Goal: Task Accomplishment & Management: Complete application form

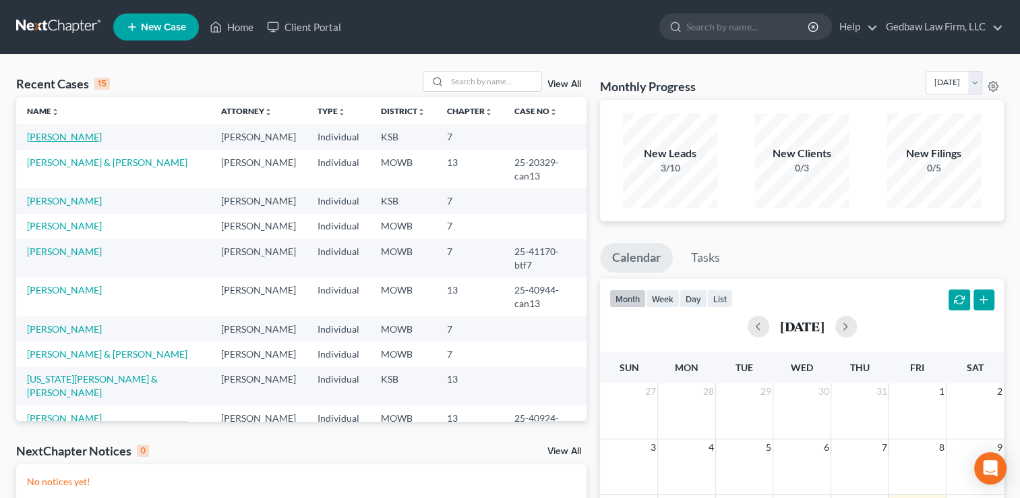
click at [71, 139] on link "[PERSON_NAME]" at bounding box center [64, 136] width 75 height 11
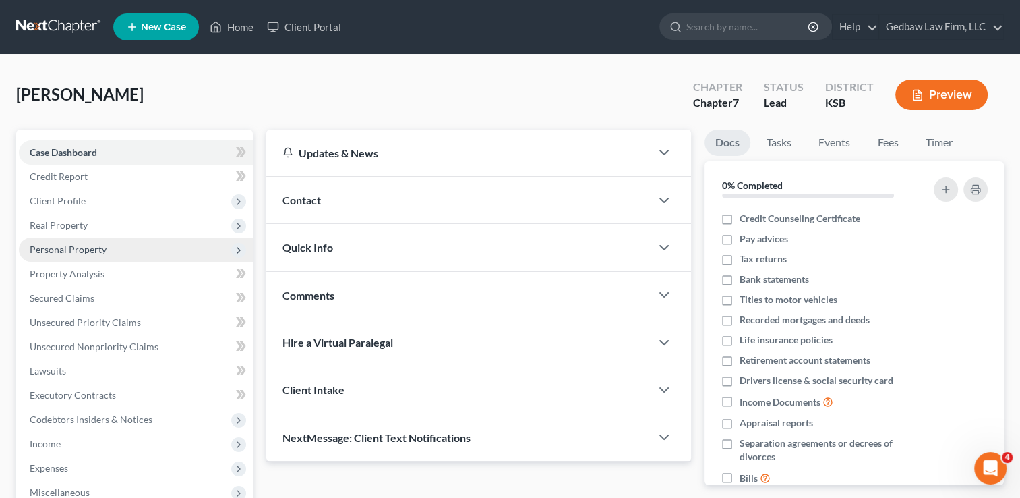
click at [96, 247] on span "Personal Property" at bounding box center [68, 248] width 77 height 11
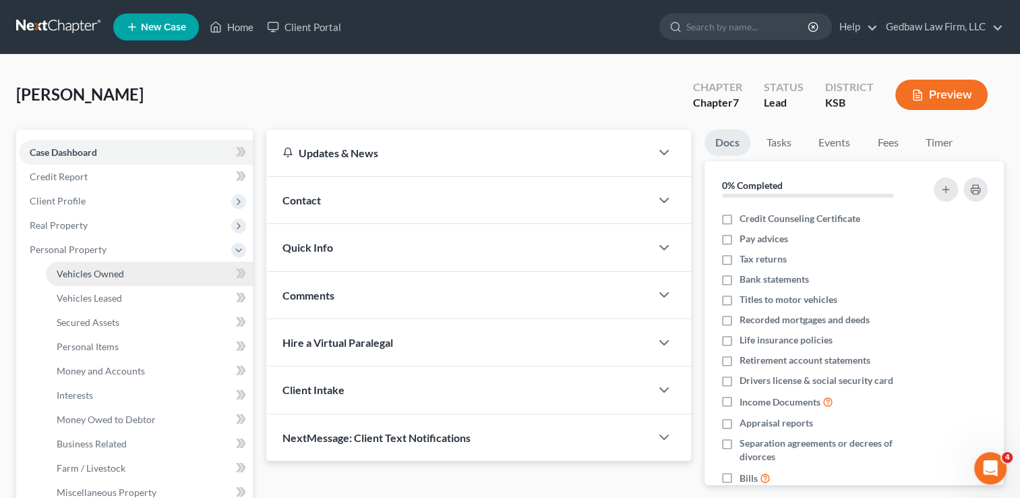
click at [100, 277] on span "Vehicles Owned" at bounding box center [90, 273] width 67 height 11
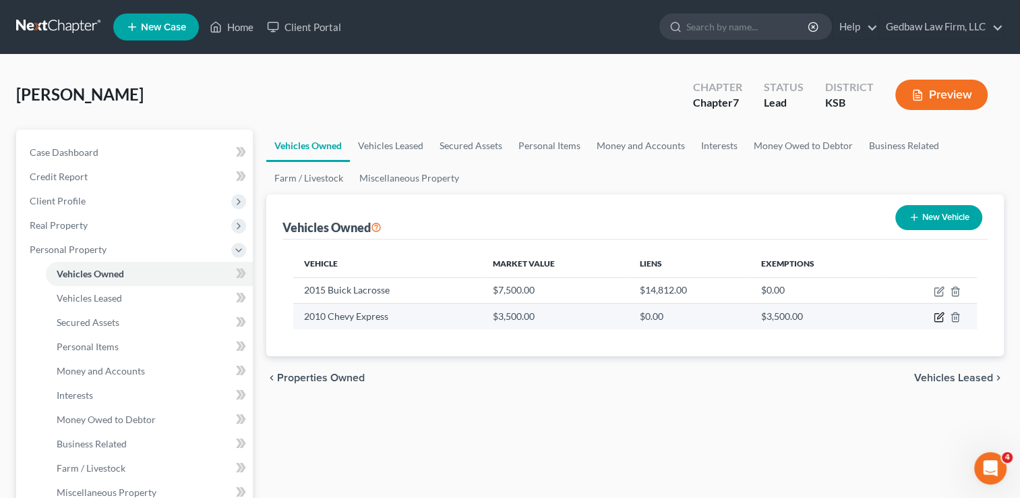
click at [938, 318] on icon "button" at bounding box center [939, 317] width 11 height 11
select select "0"
select select "16"
select select "3"
select select "0"
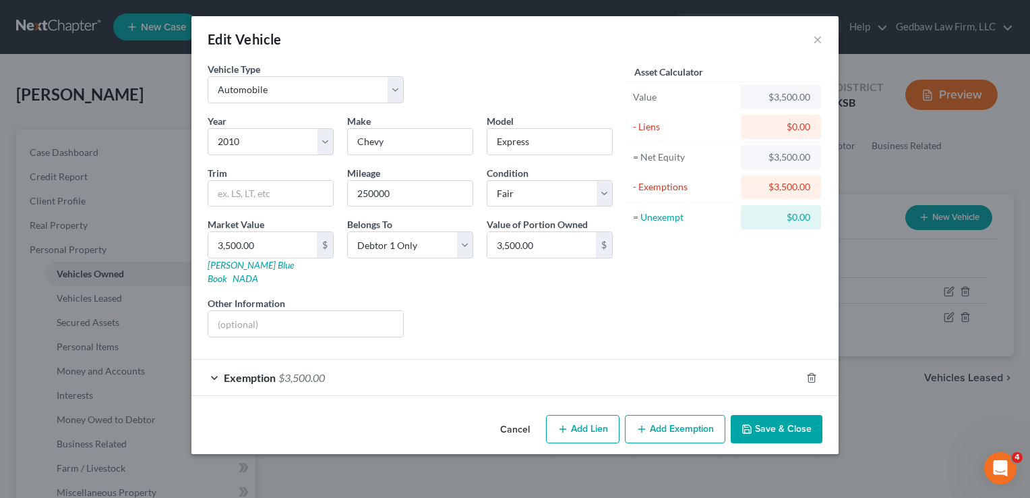
click at [818, 415] on button "Save & Close" at bounding box center [777, 429] width 92 height 28
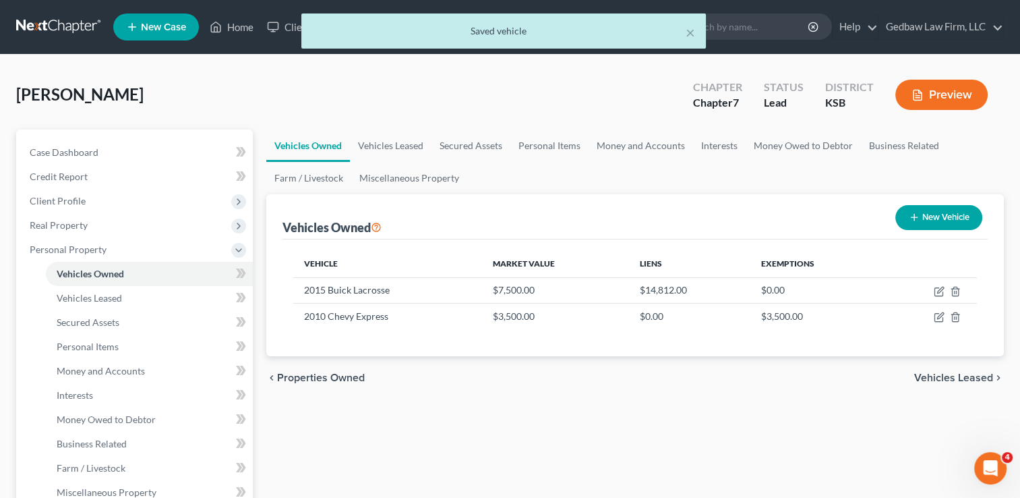
click at [957, 373] on span "Vehicles Leased" at bounding box center [953, 377] width 79 height 11
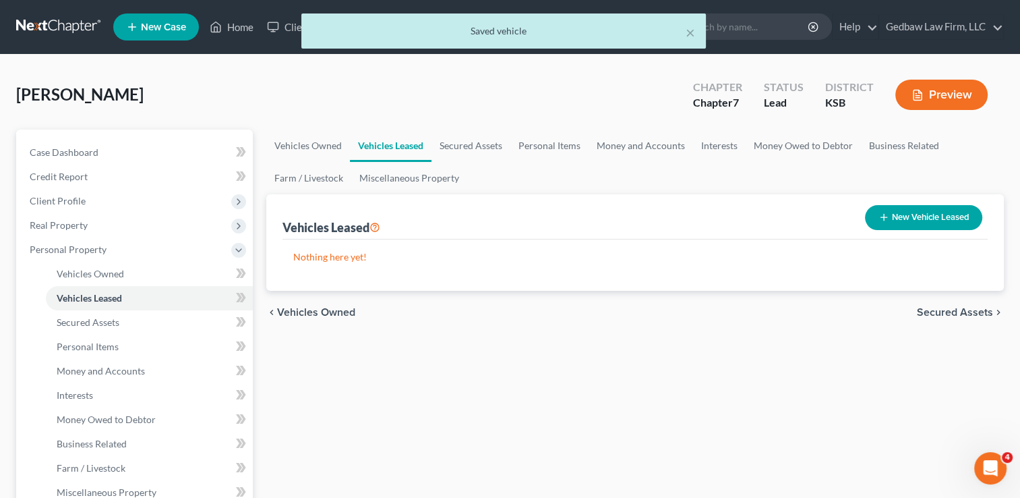
click at [957, 309] on span "Secured Assets" at bounding box center [955, 312] width 76 height 11
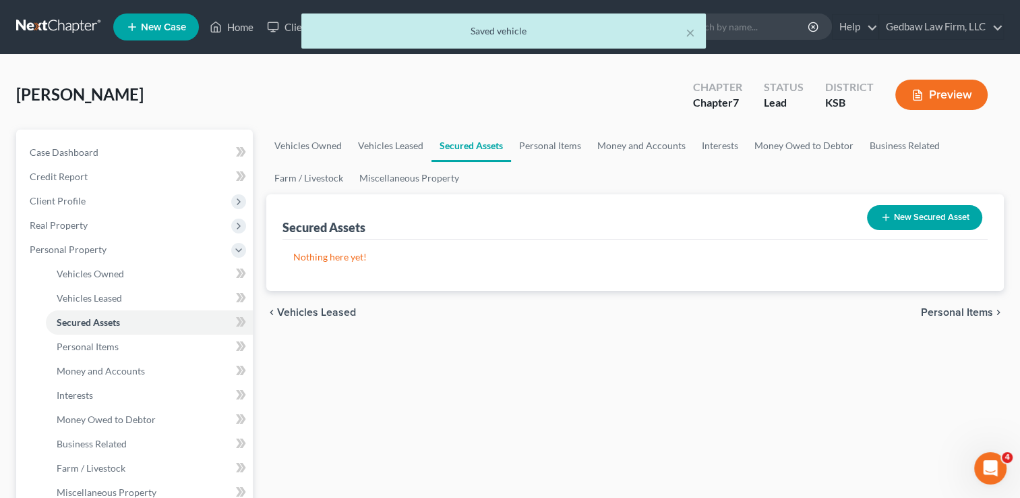
click at [966, 309] on span "Personal Items" at bounding box center [957, 312] width 72 height 11
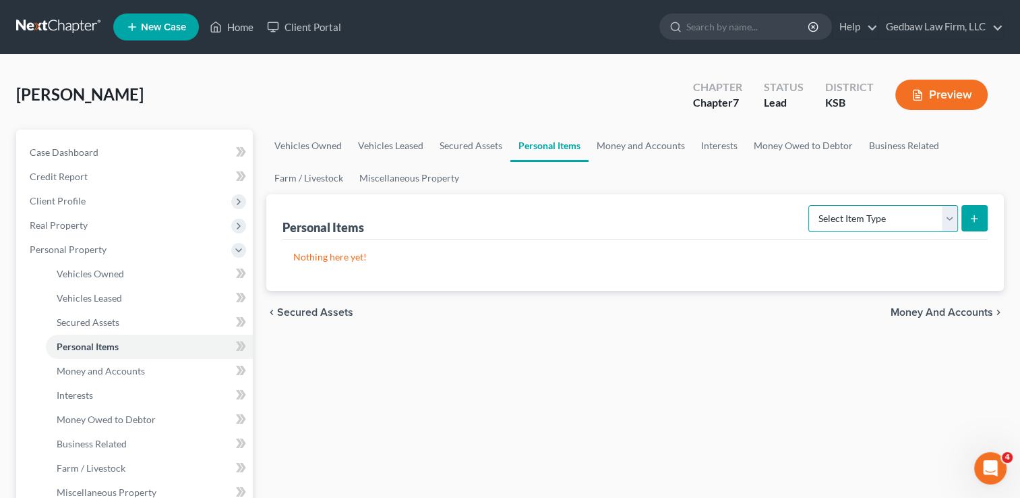
click at [949, 217] on select "Select Item Type Clothing Collectibles Of Value Electronics Firearms Household …" at bounding box center [883, 218] width 150 height 27
select select "household_goods"
click at [810, 205] on select "Select Item Type Clothing Collectibles Of Value Electronics Firearms Household …" at bounding box center [883, 218] width 150 height 27
click at [978, 223] on button "submit" at bounding box center [974, 218] width 26 height 26
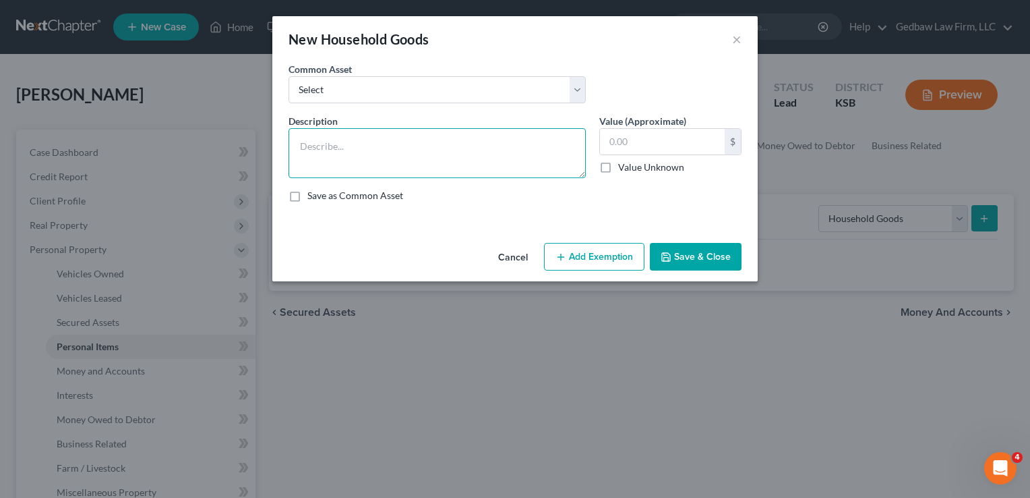
click at [448, 140] on textarea at bounding box center [437, 153] width 297 height 50
type textarea "Furniture, linens, kitchenware, general household decorations."
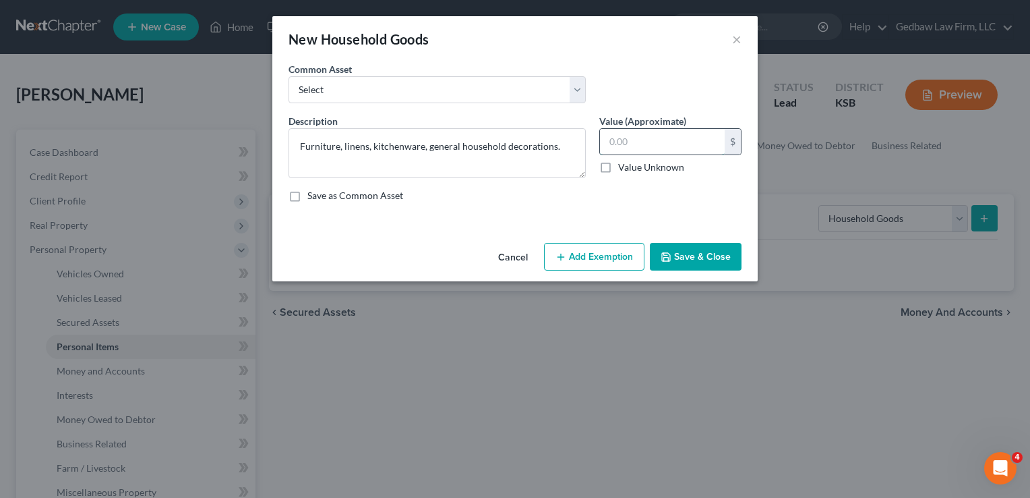
click at [647, 144] on input "text" at bounding box center [662, 142] width 125 height 26
type input "1,500"
click at [615, 262] on button "Add Exemption" at bounding box center [594, 257] width 100 height 28
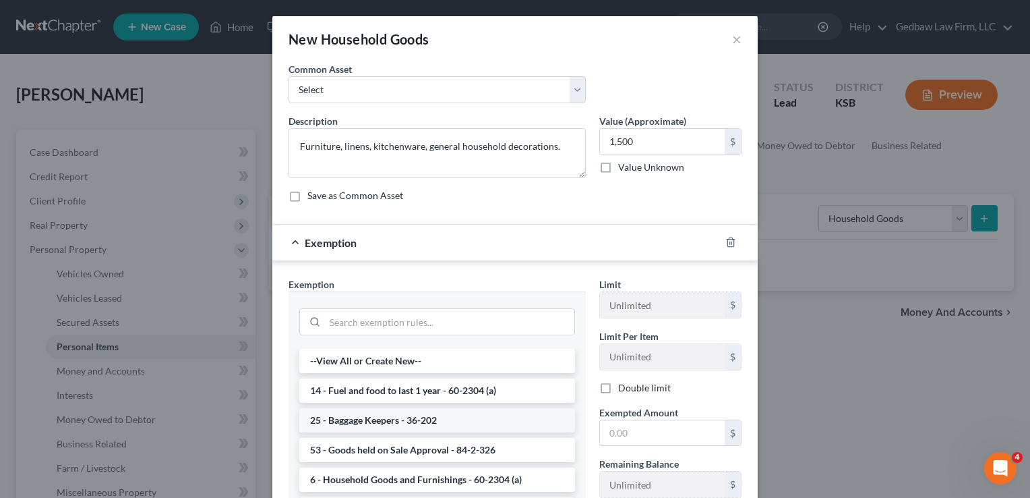
scroll to position [16, 0]
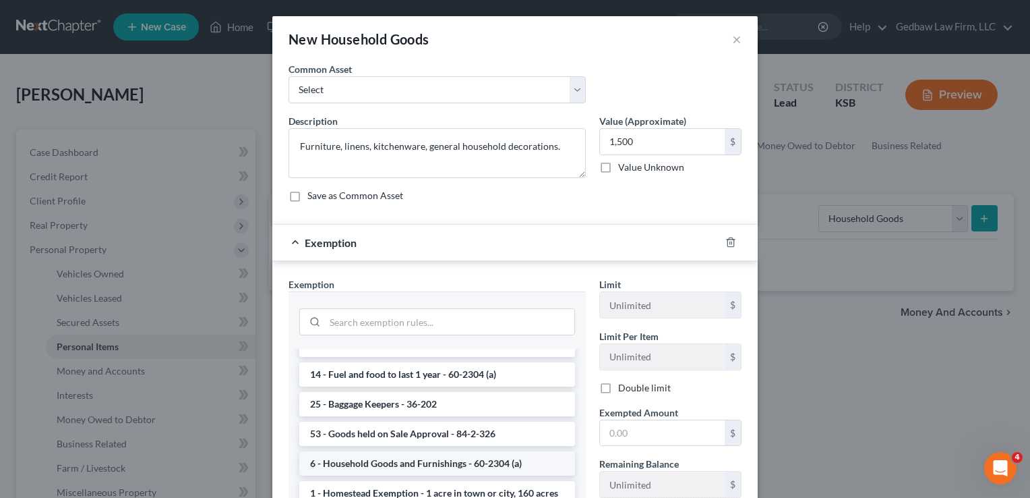
click at [474, 463] on li "6 - Household Goods and Furnishings - 60-2304 (a)" at bounding box center [437, 463] width 276 height 24
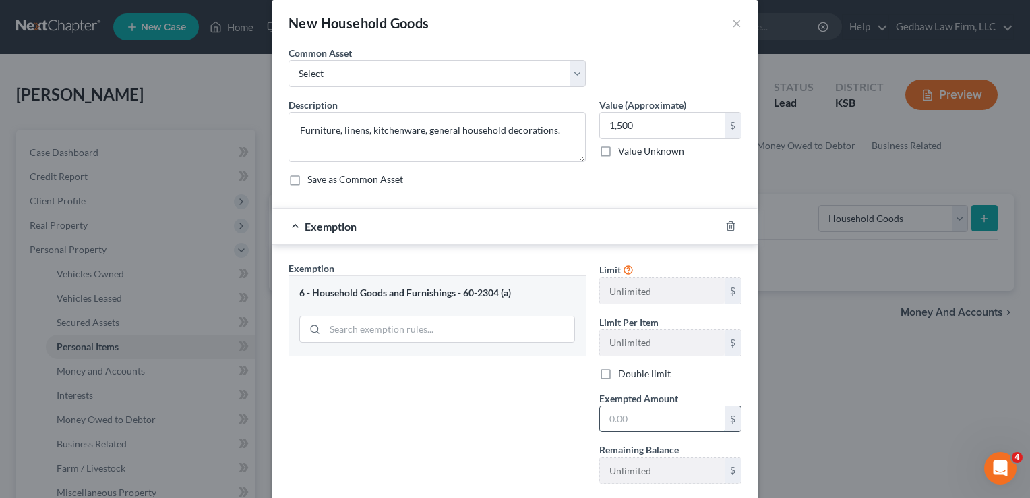
click at [637, 421] on input "text" at bounding box center [662, 419] width 125 height 26
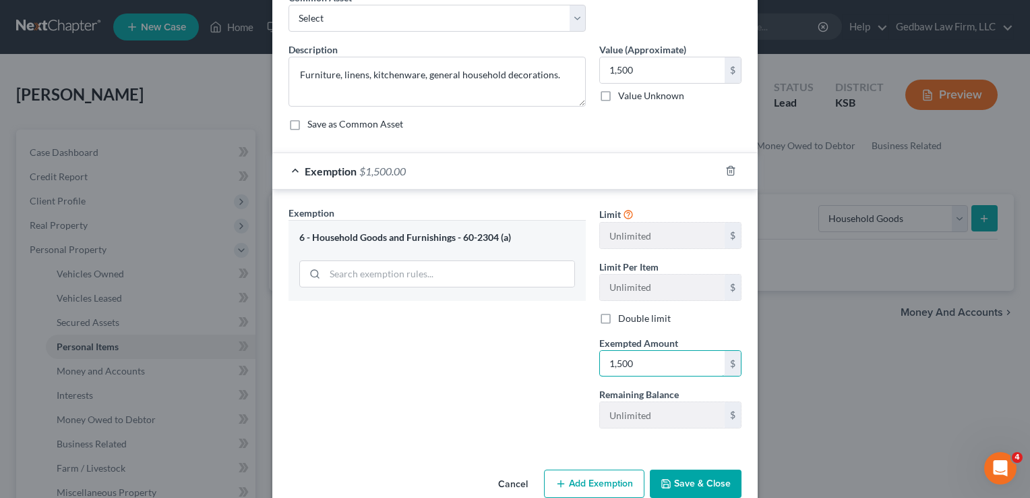
scroll to position [96, 0]
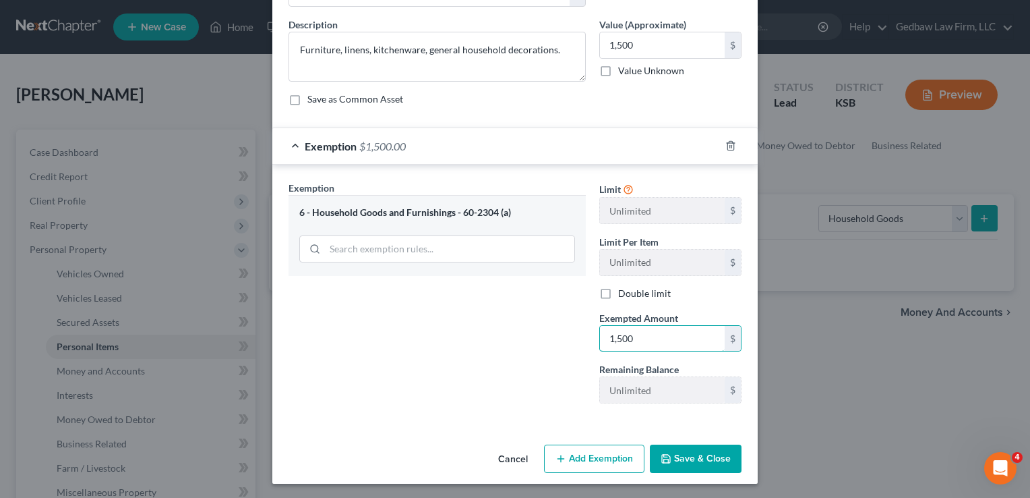
type input "1,500"
click at [705, 463] on button "Save & Close" at bounding box center [696, 458] width 92 height 28
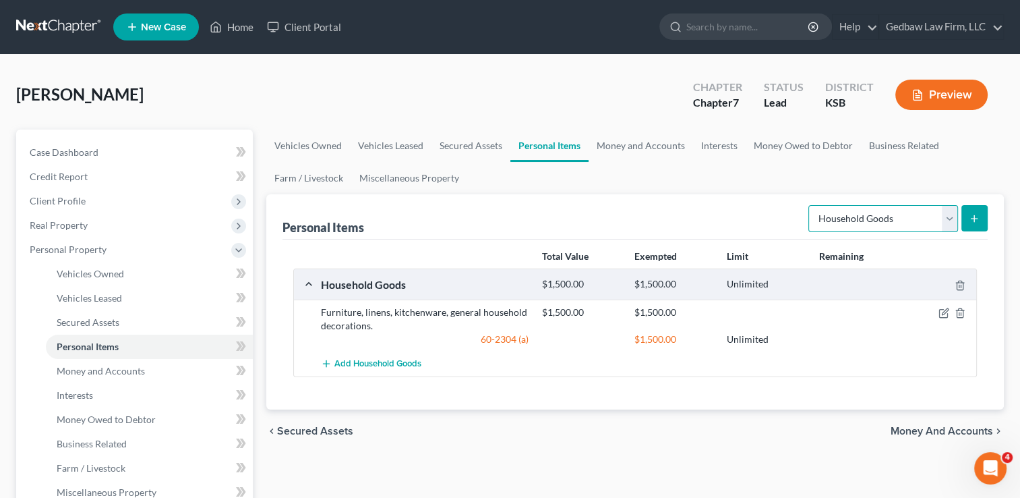
click at [953, 227] on select "Select Item Type Clothing Collectibles Of Value Electronics Firearms Household …" at bounding box center [883, 218] width 150 height 27
select select "electronics"
click at [810, 205] on select "Select Item Type Clothing Collectibles Of Value Electronics Firearms Household …" at bounding box center [883, 218] width 150 height 27
click at [989, 221] on div "Personal Items Select Item Type Clothing Collectibles Of Value Electronics Fire…" at bounding box center [635, 301] width 738 height 215
click at [976, 225] on button "submit" at bounding box center [974, 218] width 26 height 26
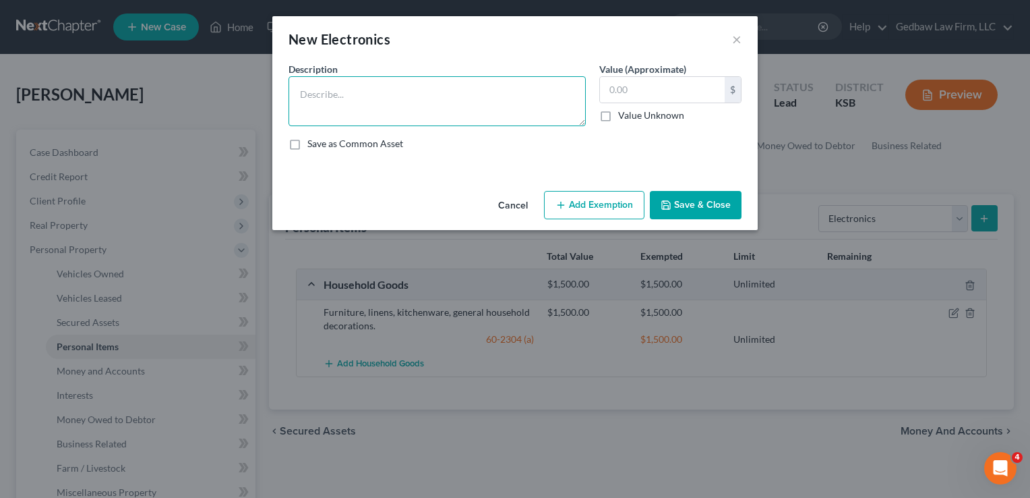
click at [450, 89] on textarea at bounding box center [437, 101] width 297 height 50
type textarea "Television, cell phone"
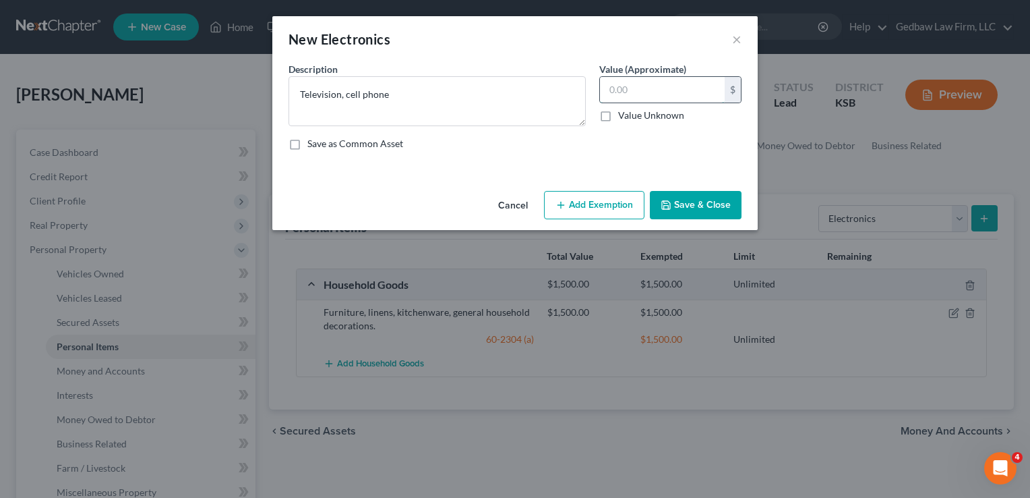
click at [670, 88] on input "text" at bounding box center [662, 90] width 125 height 26
type input "250"
click at [612, 204] on button "Add Exemption" at bounding box center [594, 205] width 100 height 28
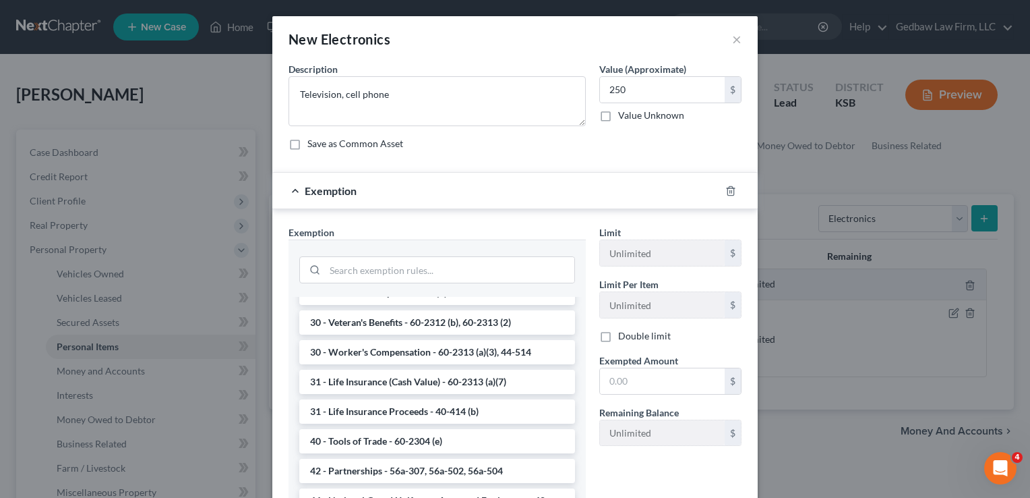
scroll to position [1011, 0]
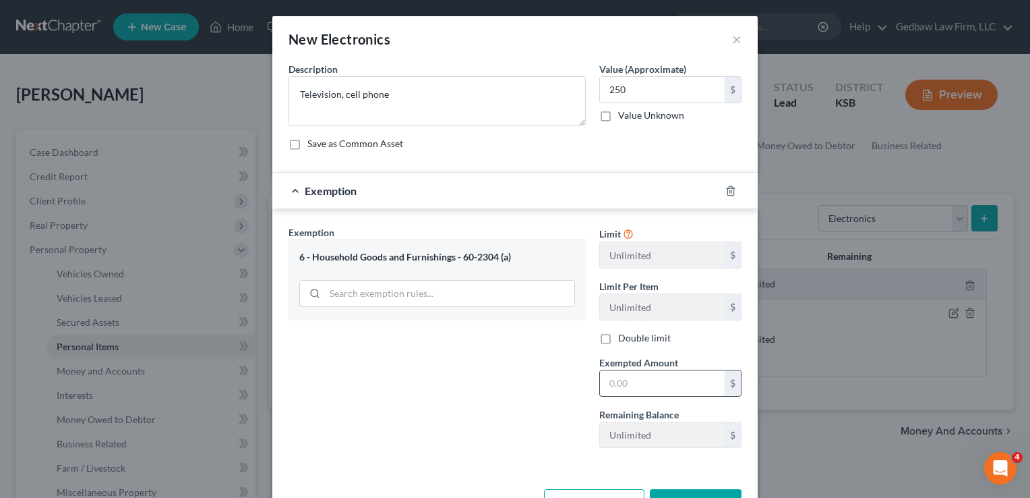
click at [639, 382] on input "text" at bounding box center [662, 383] width 125 height 26
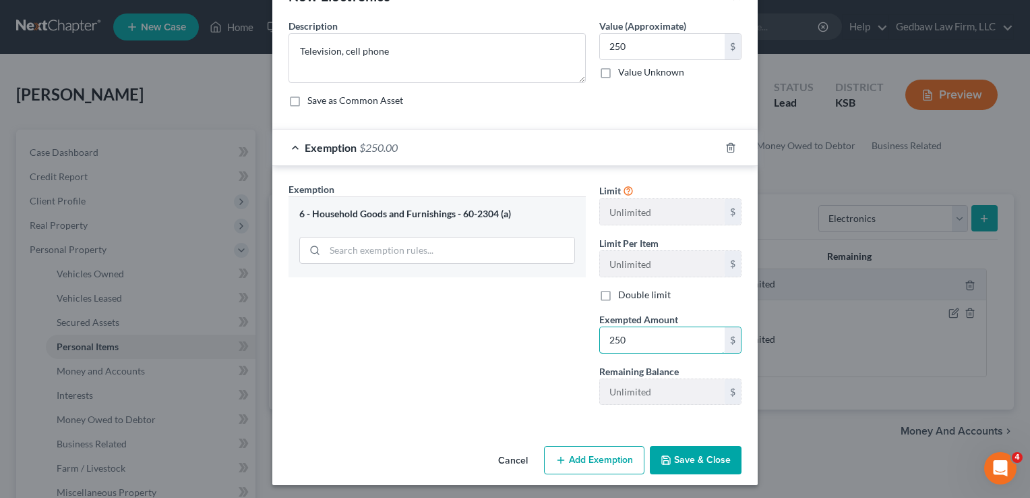
scroll to position [45, 0]
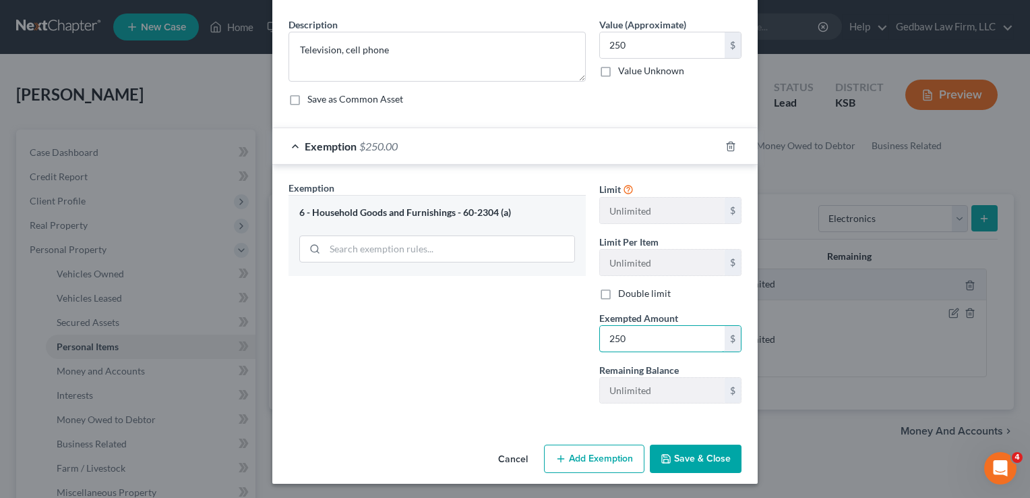
type input "250"
click at [709, 457] on button "Save & Close" at bounding box center [696, 458] width 92 height 28
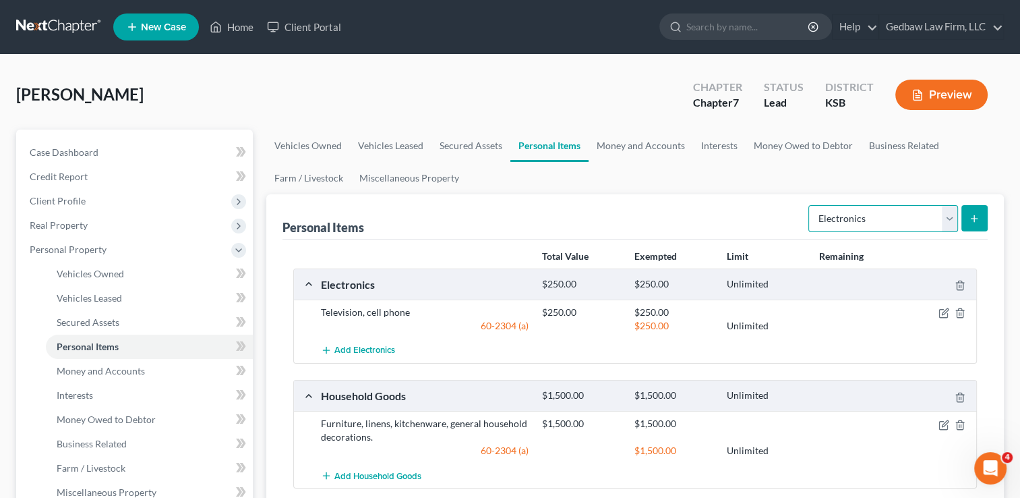
click at [949, 223] on select "Select Item Type Clothing Collectibles Of Value Electronics Firearms Household …" at bounding box center [883, 218] width 150 height 27
select select "clothing"
click at [810, 205] on select "Select Item Type Clothing Collectibles Of Value Electronics Firearms Household …" at bounding box center [883, 218] width 150 height 27
click at [976, 218] on line "submit" at bounding box center [975, 218] width 6 height 0
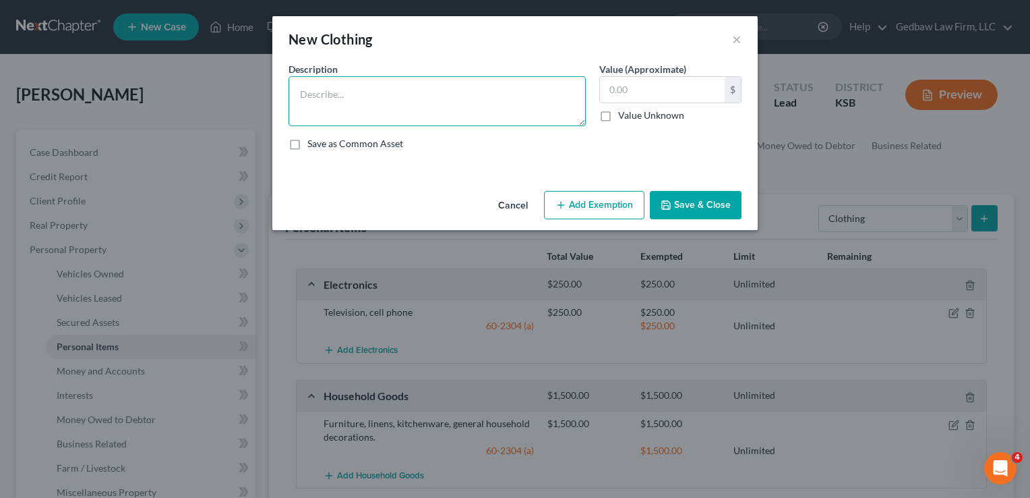
click at [433, 90] on textarea at bounding box center [437, 101] width 297 height 50
type textarea "Everyday clothing, shoes"
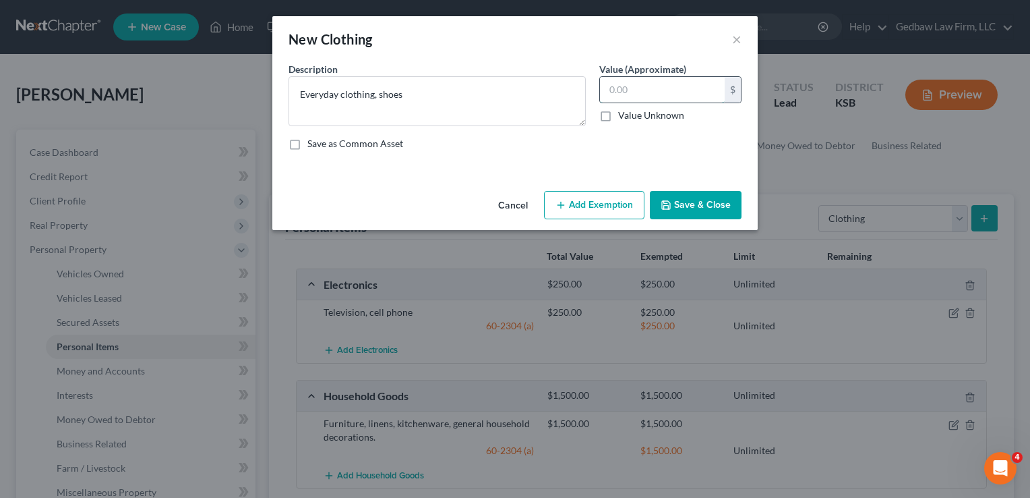
click at [641, 93] on input "text" at bounding box center [662, 90] width 125 height 26
type input "250"
click at [613, 205] on button "Add Exemption" at bounding box center [594, 205] width 100 height 28
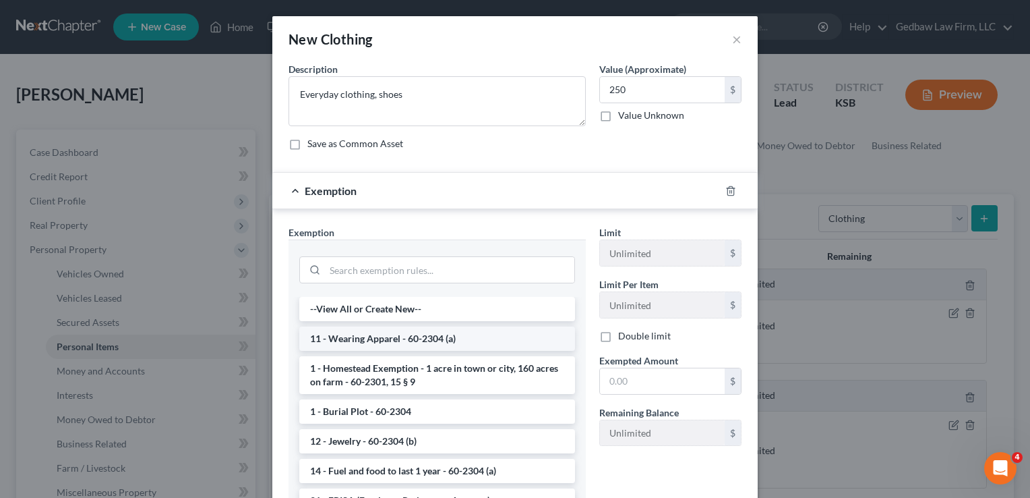
click at [488, 335] on li "11 - Wearing Apparel - 60-2304 (a)" at bounding box center [437, 338] width 276 height 24
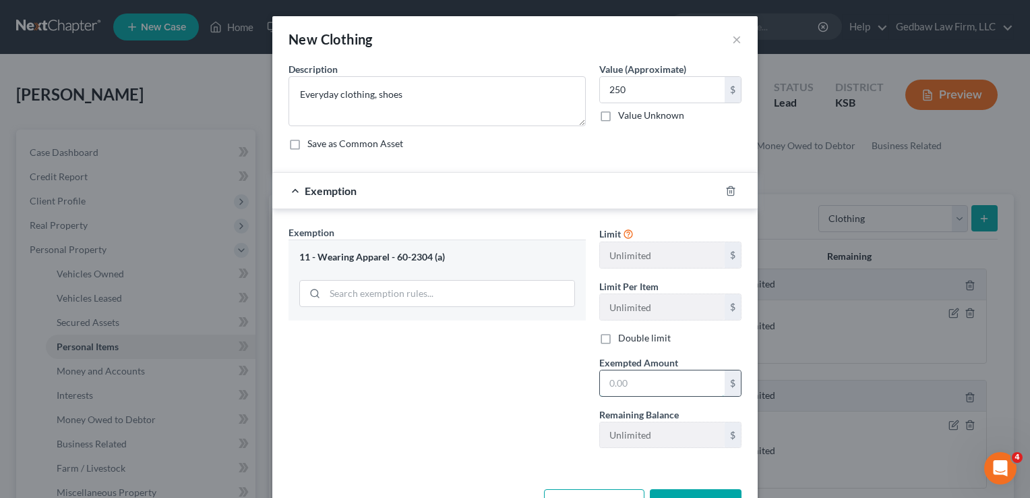
click at [656, 376] on input "text" at bounding box center [662, 383] width 125 height 26
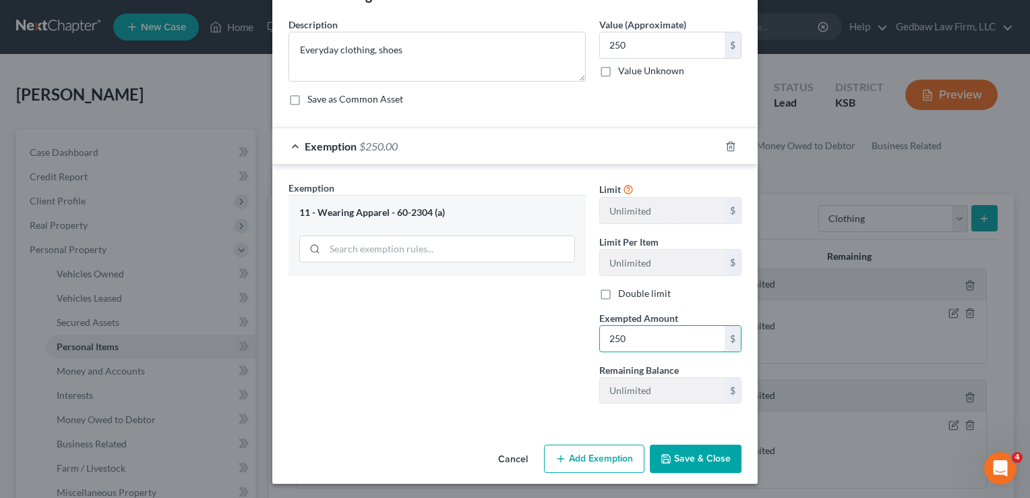
type input "250"
click at [709, 455] on button "Save & Close" at bounding box center [696, 458] width 92 height 28
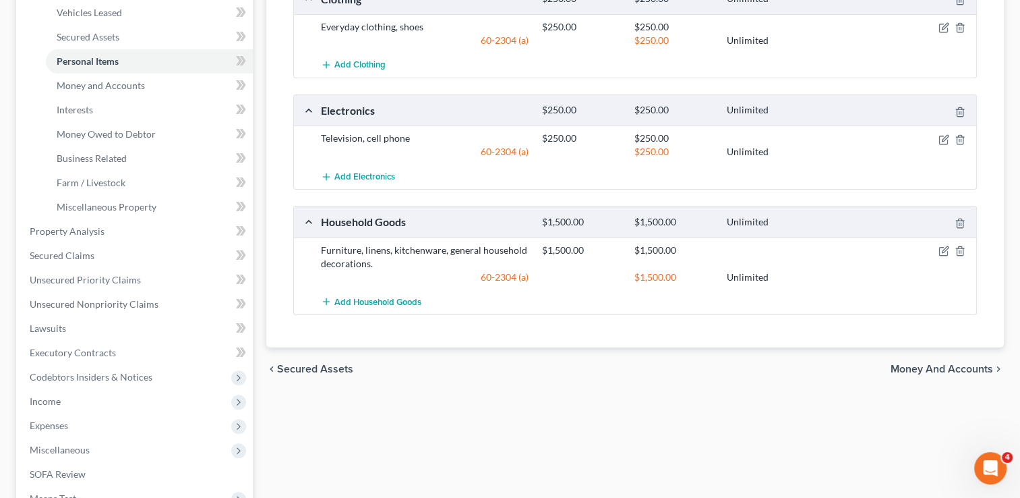
scroll to position [286, 0]
click at [957, 365] on span "Money and Accounts" at bounding box center [942, 368] width 102 height 11
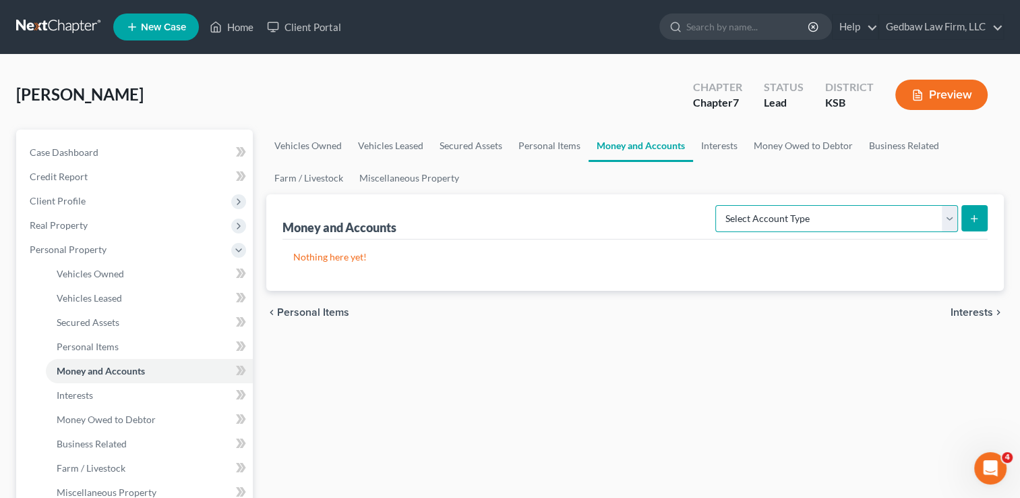
click at [945, 225] on select "Select Account Type Brokerage Cash on Hand Certificates of Deposit Checking Acc…" at bounding box center [836, 218] width 243 height 27
select select "cash_on_hand"
click at [718, 205] on select "Select Account Type Brokerage Cash on Hand Certificates of Deposit Checking Acc…" at bounding box center [836, 218] width 243 height 27
click at [972, 216] on icon "submit" at bounding box center [974, 218] width 11 height 11
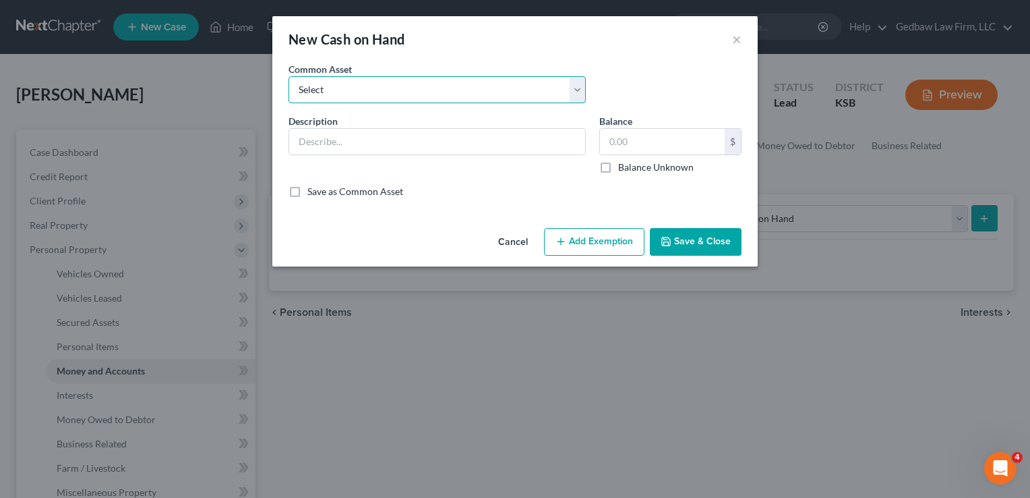
click at [441, 86] on select "Select Cash on hand" at bounding box center [437, 89] width 297 height 27
select select "0"
click at [289, 76] on select "Select Cash on hand" at bounding box center [437, 89] width 297 height 27
type input "Cash on hand"
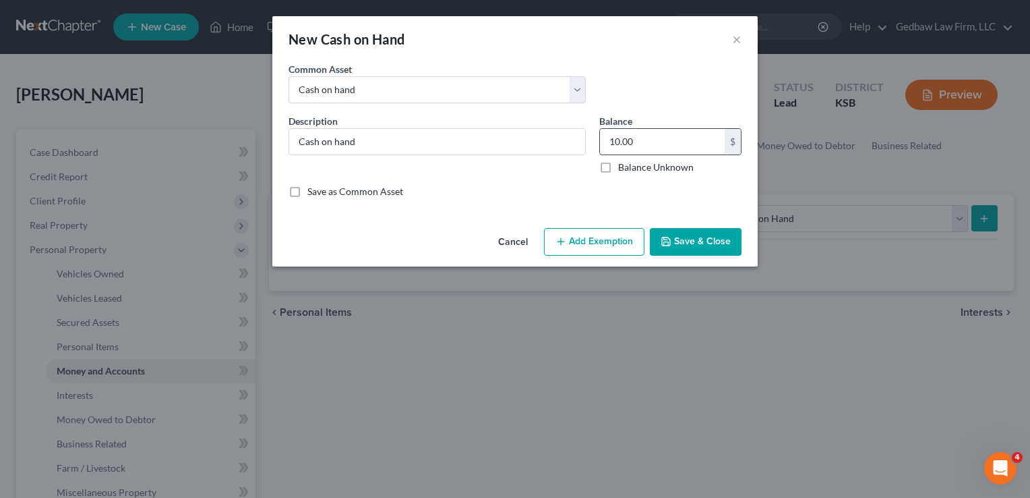
click at [645, 144] on input "10.00" at bounding box center [662, 142] width 125 height 26
type input "5"
click at [716, 244] on button "Save & Close" at bounding box center [696, 242] width 92 height 28
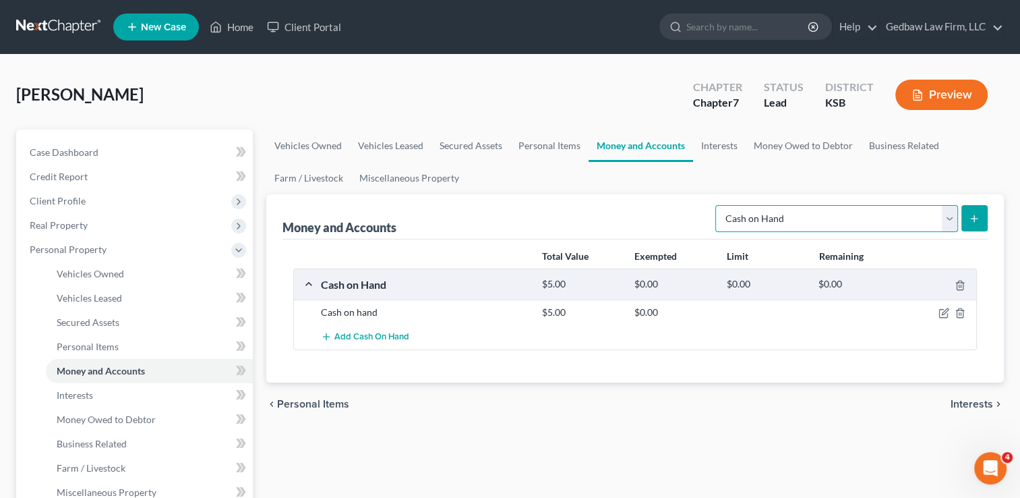
click at [948, 220] on select "Select Account Type Brokerage Cash on Hand Certificates of Deposit Checking Acc…" at bounding box center [836, 218] width 243 height 27
select select "checking"
click at [718, 205] on select "Select Account Type Brokerage Cash on Hand Certificates of Deposit Checking Acc…" at bounding box center [836, 218] width 243 height 27
click at [976, 217] on icon "submit" at bounding box center [974, 218] width 11 height 11
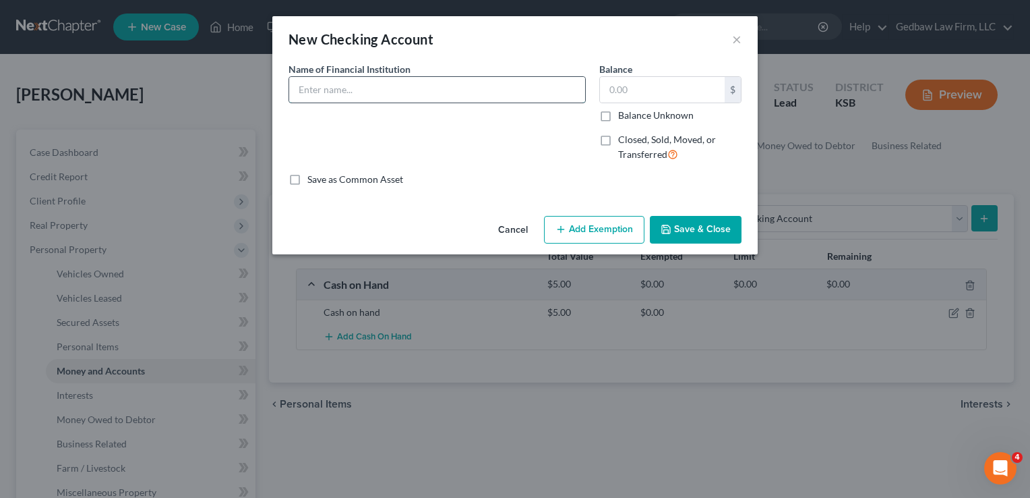
click at [448, 92] on input "text" at bounding box center [437, 90] width 296 height 26
type input "Capital One"
click at [650, 94] on input "text" at bounding box center [662, 90] width 125 height 26
type input "100"
click at [720, 232] on button "Save & Close" at bounding box center [696, 230] width 92 height 28
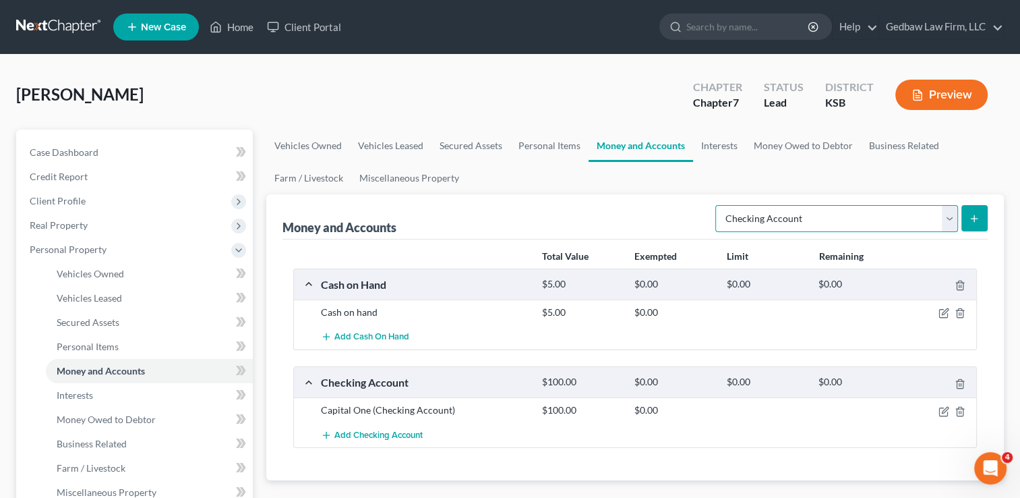
click at [953, 219] on select "Select Account Type Brokerage Cash on Hand Certificates of Deposit Checking Acc…" at bounding box center [836, 218] width 243 height 27
select select "savings"
click at [718, 205] on select "Select Account Type Brokerage Cash on Hand Certificates of Deposit Checking Acc…" at bounding box center [836, 218] width 243 height 27
click at [980, 219] on button "submit" at bounding box center [974, 218] width 26 height 26
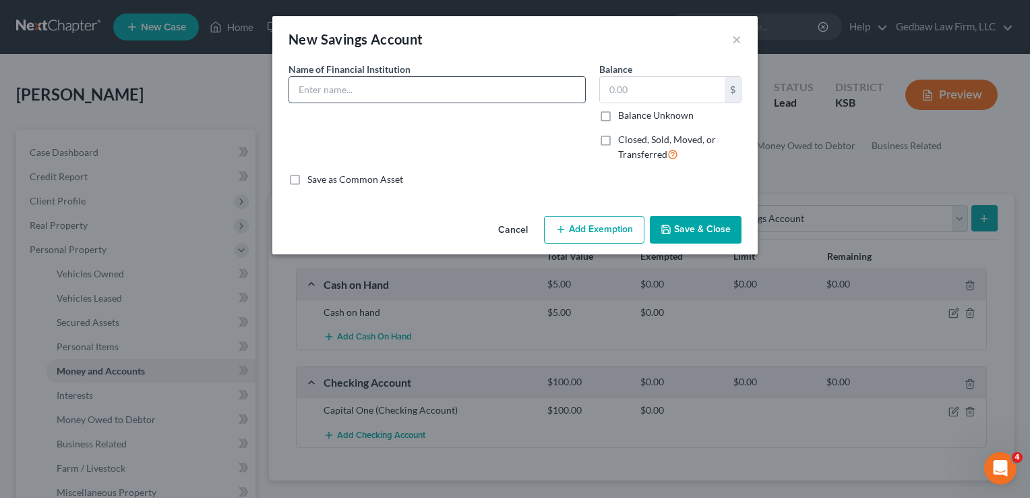
click at [442, 83] on input "text" at bounding box center [437, 90] width 296 height 26
type input "Capital One"
click at [658, 90] on input "text" at bounding box center [662, 90] width 125 height 26
type input "0"
click at [703, 231] on button "Save & Close" at bounding box center [696, 230] width 92 height 28
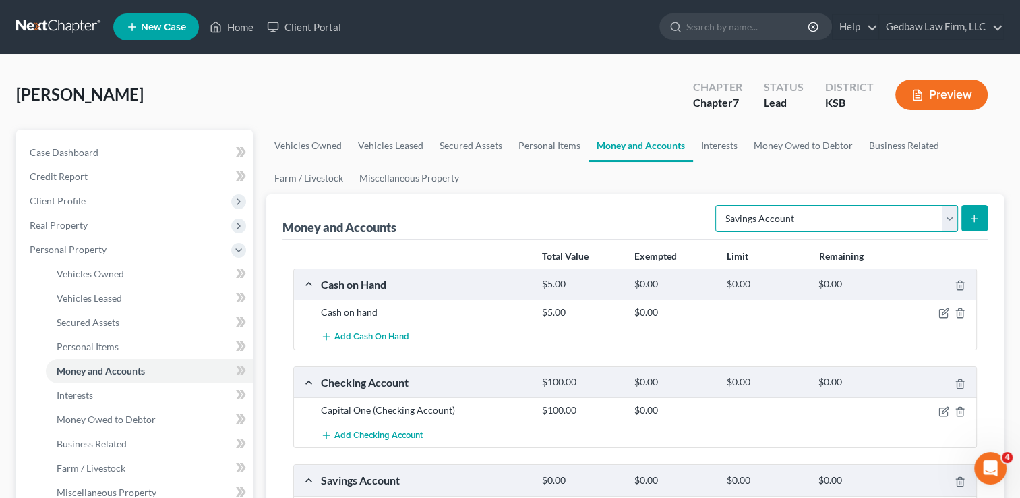
click at [949, 223] on select "Select Account Type Brokerage Cash on Hand Certificates of Deposit Checking Acc…" at bounding box center [836, 218] width 243 height 27
select select "security_deposits"
click at [718, 205] on select "Select Account Type Brokerage Cash on Hand Certificates of Deposit Checking Acc…" at bounding box center [836, 218] width 243 height 27
click at [979, 216] on icon "submit" at bounding box center [974, 218] width 11 height 11
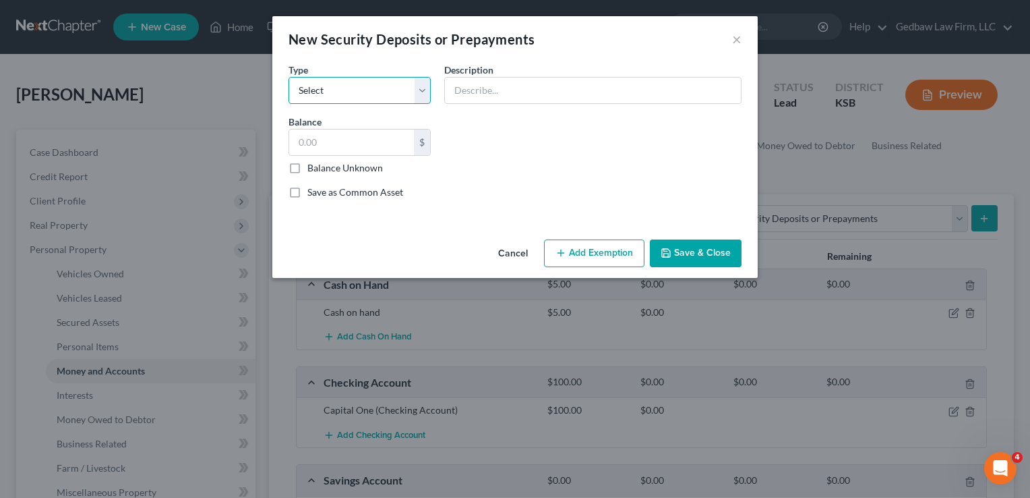
click at [403, 88] on select "Select Electric Gas Heating Oil Security Deposit On Rental Unit Prepaid Rent Te…" at bounding box center [360, 90] width 142 height 27
select select "3"
click at [289, 77] on select "Select Electric Gas Heating Oil Security Deposit On Rental Unit Prepaid Rent Te…" at bounding box center [360, 90] width 142 height 27
click at [528, 84] on input "text" at bounding box center [593, 91] width 296 height 26
type input "Security deposit on current rental unit"
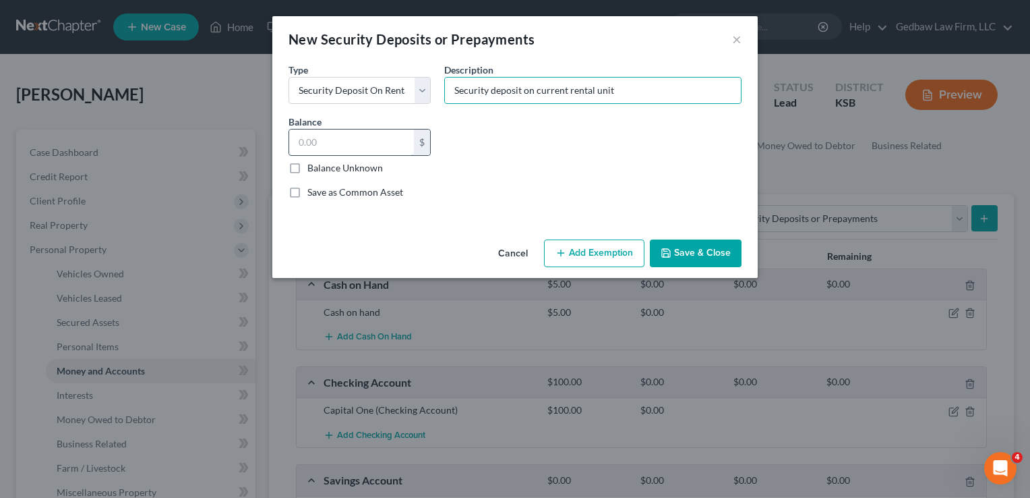
click at [326, 136] on input "text" at bounding box center [351, 142] width 125 height 26
type input "1,000"
click at [711, 258] on button "Save & Close" at bounding box center [696, 253] width 92 height 28
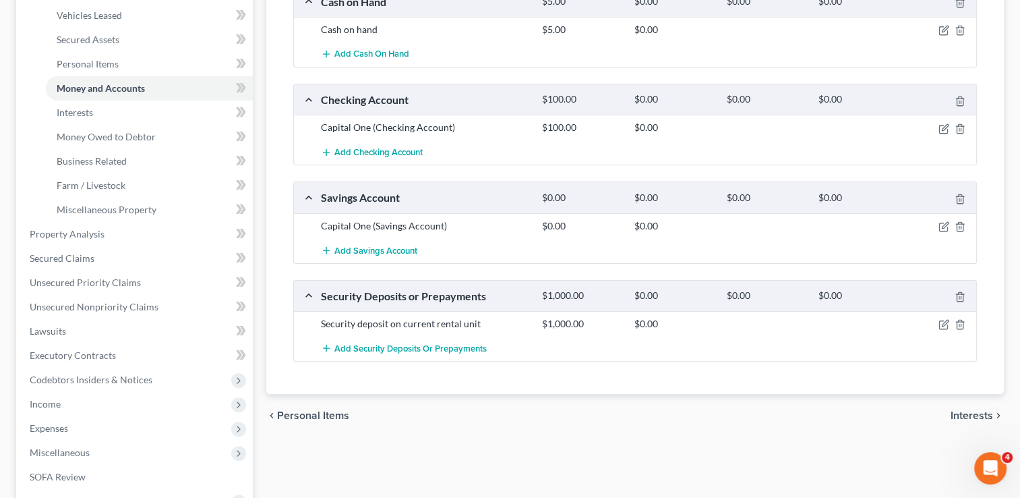
scroll to position [303, 0]
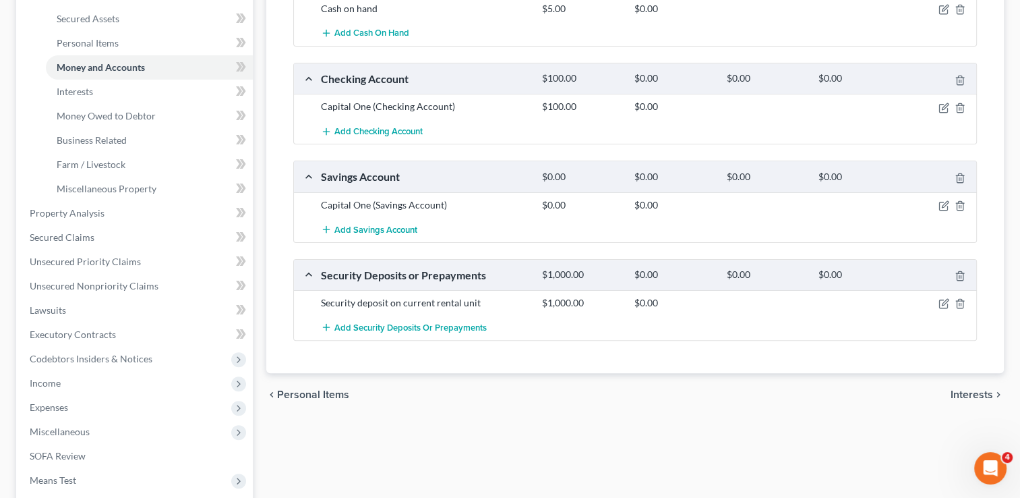
click at [970, 392] on span "Interests" at bounding box center [972, 394] width 42 height 11
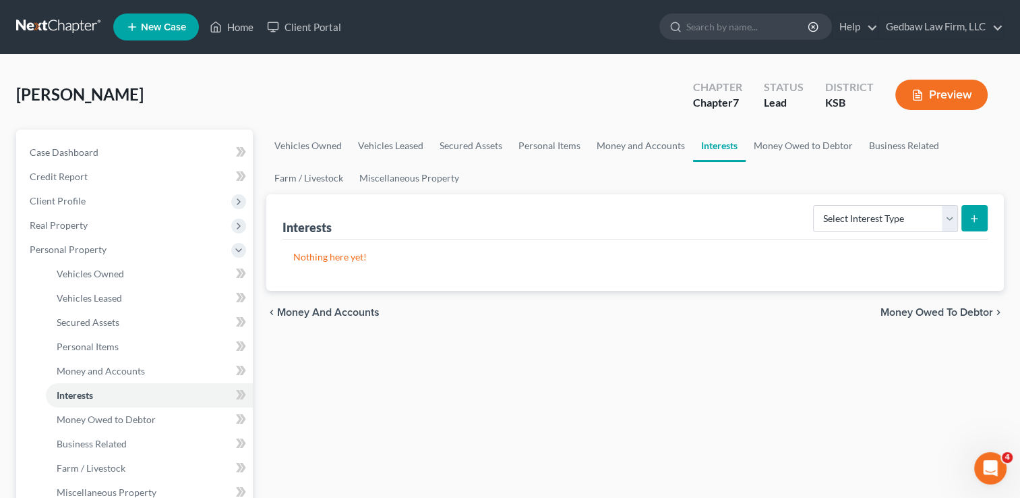
click at [953, 310] on span "Money Owed to Debtor" at bounding box center [937, 312] width 113 height 11
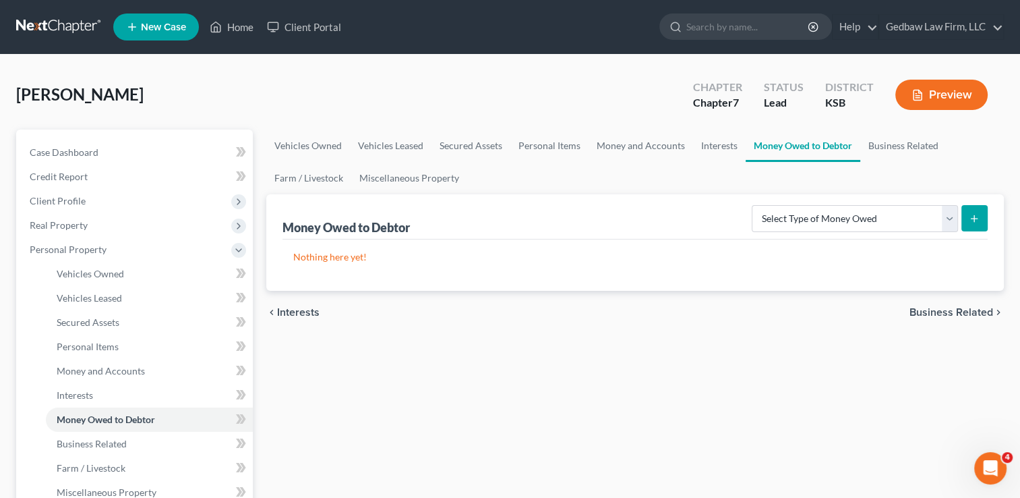
click at [963, 314] on span "Business Related" at bounding box center [952, 312] width 84 height 11
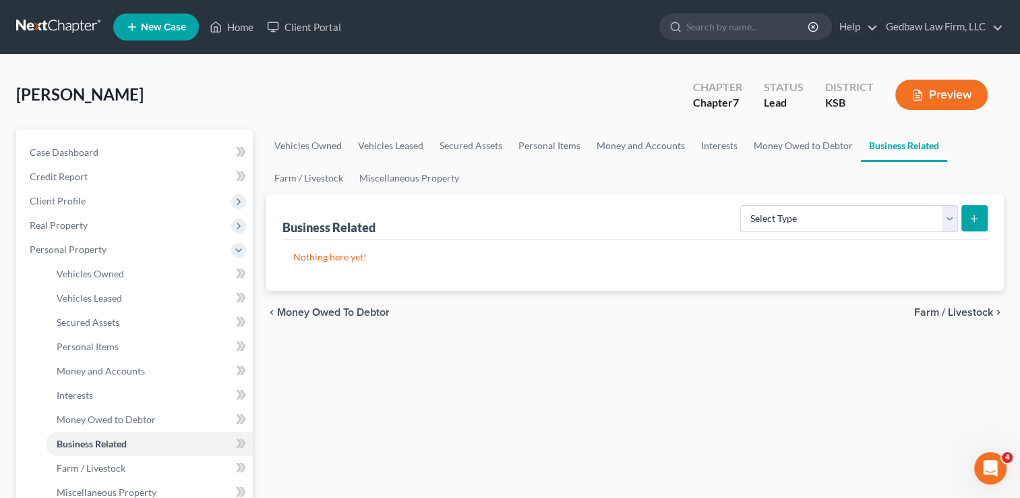
click at [963, 314] on span "Farm / Livestock" at bounding box center [953, 312] width 79 height 11
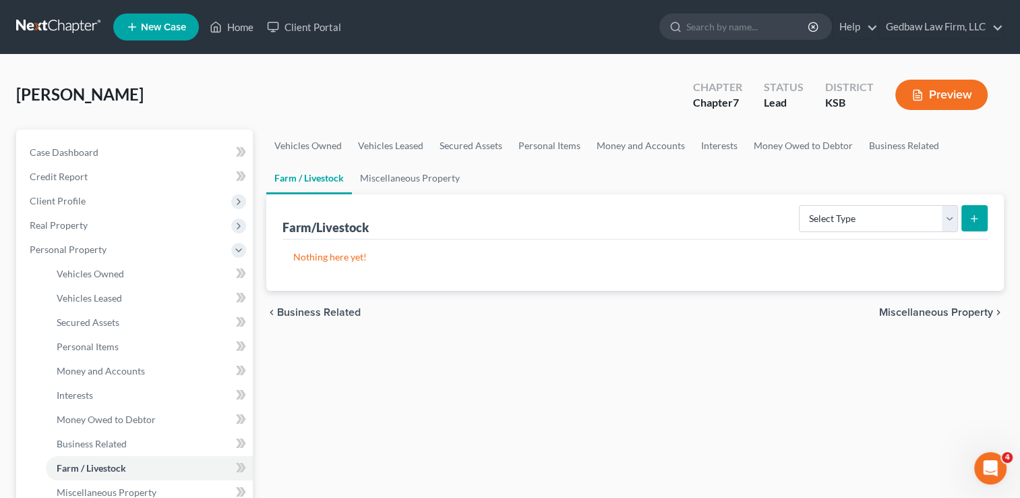
click at [960, 316] on span "Miscellaneous Property" at bounding box center [936, 312] width 114 height 11
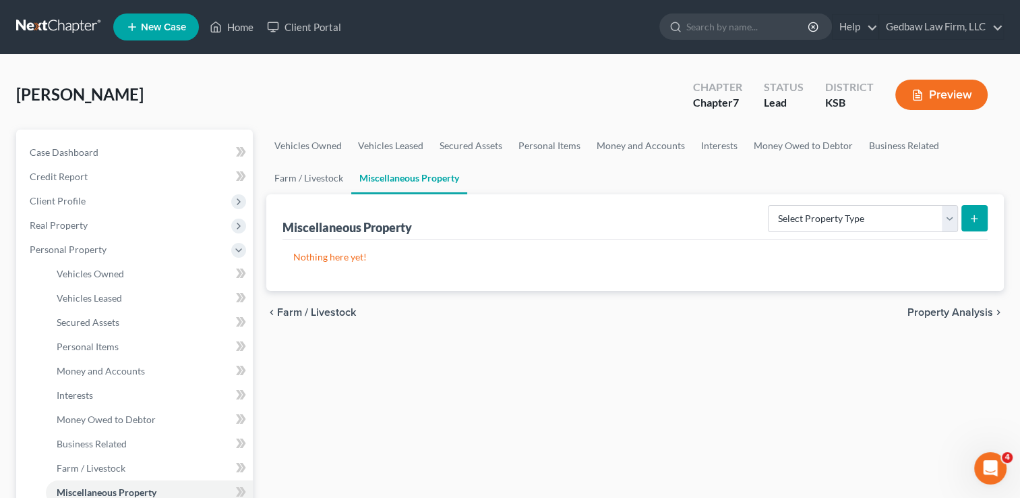
click at [962, 316] on span "Property Analysis" at bounding box center [951, 312] width 86 height 11
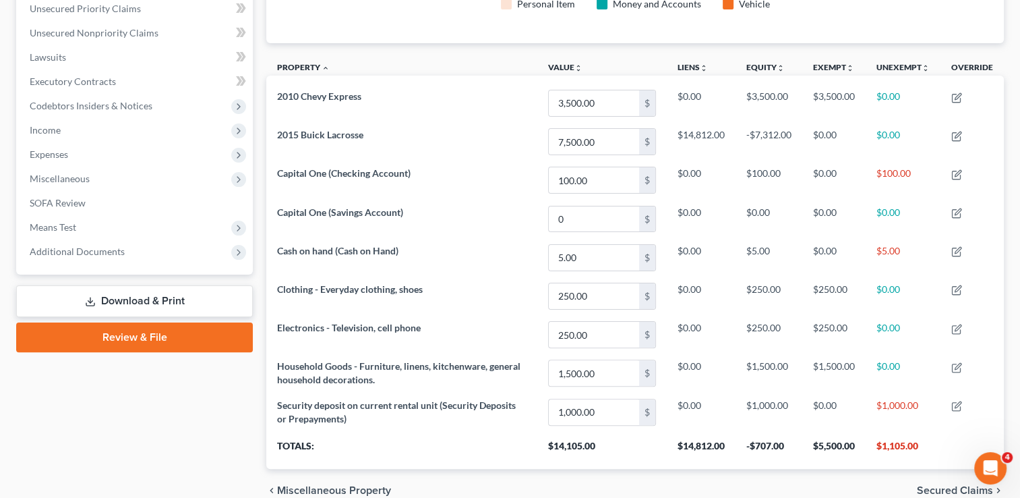
scroll to position [376, 0]
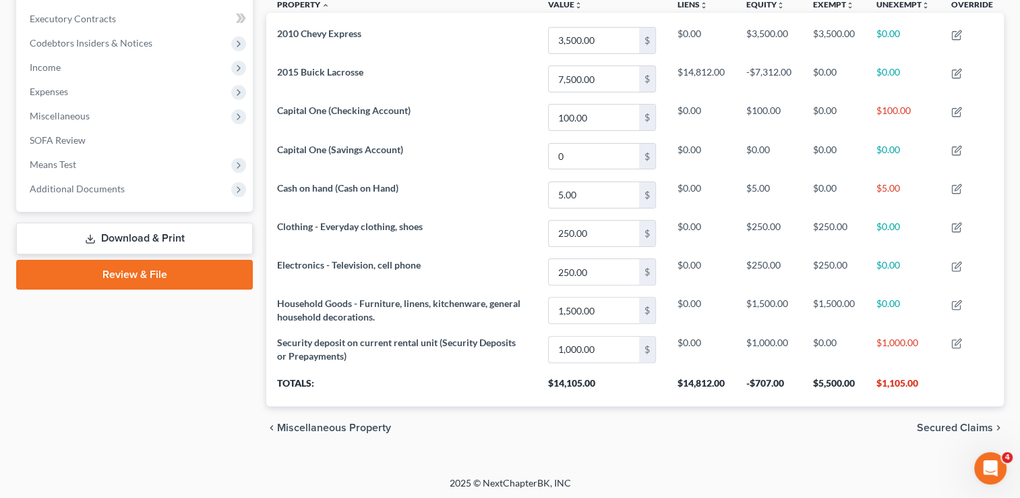
click at [935, 425] on span "Secured Claims" at bounding box center [955, 427] width 76 height 11
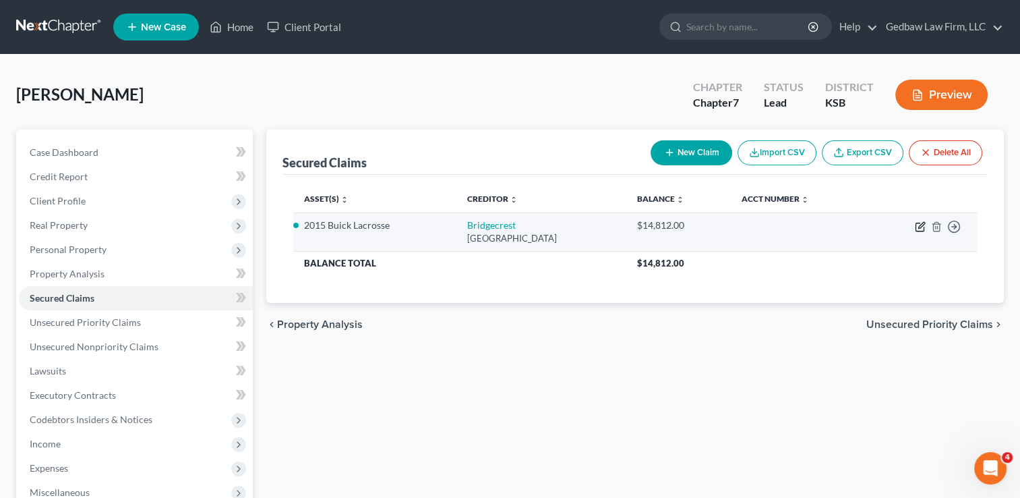
click at [916, 228] on icon "button" at bounding box center [920, 226] width 11 height 11
select select "3"
select select "9"
select select "2"
select select "0"
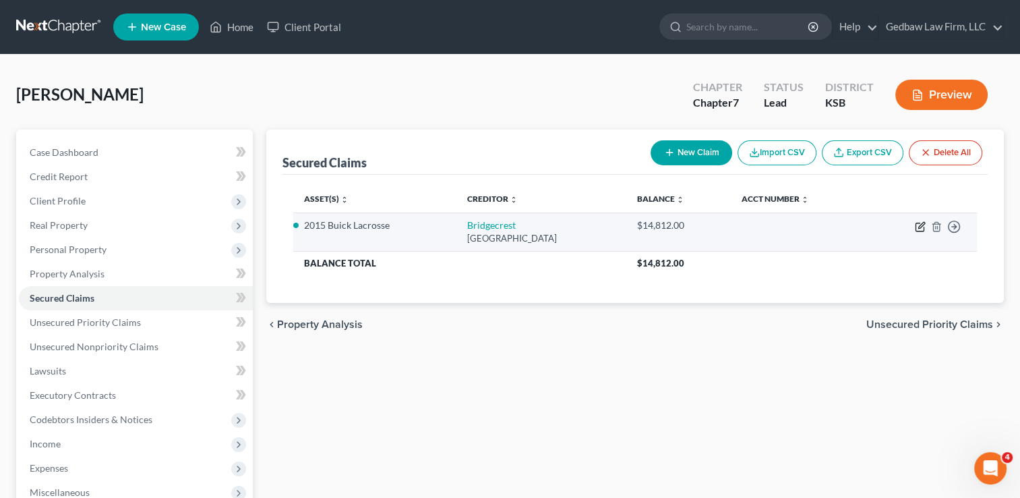
select select "0"
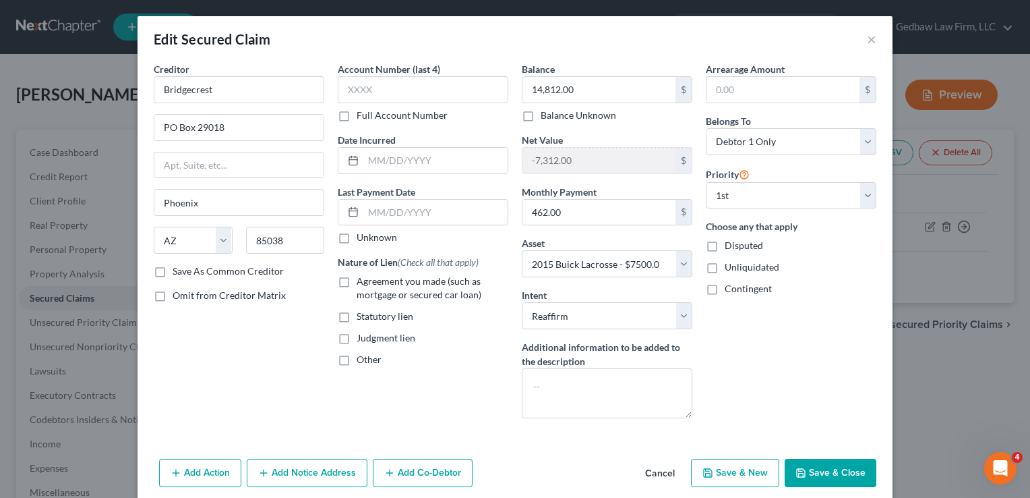
click at [357, 282] on label "Agreement you made (such as mortgage or secured car loan)" at bounding box center [433, 287] width 152 height 27
click at [362, 282] on input "Agreement you made (such as mortgage or secured car loan)" at bounding box center [366, 278] width 9 height 9
checkbox input "true"
click at [414, 209] on input "text" at bounding box center [435, 213] width 144 height 26
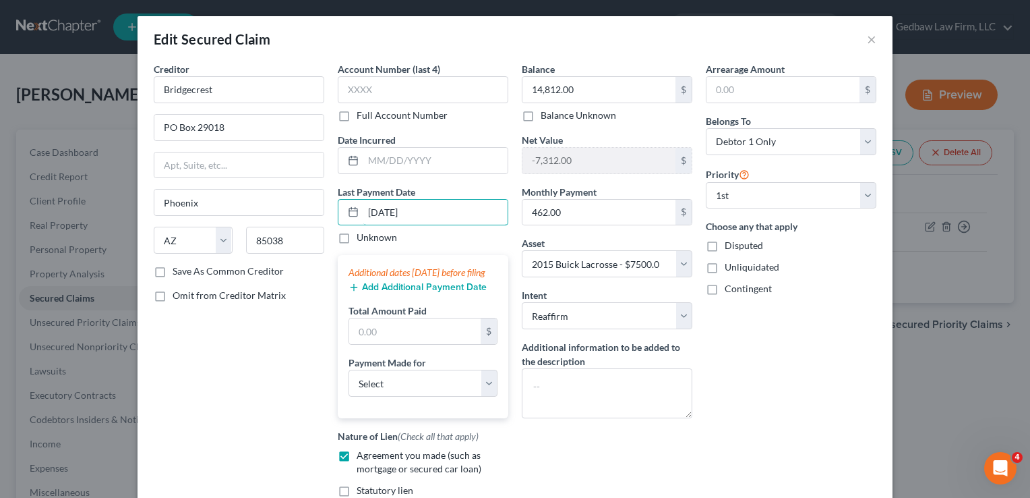
type input "[DATE]"
click at [459, 293] on button "Add Additional Payment Date" at bounding box center [418, 287] width 138 height 11
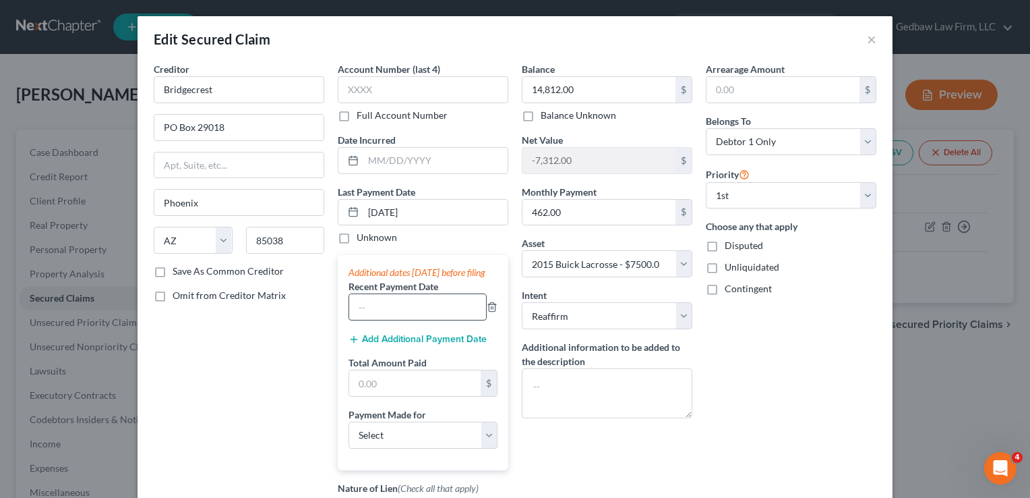
click at [437, 320] on input "text" at bounding box center [417, 307] width 137 height 26
type input "[DATE]"
click at [455, 345] on button "Add Additional Payment Date" at bounding box center [418, 339] width 138 height 11
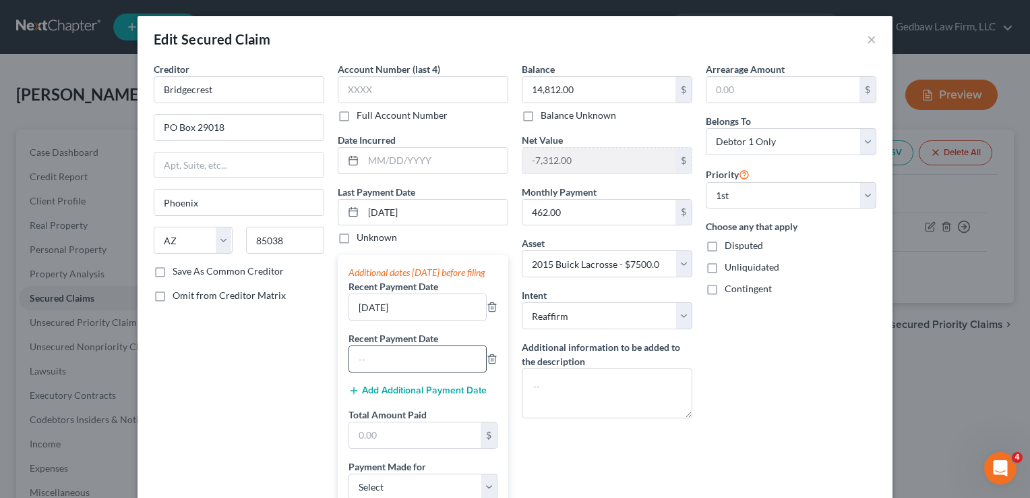
click at [417, 368] on input "text" at bounding box center [417, 359] width 137 height 26
type input "[DATE]"
click at [416, 445] on input "text" at bounding box center [414, 435] width 131 height 26
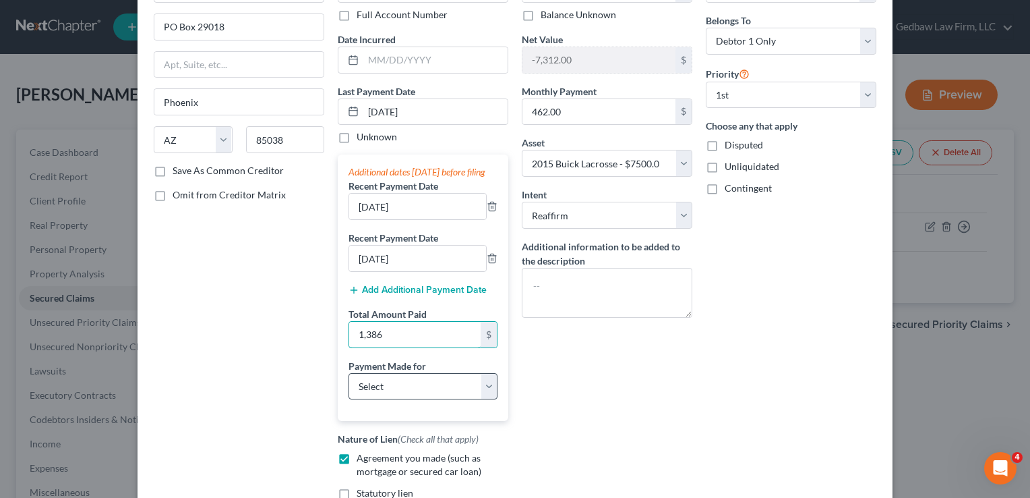
scroll to position [101, 0]
type input "1,386"
click at [463, 398] on select "Select Car Credit Card Loan Repayment Mortgage Other Suppliers Or Vendors" at bounding box center [423, 385] width 149 height 27
select select "0"
click at [349, 384] on select "Select Car Credit Card Loan Repayment Mortgage Other Suppliers Or Vendors" at bounding box center [423, 385] width 149 height 27
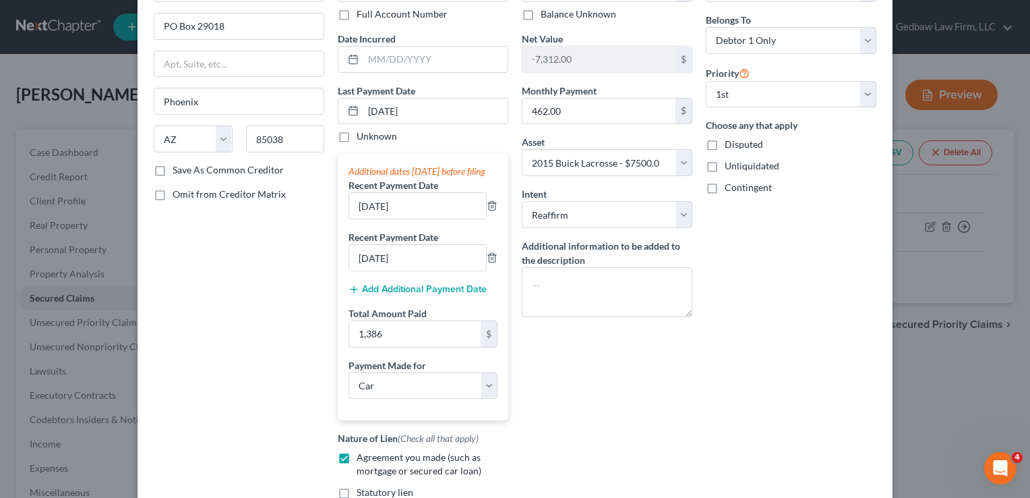
click at [579, 387] on div "Balance 14,812.00 $ Balance Unknown Balance Undetermined 14,812.00 $ Balance Un…" at bounding box center [607, 257] width 184 height 592
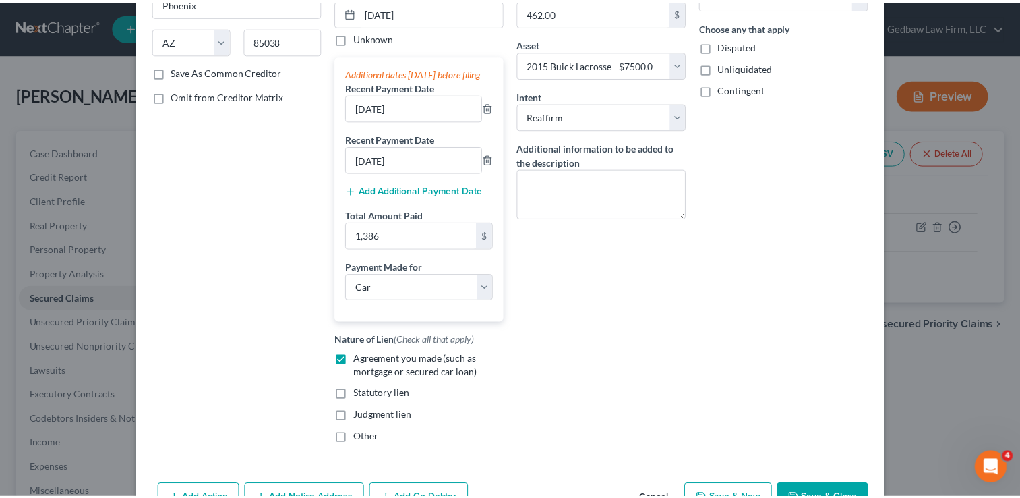
scroll to position [264, 0]
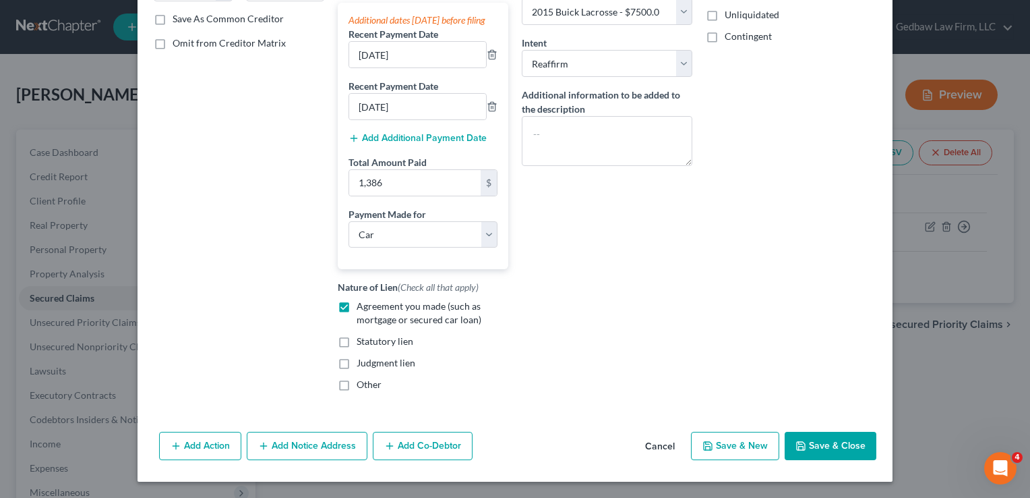
click at [846, 445] on button "Save & Close" at bounding box center [831, 446] width 92 height 28
select select
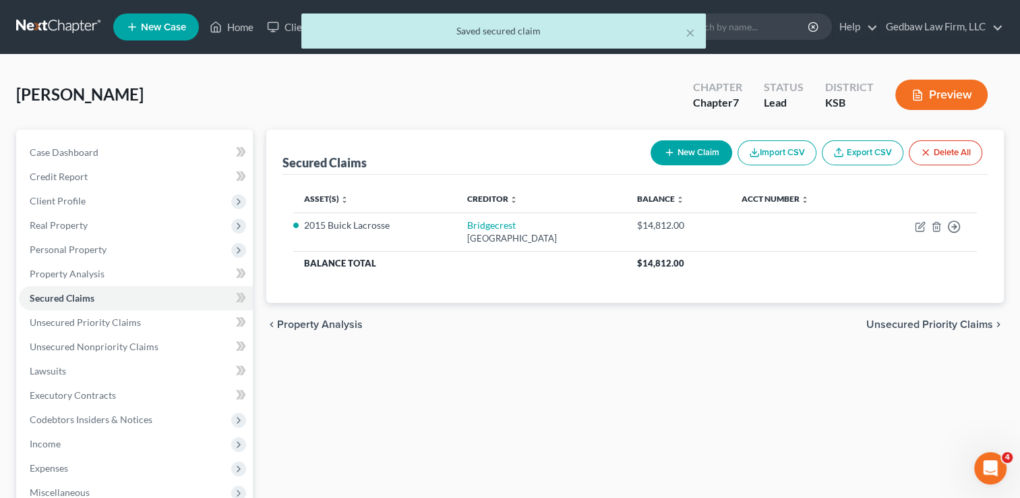
click at [936, 322] on span "Unsecured Priority Claims" at bounding box center [929, 324] width 127 height 11
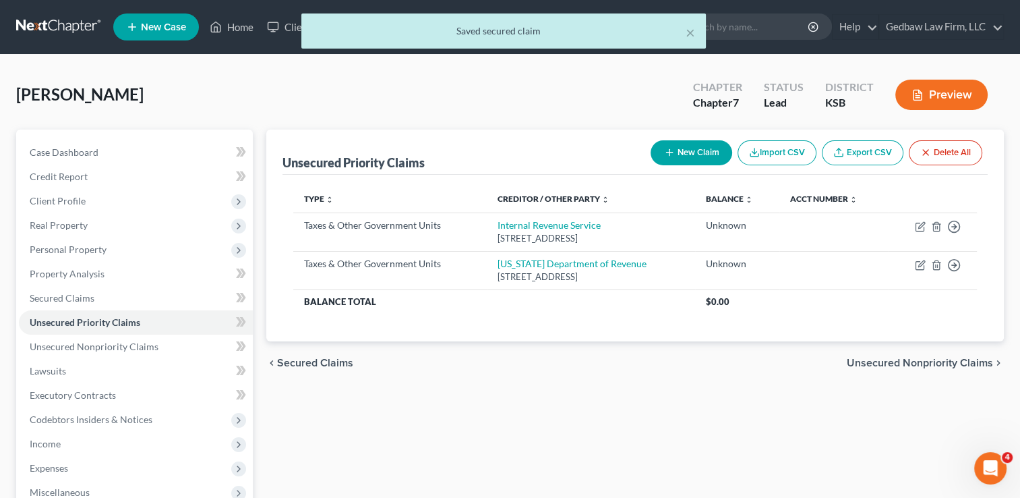
click at [948, 363] on span "Unsecured Nonpriority Claims" at bounding box center [920, 362] width 146 height 11
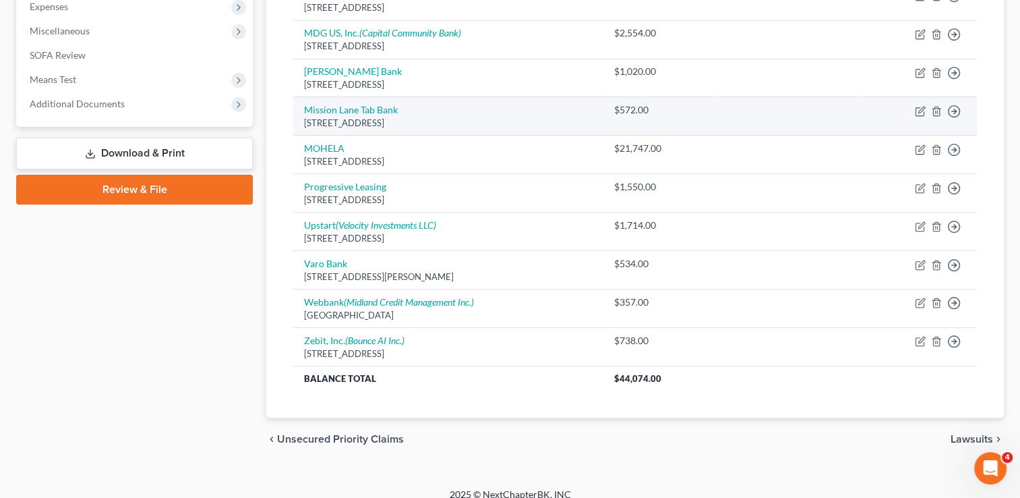
scroll to position [472, 0]
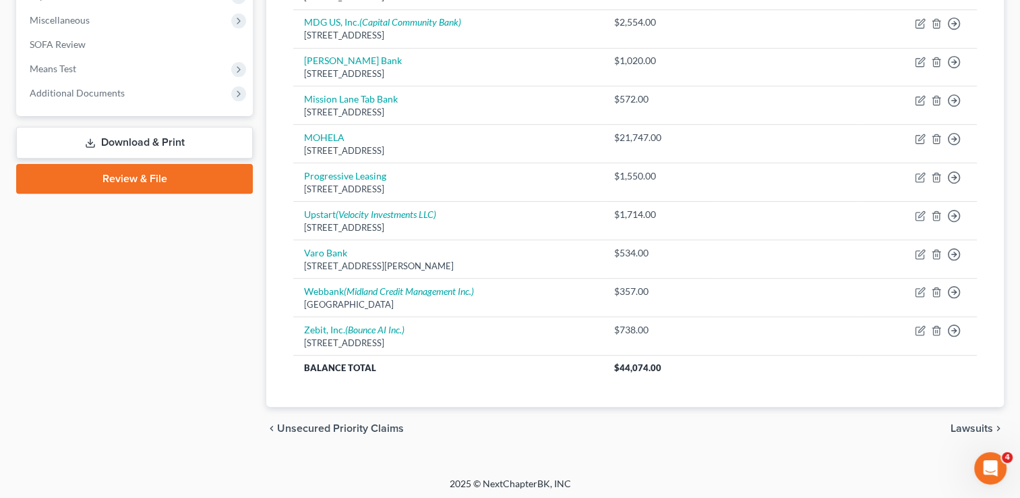
click at [972, 423] on span "Lawsuits" at bounding box center [972, 428] width 42 height 11
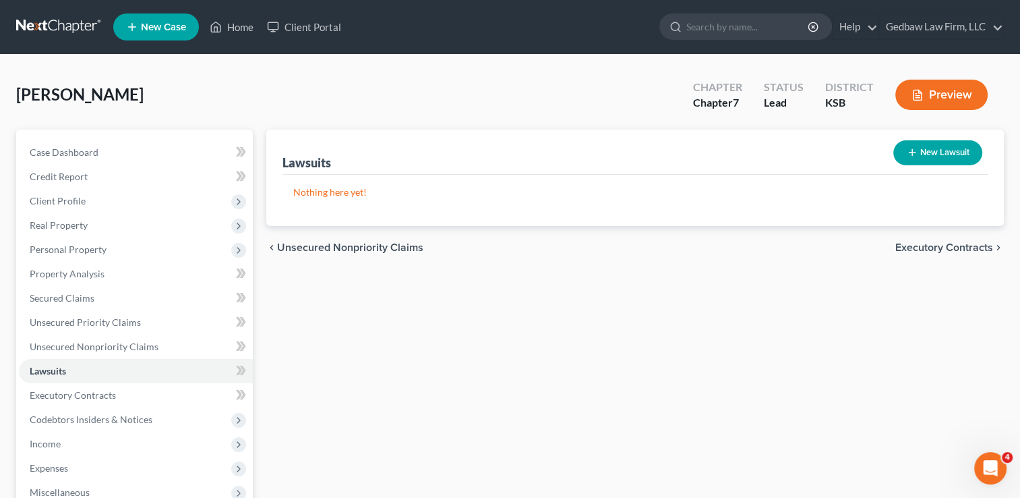
click at [949, 154] on button "New Lawsuit" at bounding box center [937, 152] width 89 height 25
select select "0"
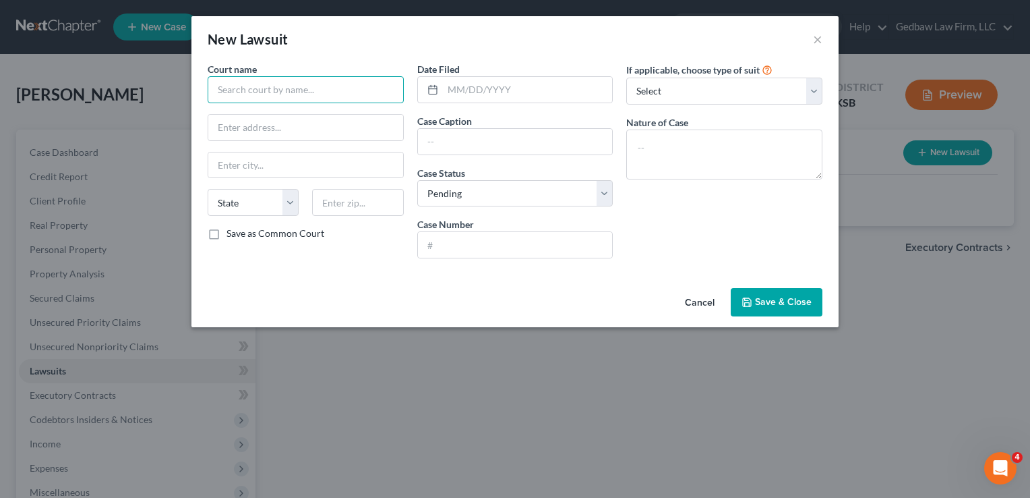
click at [356, 90] on input "text" at bounding box center [306, 89] width 196 height 27
type input "[GEOGRAPHIC_DATA]"
click at [379, 123] on input "text" at bounding box center [305, 128] width 195 height 26
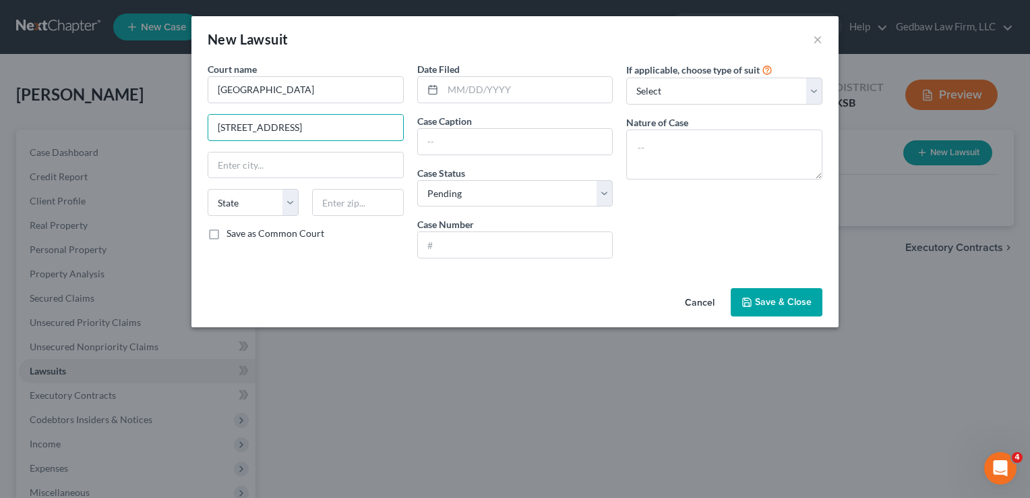
type input "[STREET_ADDRESS]"
click at [341, 199] on input "text" at bounding box center [357, 202] width 91 height 27
type input "66603"
type input "Topeka"
select select "17"
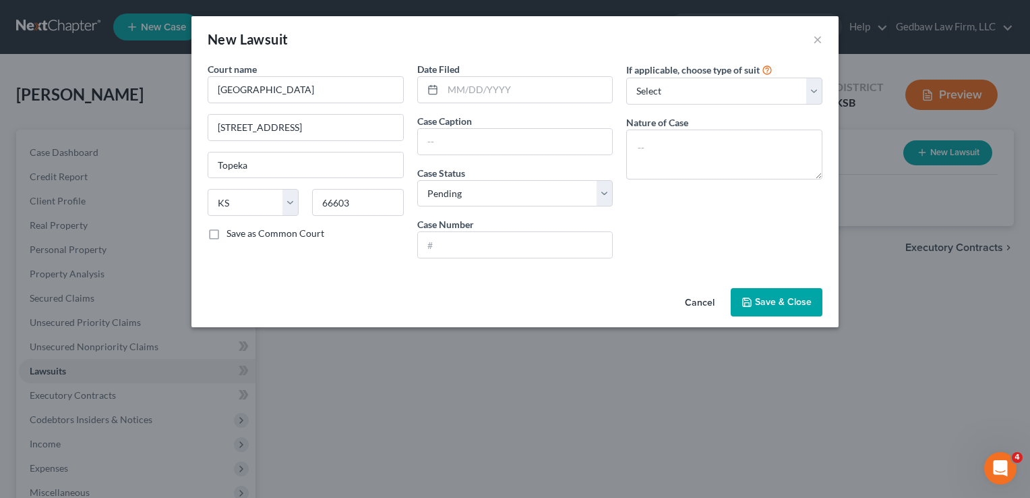
click at [367, 279] on div "Court name * Shawnee County District Court [GEOGRAPHIC_DATA] [US_STATE] AK AR A…" at bounding box center [514, 172] width 647 height 220
click at [227, 233] on label "Save as Common Court" at bounding box center [276, 233] width 98 height 13
click at [232, 233] on input "Save as Common Court" at bounding box center [236, 231] width 9 height 9
checkbox input "true"
click at [541, 89] on input "text" at bounding box center [528, 90] width 170 height 26
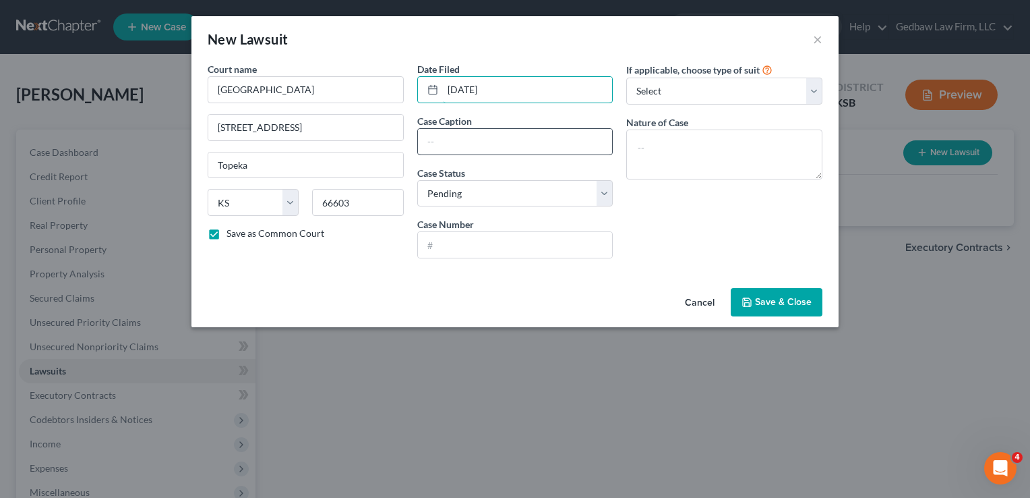
type input "[DATE]"
click at [547, 138] on input "text" at bounding box center [515, 142] width 195 height 26
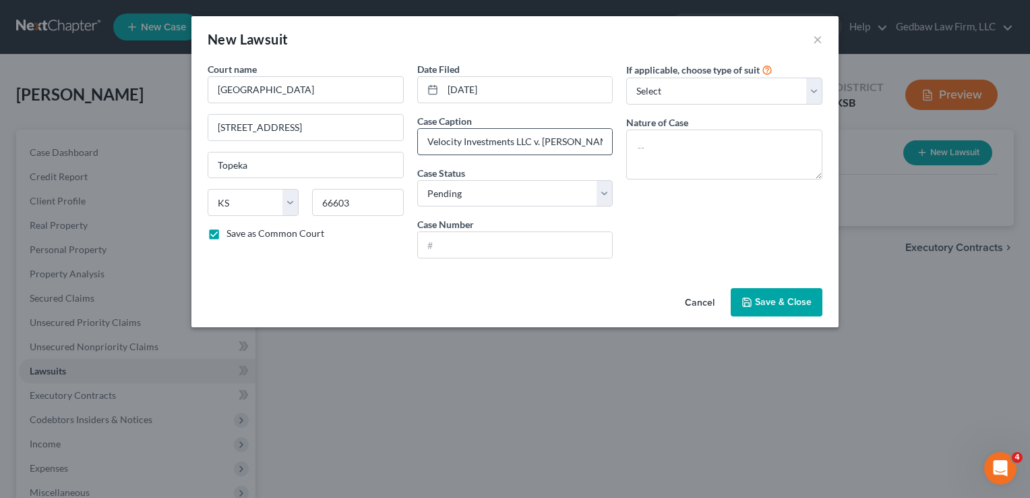
scroll to position [0, 4]
type input "Velocity Investments LLC v. [PERSON_NAME]"
click at [557, 190] on select "Select Pending On Appeal Concluded" at bounding box center [515, 193] width 196 height 27
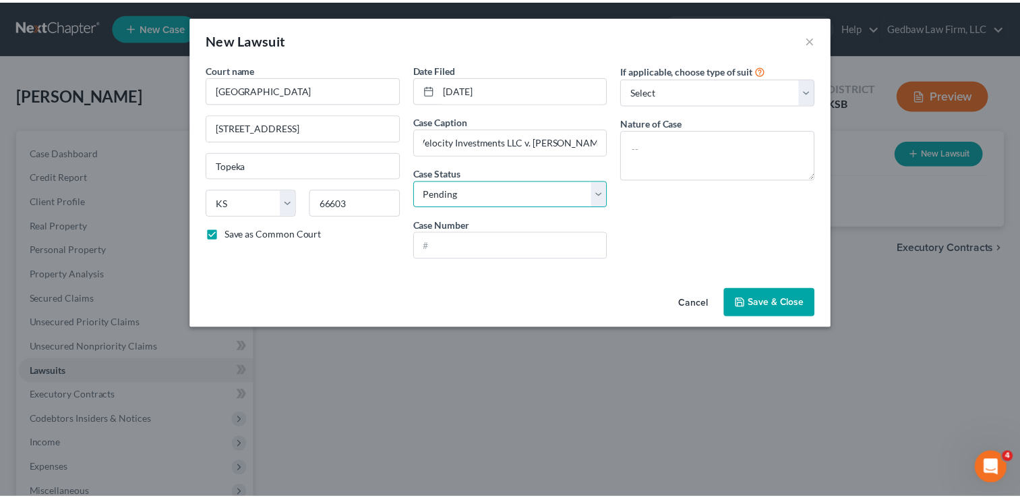
scroll to position [0, 0]
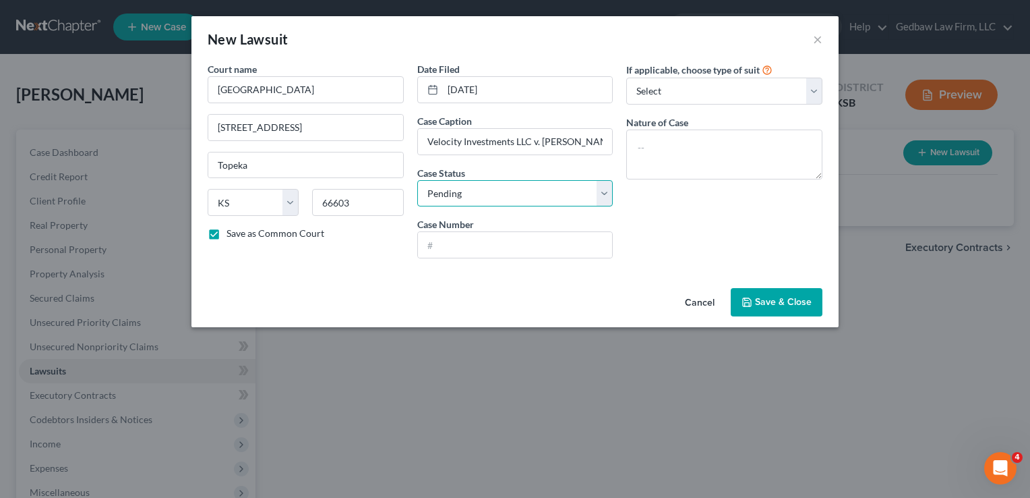
select select "2"
click at [417, 180] on select "Select Pending On Appeal Concluded" at bounding box center [515, 193] width 196 height 27
click at [558, 241] on input "text" at bounding box center [515, 245] width 195 height 26
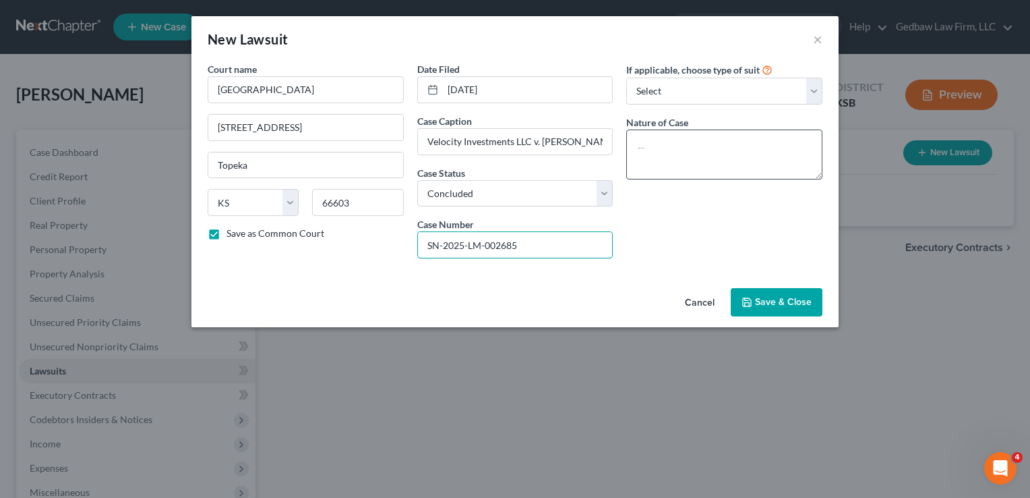
type input "SN-2025-LM-002685"
click at [717, 140] on textarea at bounding box center [724, 154] width 196 height 50
type textarea "Suit on account"
click at [796, 307] on button "Save & Close" at bounding box center [777, 302] width 92 height 28
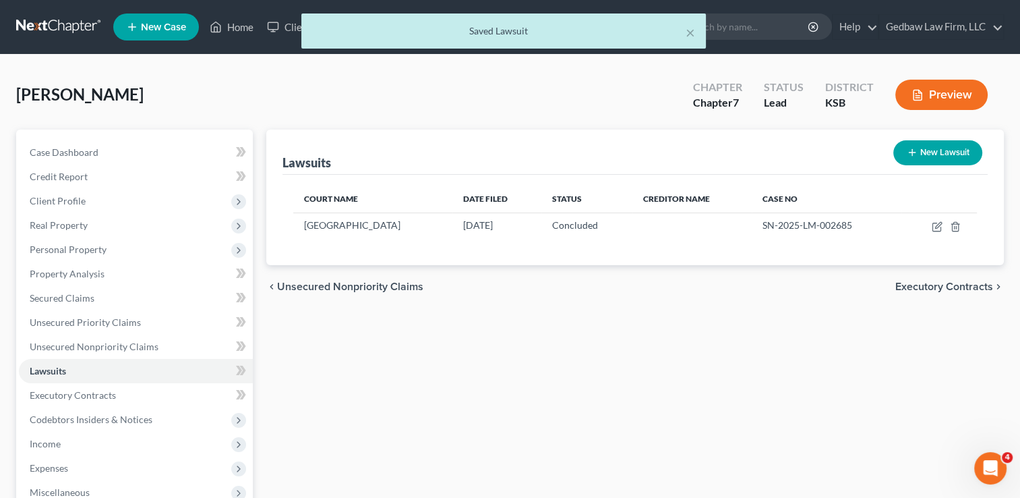
click at [956, 154] on button "New Lawsuit" at bounding box center [937, 152] width 89 height 25
select select "0"
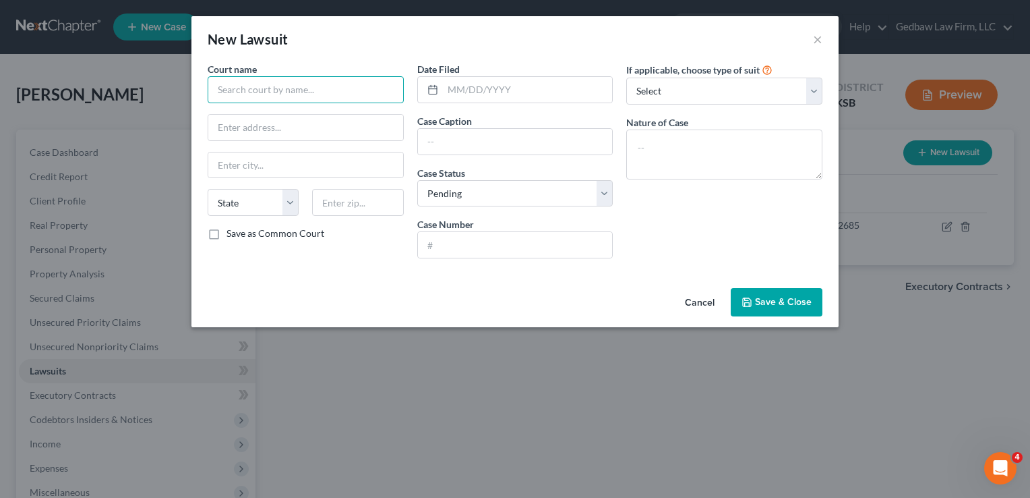
click at [380, 84] on input "text" at bounding box center [306, 89] width 196 height 27
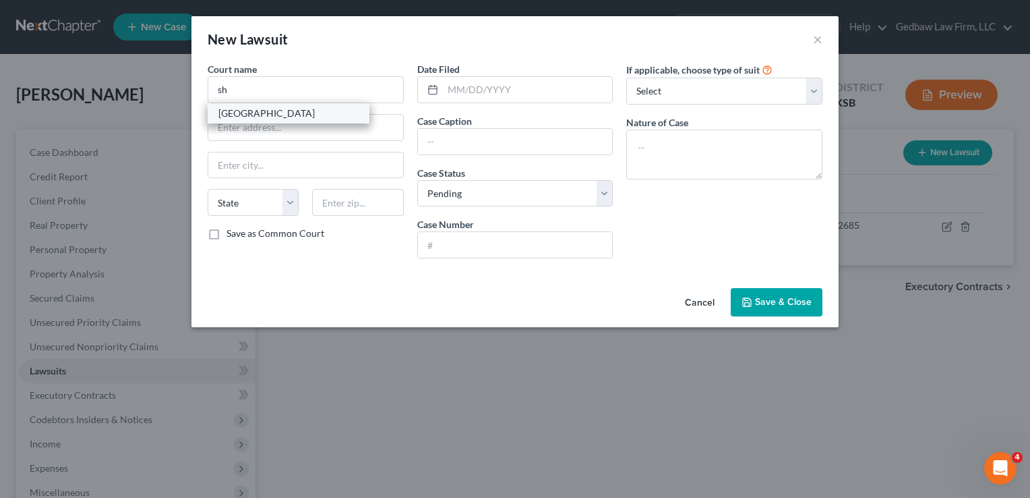
click at [334, 117] on div "[GEOGRAPHIC_DATA]" at bounding box center [288, 113] width 140 height 13
type input "[GEOGRAPHIC_DATA]"
type input "[STREET_ADDRESS]"
type input "Topeka"
select select "17"
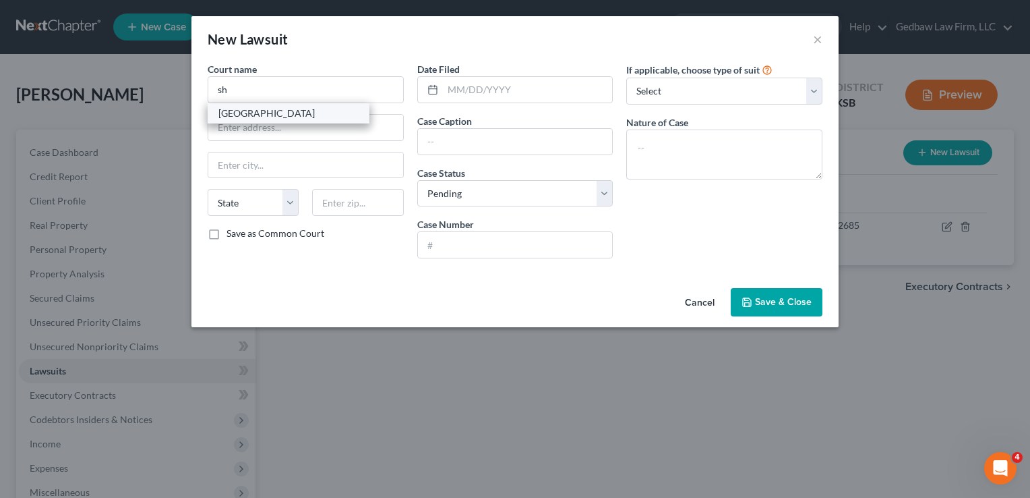
type input "66603"
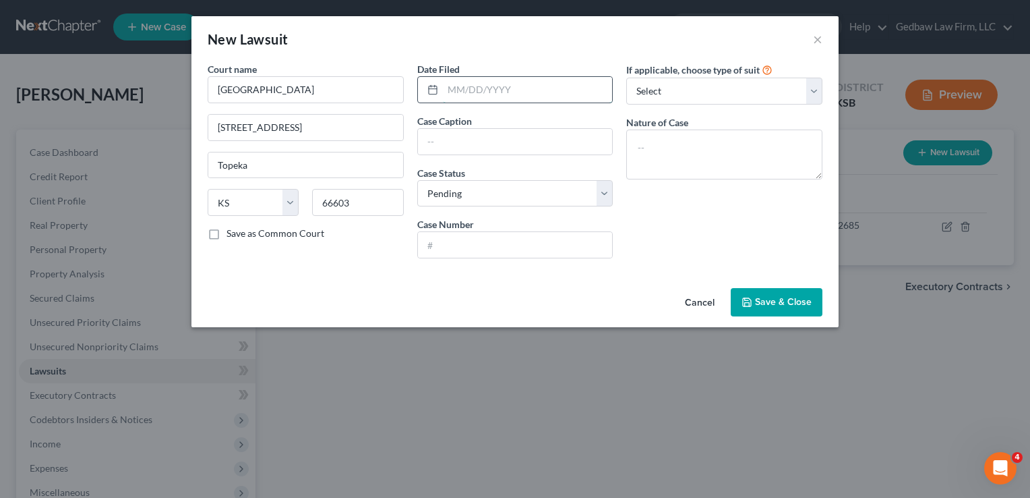
click at [494, 92] on input "text" at bounding box center [528, 90] width 170 height 26
type input "[DATE]"
click at [516, 142] on input "text" at bounding box center [515, 142] width 195 height 26
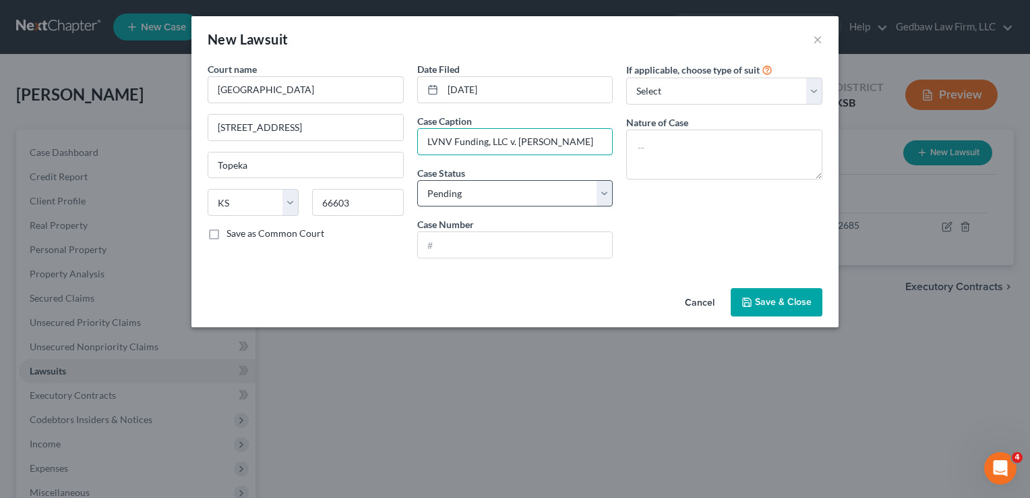
type input "LVNV Funding, LLC v. [PERSON_NAME]"
click at [550, 195] on select "Select Pending On Appeal Concluded" at bounding box center [515, 193] width 196 height 27
select select "2"
click at [417, 180] on select "Select Pending On Appeal Concluded" at bounding box center [515, 193] width 196 height 27
click at [537, 247] on input "text" at bounding box center [515, 245] width 195 height 26
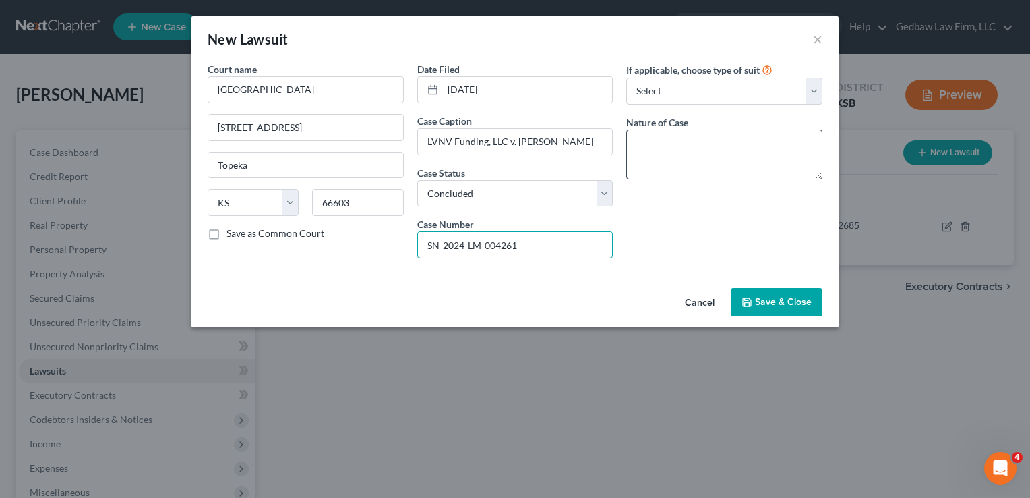
type input "SN-2024-LM-004261"
click at [766, 142] on textarea at bounding box center [724, 154] width 196 height 50
type textarea "Suit on account"
click at [796, 304] on span "Save & Close" at bounding box center [783, 301] width 57 height 11
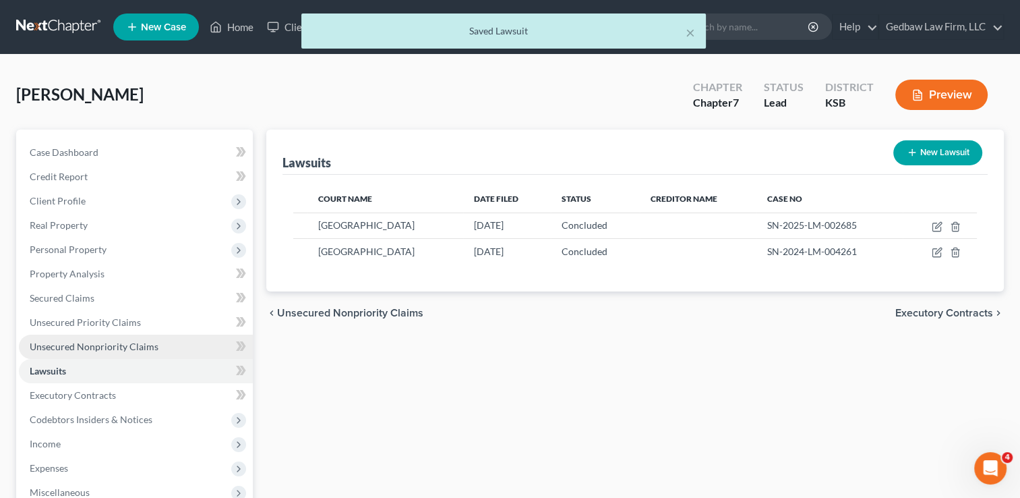
click at [140, 346] on span "Unsecured Nonpriority Claims" at bounding box center [94, 345] width 129 height 11
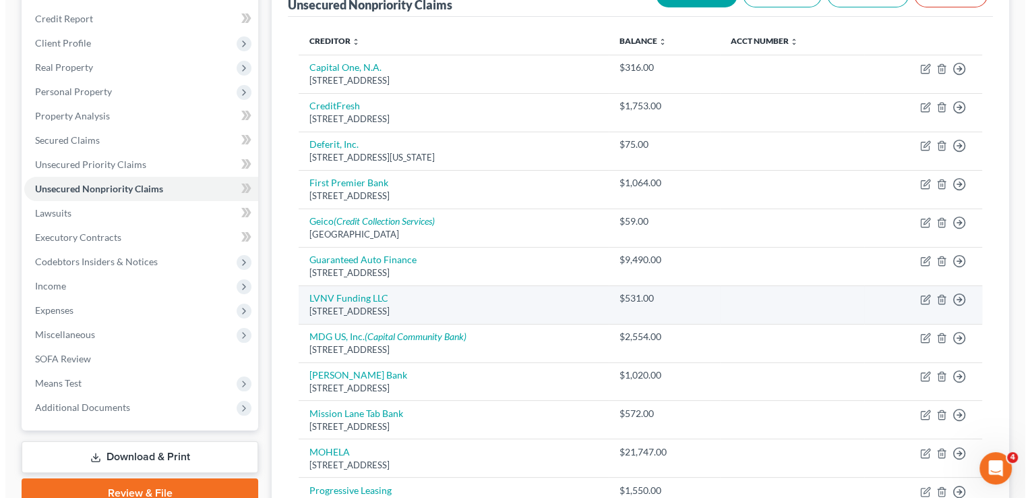
scroll to position [151, 0]
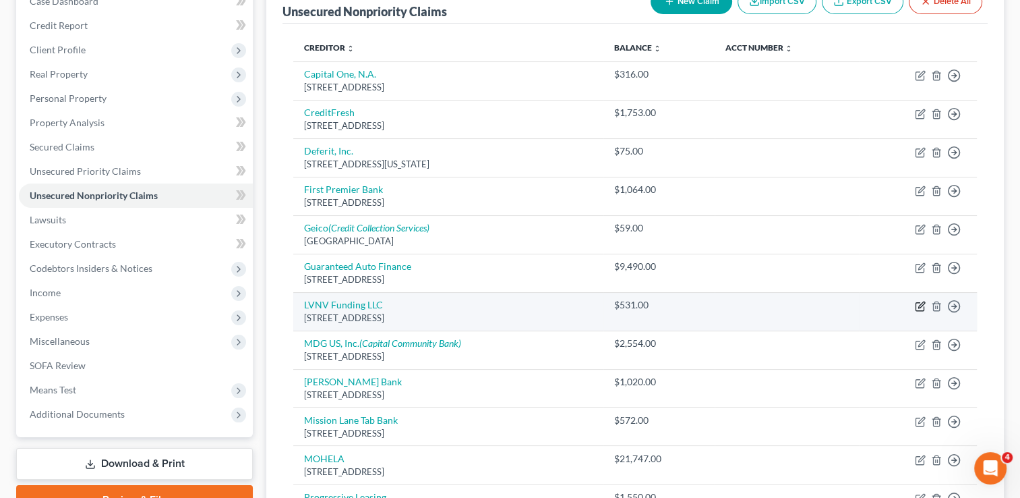
click at [916, 305] on icon "button" at bounding box center [920, 306] width 8 height 8
select select "42"
select select "10"
select select "0"
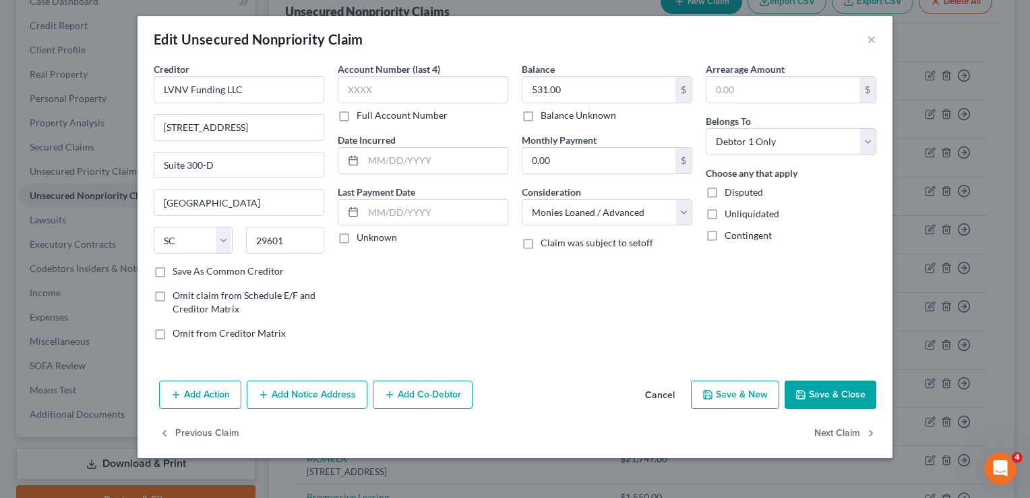
click at [317, 398] on button "Add Notice Address" at bounding box center [307, 394] width 121 height 28
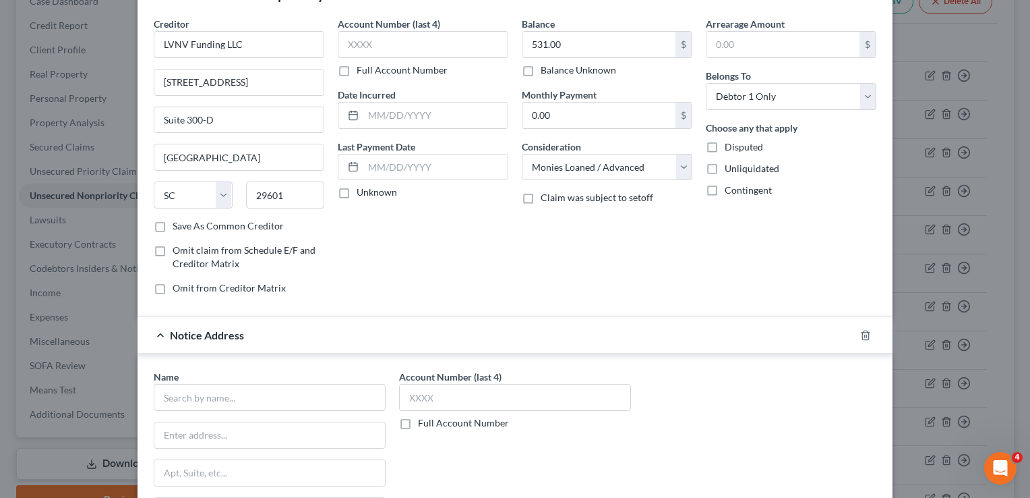
scroll to position [51, 0]
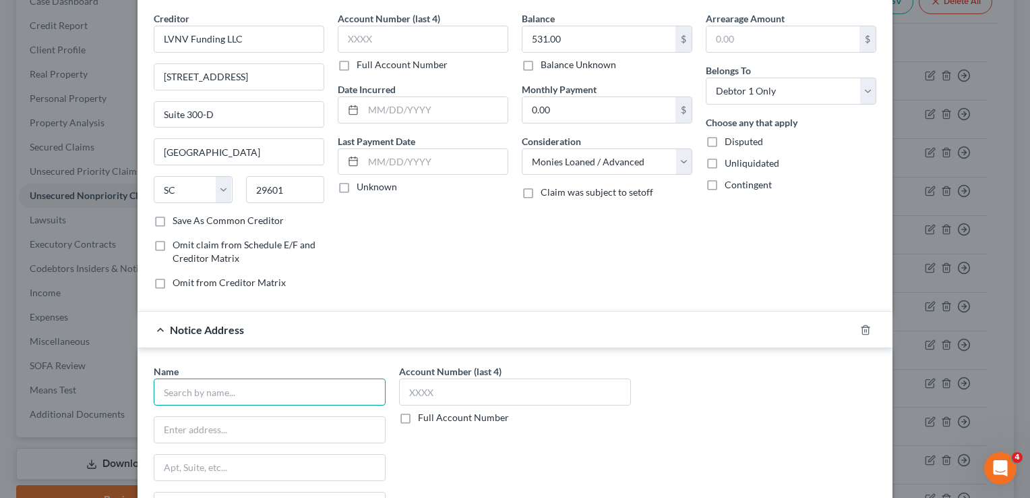
click at [309, 395] on input "text" at bounding box center [270, 391] width 232 height 27
type input "z"
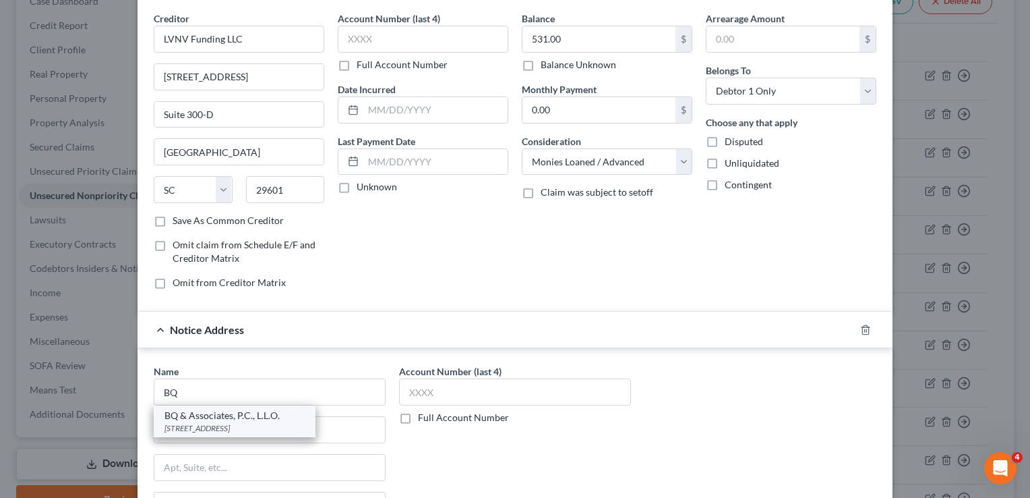
click at [272, 425] on div "[STREET_ADDRESS]" at bounding box center [235, 427] width 140 height 11
type input "BQ & Associates, P.C., L.L.O."
type input "[STREET_ADDRESS]"
type input "Suite 100"
type input "[GEOGRAPHIC_DATA]"
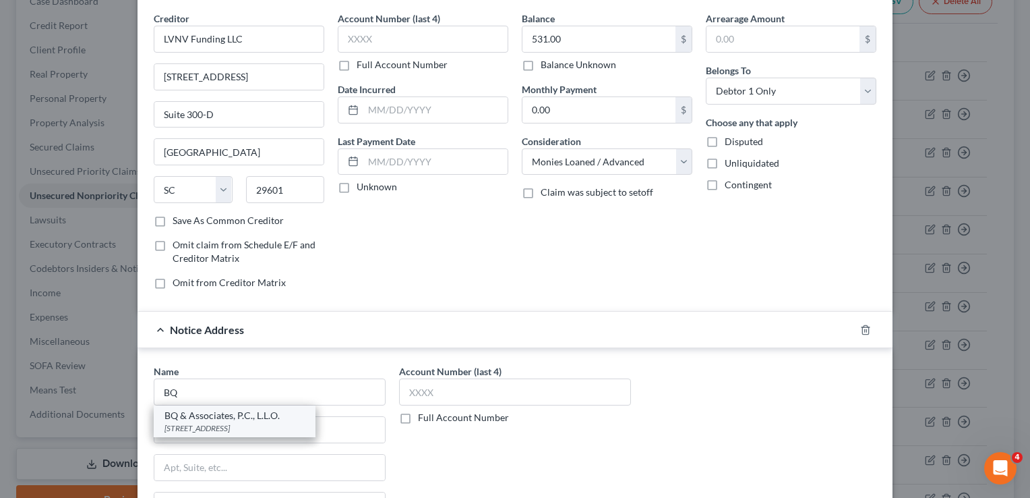
select select "30"
type input "68144"
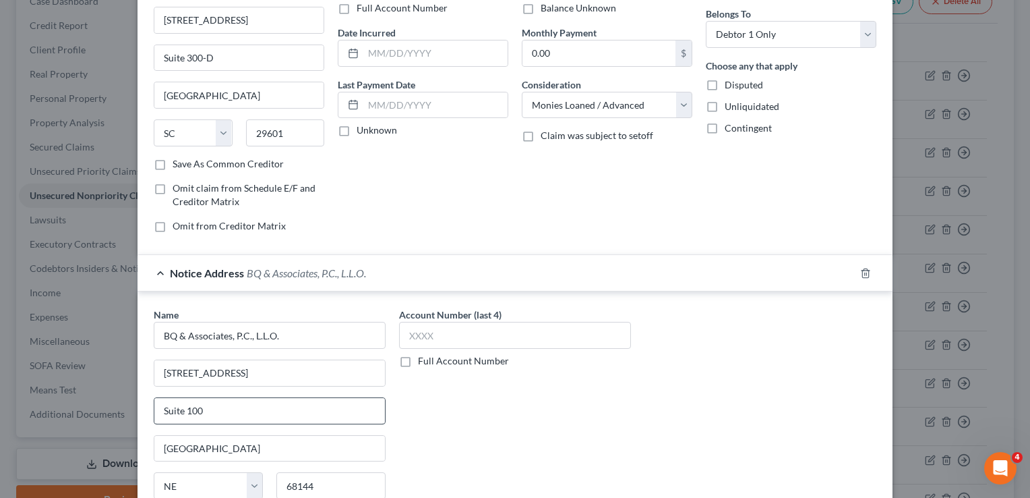
scroll to position [118, 0]
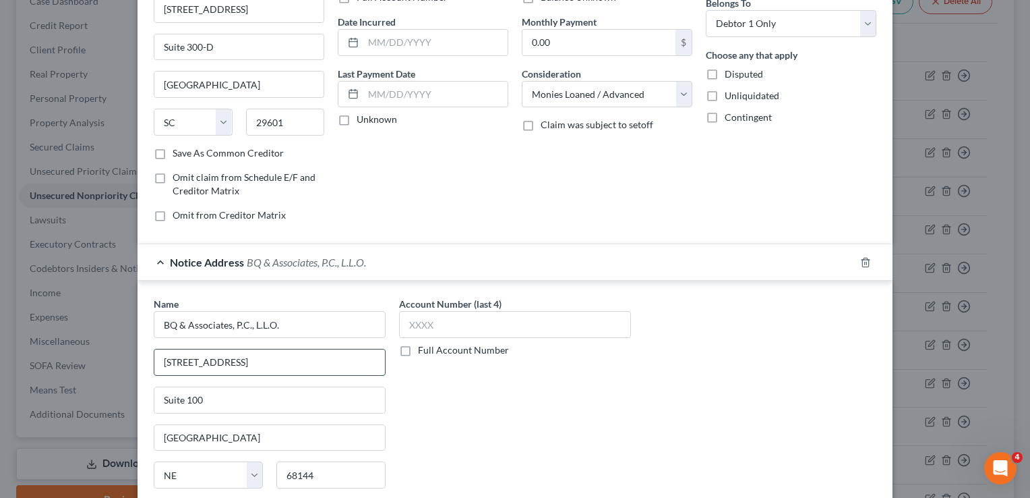
drag, startPoint x: 241, startPoint y: 361, endPoint x: 148, endPoint y: 353, distance: 93.3
click at [154, 353] on input "[STREET_ADDRESS]" at bounding box center [269, 362] width 231 height 26
type input "[STREET_ADDRESS][PERSON_NAME]"
click at [211, 393] on input "Suite 100" at bounding box center [269, 400] width 231 height 26
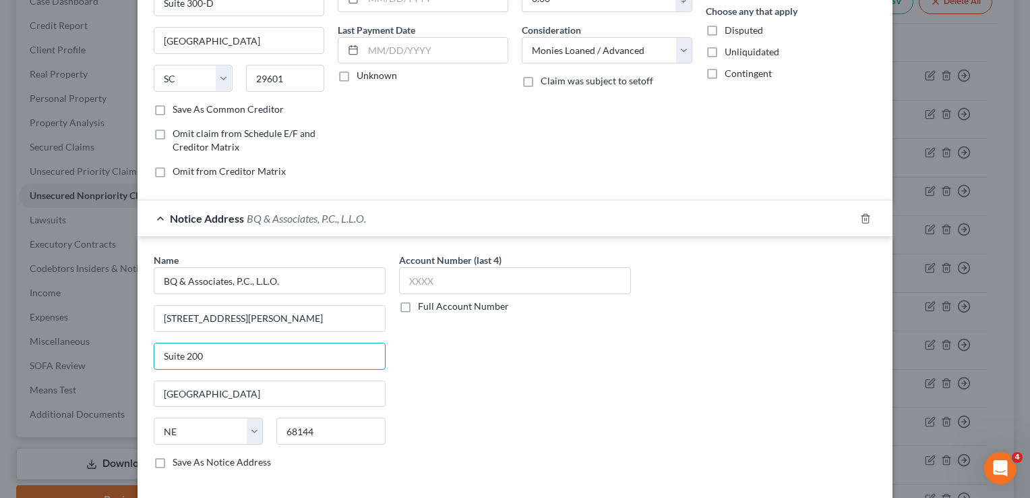
scroll to position [151, 0]
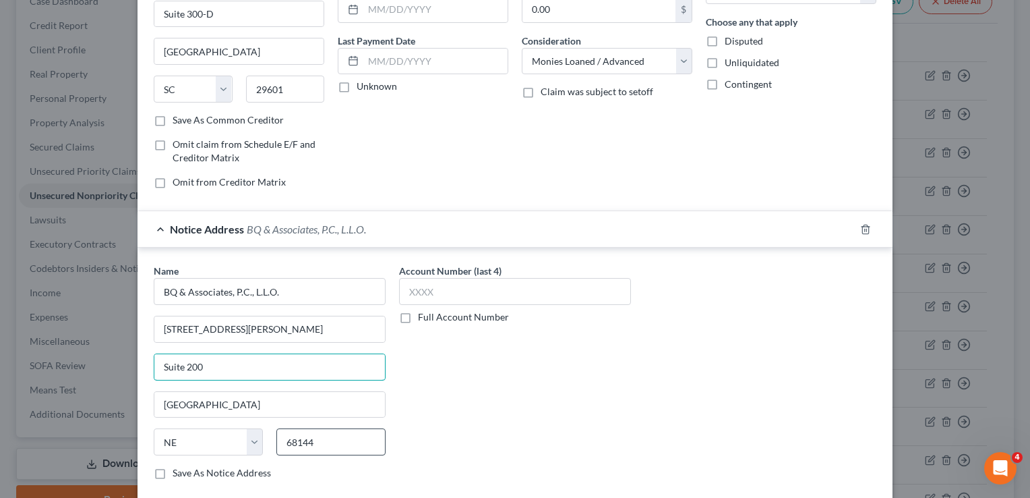
type input "Suite 200"
click at [336, 438] on input "68144" at bounding box center [330, 441] width 109 height 27
type input "6"
type input "64114"
click at [518, 401] on div "Account Number (last 4) Full Account Number" at bounding box center [514, 377] width 245 height 227
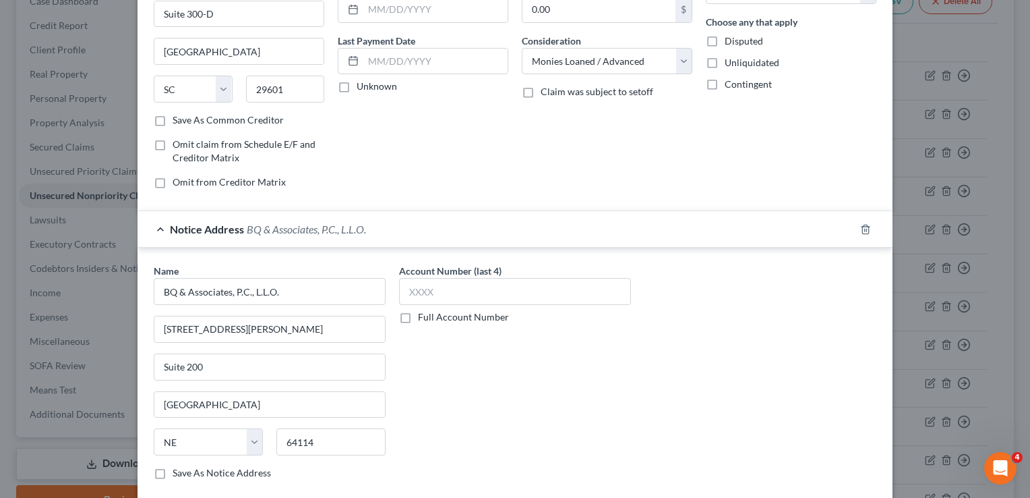
type input "[US_STATE][GEOGRAPHIC_DATA]"
select select "26"
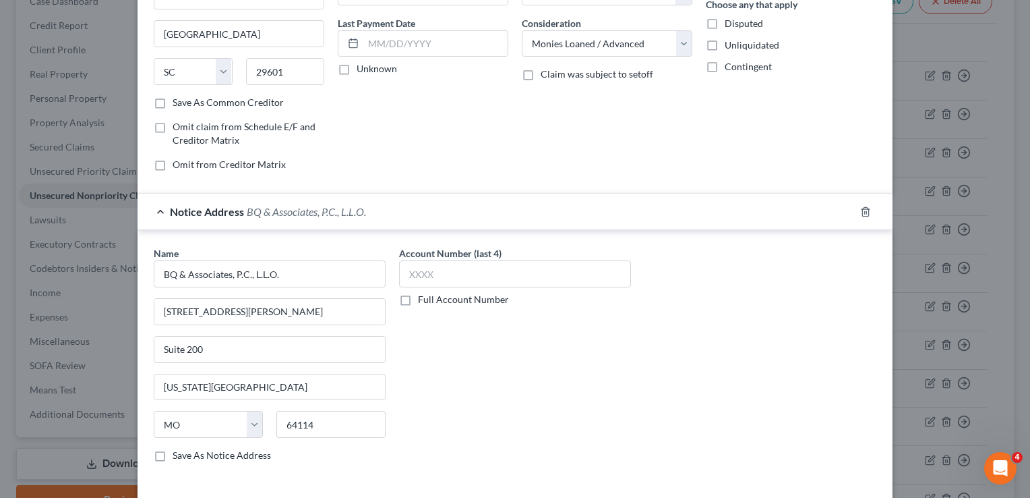
click at [173, 454] on label "Save As Notice Address" at bounding box center [222, 454] width 98 height 13
click at [178, 454] on input "Save As Notice Address" at bounding box center [182, 452] width 9 height 9
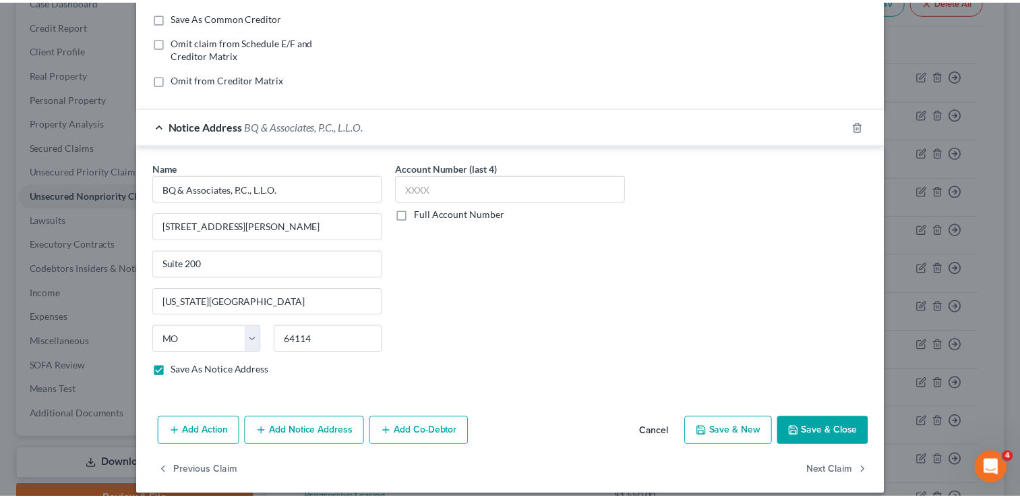
scroll to position [264, 0]
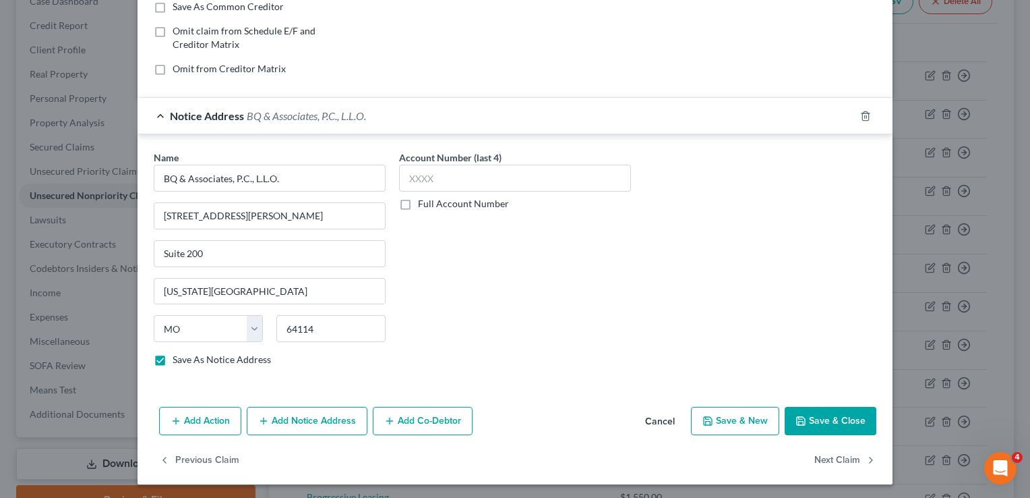
click at [848, 413] on button "Save & Close" at bounding box center [831, 421] width 92 height 28
checkbox input "false"
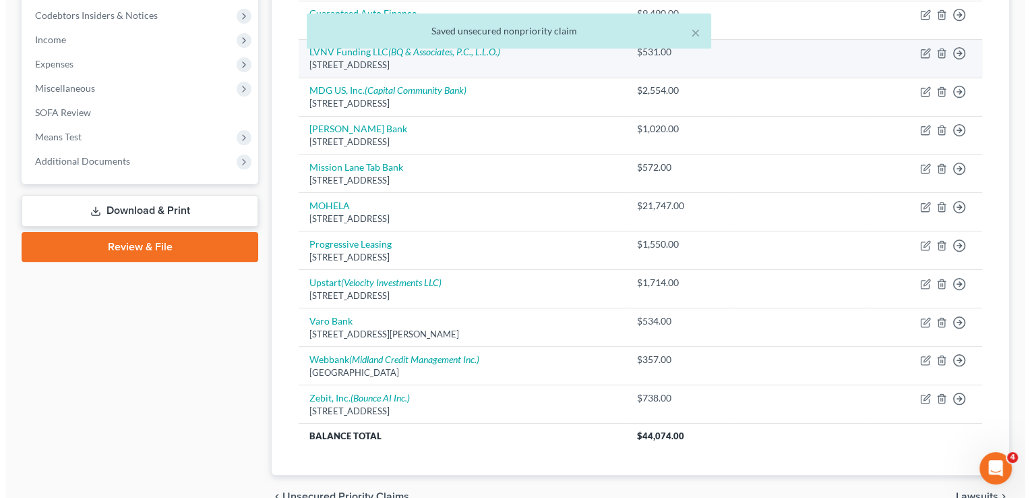
scroll to position [405, 0]
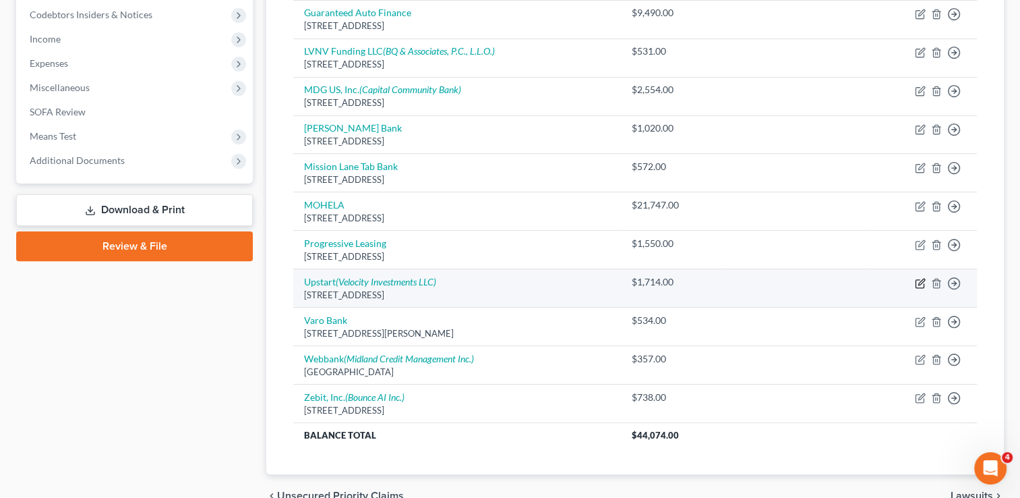
click at [917, 280] on icon "button" at bounding box center [920, 283] width 11 height 11
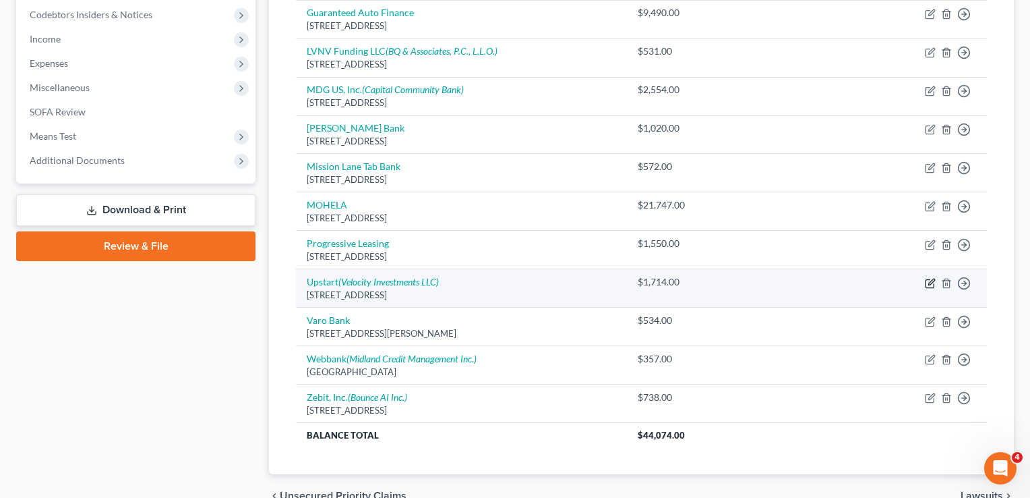
select select "4"
select select "10"
select select "0"
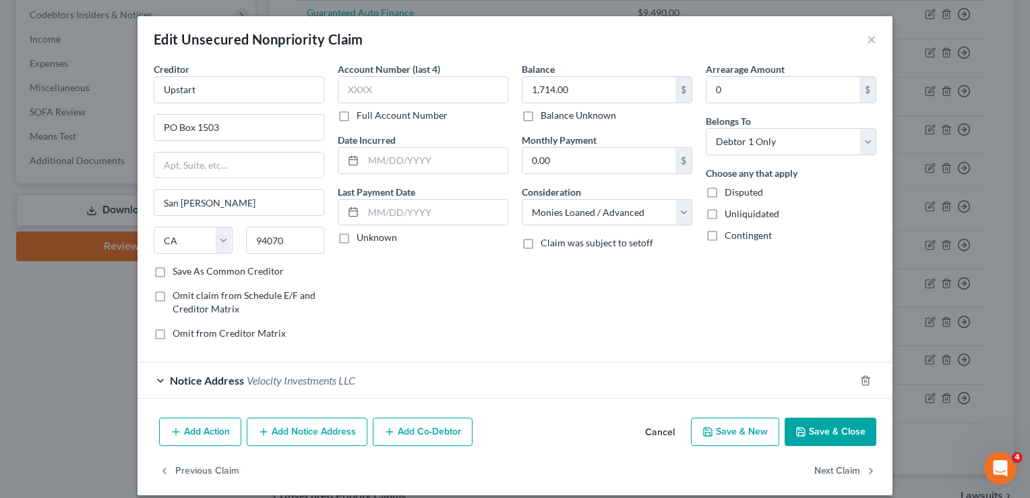
click at [322, 429] on button "Add Notice Address" at bounding box center [307, 431] width 121 height 28
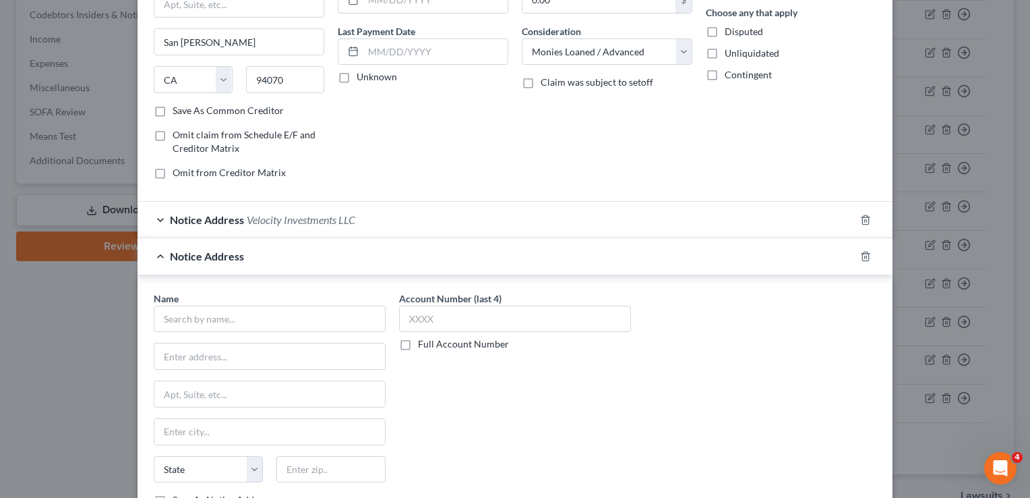
scroll to position [185, 0]
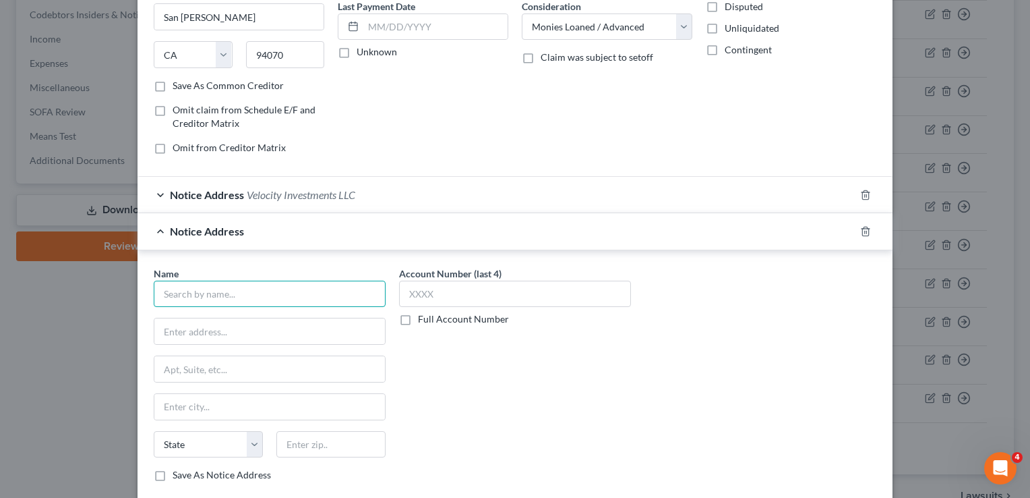
click at [322, 291] on input "text" at bounding box center [270, 293] width 232 height 27
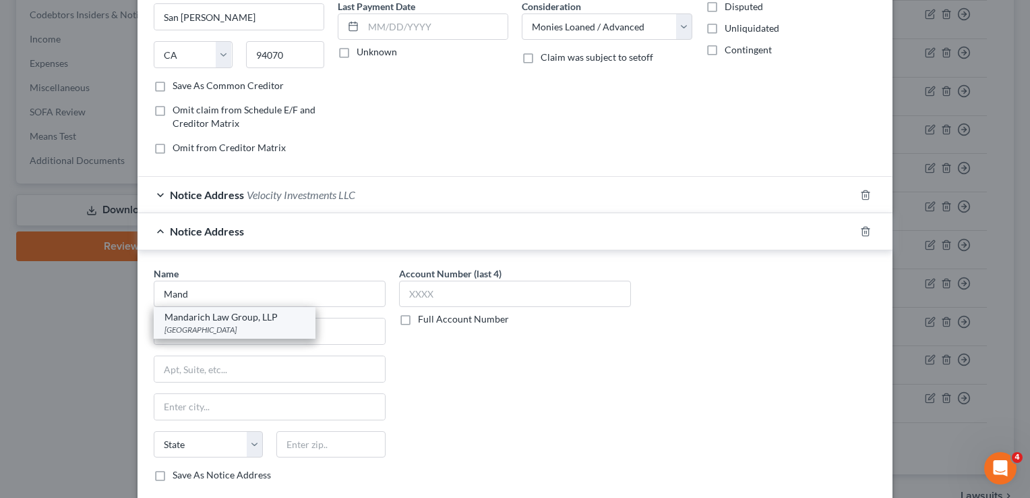
click at [229, 324] on div "[GEOGRAPHIC_DATA]" at bounding box center [235, 329] width 140 height 11
type input "Mandarich Law Group, LLP"
type input "PO Box 109032"
type input "[GEOGRAPHIC_DATA]"
select select "14"
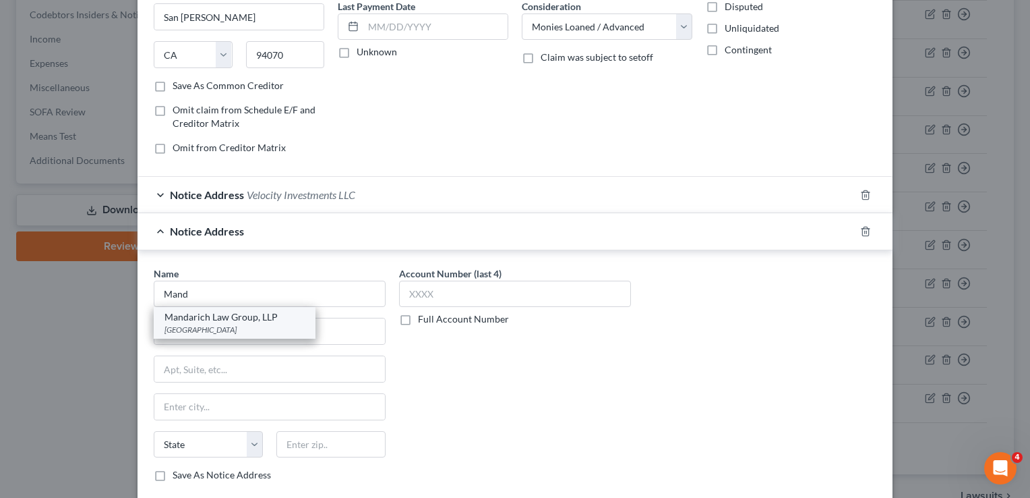
type input "60610"
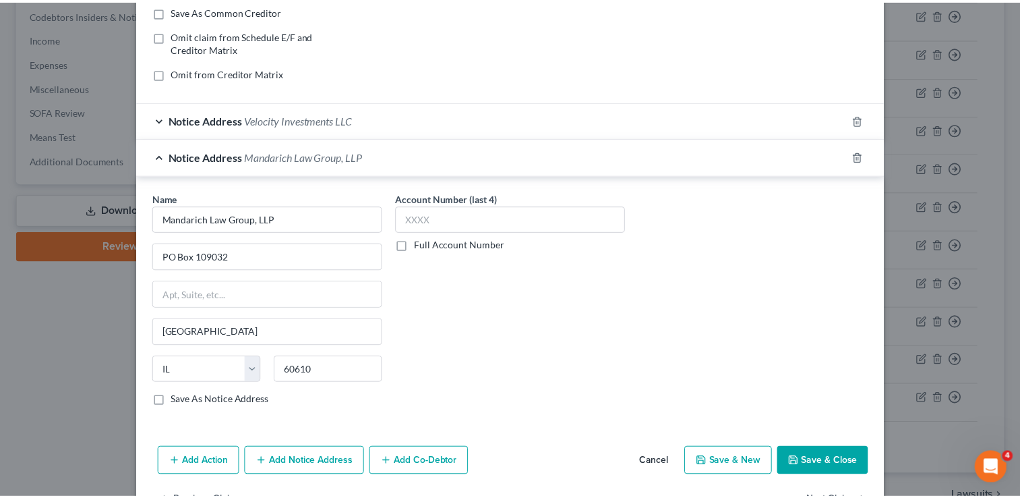
scroll to position [270, 0]
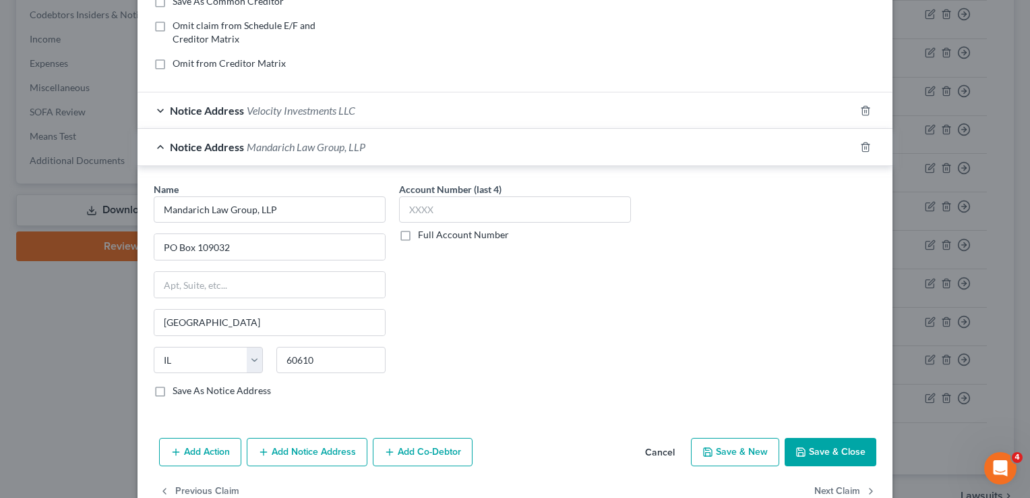
click at [841, 447] on button "Save & Close" at bounding box center [831, 452] width 92 height 28
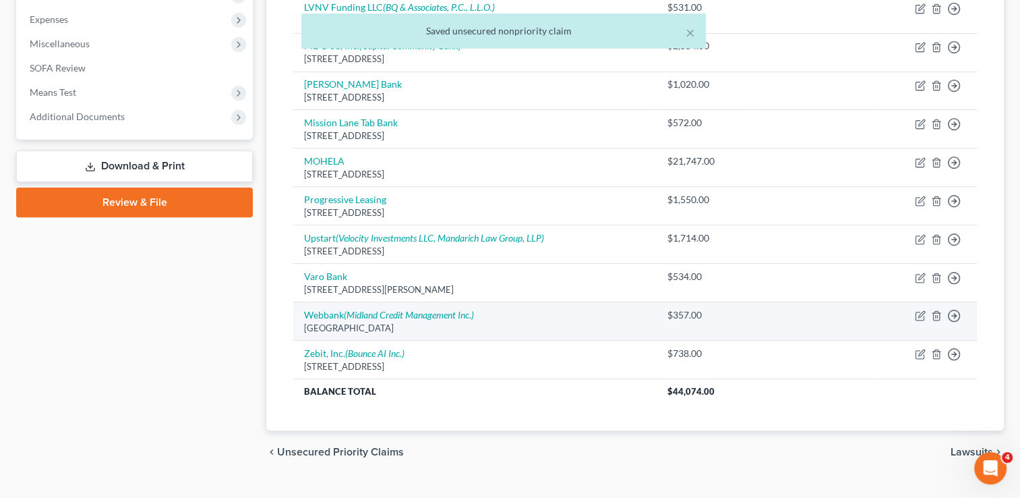
scroll to position [472, 0]
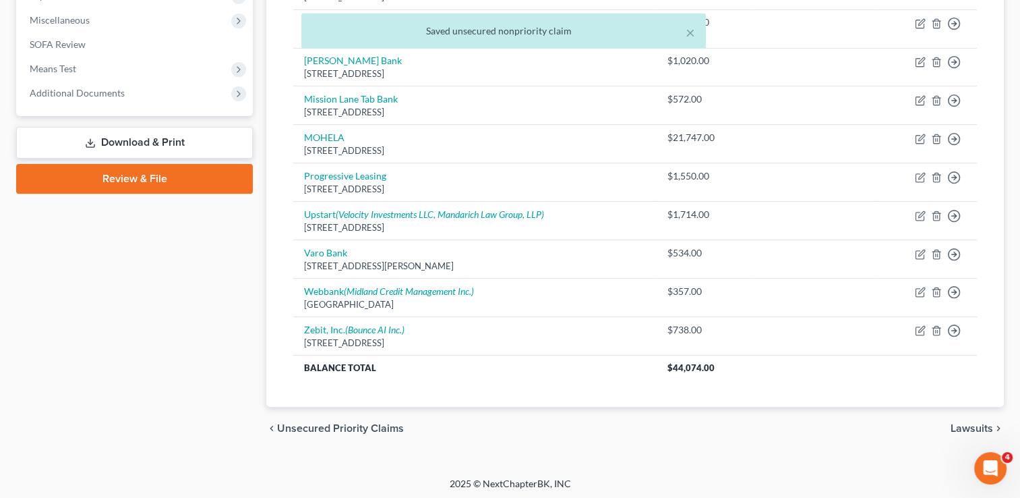
click at [968, 425] on span "Lawsuits" at bounding box center [972, 428] width 42 height 11
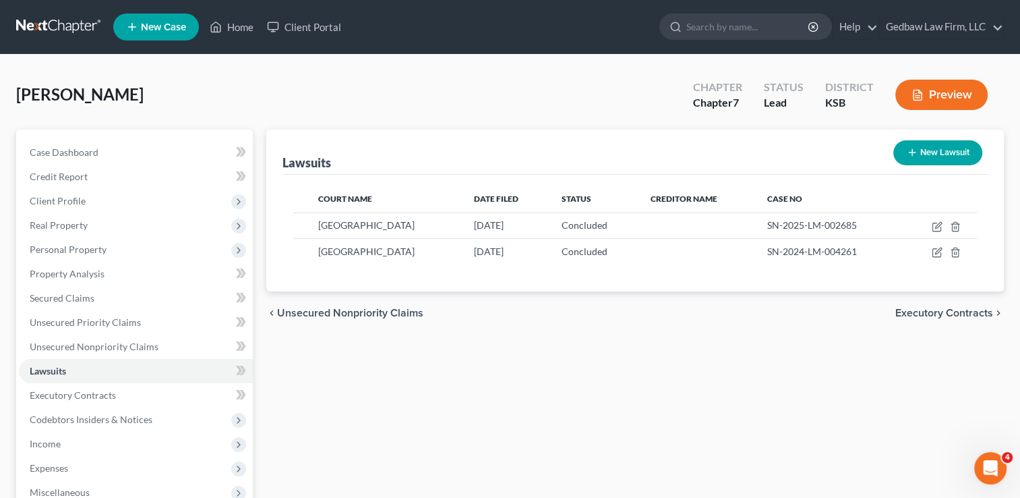
click at [957, 312] on span "Executory Contracts" at bounding box center [944, 312] width 98 height 11
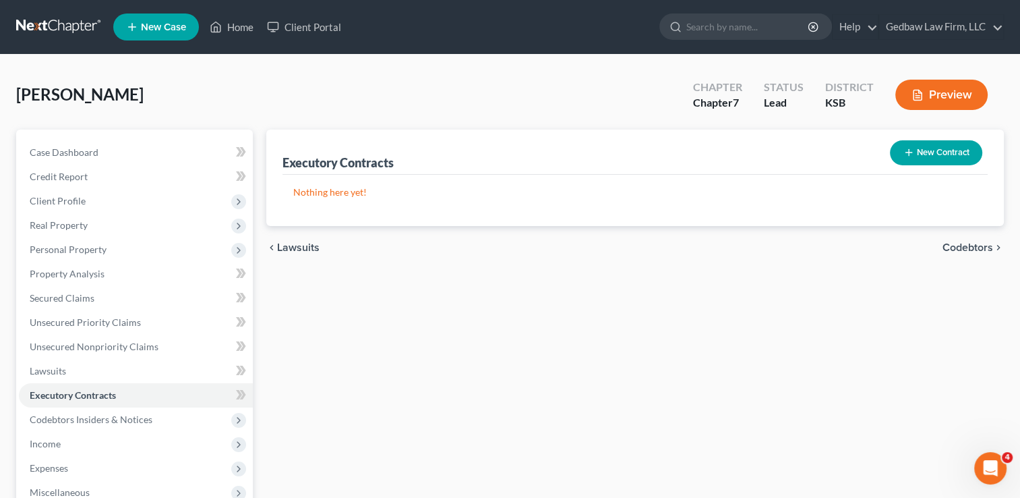
click at [949, 153] on button "New Contract" at bounding box center [936, 152] width 92 height 25
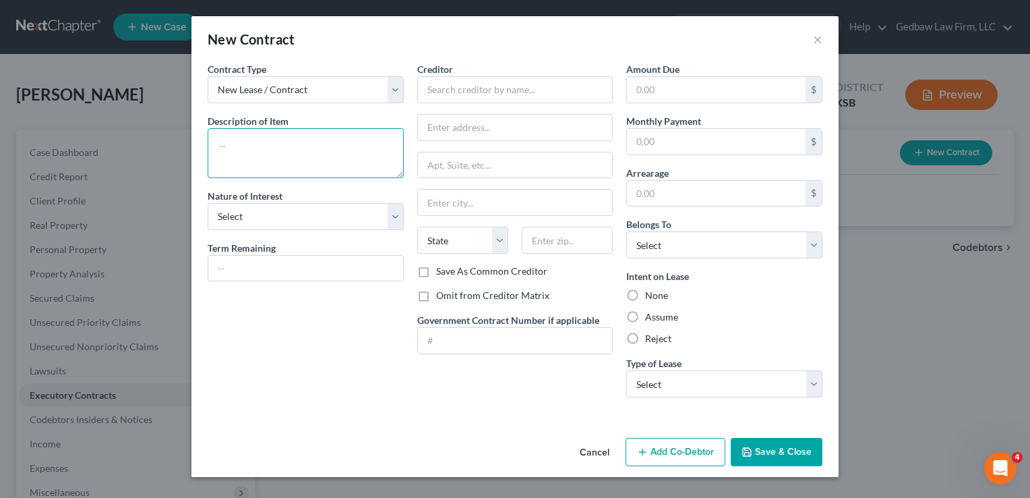
click at [355, 139] on textarea at bounding box center [306, 153] width 196 height 50
type textarea "Residential lease"
click at [367, 265] on input "text" at bounding box center [305, 269] width 195 height 26
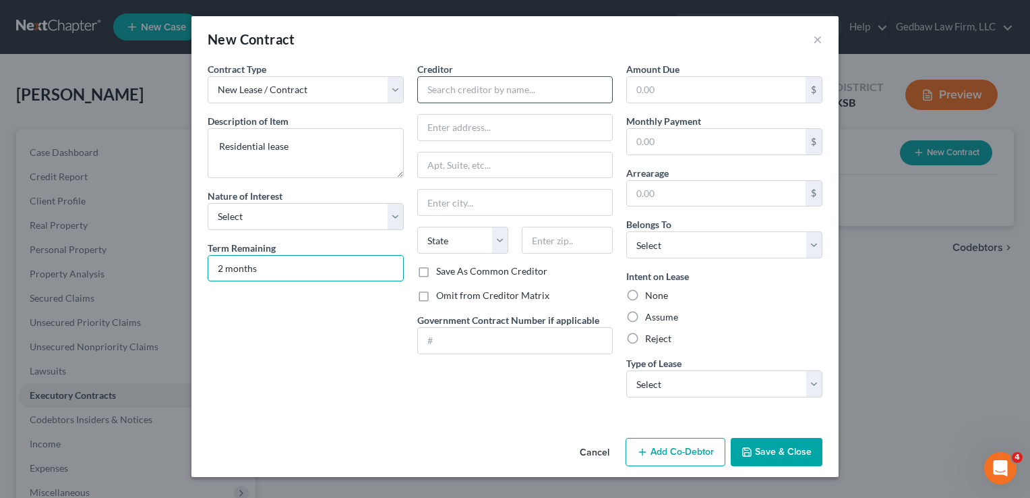
type input "2 months"
click at [554, 86] on input "text" at bounding box center [515, 89] width 196 height 27
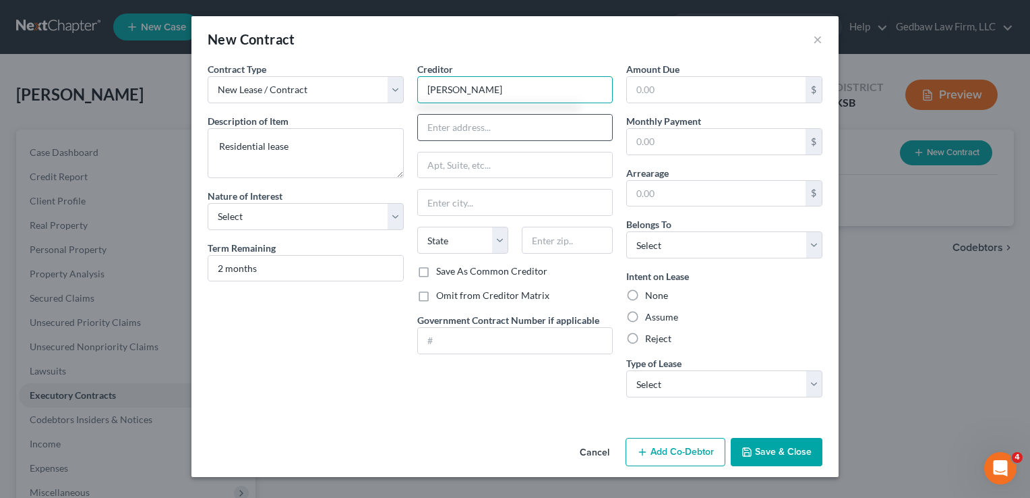
type input "[PERSON_NAME]"
click at [558, 124] on input "text" at bounding box center [515, 128] width 195 height 26
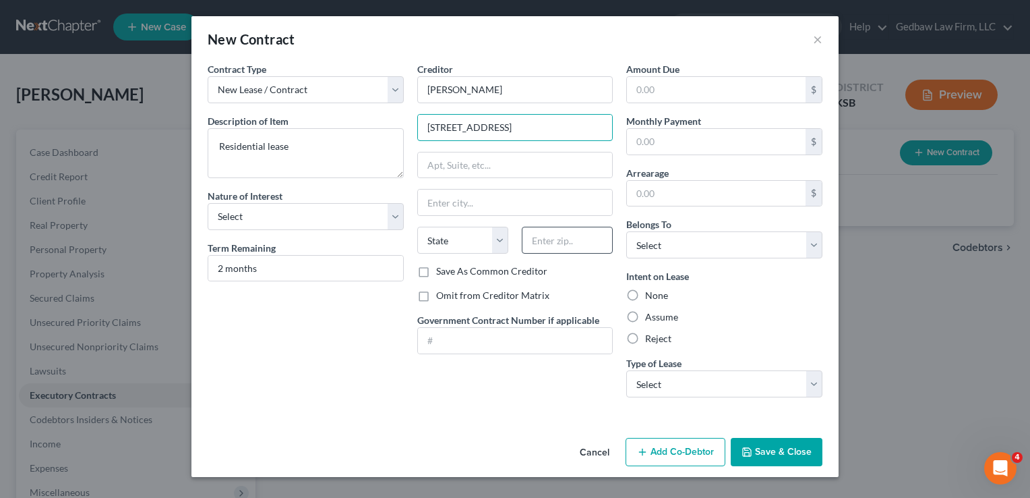
type input "[STREET_ADDRESS]"
click at [593, 244] on input "text" at bounding box center [567, 240] width 91 height 27
type input "66610"
click at [347, 352] on div "Contract Type New Lease / Contract New Timeshare Description of non-residential…" at bounding box center [306, 235] width 210 height 346
type input "Topeka"
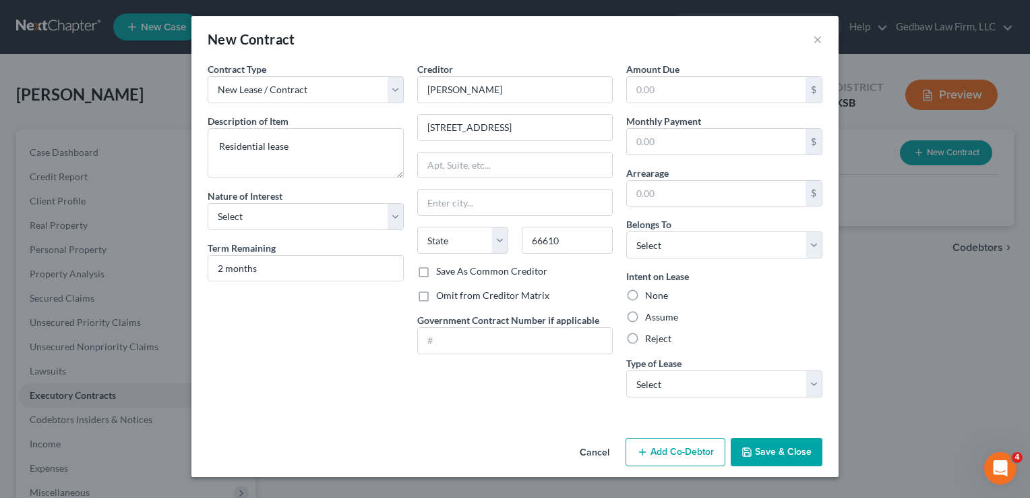
select select "17"
drag, startPoint x: 515, startPoint y: 120, endPoint x: 405, endPoint y: 125, distance: 110.0
click at [405, 125] on div "Contract Type New Lease / Contract New Timeshare Description of non-residential…" at bounding box center [515, 235] width 628 height 346
type input "[STREET_ADDRESS][PERSON_NAME]"
click at [364, 322] on div "Contract Type New Lease / Contract New Timeshare Description of non-residential…" at bounding box center [306, 235] width 210 height 346
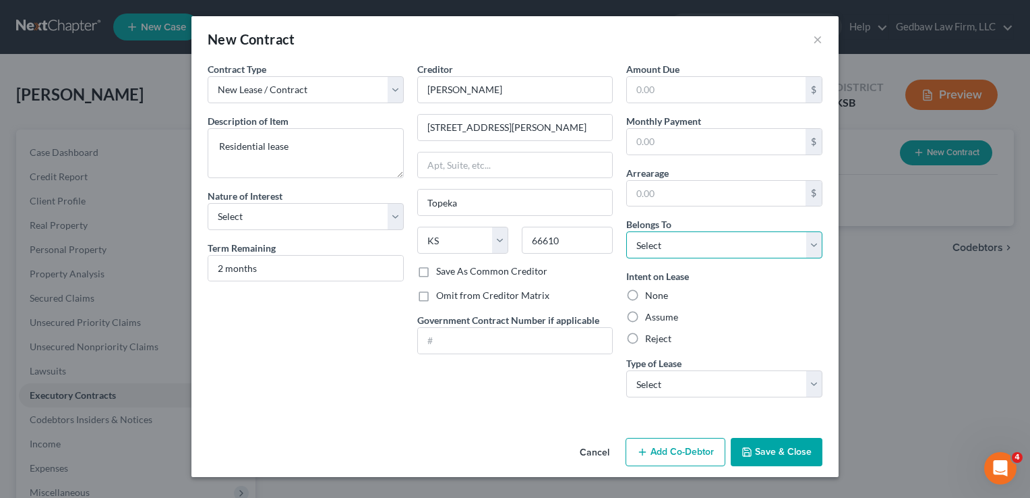
click at [719, 245] on select "Select Debtor 1 Only Debtor 2 Only Debtor 1 And Debtor 2 Only At Least One Of T…" at bounding box center [724, 244] width 196 height 27
select select "3"
click at [626, 231] on select "Select Debtor 1 Only Debtor 2 Only Debtor 1 And Debtor 2 Only At Least One Of T…" at bounding box center [724, 244] width 196 height 27
click at [645, 317] on label "Assume" at bounding box center [661, 316] width 33 height 13
click at [651, 317] on input "Assume" at bounding box center [655, 314] width 9 height 9
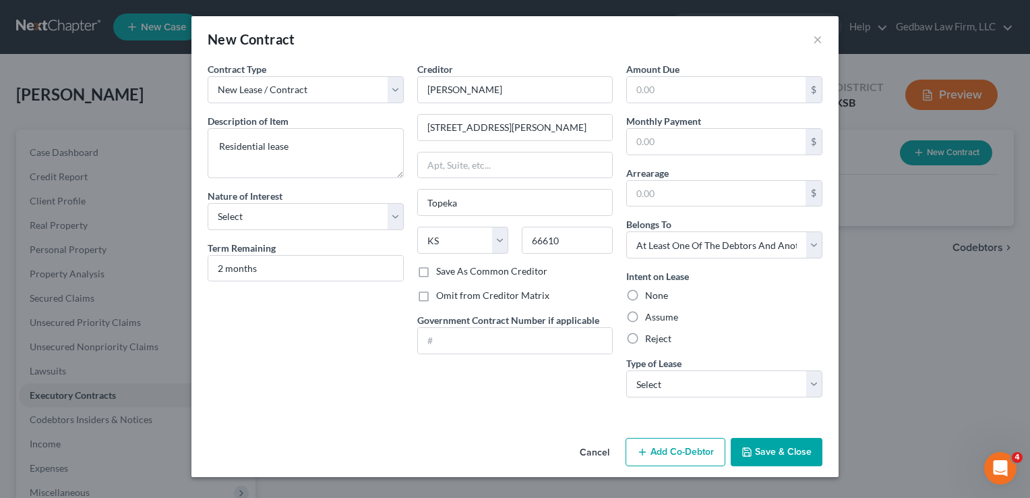
radio input "true"
click at [717, 378] on select "Select Real Estate Car Other" at bounding box center [724, 383] width 196 height 27
select select "0"
click at [626, 370] on select "Select Real Estate Car Other" at bounding box center [724, 383] width 196 height 27
click at [790, 452] on button "Save & Close" at bounding box center [777, 452] width 92 height 28
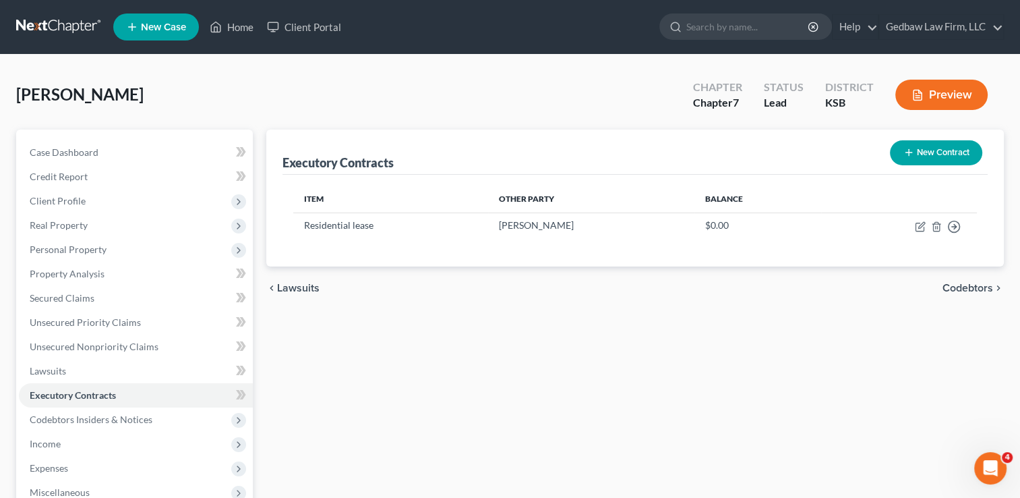
click at [955, 156] on button "New Contract" at bounding box center [936, 152] width 92 height 25
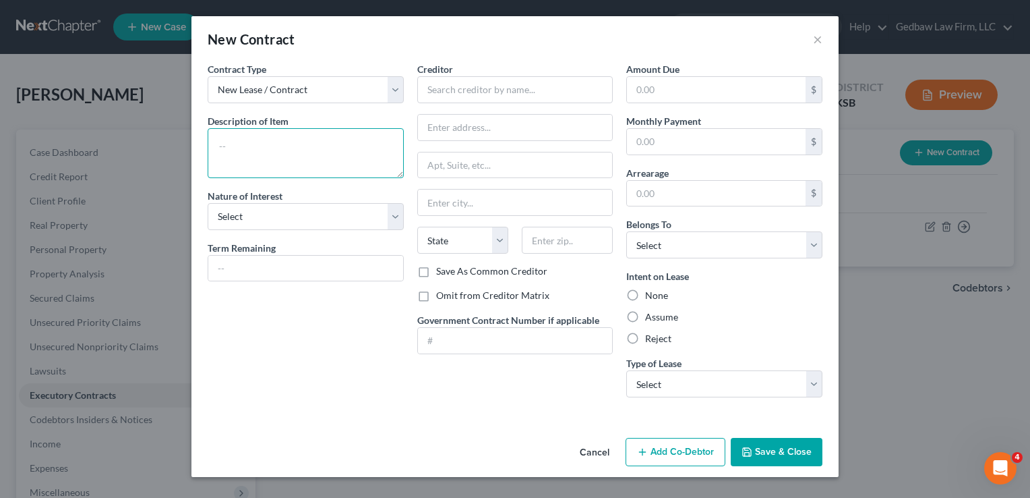
click at [353, 139] on textarea at bounding box center [306, 153] width 196 height 50
type textarea "Lease to own tires"
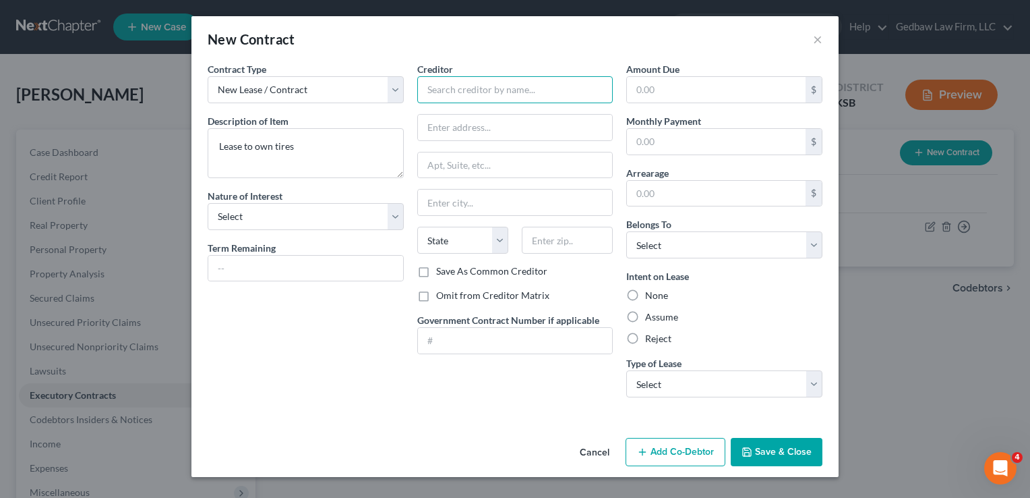
click at [528, 90] on input "text" at bounding box center [515, 89] width 196 height 27
drag, startPoint x: 451, startPoint y: 88, endPoint x: 552, endPoint y: 90, distance: 100.5
type input "[DOMAIN_NAME], Inc."
click at [541, 127] on input "text" at bounding box center [515, 128] width 195 height 26
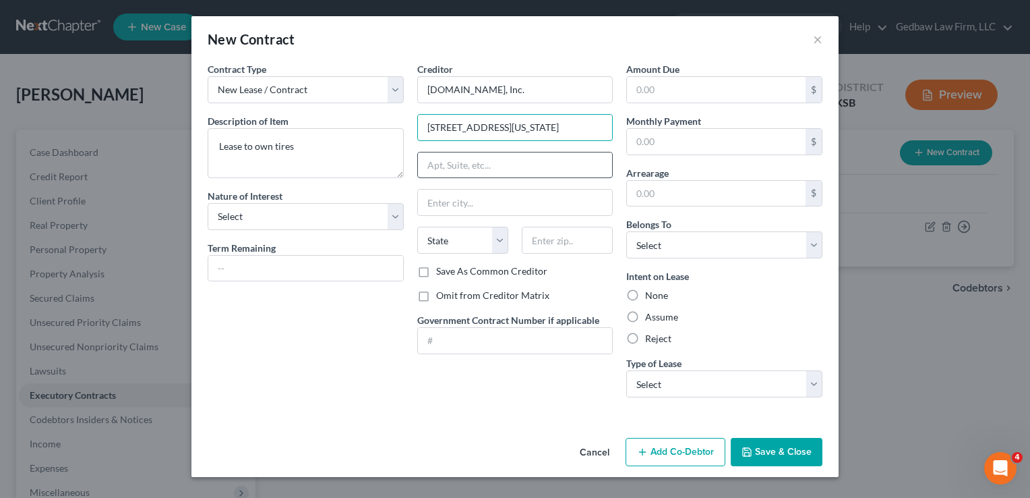
type input "[STREET_ADDRESS][US_STATE]"
click at [553, 171] on input "text" at bounding box center [515, 165] width 195 height 26
type input "Suite 190"
click at [593, 239] on input "text" at bounding box center [567, 240] width 91 height 27
type input "19806"
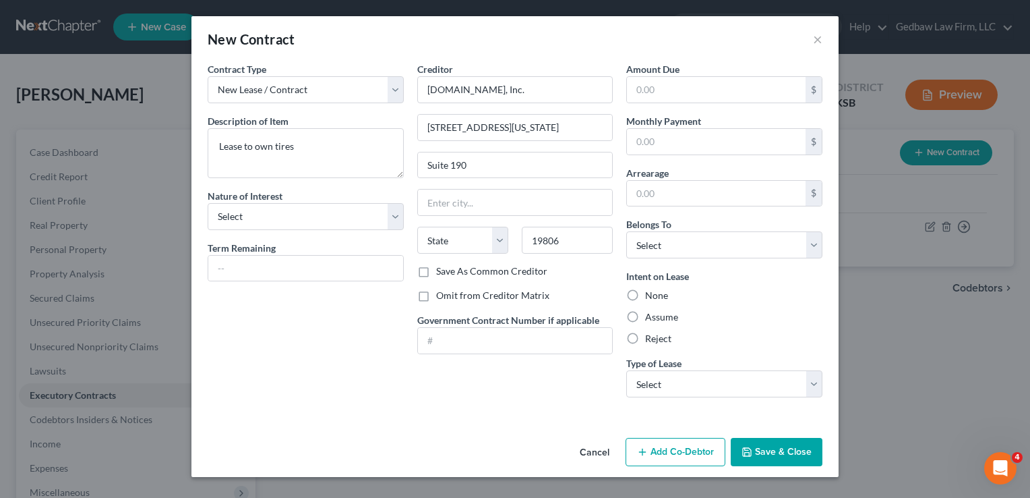
type input "Wilmington"
select select "7"
click at [436, 272] on label "Save As Common Creditor" at bounding box center [491, 270] width 111 height 13
click at [442, 272] on input "Save As Common Creditor" at bounding box center [446, 268] width 9 height 9
checkbox input "true"
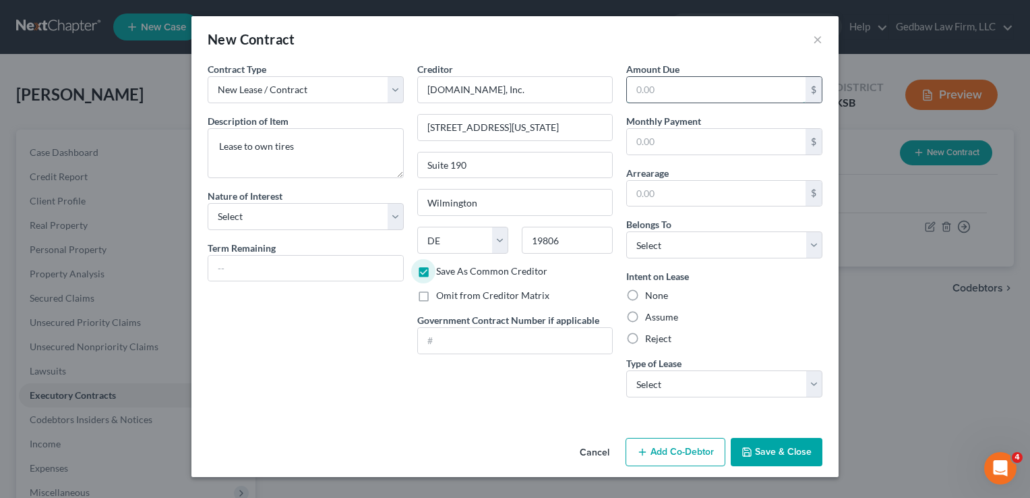
click at [676, 85] on input "text" at bounding box center [716, 90] width 179 height 26
type input "1,000"
click at [777, 249] on select "Select Debtor 1 Only Debtor 2 Only Debtor 1 And Debtor 2 Only At Least One Of T…" at bounding box center [724, 244] width 196 height 27
select select "0"
click at [626, 231] on select "Select Debtor 1 Only Debtor 2 Only Debtor 1 And Debtor 2 Only At Least One Of T…" at bounding box center [724, 244] width 196 height 27
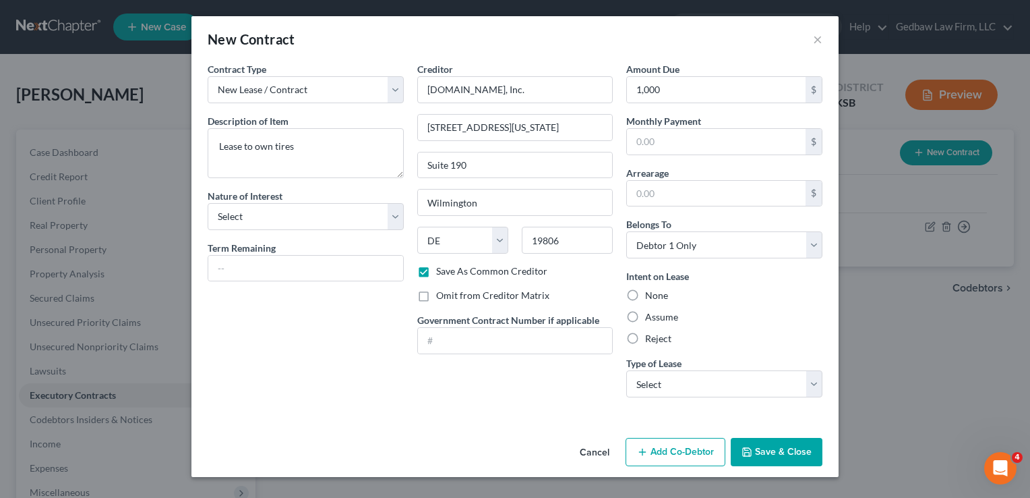
click at [645, 316] on label "Assume" at bounding box center [661, 316] width 33 height 13
click at [651, 316] on input "Assume" at bounding box center [655, 314] width 9 height 9
radio input "true"
click at [747, 378] on select "Select Real Estate Car Other" at bounding box center [724, 383] width 196 height 27
click at [742, 389] on select "Select Real Estate Car Other" at bounding box center [724, 383] width 196 height 27
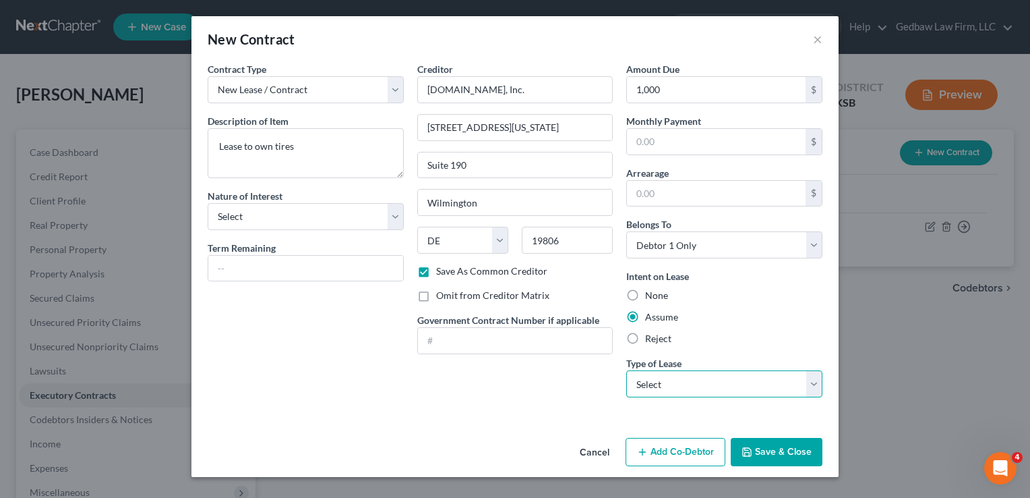
select select "2"
click at [626, 370] on select "Select Real Estate Car Other" at bounding box center [724, 383] width 196 height 27
click at [792, 454] on button "Save & Close" at bounding box center [777, 452] width 92 height 28
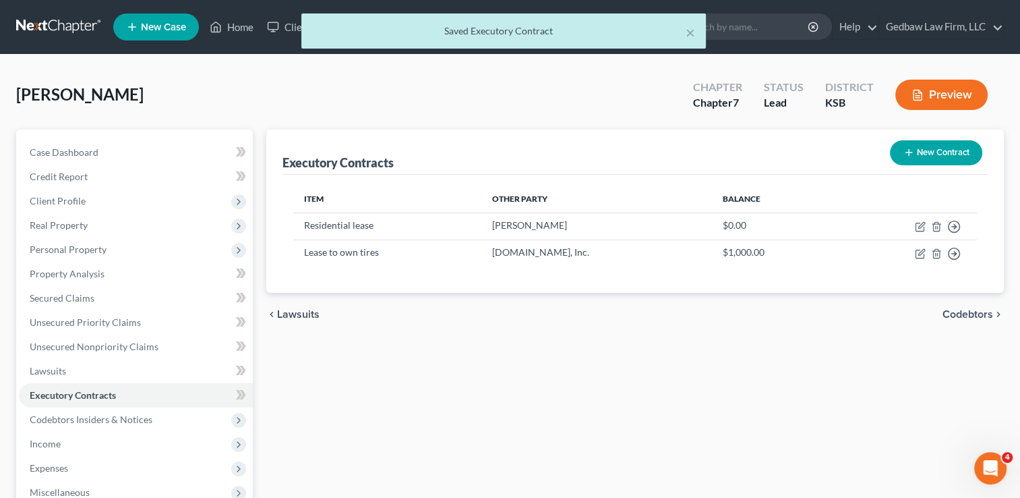
click at [979, 314] on span "Codebtors" at bounding box center [968, 314] width 51 height 11
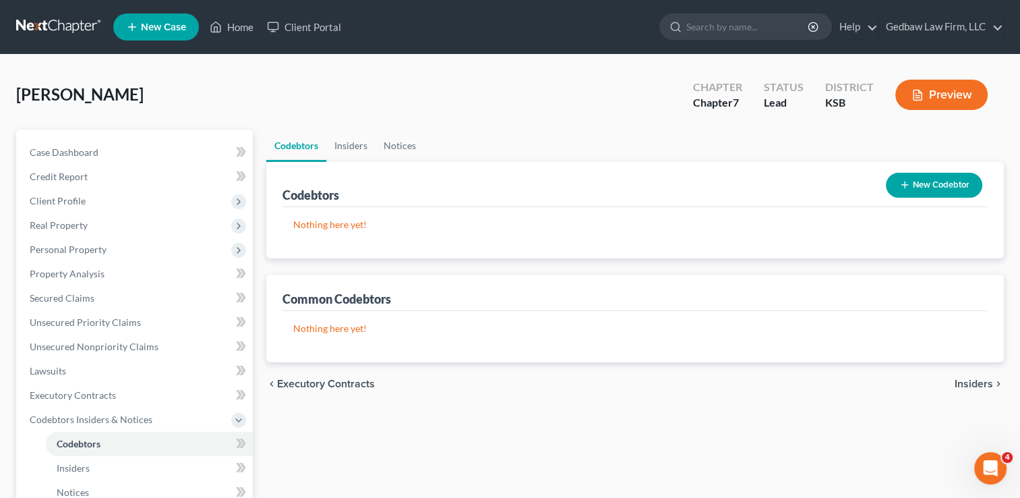
click at [974, 384] on span "Insiders" at bounding box center [974, 383] width 38 height 11
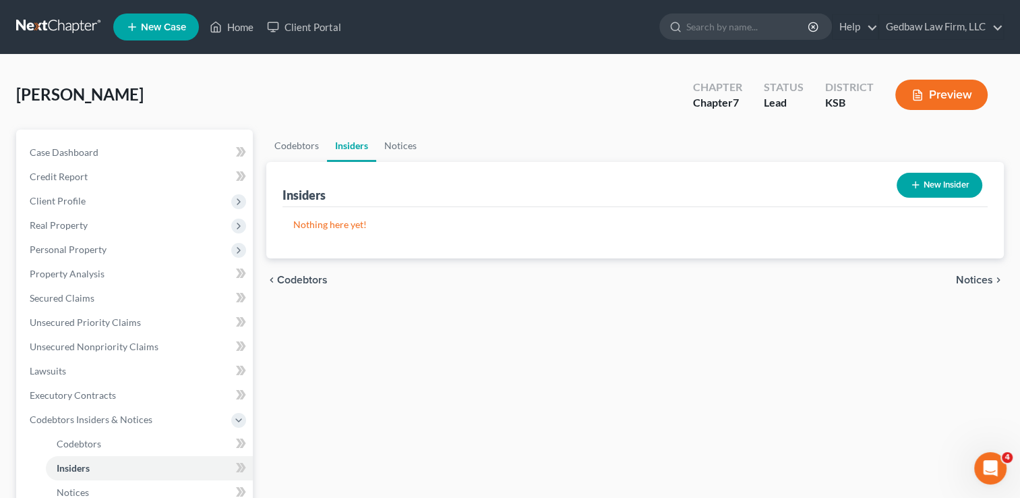
click at [978, 279] on span "Notices" at bounding box center [974, 279] width 37 height 11
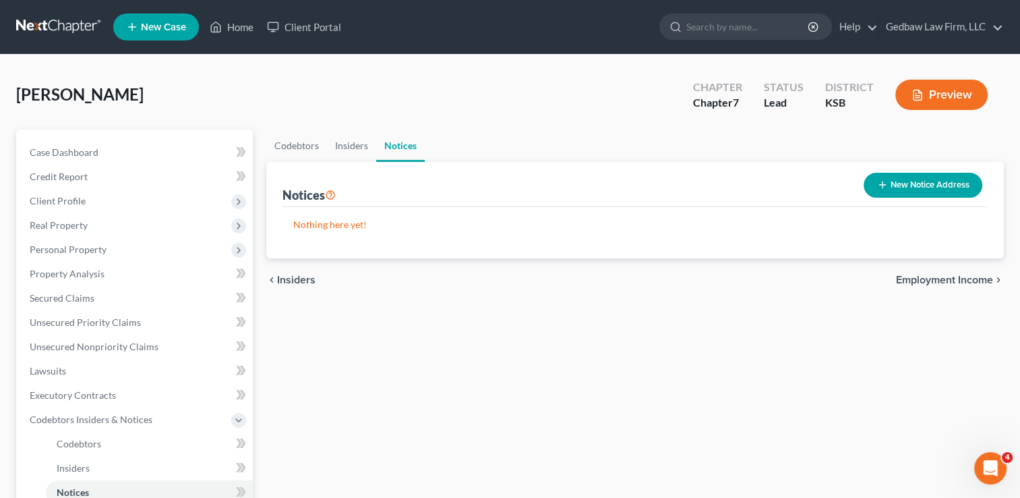
click at [977, 278] on span "Employment Income" at bounding box center [944, 279] width 97 height 11
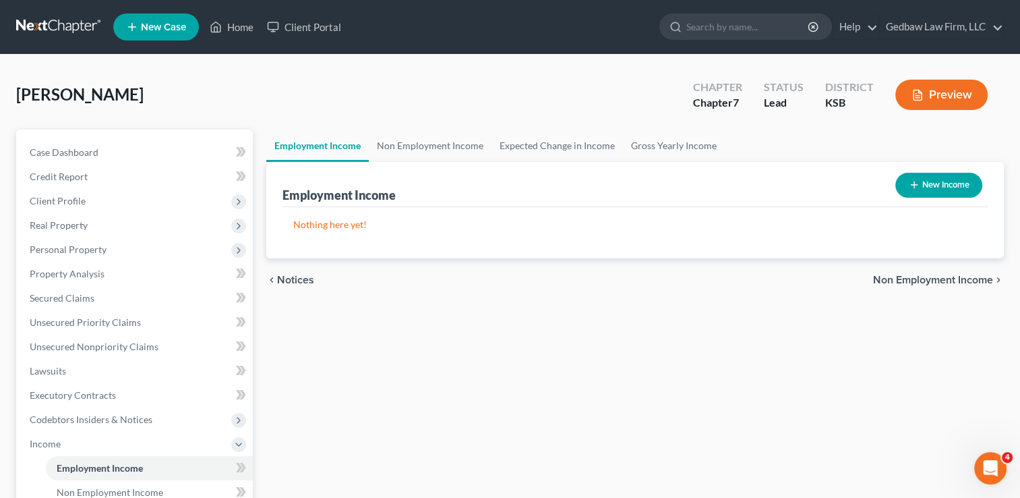
click at [959, 187] on button "New Income" at bounding box center [938, 185] width 87 height 25
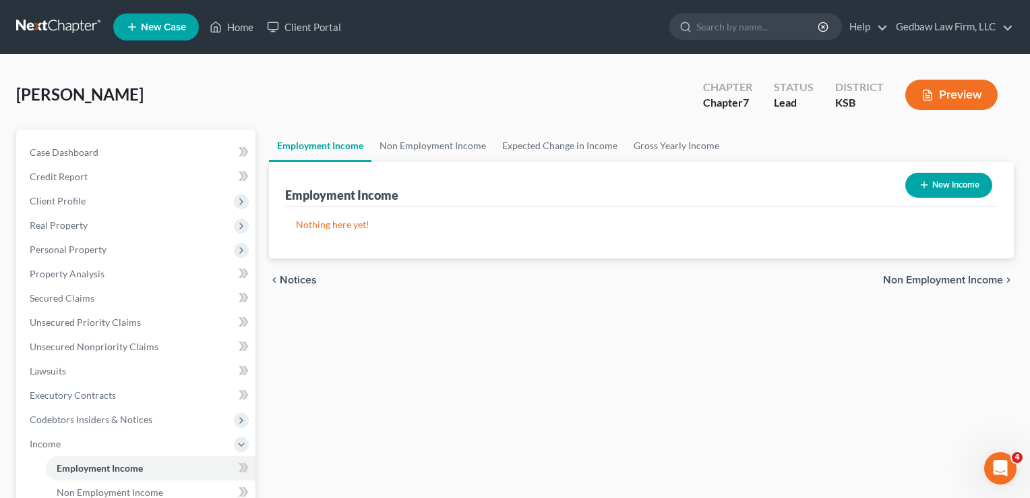
select select "0"
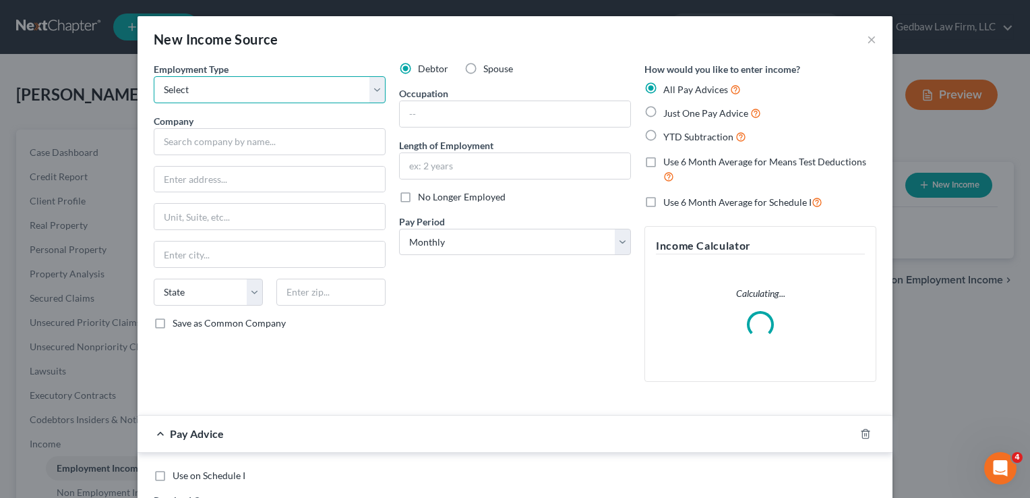
click at [324, 98] on select "Select Full or [DEMOGRAPHIC_DATA] Employment Self Employment" at bounding box center [270, 89] width 232 height 27
select select "0"
click at [154, 76] on select "Select Full or [DEMOGRAPHIC_DATA] Employment Self Employment" at bounding box center [270, 89] width 232 height 27
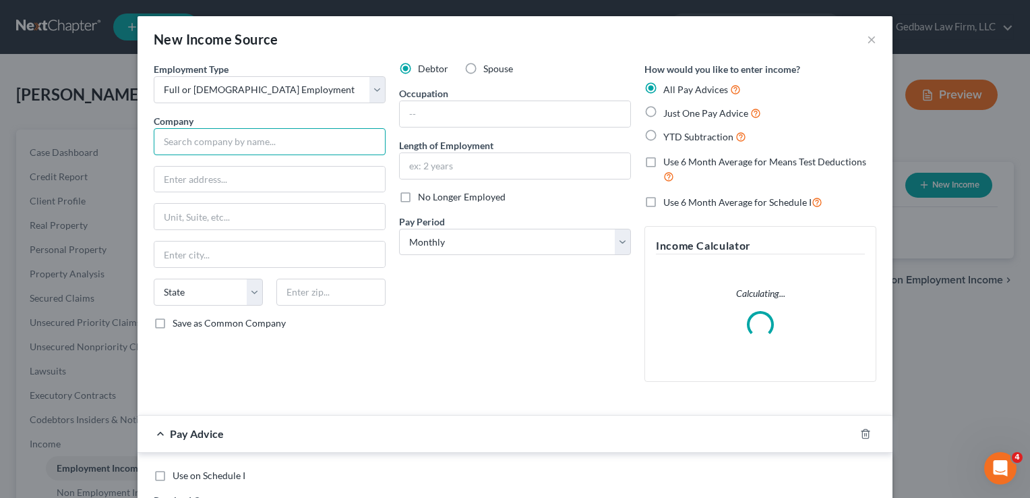
click at [304, 142] on input "text" at bounding box center [270, 141] width 232 height 27
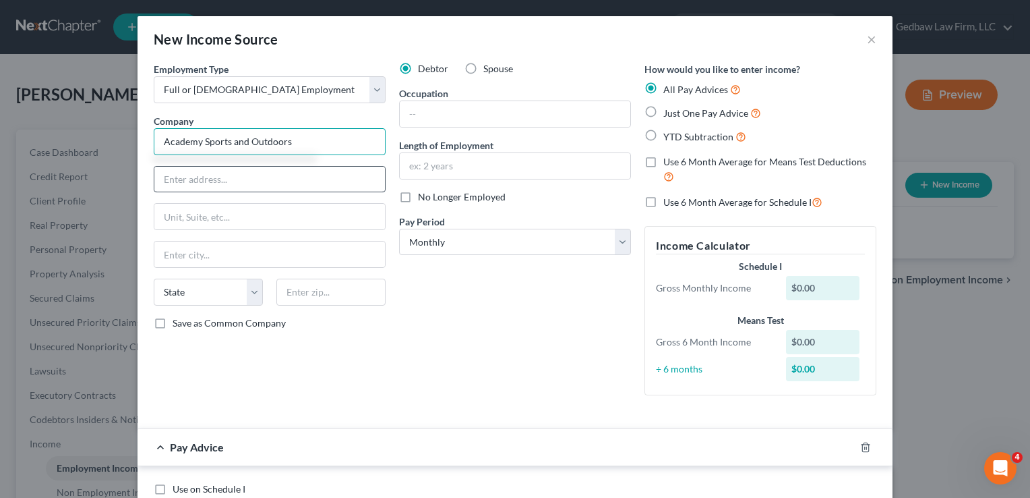
type input "Academy Sports and Outdoors"
click at [279, 179] on input "text" at bounding box center [269, 180] width 231 height 26
type input "[STREET_ADDRESS][PERSON_NAME]"
click at [243, 214] on input "text" at bounding box center [269, 217] width 231 height 26
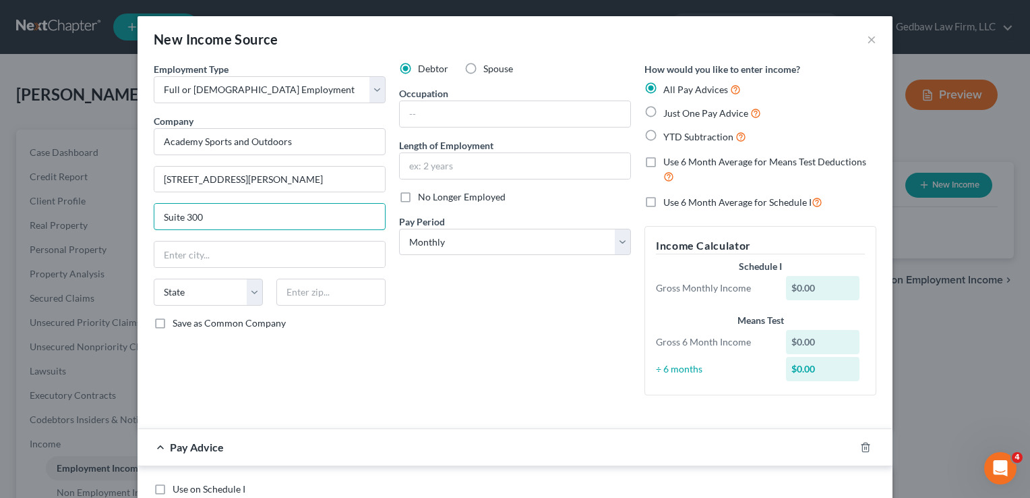
type input "Suite 300"
click at [365, 403] on div "Employment Type * Select Full or [DEMOGRAPHIC_DATA] Employment Self Employment …" at bounding box center [269, 234] width 245 height 344
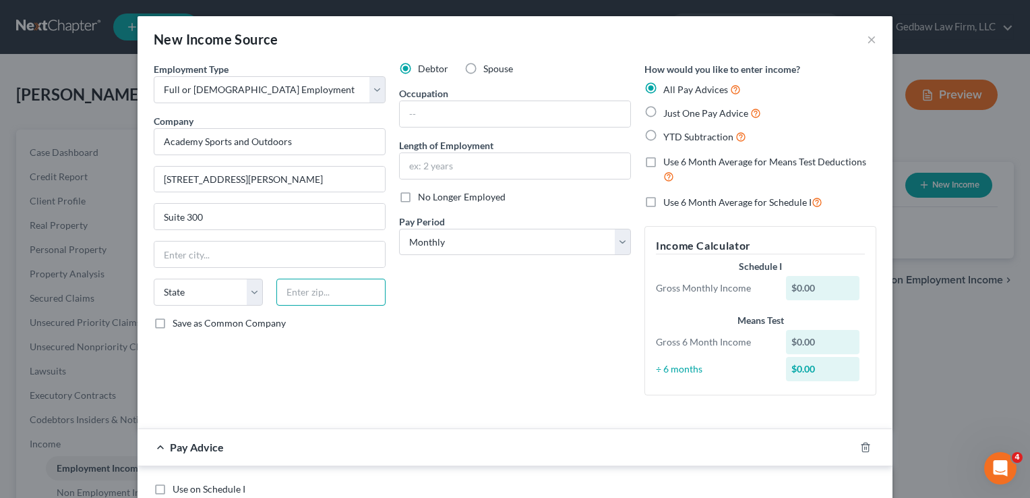
click at [353, 290] on input "text" at bounding box center [330, 291] width 109 height 27
type input "66604"
click at [477, 387] on div "Debtor Spouse Occupation Length of Employment No Longer Employed Pay Period * S…" at bounding box center [514, 234] width 245 height 344
type input "Topeka"
select select "17"
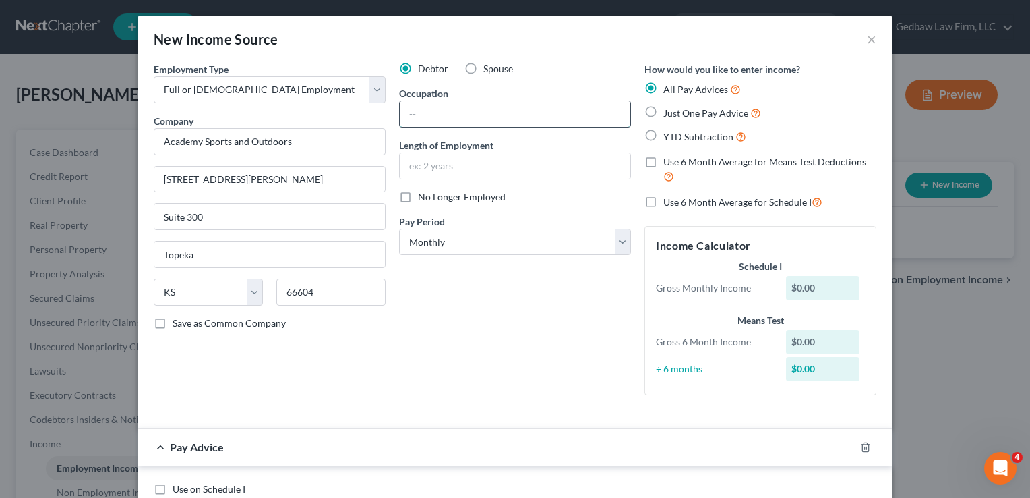
click at [464, 110] on input "text" at bounding box center [515, 114] width 231 height 26
type input "Merch team lead"
click at [475, 164] on input "text" at bounding box center [515, 166] width 231 height 26
type input "4 months"
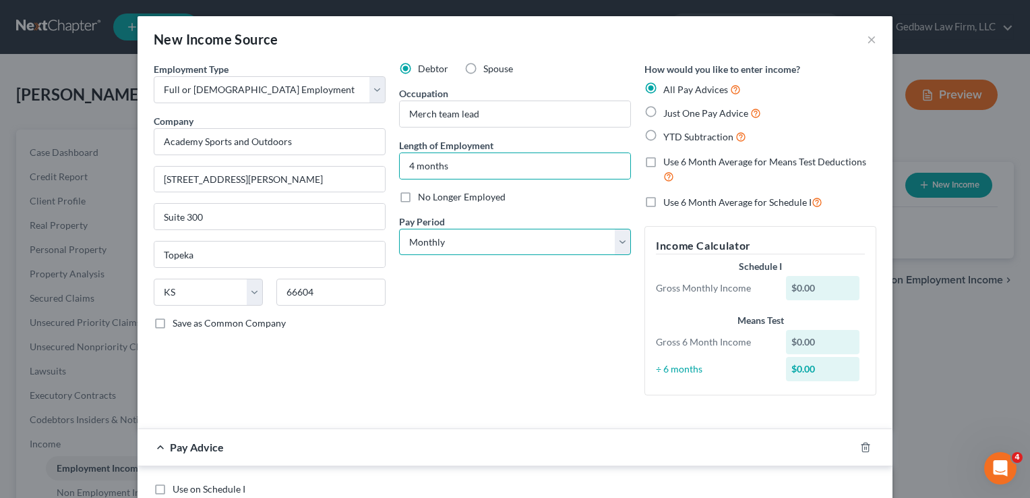
click at [508, 238] on select "Select Monthly Twice Monthly Every Other Week Weekly" at bounding box center [515, 242] width 232 height 27
select select "2"
click at [399, 229] on select "Select Monthly Twice Monthly Every Other Week Weekly" at bounding box center [515, 242] width 232 height 27
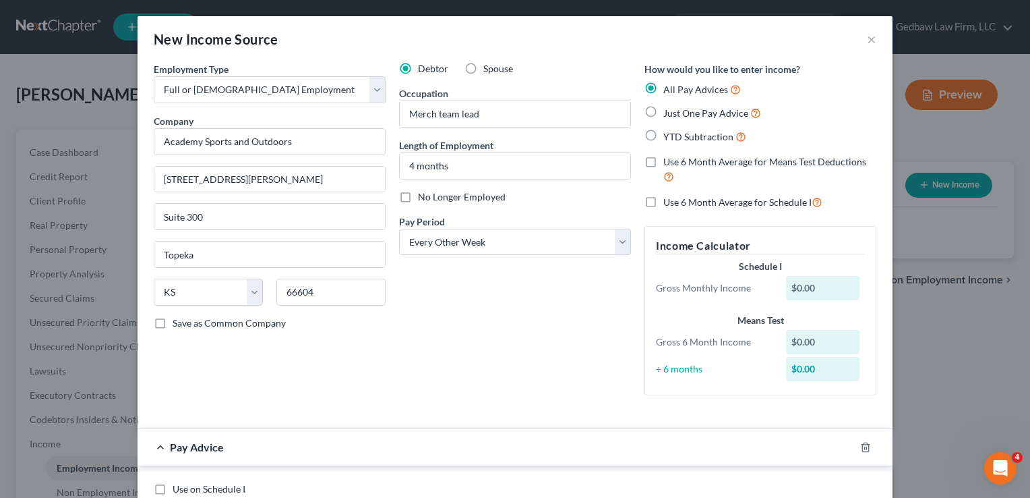
click at [663, 111] on label "Just One Pay Advice" at bounding box center [712, 113] width 98 height 16
click at [669, 111] on input "Just One Pay Advice" at bounding box center [673, 109] width 9 height 9
radio input "true"
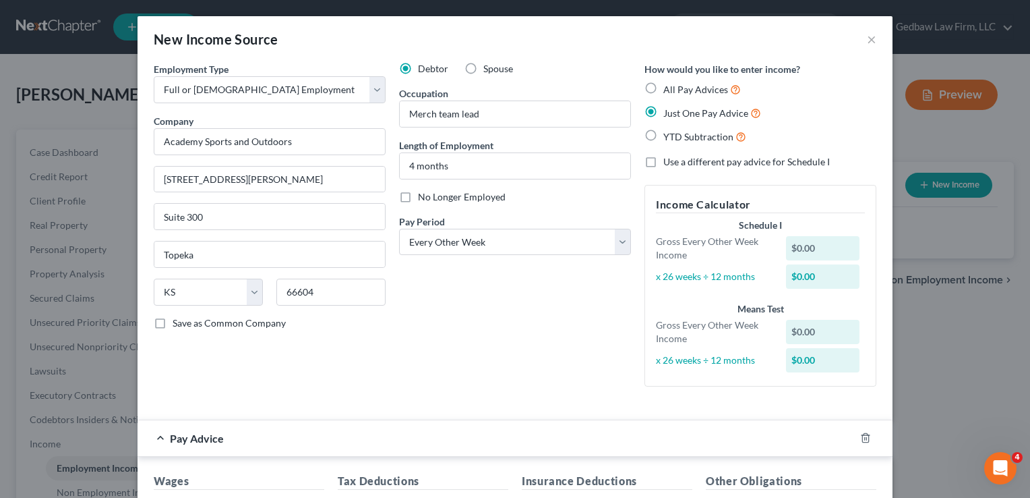
click at [663, 163] on label "Use a different pay advice for Schedule I" at bounding box center [746, 161] width 167 height 13
click at [669, 163] on input "Use a different pay advice for Schedule I" at bounding box center [673, 159] width 9 height 9
checkbox input "true"
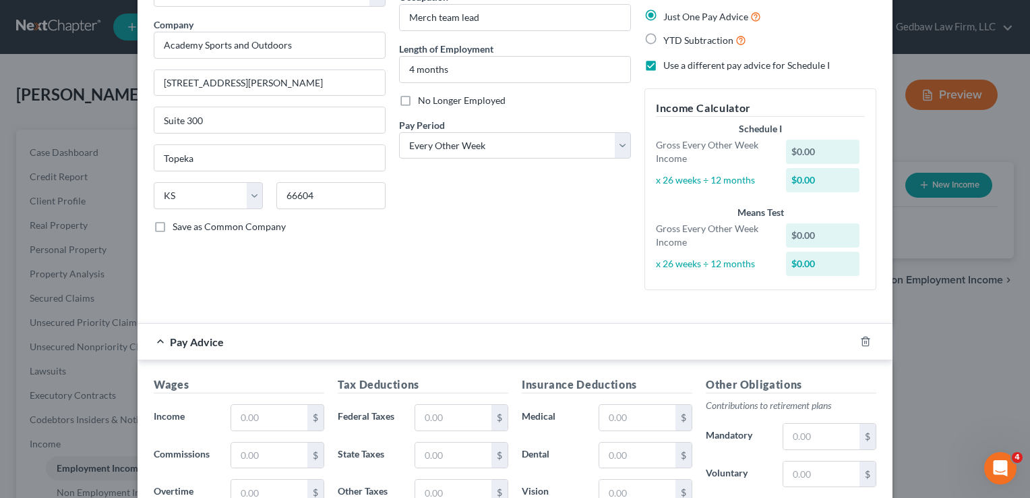
scroll to position [169, 0]
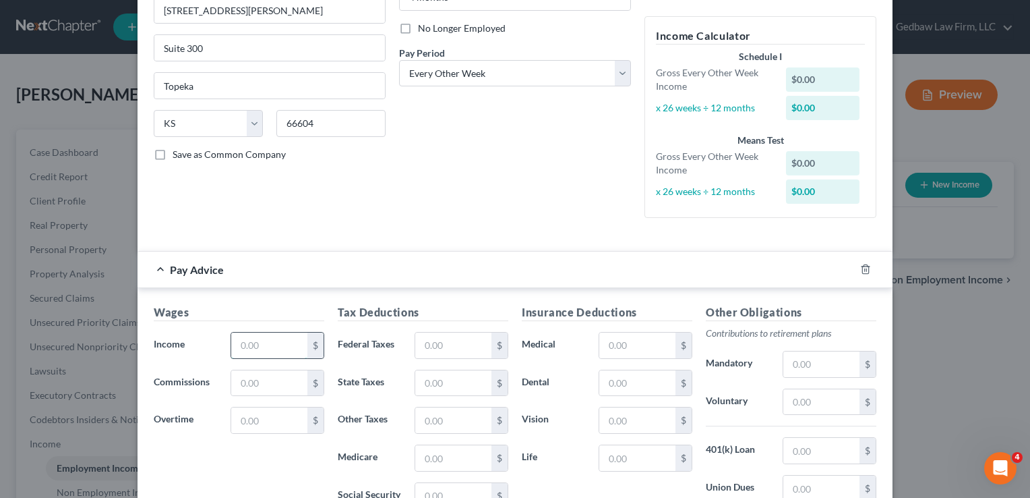
click at [272, 338] on input "text" at bounding box center [269, 345] width 76 height 26
type input "1,078"
click at [465, 208] on div "Debtor Spouse Occupation Merch team lead Length of Employment 4 months No Longe…" at bounding box center [514, 60] width 245 height 335
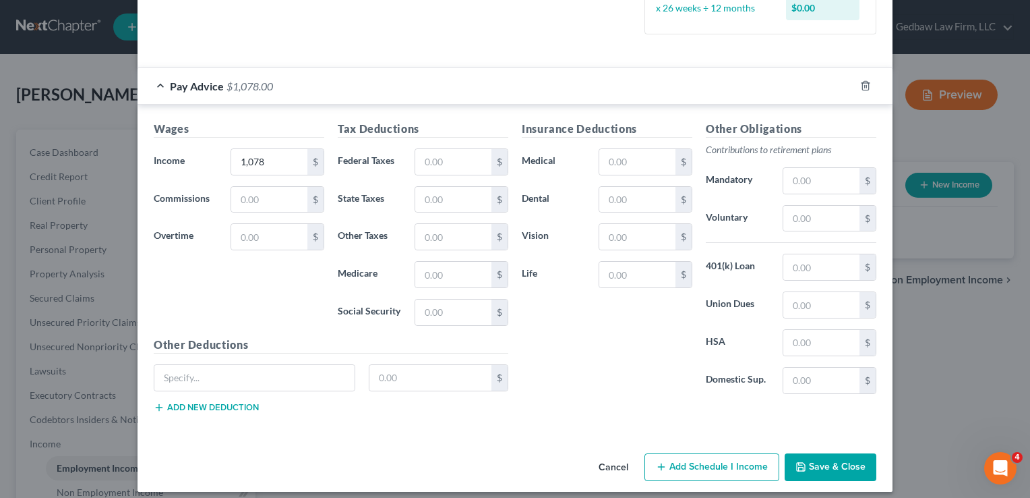
scroll to position [359, 0]
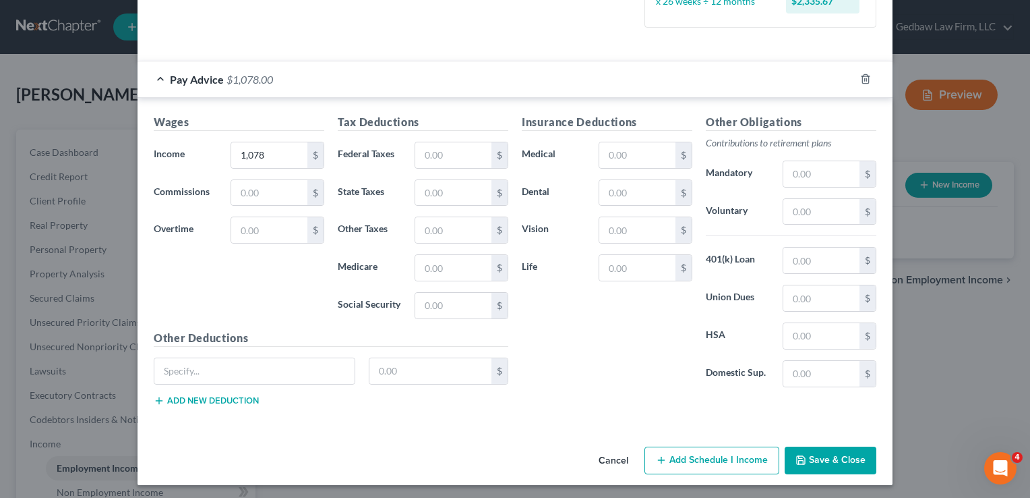
click at [721, 458] on button "Add Schedule I Income" at bounding box center [712, 460] width 135 height 28
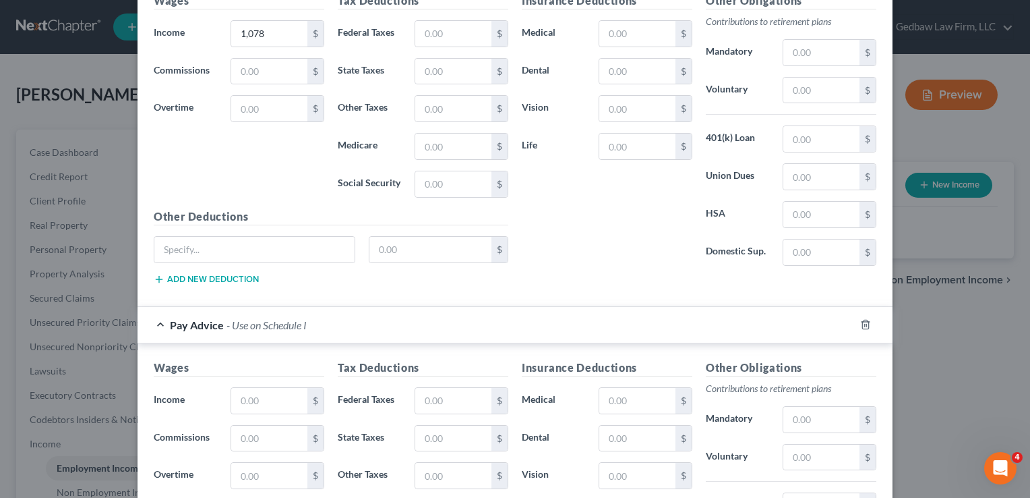
scroll to position [561, 0]
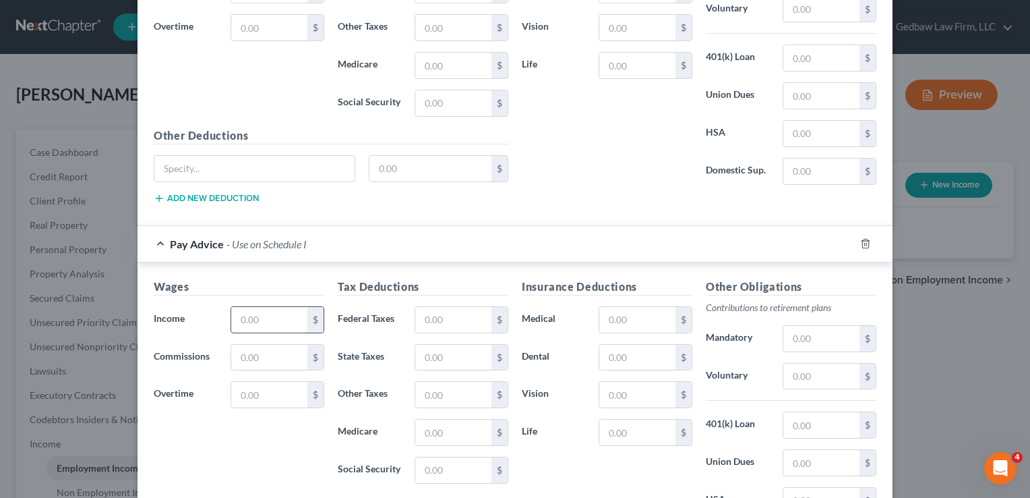
click at [264, 316] on input "text" at bounding box center [269, 320] width 76 height 26
type input "1,545"
click at [444, 317] on input "text" at bounding box center [453, 320] width 76 height 26
type input "0"
click at [464, 353] on input "text" at bounding box center [453, 358] width 76 height 26
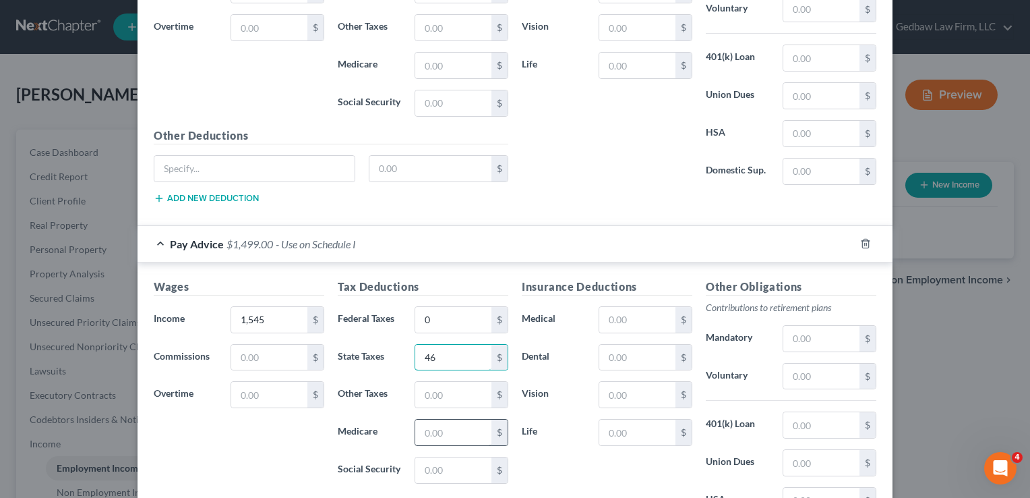
type input "46"
click at [464, 430] on input "text" at bounding box center [453, 432] width 76 height 26
type input "22"
click at [465, 466] on input "text" at bounding box center [453, 470] width 76 height 26
type input "95"
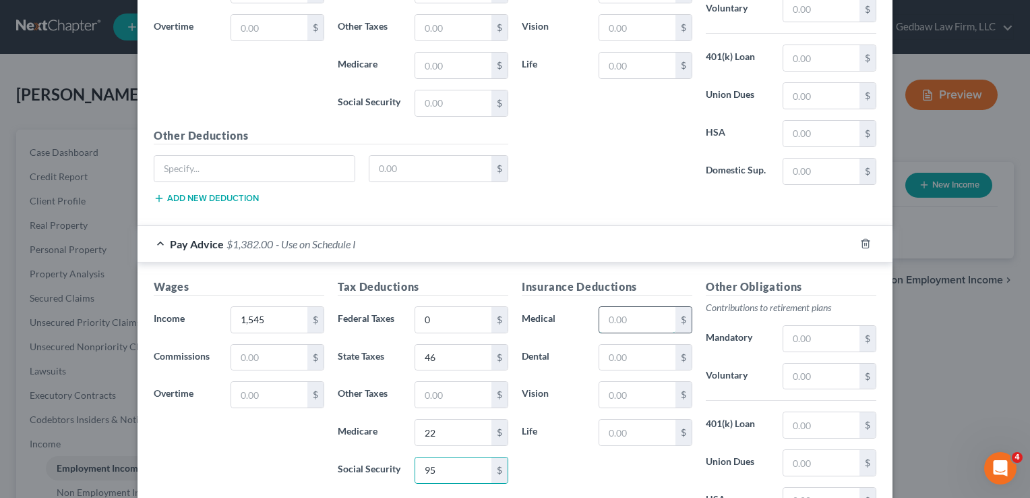
click at [634, 314] on input "text" at bounding box center [637, 320] width 76 height 26
click at [612, 388] on input "text" at bounding box center [637, 395] width 76 height 26
type input "8"
click at [634, 426] on input "text" at bounding box center [637, 432] width 76 height 26
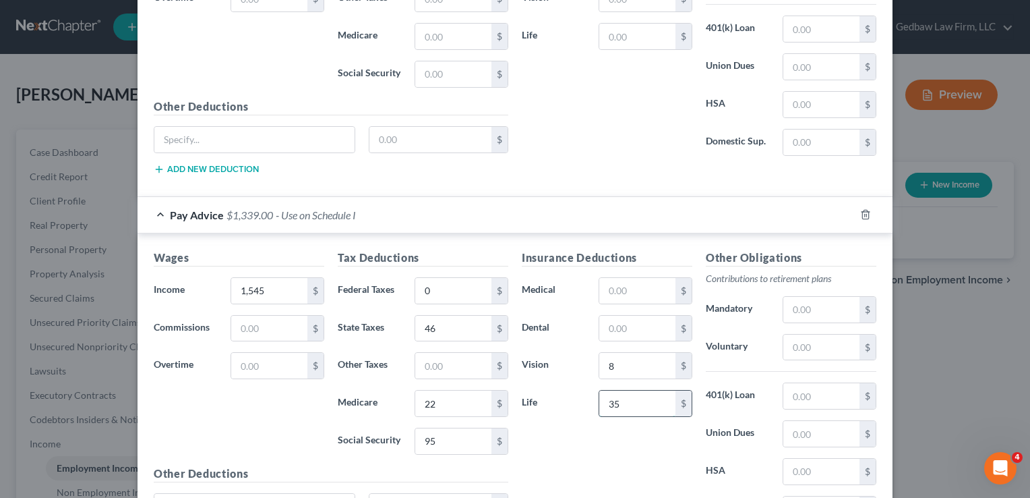
scroll to position [696, 0]
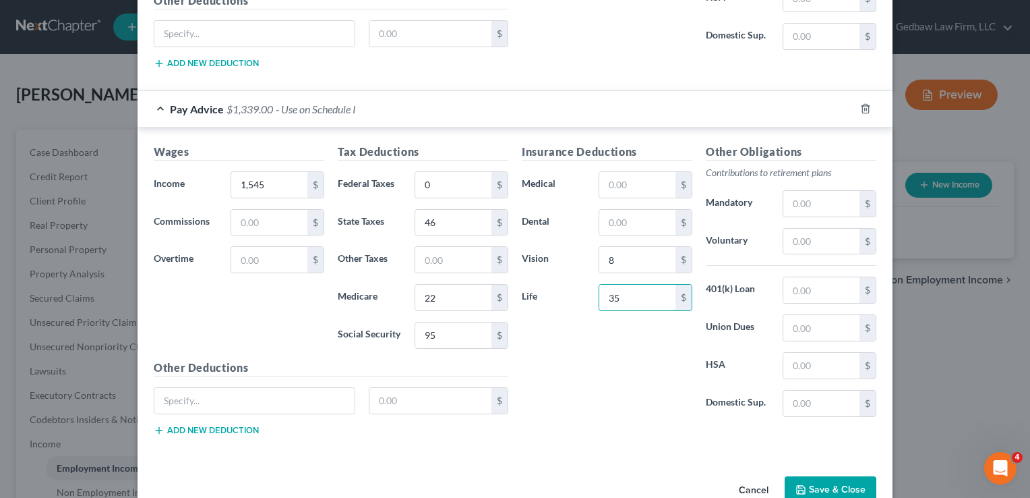
type input "35"
click at [859, 479] on button "Save & Close" at bounding box center [831, 490] width 92 height 28
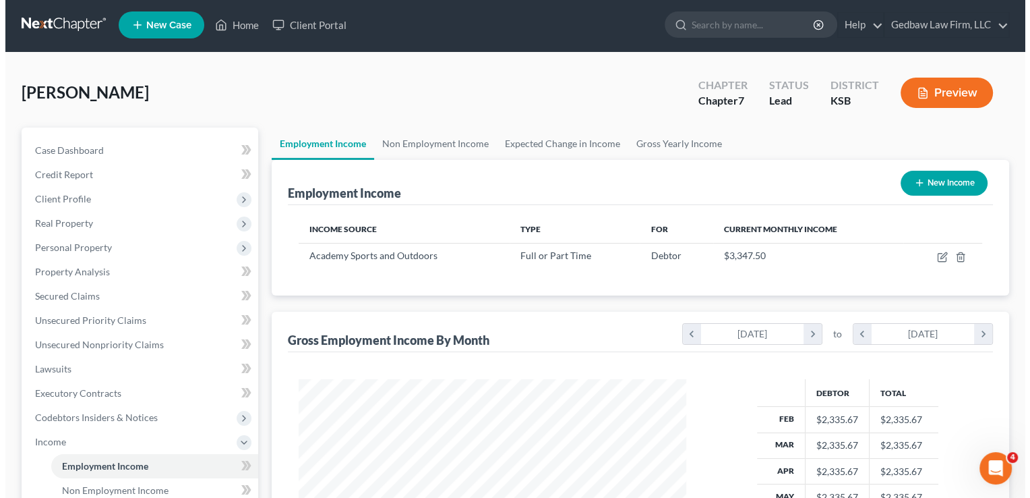
scroll to position [0, 0]
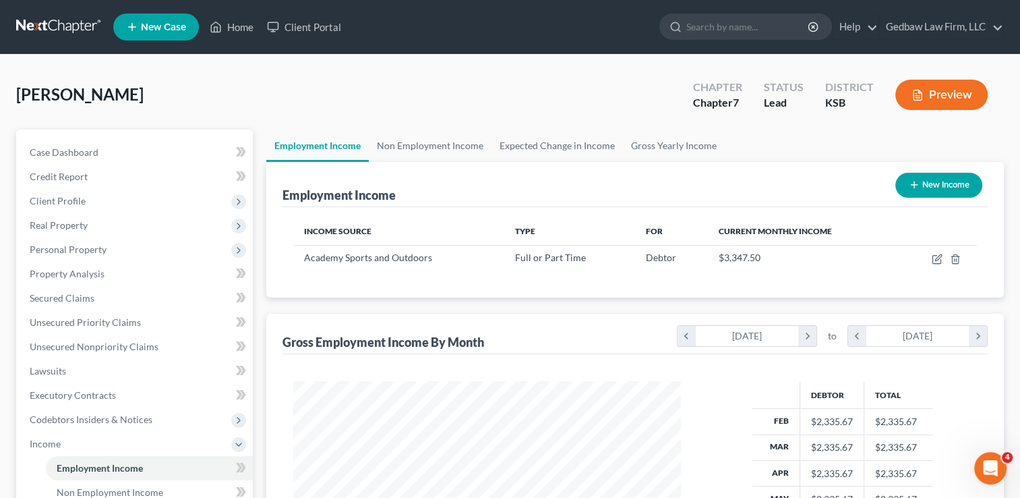
click at [969, 98] on button "Preview" at bounding box center [941, 95] width 92 height 30
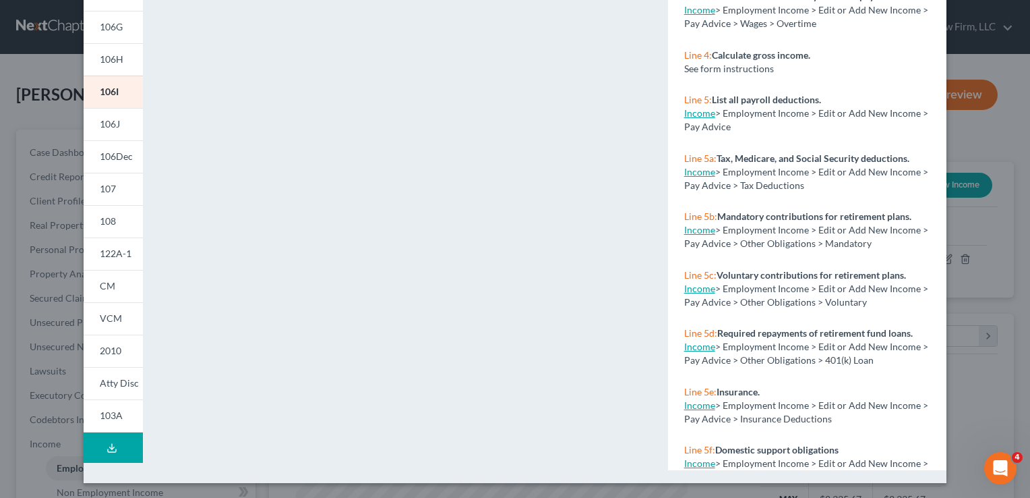
scroll to position [262, 0]
click at [111, 251] on span "122A-1" at bounding box center [116, 252] width 32 height 11
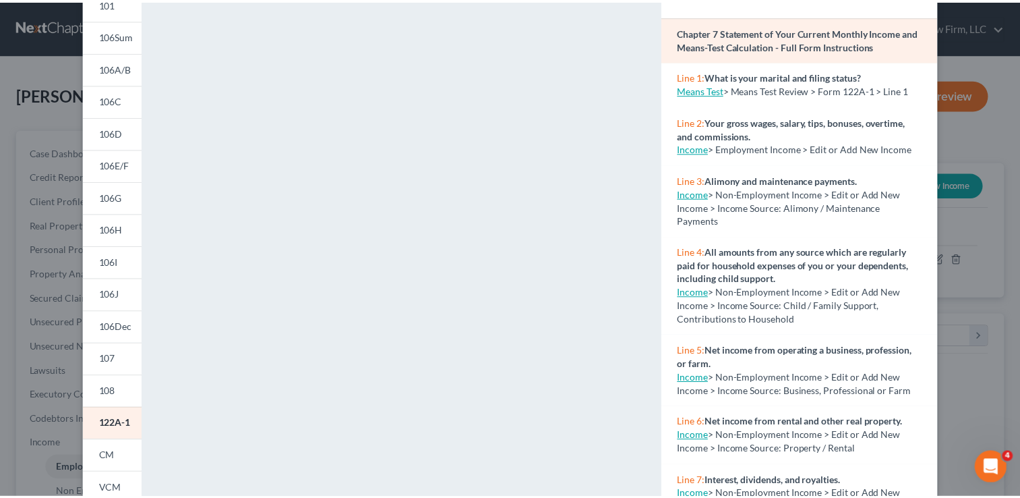
scroll to position [0, 0]
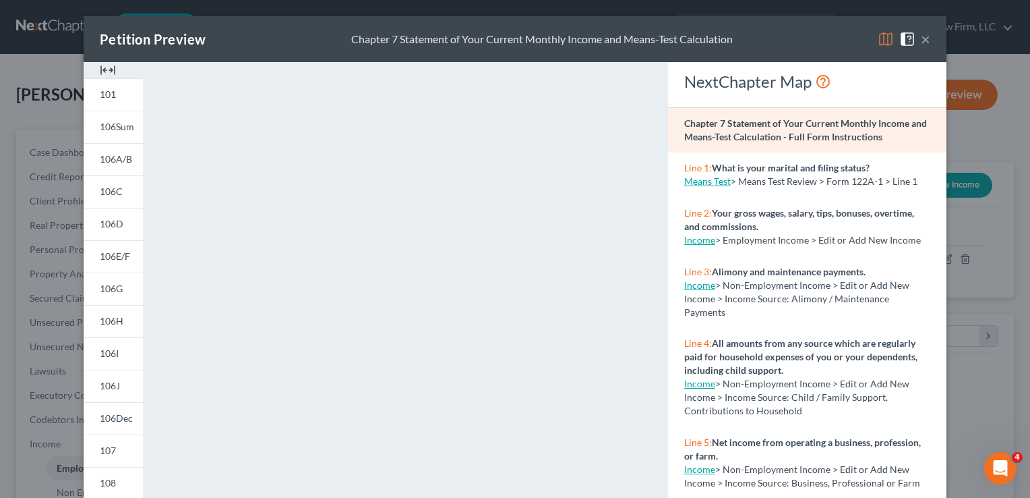
click at [921, 42] on button "×" at bounding box center [925, 39] width 9 height 16
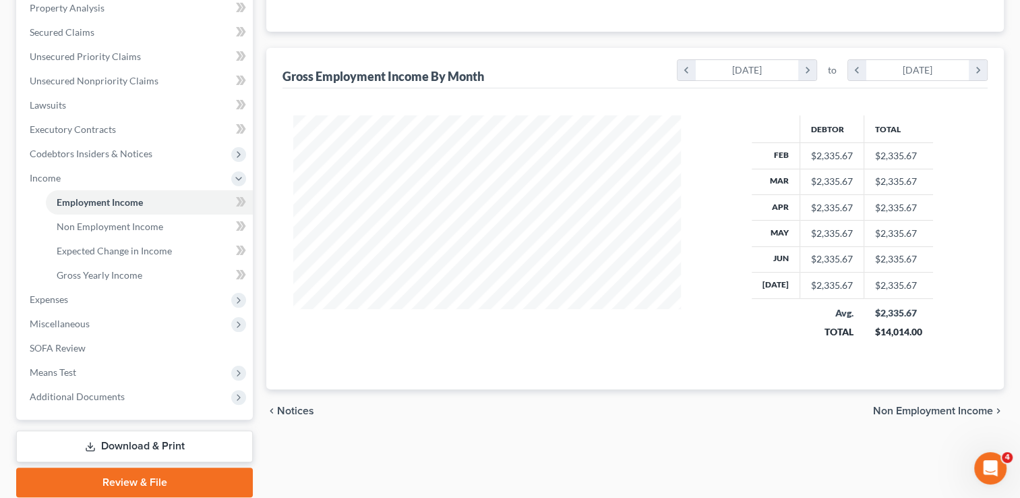
scroll to position [270, 0]
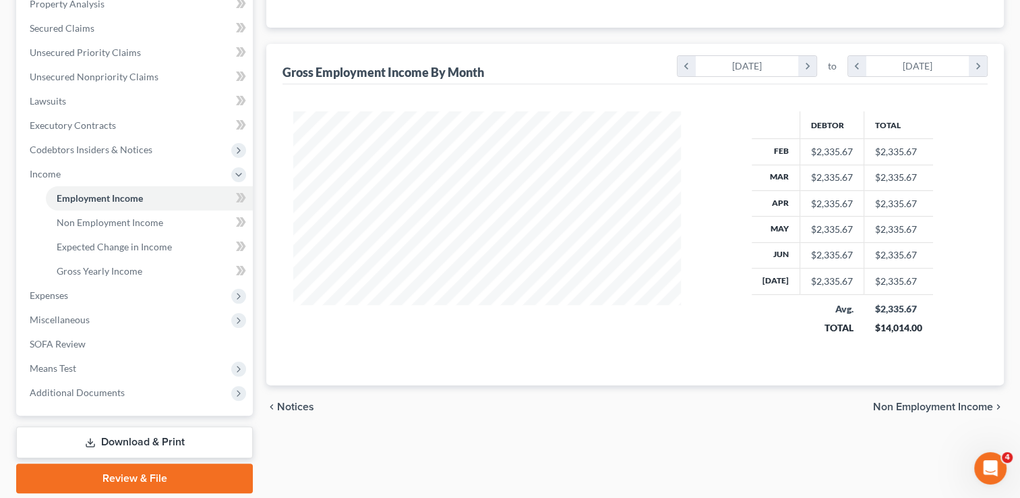
click at [933, 403] on span "Non Employment Income" at bounding box center [933, 406] width 120 height 11
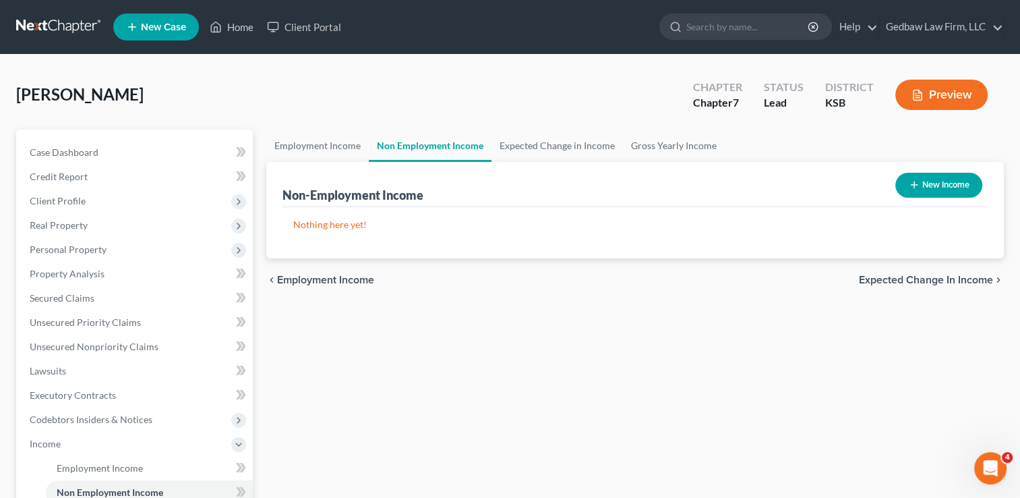
click at [955, 183] on button "New Income" at bounding box center [938, 185] width 87 height 25
select select "0"
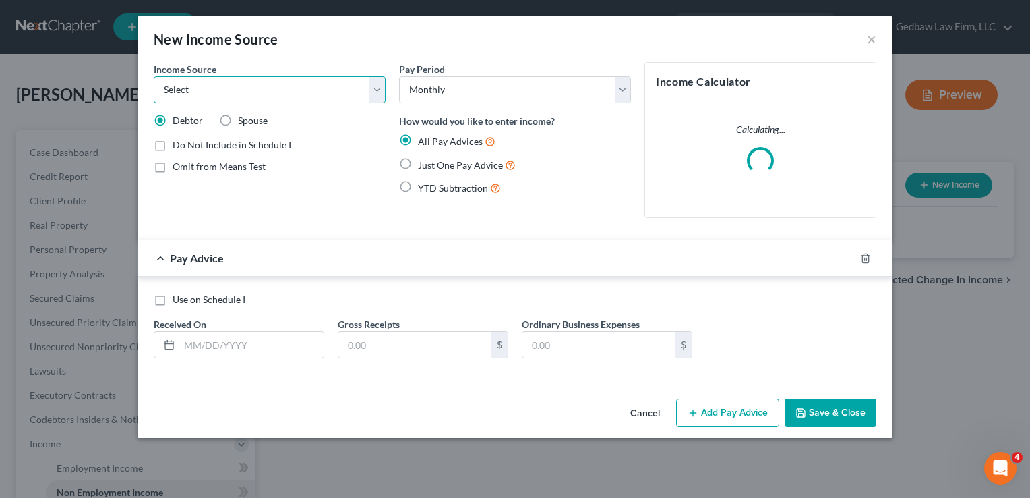
click at [268, 92] on select "Select Unemployment Disability (from employer) Pension Retirement Social Securi…" at bounding box center [270, 89] width 232 height 27
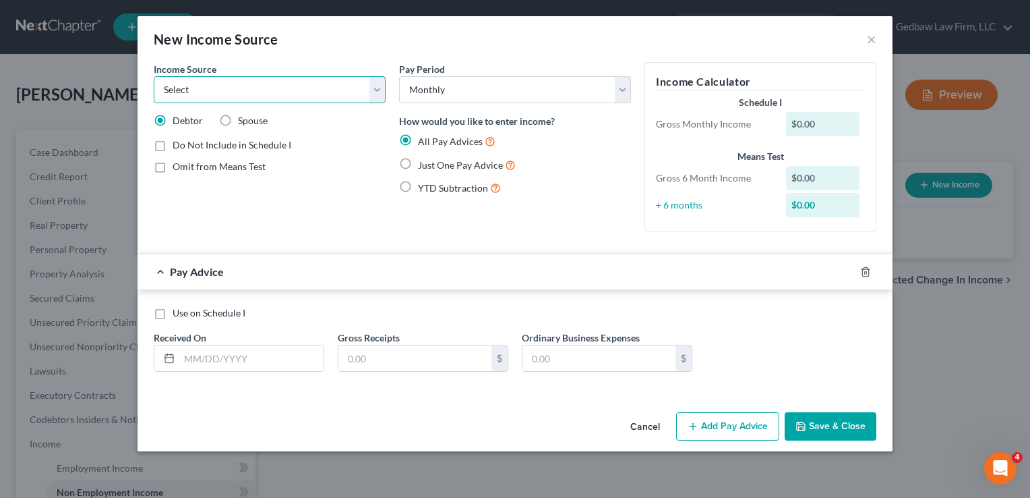
select select "8"
click at [154, 76] on select "Select Unemployment Disability (from employer) Pension Retirement Social Securi…" at bounding box center [270, 89] width 232 height 27
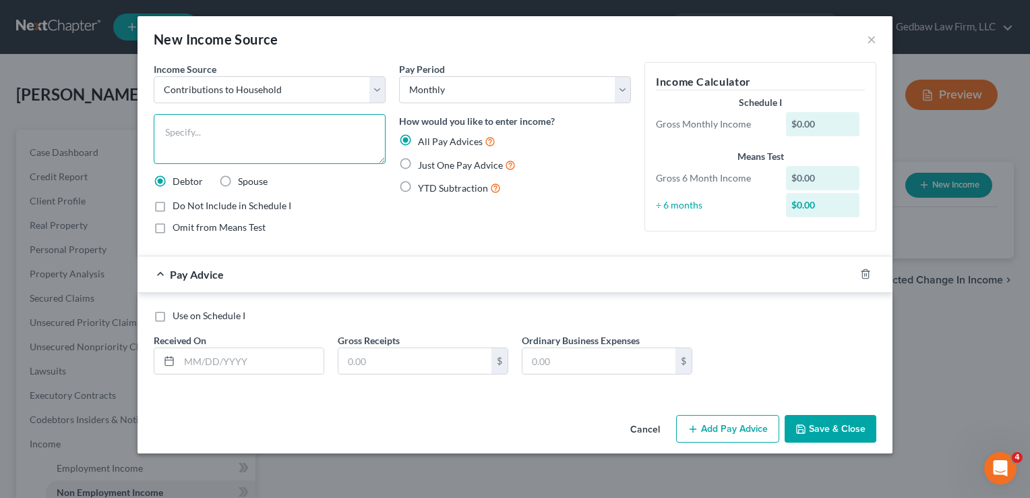
click at [256, 128] on textarea at bounding box center [270, 139] width 232 height 50
type textarea "Contribution from significant other"
click at [418, 163] on label "Just One Pay Advice" at bounding box center [467, 165] width 98 height 16
click at [423, 163] on input "Just One Pay Advice" at bounding box center [427, 161] width 9 height 9
radio input "true"
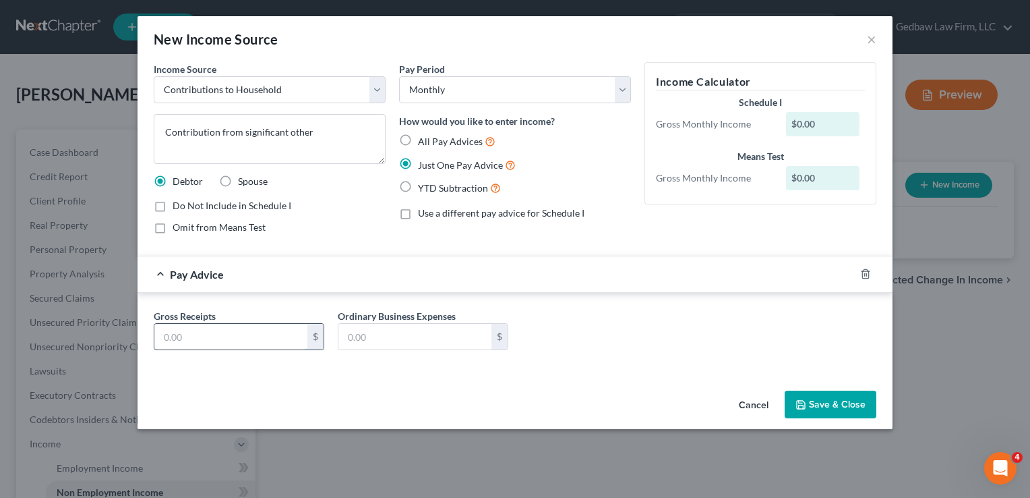
click at [229, 333] on input "text" at bounding box center [230, 337] width 153 height 26
click at [418, 215] on label "Use a different pay advice for Schedule I" at bounding box center [501, 212] width 167 height 13
click at [423, 215] on input "Use a different pay advice for Schedule I" at bounding box center [427, 210] width 9 height 9
checkbox input "true"
click at [200, 338] on input "text" at bounding box center [230, 337] width 153 height 26
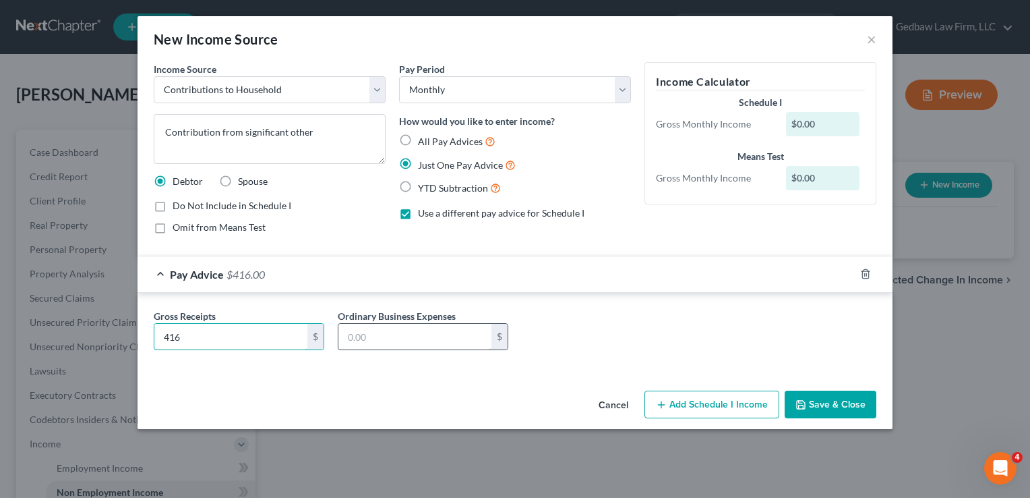
type input "416"
click at [437, 330] on input "text" at bounding box center [414, 337] width 153 height 26
type input "0"
click at [707, 350] on div "Gross Receipts 416 $ Ordinary Business Expenses 0 $" at bounding box center [515, 335] width 736 height 52
click at [739, 409] on button "Add Schedule I Income" at bounding box center [712, 404] width 135 height 28
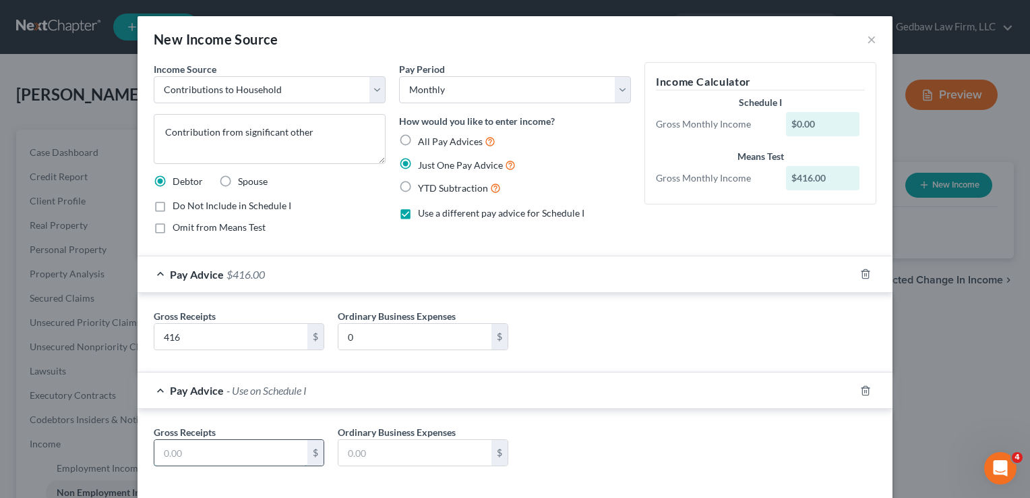
click at [259, 454] on input "text" at bounding box center [230, 453] width 153 height 26
type input "1,250"
click at [405, 448] on input "text" at bounding box center [414, 453] width 153 height 26
type input "0"
click at [663, 471] on div "Gross Receipts 1,250 $ Ordinary Business Expenses 0 $" at bounding box center [515, 451] width 736 height 52
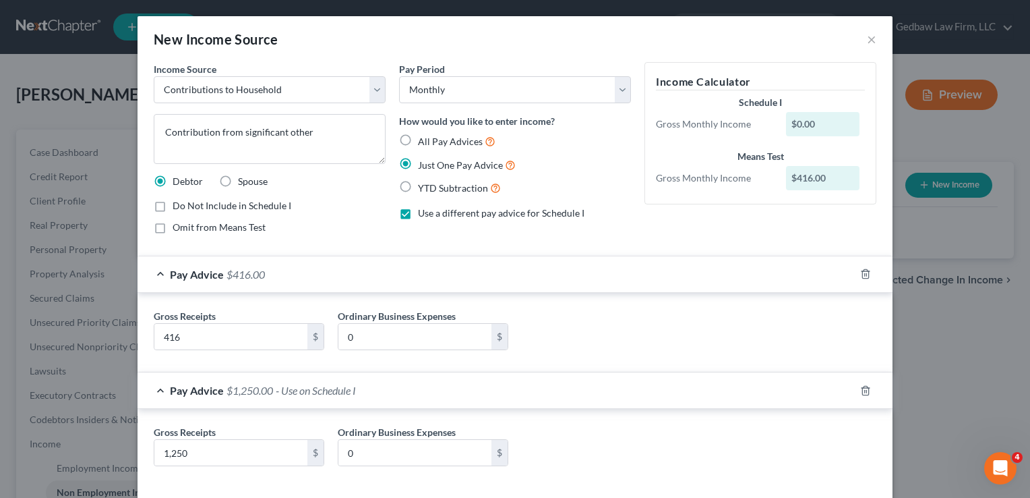
scroll to position [62, 0]
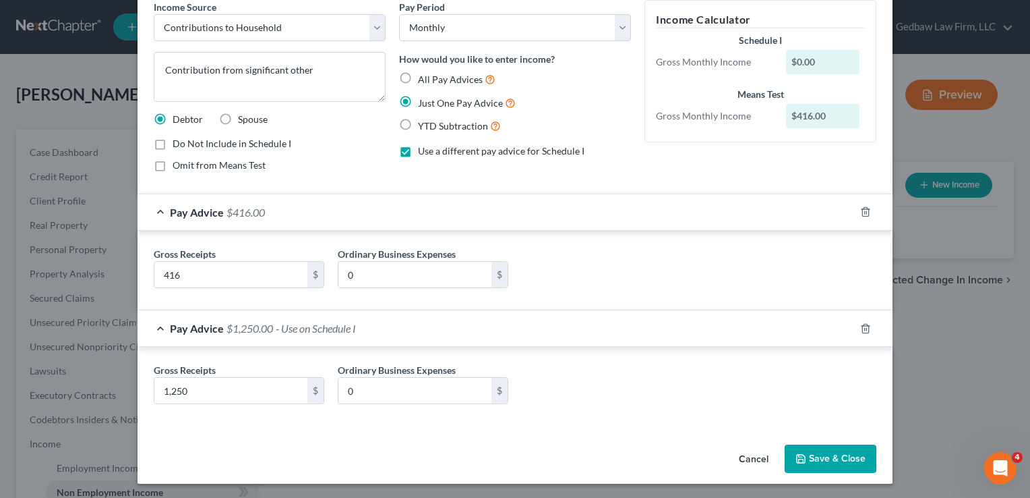
click at [831, 455] on button "Save & Close" at bounding box center [831, 458] width 92 height 28
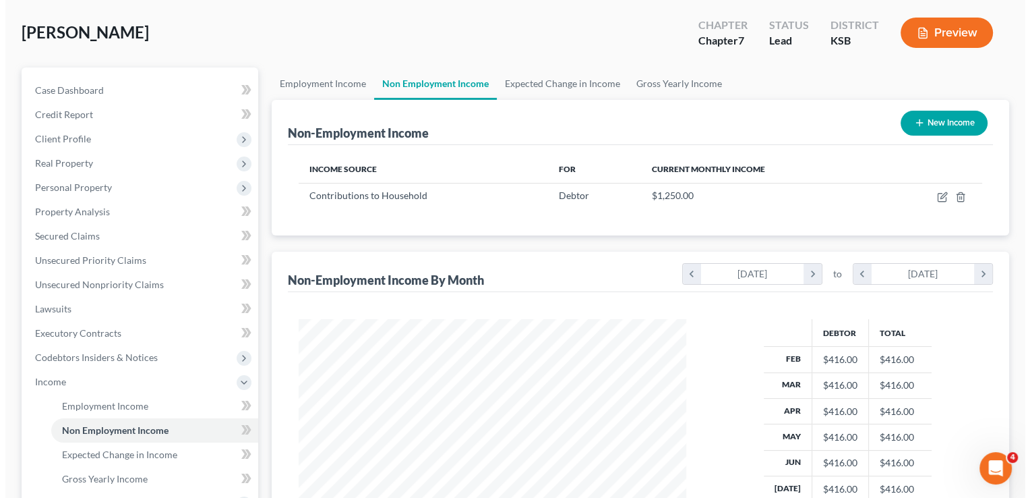
scroll to position [0, 0]
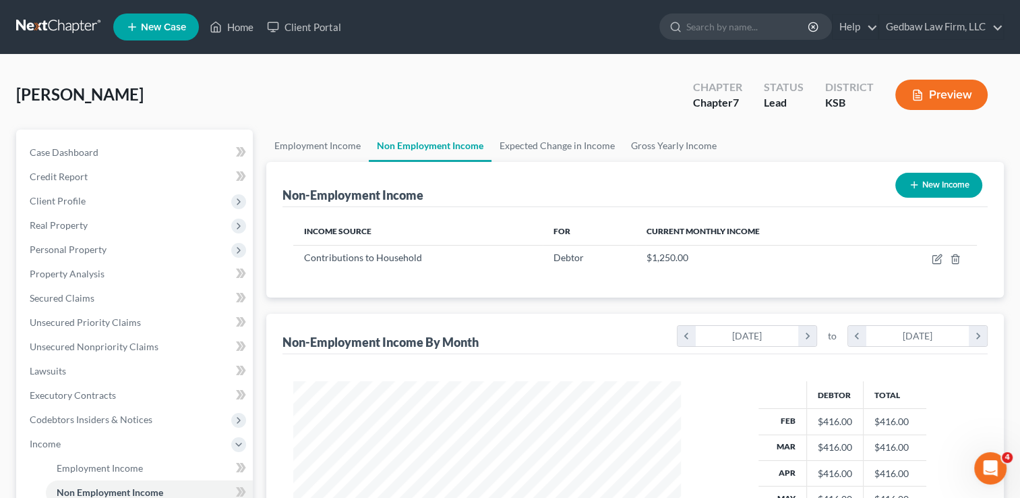
click at [952, 96] on button "Preview" at bounding box center [941, 95] width 92 height 30
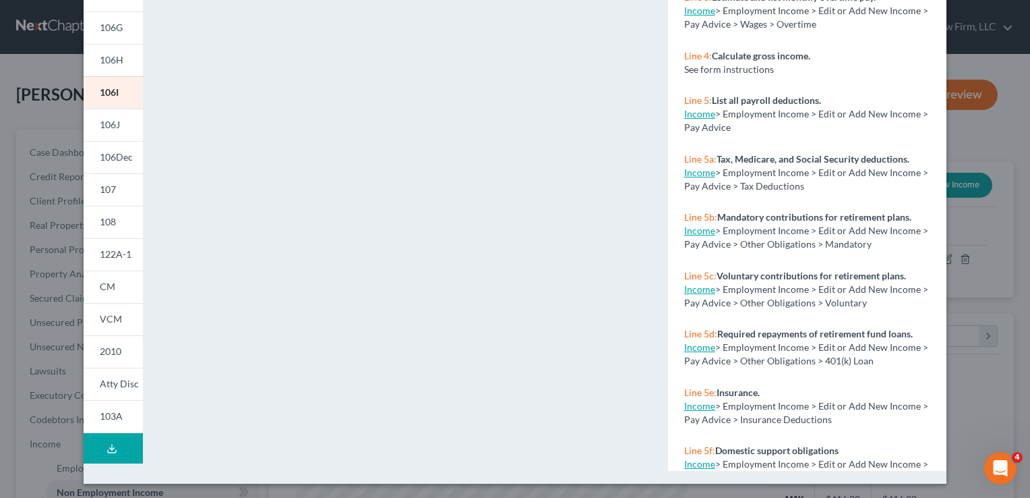
scroll to position [262, 0]
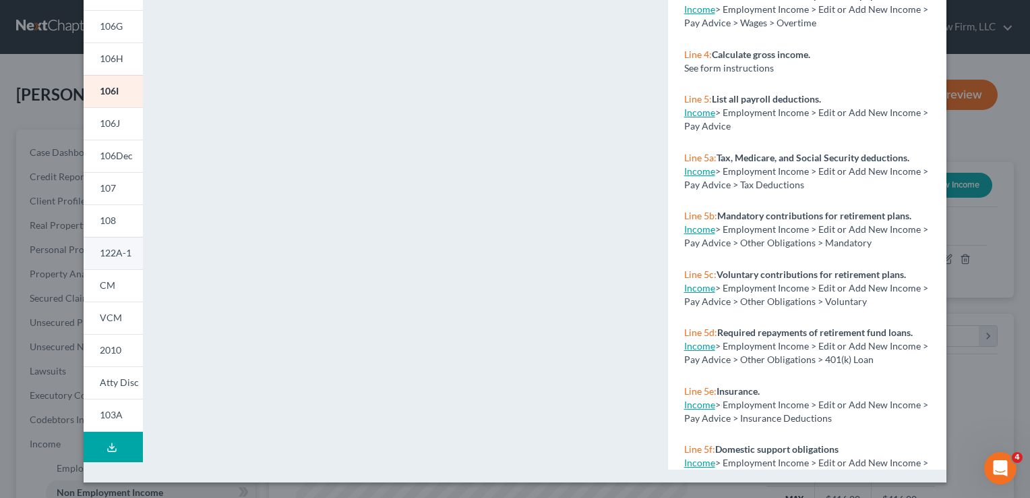
click at [115, 252] on span "122A-1" at bounding box center [116, 252] width 32 height 11
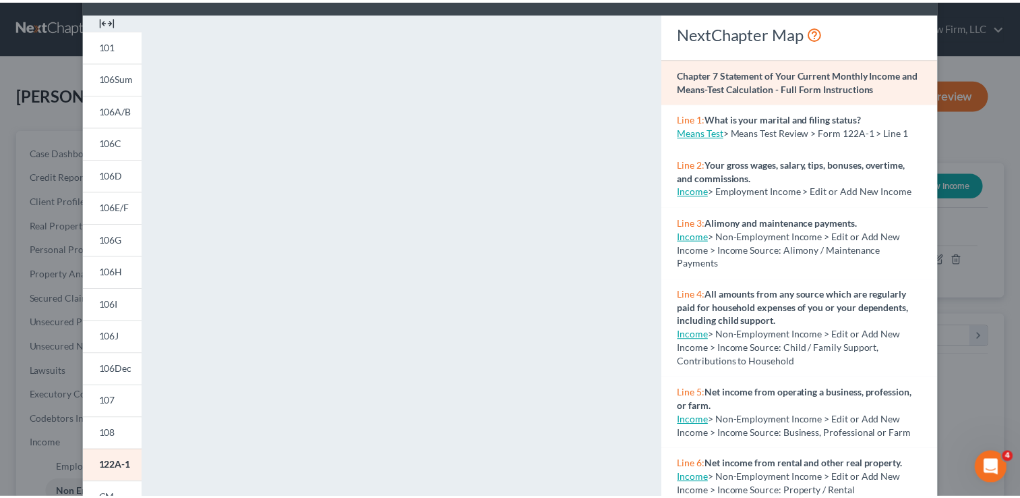
scroll to position [0, 0]
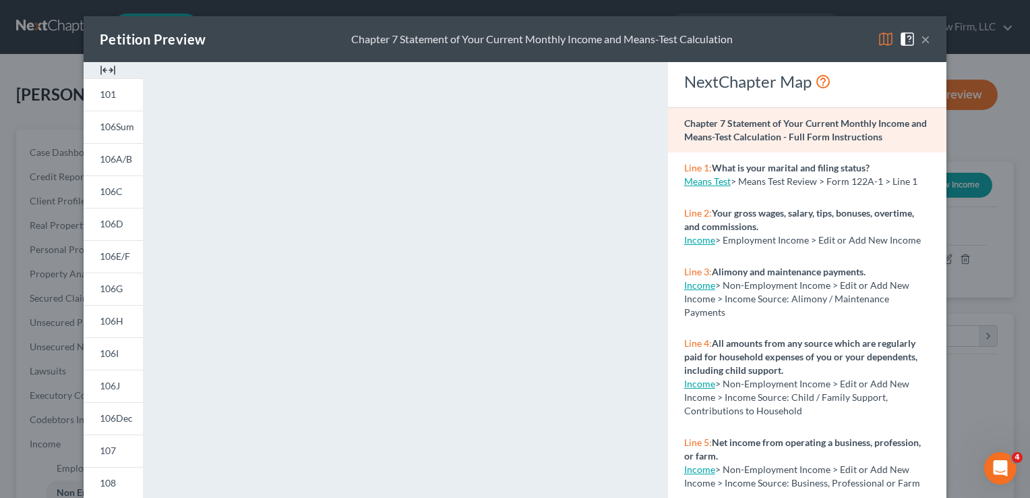
click at [921, 39] on button "×" at bounding box center [925, 39] width 9 height 16
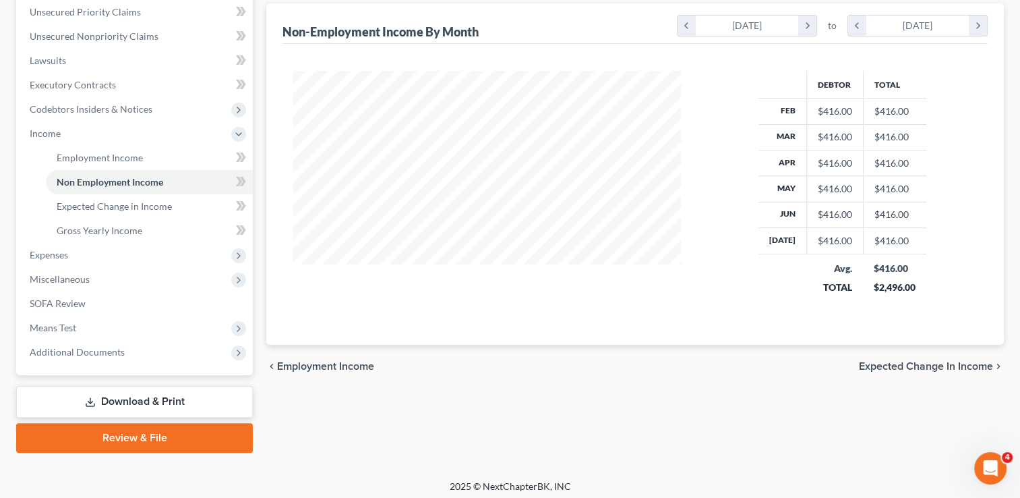
scroll to position [315, 0]
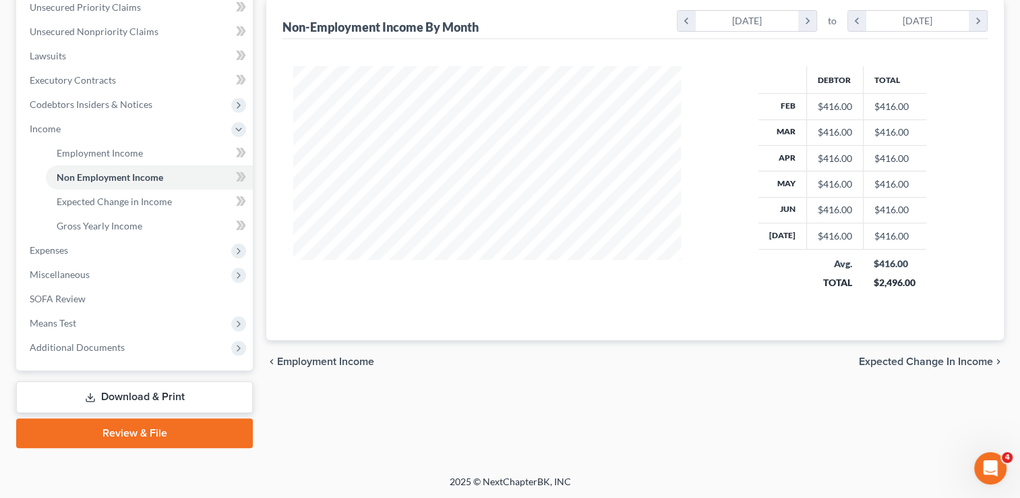
click at [939, 360] on span "Expected Change in Income" at bounding box center [926, 361] width 134 height 11
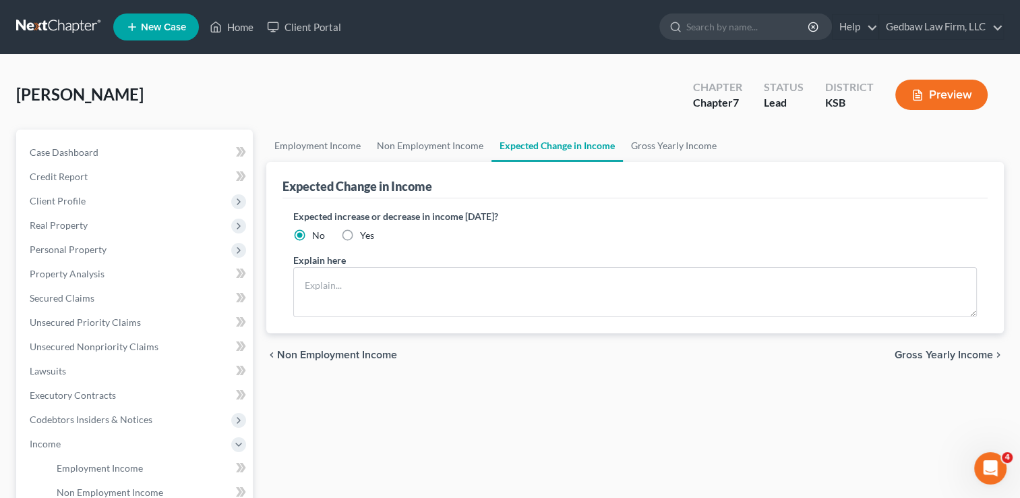
click at [945, 351] on span "Gross Yearly Income" at bounding box center [944, 354] width 98 height 11
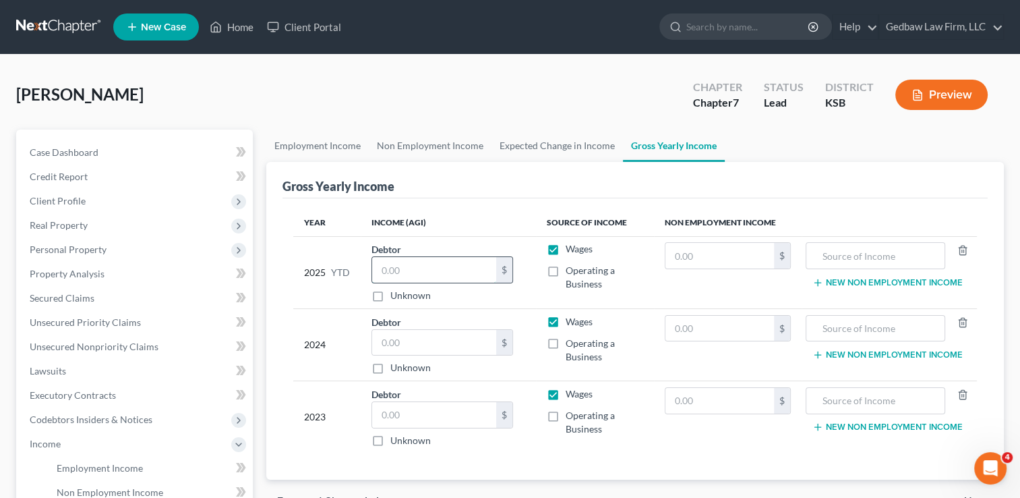
click at [415, 266] on input "text" at bounding box center [434, 270] width 124 height 26
type input "1"
type input "20,600"
click at [435, 343] on input "text" at bounding box center [434, 343] width 124 height 26
type input "62,819"
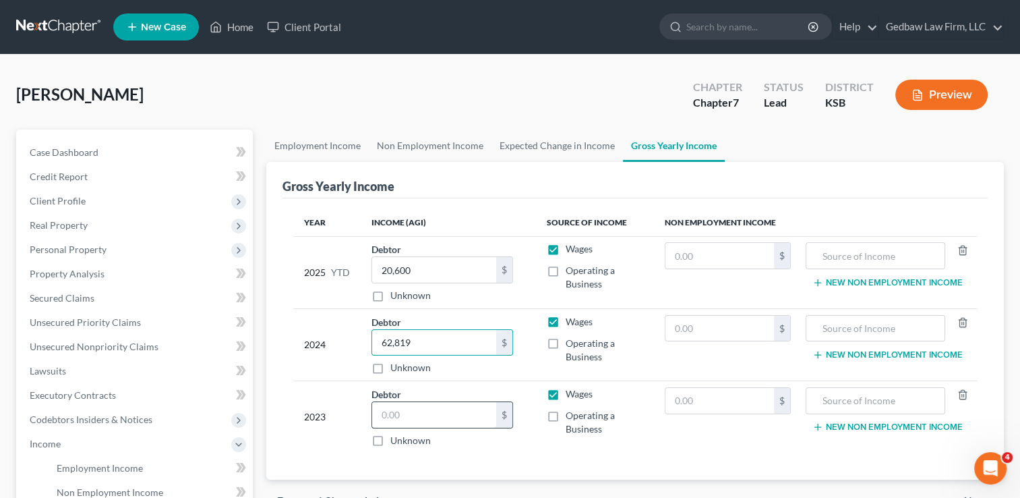
click at [429, 413] on input "text" at bounding box center [434, 415] width 124 height 26
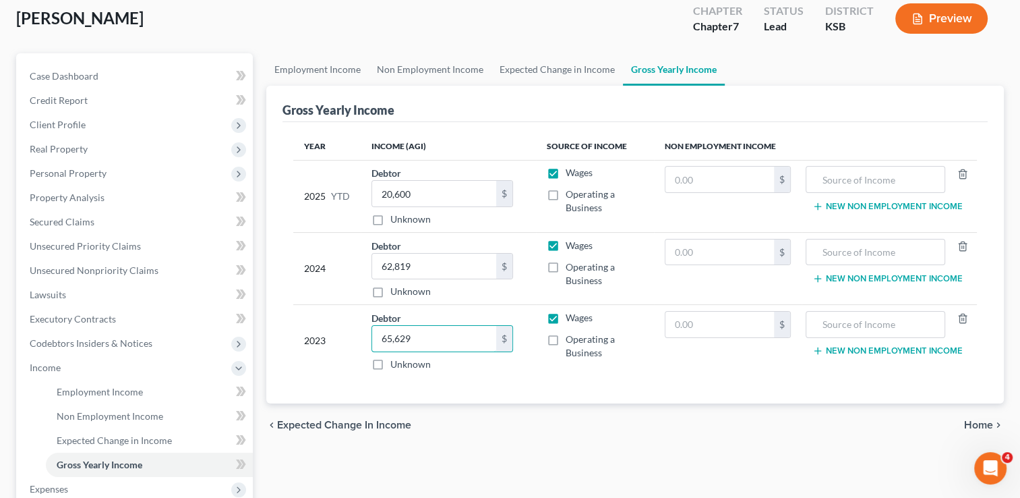
scroll to position [101, 0]
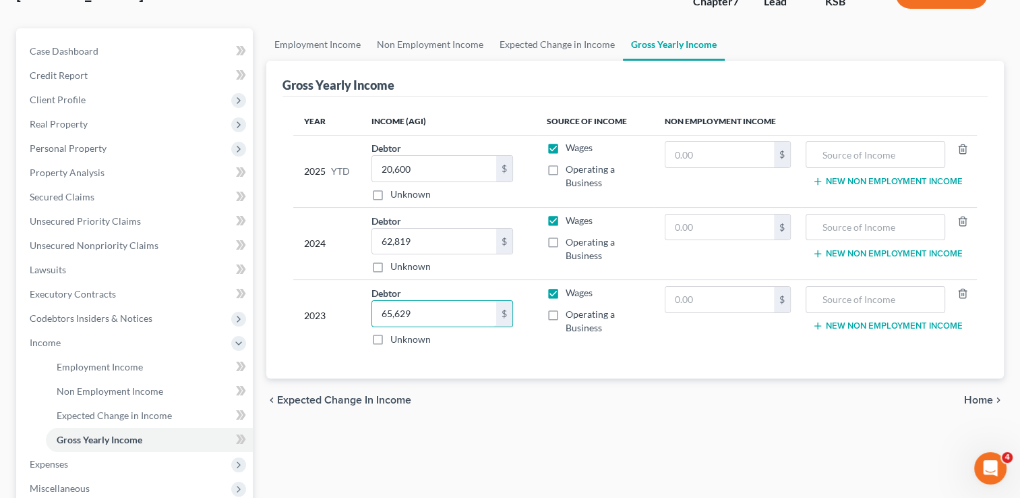
type input "65,629"
click at [982, 398] on span "Home" at bounding box center [978, 399] width 29 height 11
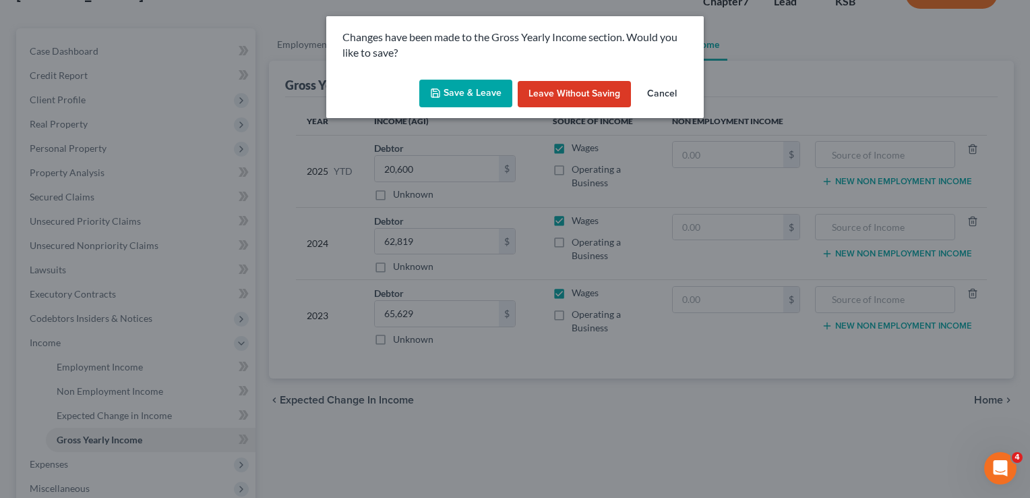
click at [476, 90] on button "Save & Leave" at bounding box center [465, 94] width 93 height 28
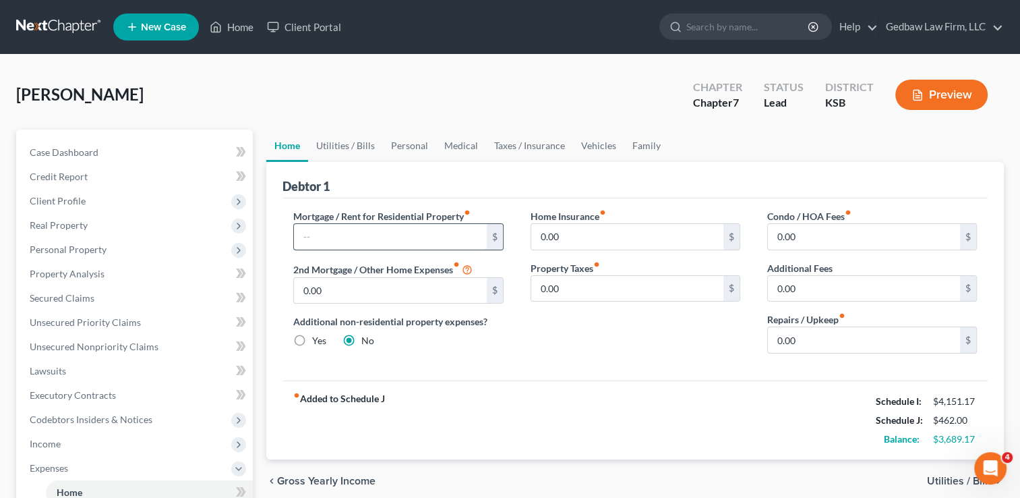
click at [403, 235] on input "text" at bounding box center [390, 237] width 192 height 26
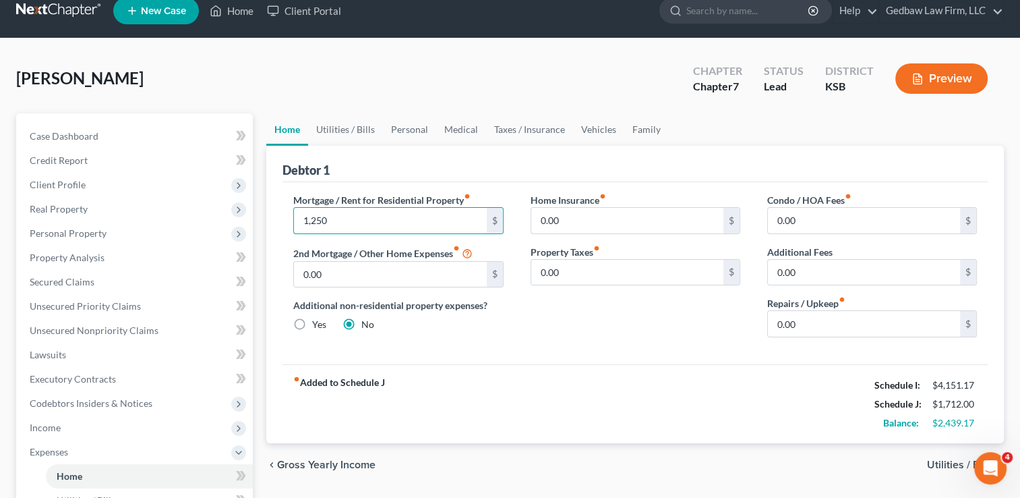
scroll to position [67, 0]
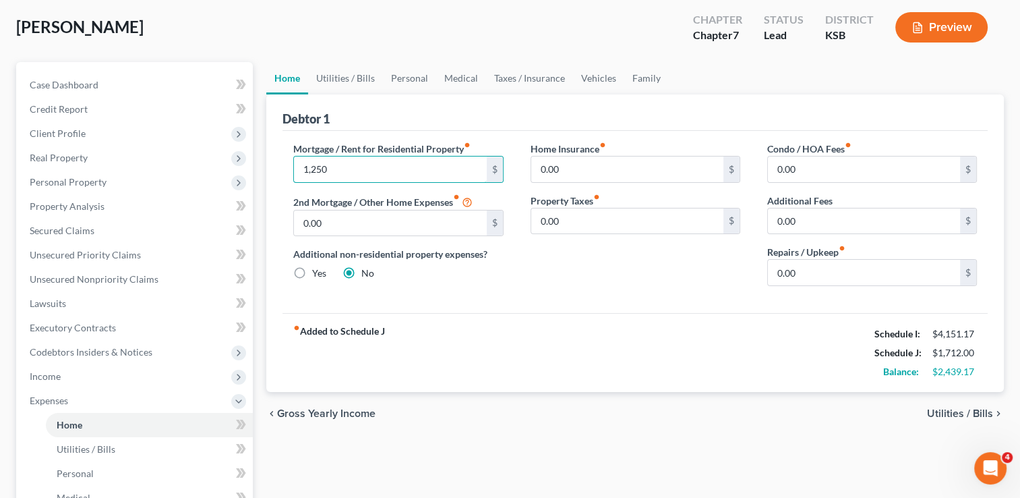
type input "1,250"
click at [958, 411] on span "Utilities / Bills" at bounding box center [960, 413] width 66 height 11
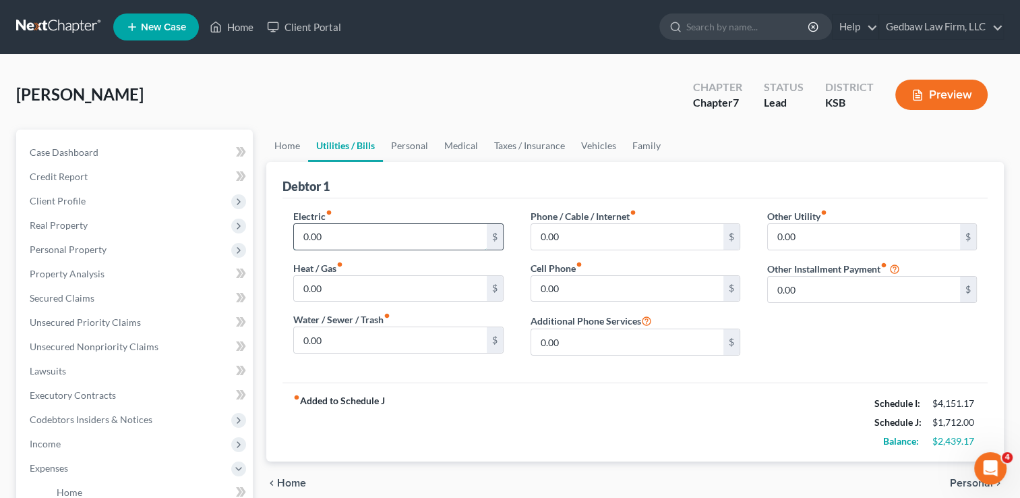
click at [367, 231] on input "0.00" at bounding box center [390, 237] width 192 height 26
type input "120"
click at [371, 287] on input "0.00" at bounding box center [390, 289] width 192 height 26
type input "100"
click at [371, 338] on input "0.00" at bounding box center [390, 340] width 192 height 26
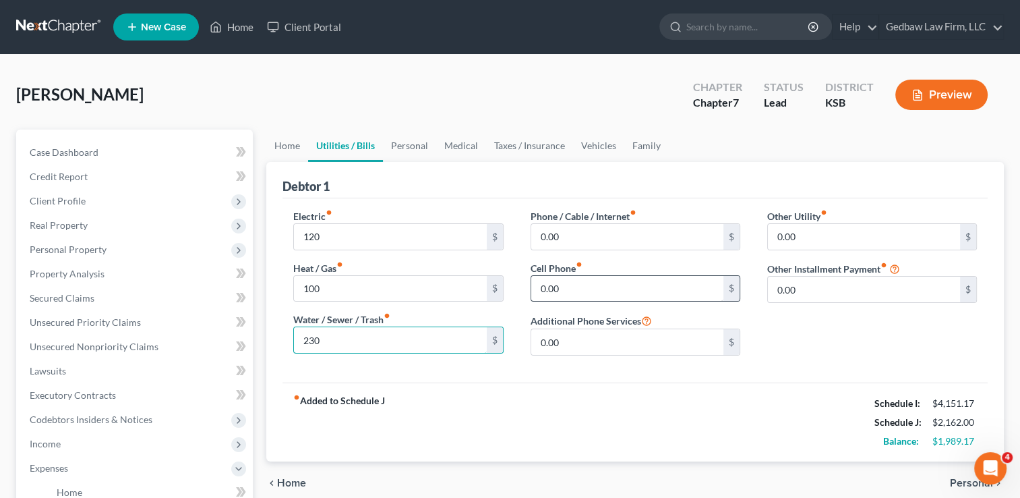
type input "230"
click at [579, 280] on input "0.00" at bounding box center [627, 289] width 192 height 26
type input "230"
click at [580, 235] on input "0.00" at bounding box center [627, 237] width 192 height 26
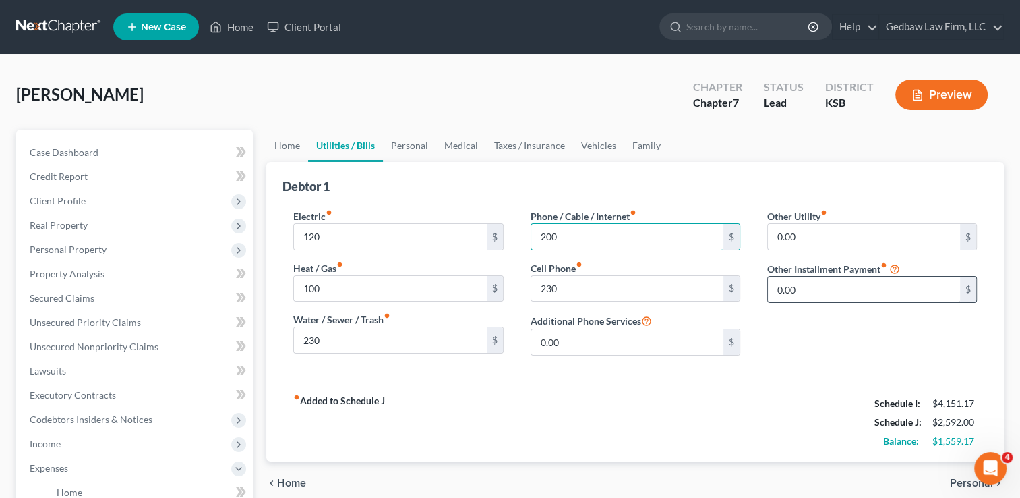
type input "200"
click at [810, 290] on input "0.00" at bounding box center [864, 289] width 192 height 26
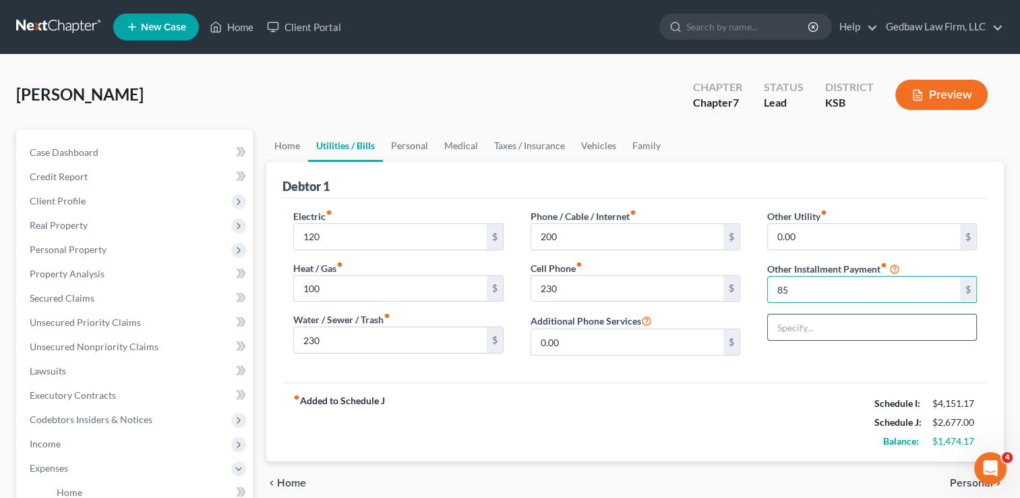
type input "85"
click at [841, 329] on input "text" at bounding box center [872, 327] width 208 height 26
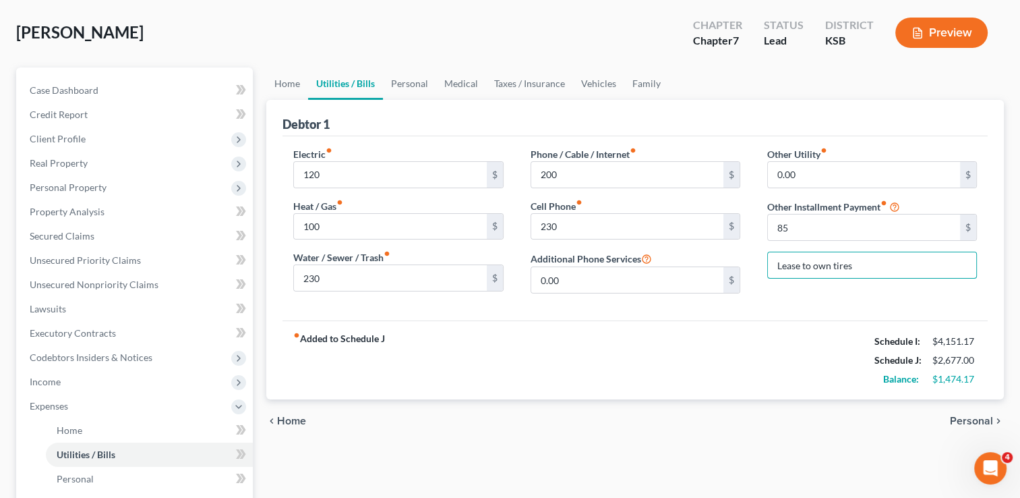
scroll to position [67, 0]
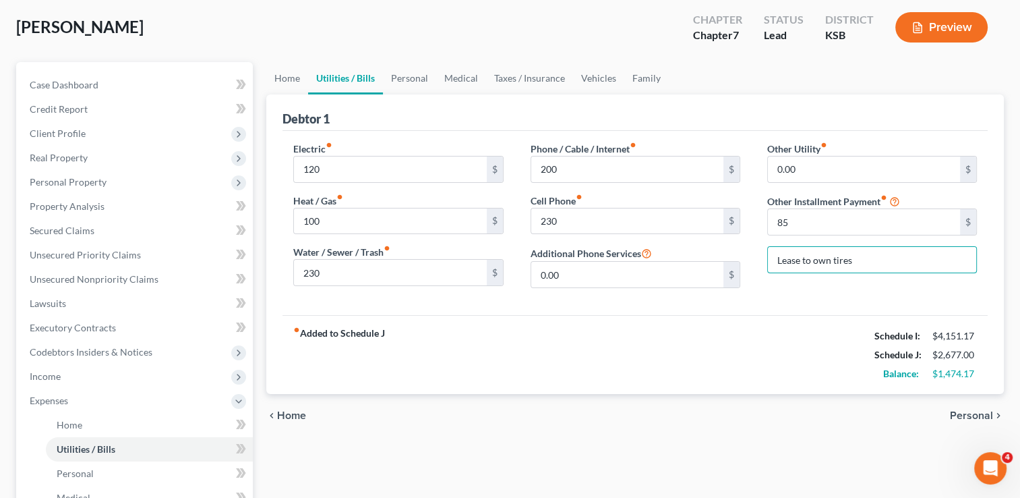
type input "Lease to own tires"
click at [976, 413] on span "Personal" at bounding box center [971, 415] width 43 height 11
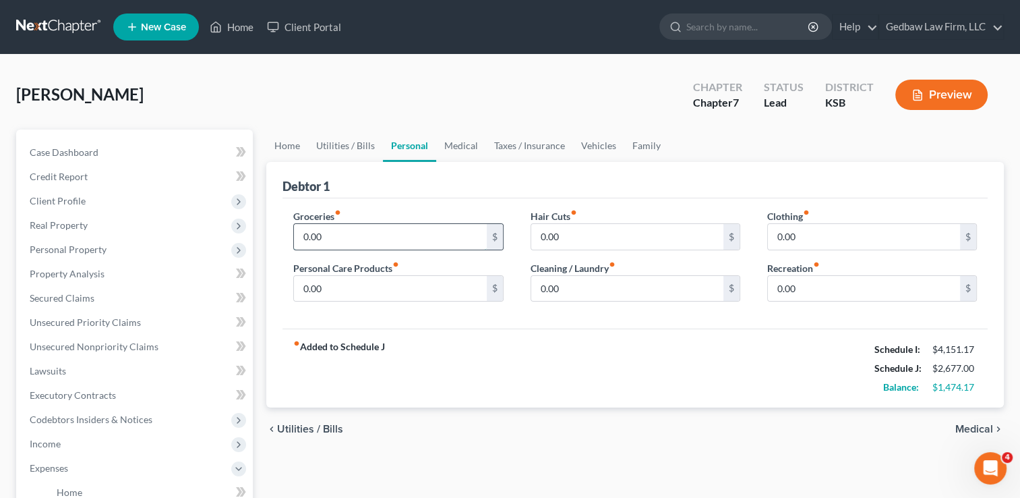
click at [327, 233] on input "0.00" at bounding box center [390, 237] width 192 height 26
type input "400"
click at [566, 230] on input "0.00" at bounding box center [627, 237] width 192 height 26
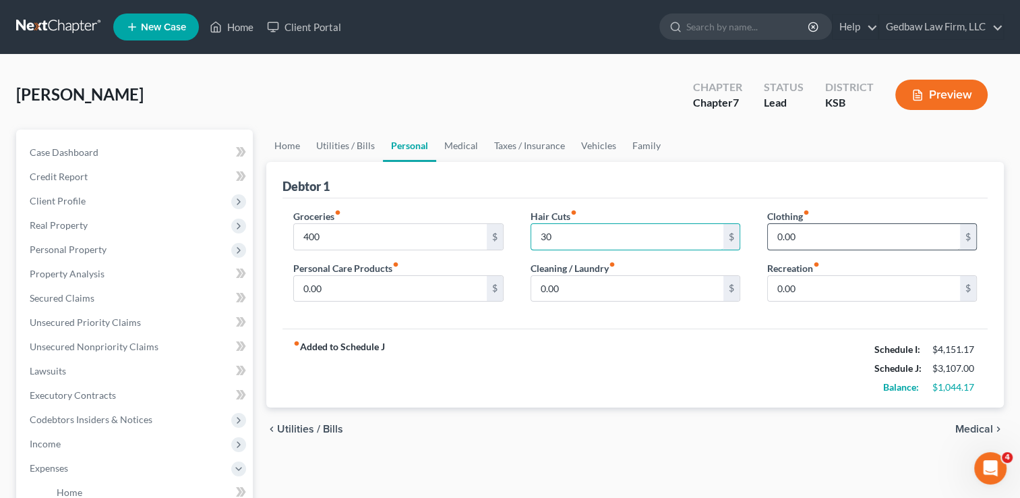
type input "30"
click at [795, 237] on input "0.00" at bounding box center [864, 237] width 192 height 26
type input "50"
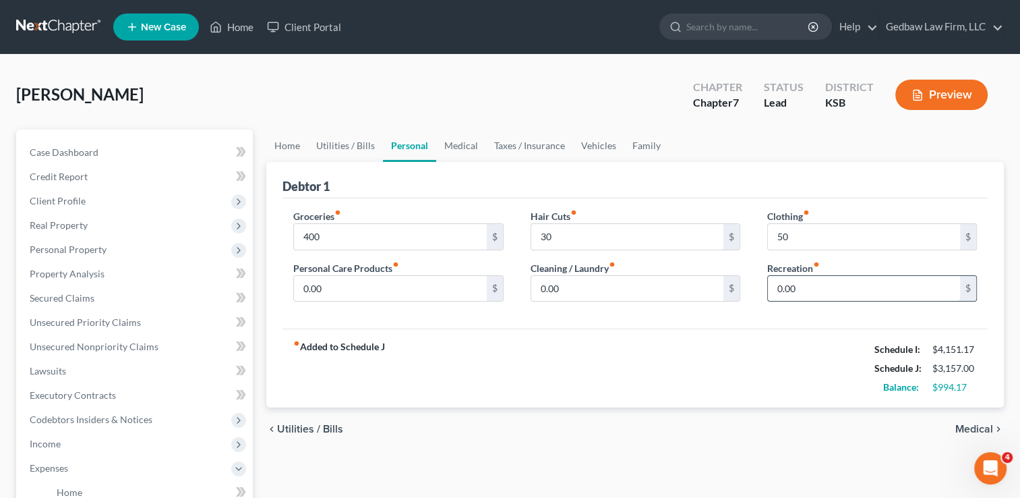
click at [779, 288] on input "0.00" at bounding box center [864, 289] width 192 height 26
click at [817, 284] on input "0.00" at bounding box center [864, 289] width 192 height 26
type input "0"
type input "100"
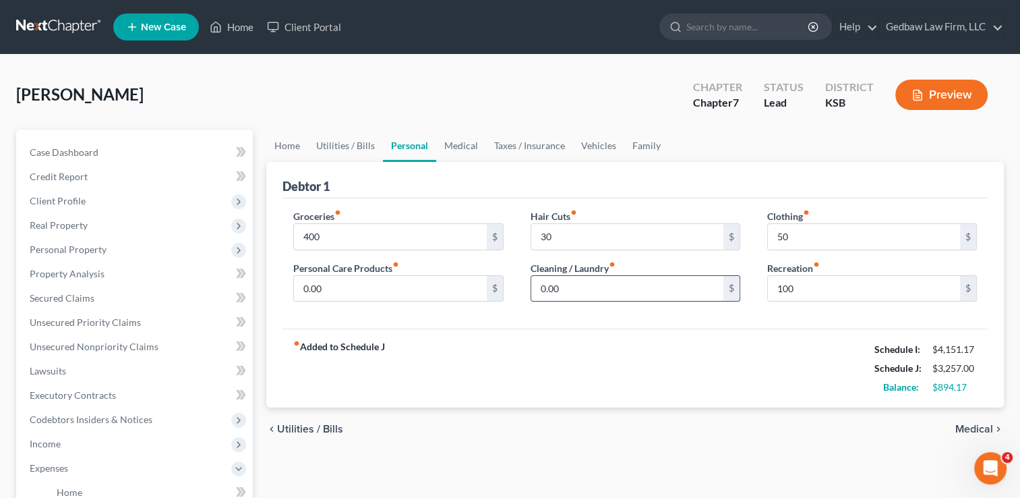
click at [605, 287] on input "0.00" at bounding box center [627, 289] width 192 height 26
type input "50"
click at [363, 285] on input "0.00" at bounding box center [390, 289] width 192 height 26
type input "50"
click at [976, 424] on span "Medical" at bounding box center [974, 428] width 38 height 11
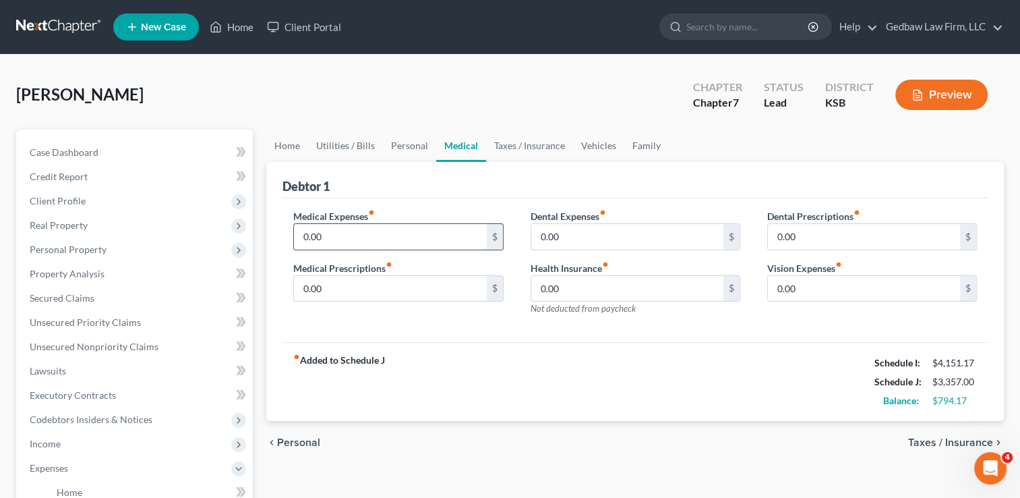
click at [359, 233] on input "0.00" at bounding box center [390, 237] width 192 height 26
type input "50"
click at [926, 440] on span "Taxes / Insurance" at bounding box center [950, 442] width 85 height 11
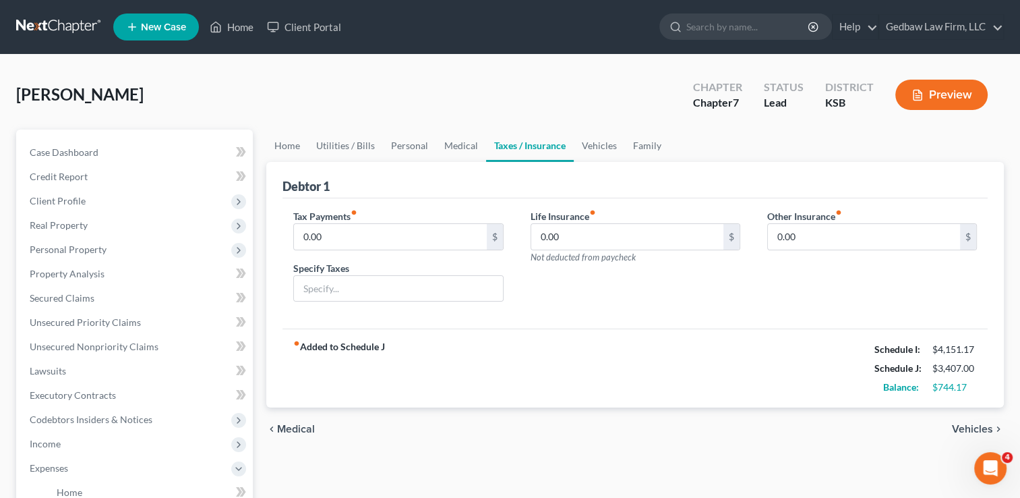
click at [962, 425] on span "Vehicles" at bounding box center [972, 428] width 41 height 11
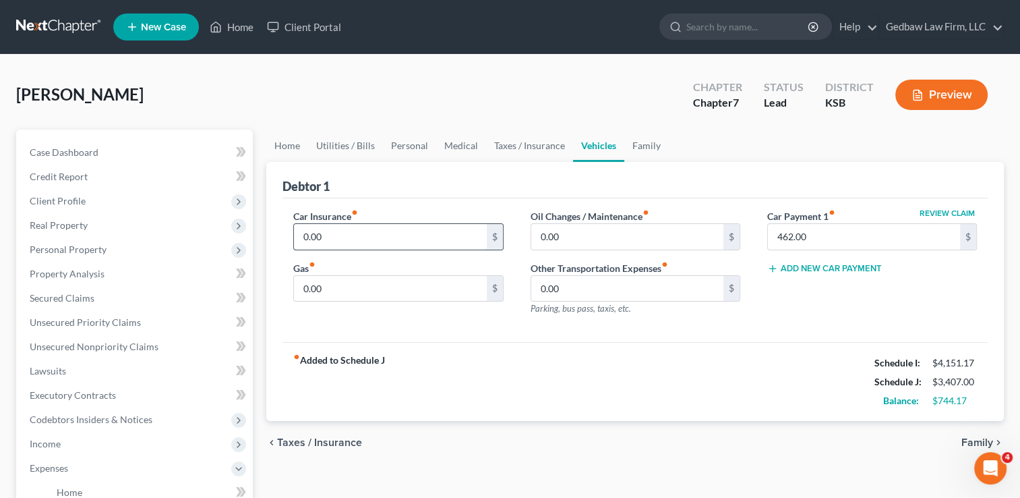
click at [347, 232] on input "0.00" at bounding box center [390, 237] width 192 height 26
type input "80"
click at [336, 285] on input "0.00" at bounding box center [390, 289] width 192 height 26
type input "125"
click at [580, 233] on input "0.00" at bounding box center [627, 237] width 192 height 26
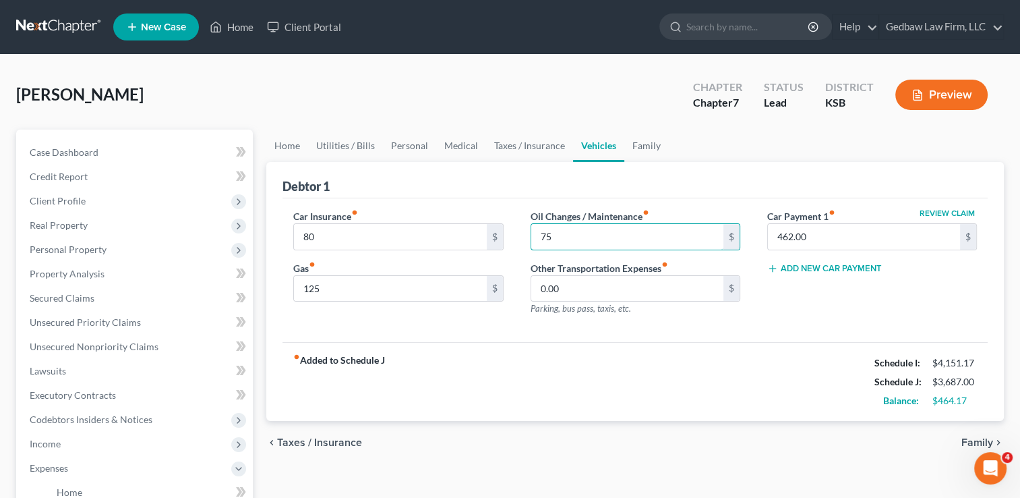
type input "75"
click at [969, 438] on span "Family" at bounding box center [977, 442] width 32 height 11
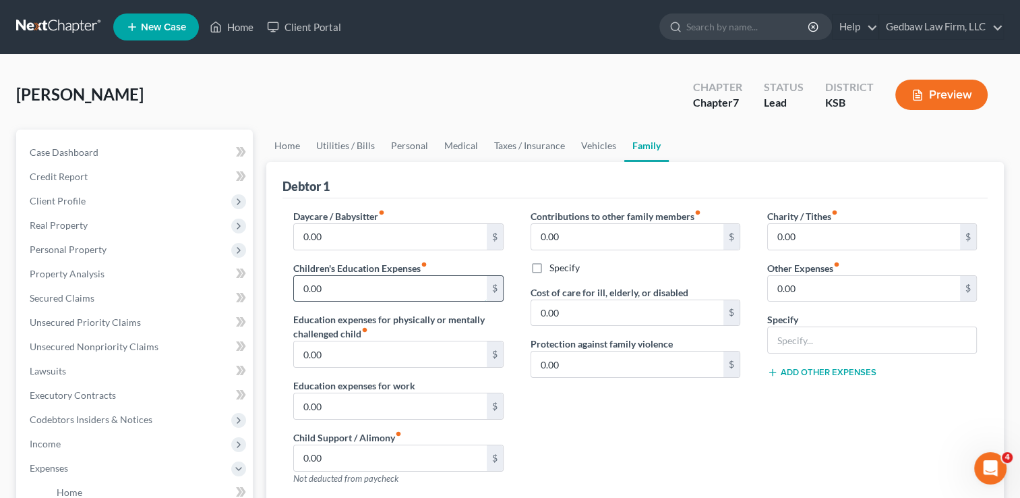
click at [339, 287] on input "0.00" at bounding box center [390, 289] width 192 height 26
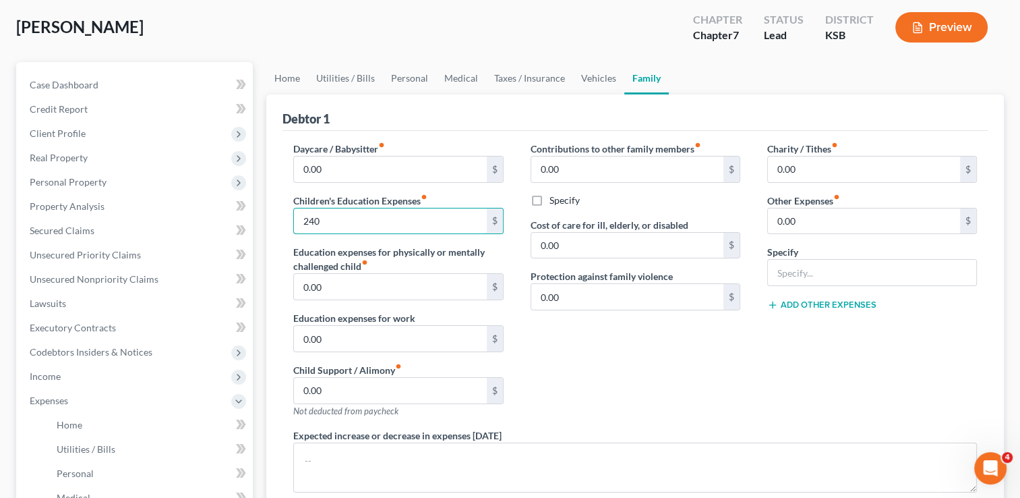
scroll to position [51, 0]
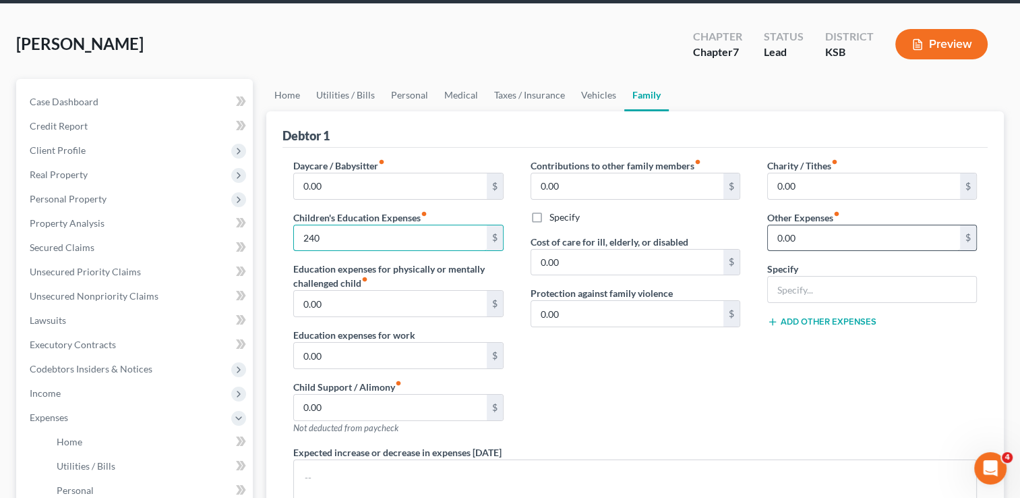
type input "240"
click at [831, 241] on input "0.00" at bounding box center [864, 238] width 192 height 26
type input "120"
click at [827, 290] on input "text" at bounding box center [872, 289] width 208 height 26
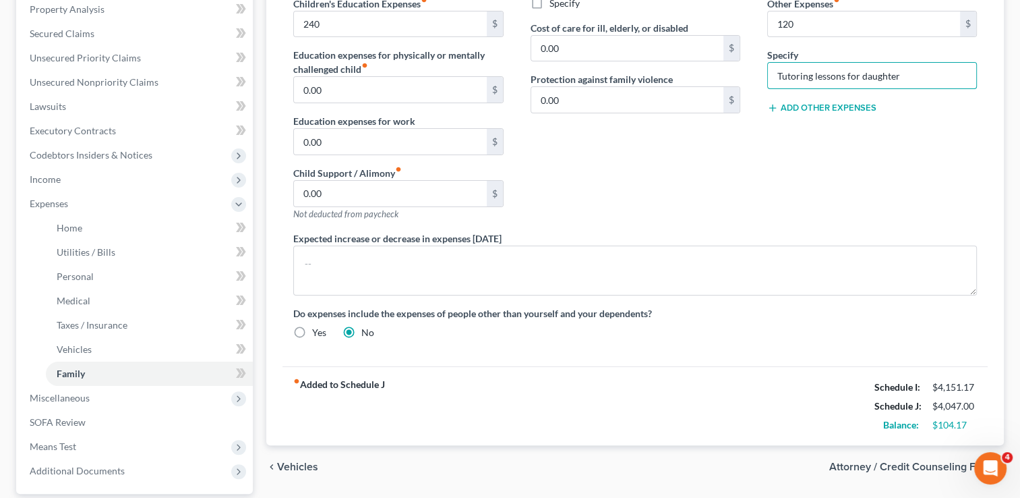
scroll to position [270, 0]
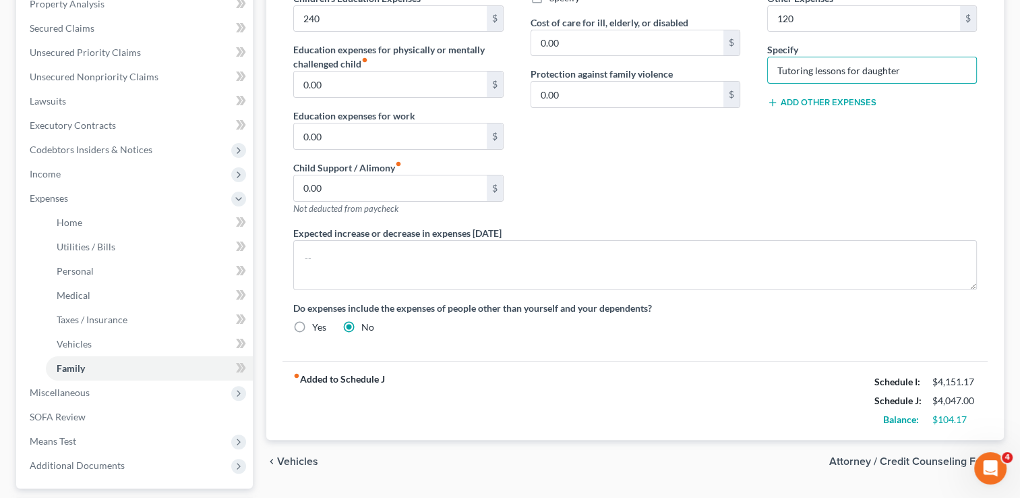
type input "Tutoring lessons for daughter"
click at [297, 460] on span "Vehicles" at bounding box center [297, 461] width 41 height 11
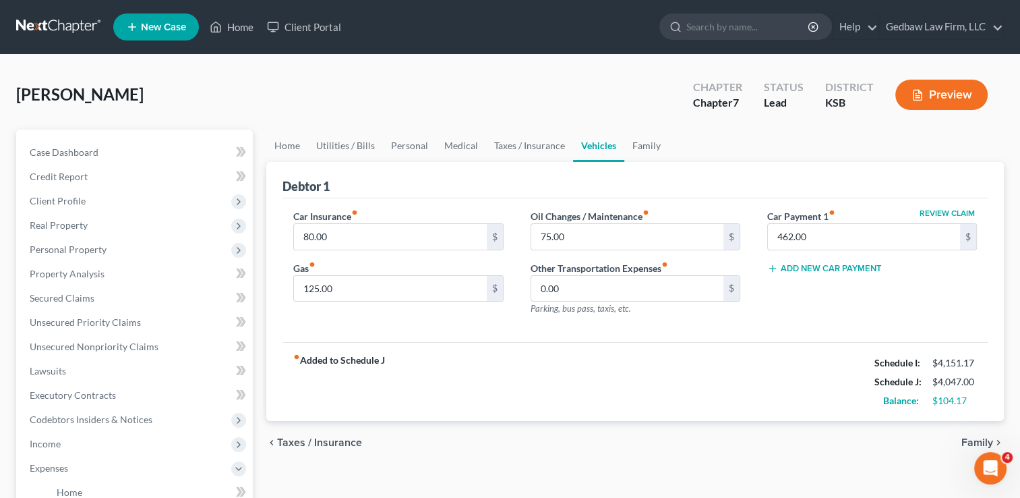
click at [329, 440] on span "Taxes / Insurance" at bounding box center [319, 442] width 85 height 11
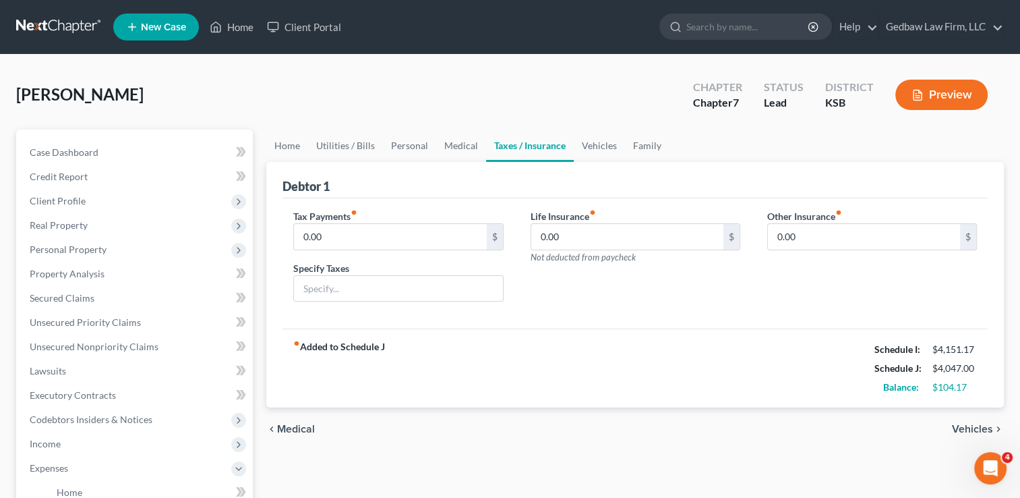
click at [298, 426] on span "Medical" at bounding box center [296, 428] width 38 height 11
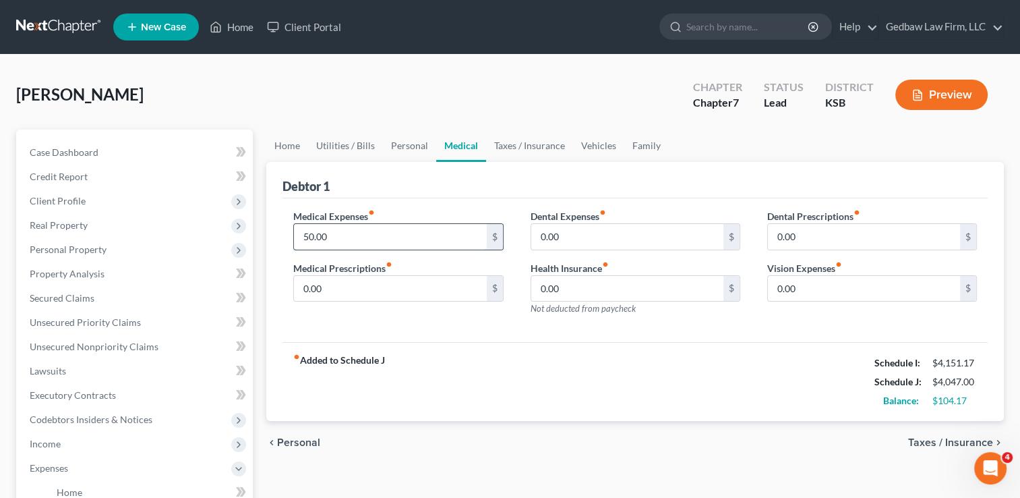
click at [340, 234] on input "50.00" at bounding box center [390, 237] width 192 height 26
type input "75"
click at [299, 440] on span "Personal" at bounding box center [298, 442] width 43 height 11
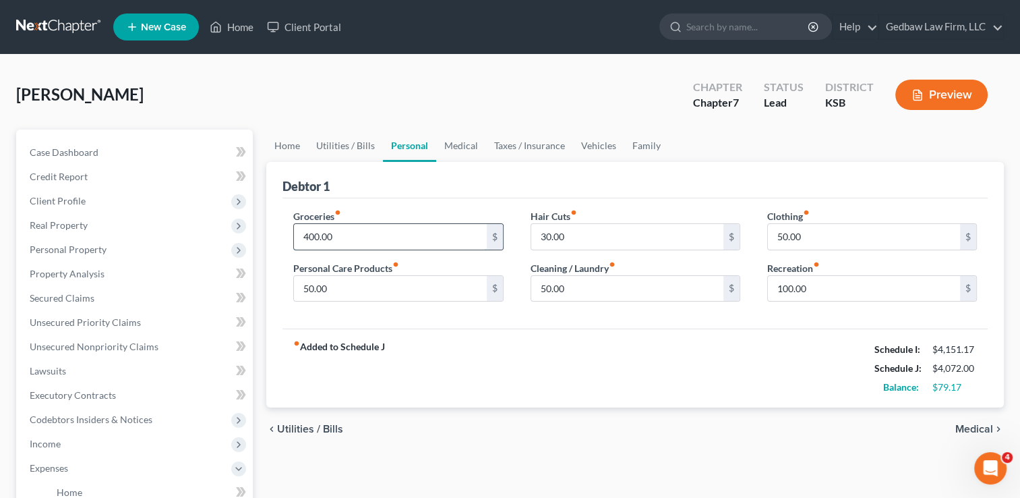
click at [337, 235] on input "400.00" at bounding box center [390, 237] width 192 height 26
type input "450"
click at [982, 426] on span "Medical" at bounding box center [974, 428] width 38 height 11
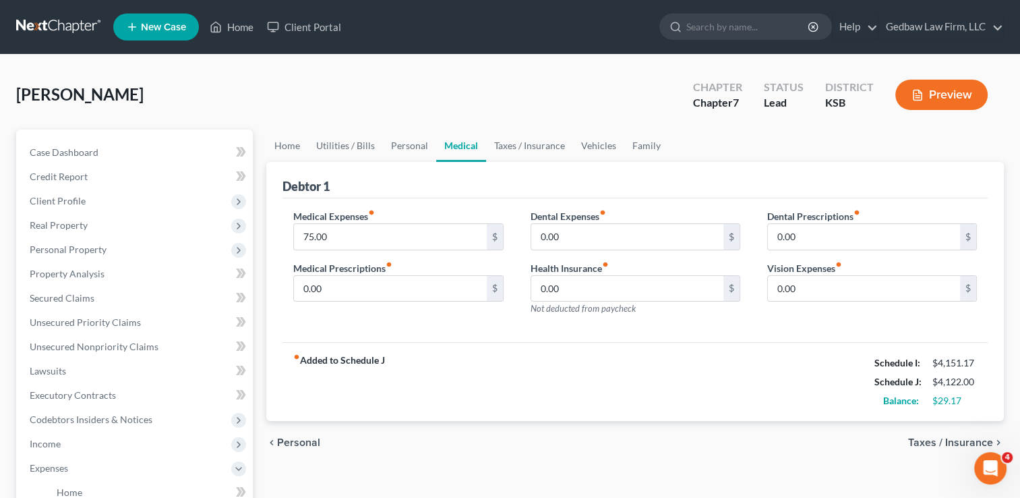
click at [959, 440] on span "Taxes / Insurance" at bounding box center [950, 442] width 85 height 11
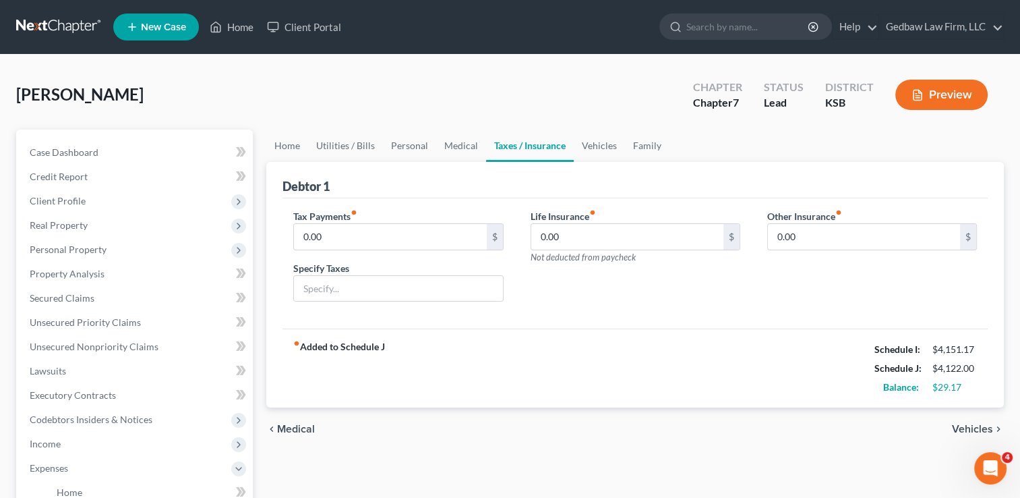
click at [966, 426] on span "Vehicles" at bounding box center [972, 428] width 41 height 11
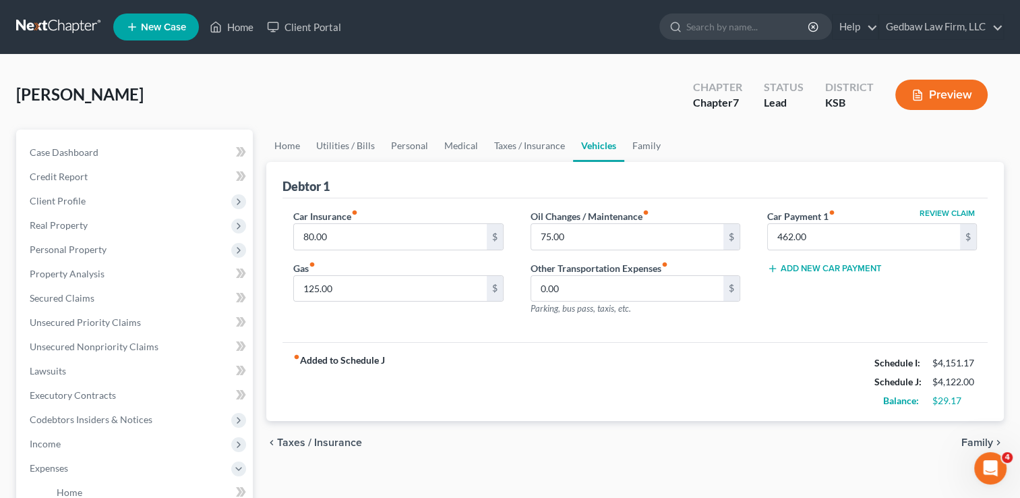
click at [968, 440] on span "Family" at bounding box center [977, 442] width 32 height 11
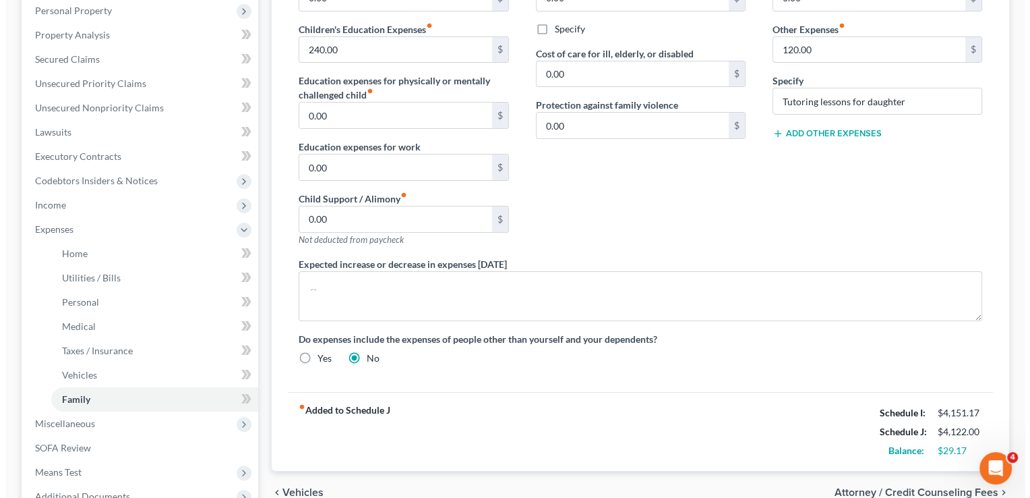
scroll to position [337, 0]
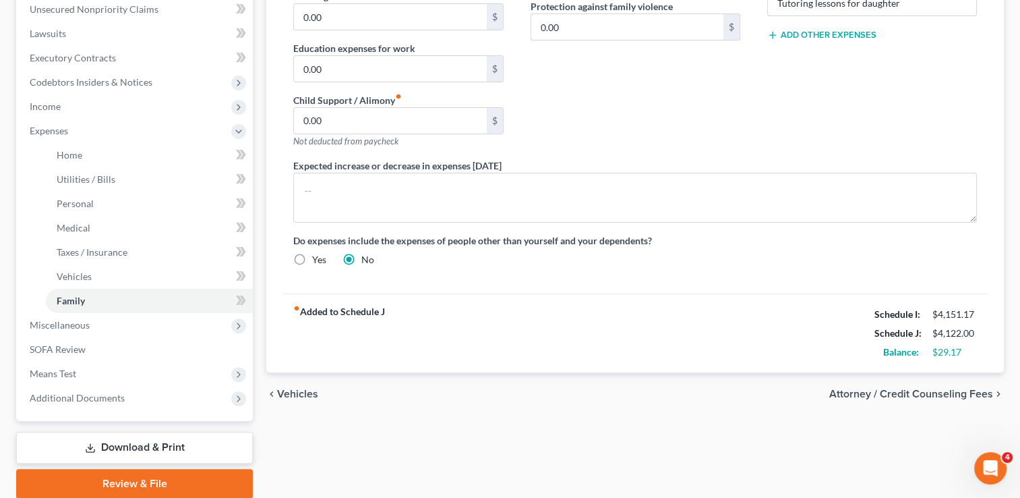
click at [948, 392] on span "Attorney / Credit Counseling Fees" at bounding box center [911, 393] width 164 height 11
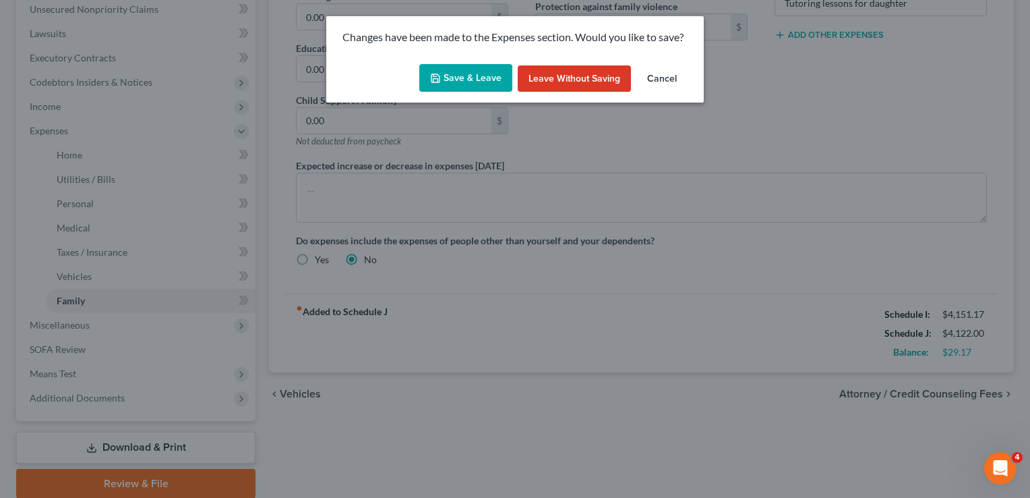
click at [481, 80] on button "Save & Leave" at bounding box center [465, 78] width 93 height 28
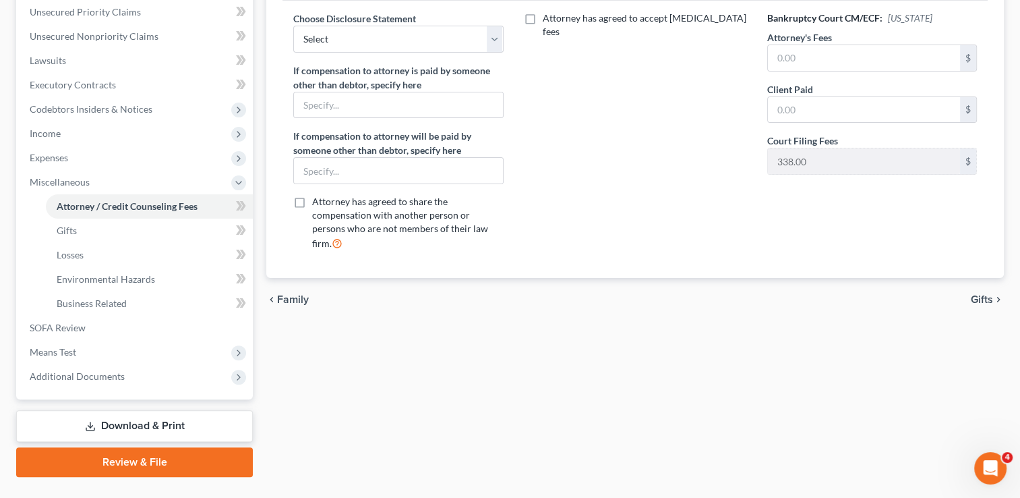
scroll to position [320, 0]
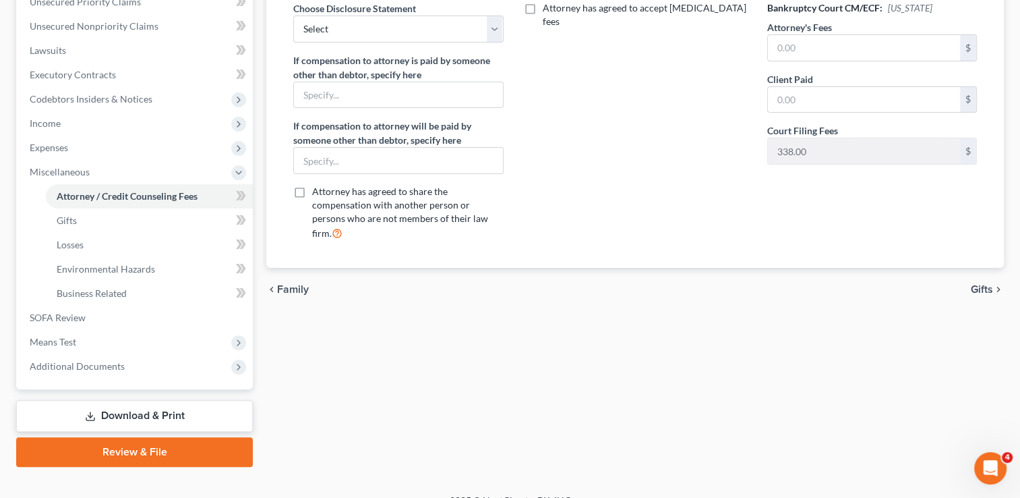
click at [983, 284] on span "Gifts" at bounding box center [982, 289] width 22 height 11
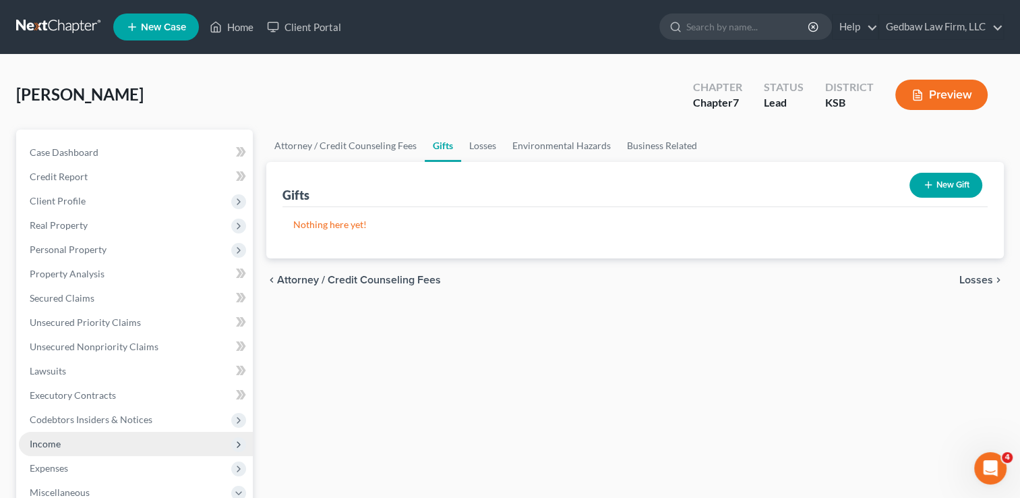
click at [59, 443] on span "Income" at bounding box center [45, 443] width 31 height 11
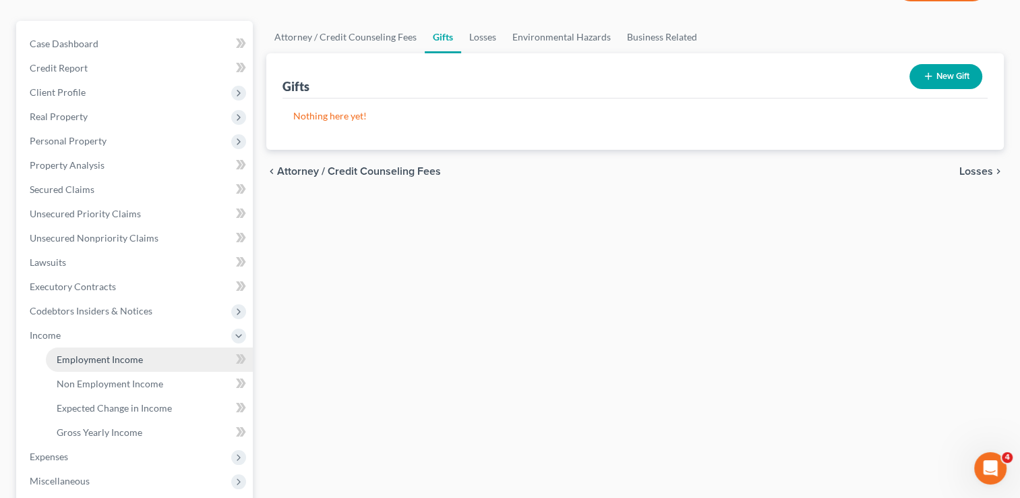
scroll to position [118, 0]
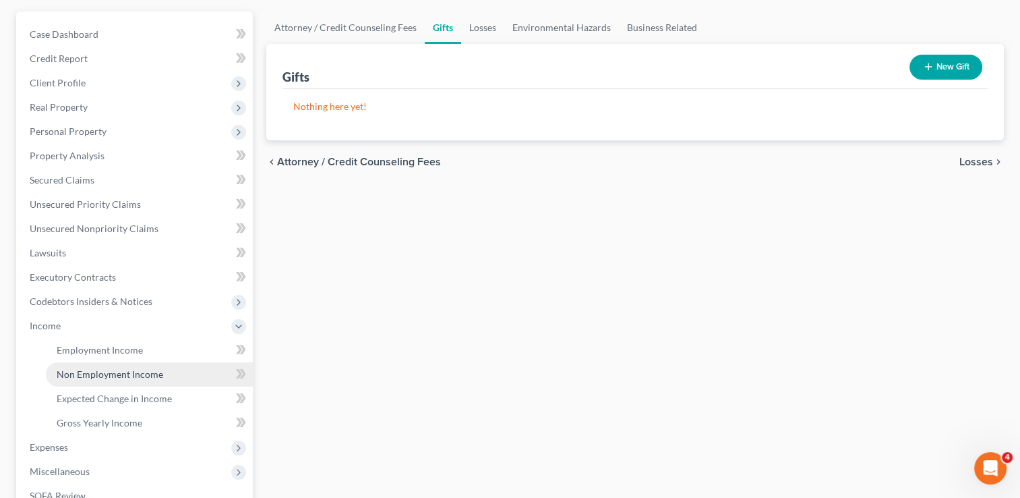
click at [138, 373] on span "Non Employment Income" at bounding box center [110, 373] width 107 height 11
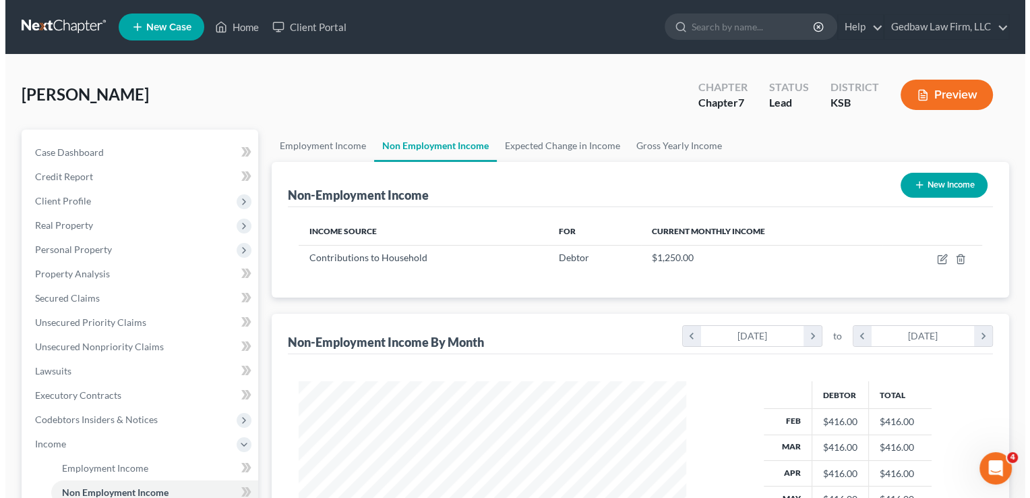
scroll to position [240, 415]
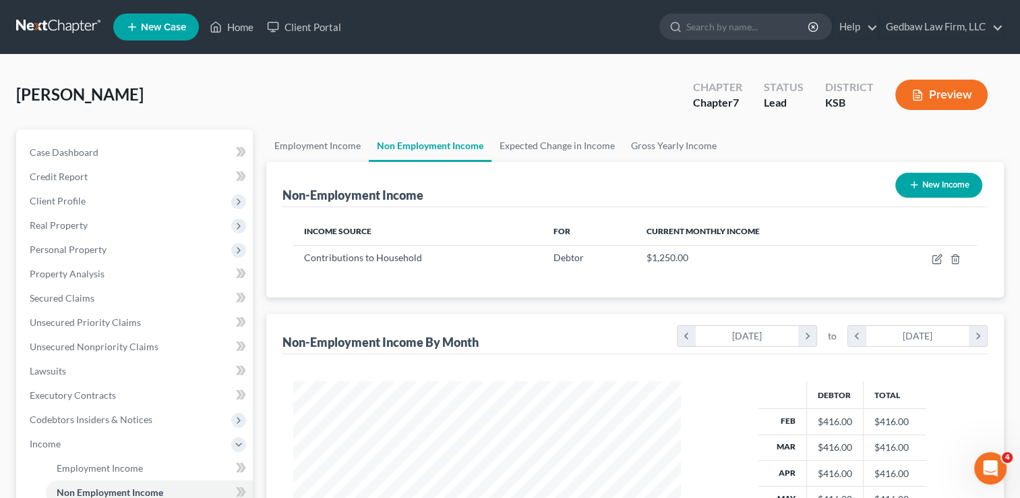
click at [955, 187] on button "New Income" at bounding box center [938, 185] width 87 height 25
select select "0"
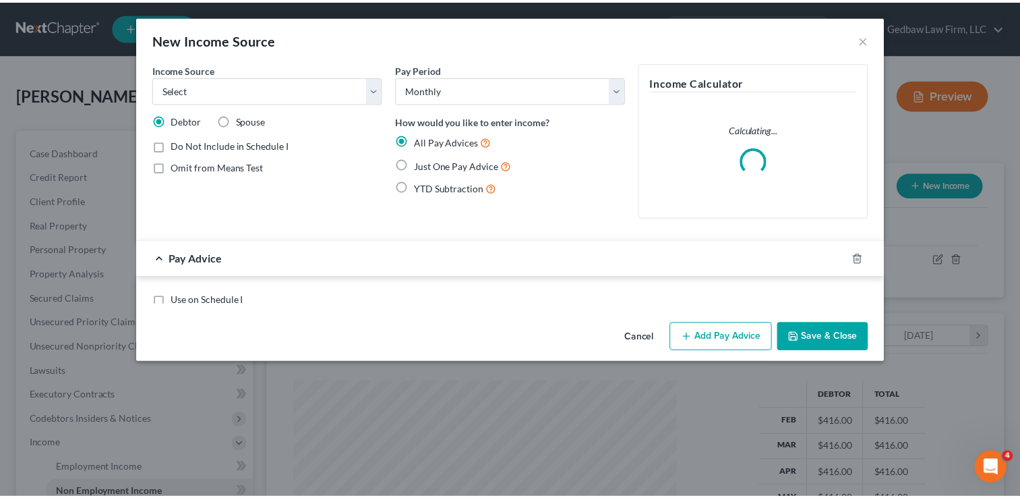
scroll to position [240, 418]
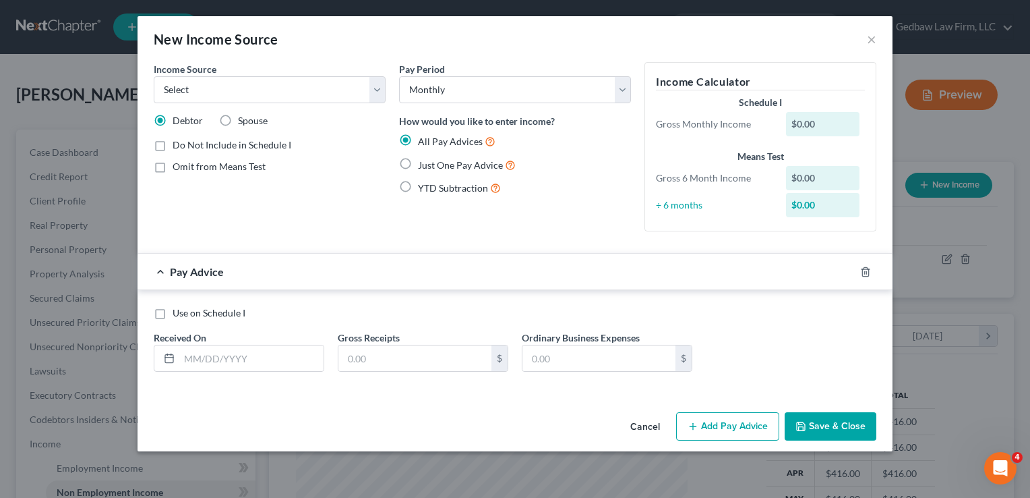
click at [650, 425] on button "Cancel" at bounding box center [645, 426] width 51 height 27
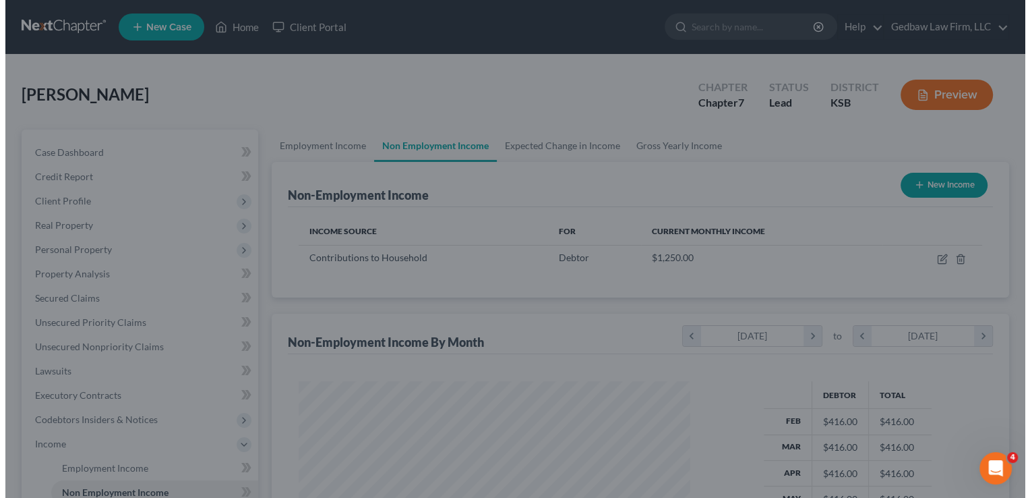
scroll to position [674013, 673839]
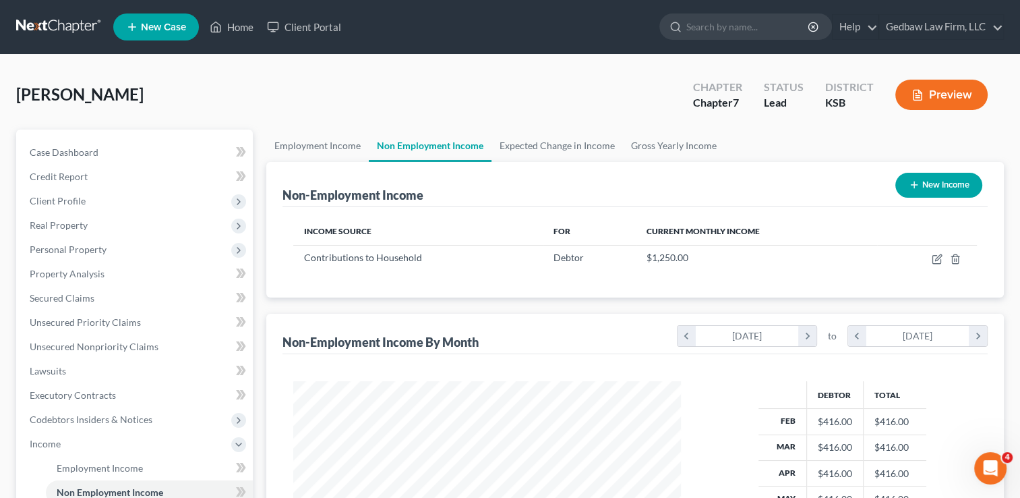
click at [955, 189] on button "New Income" at bounding box center [938, 185] width 87 height 25
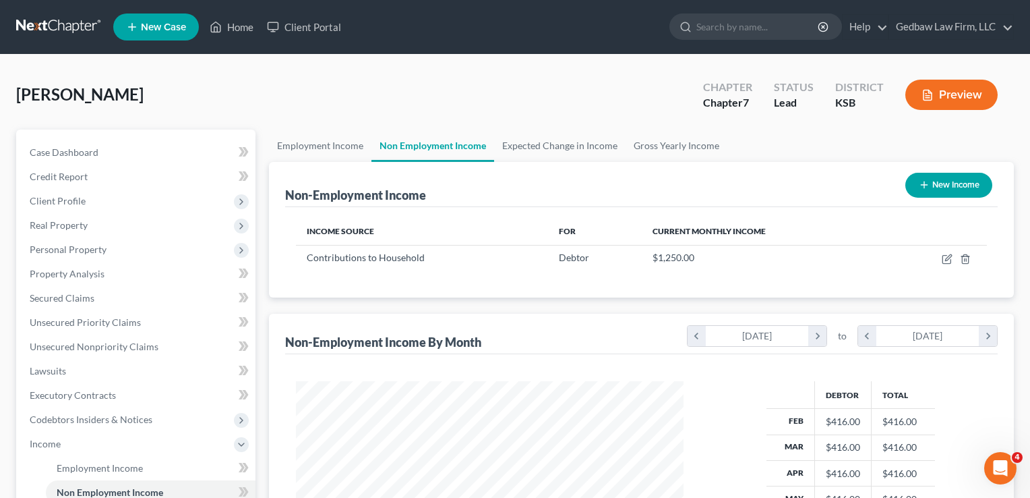
select select "0"
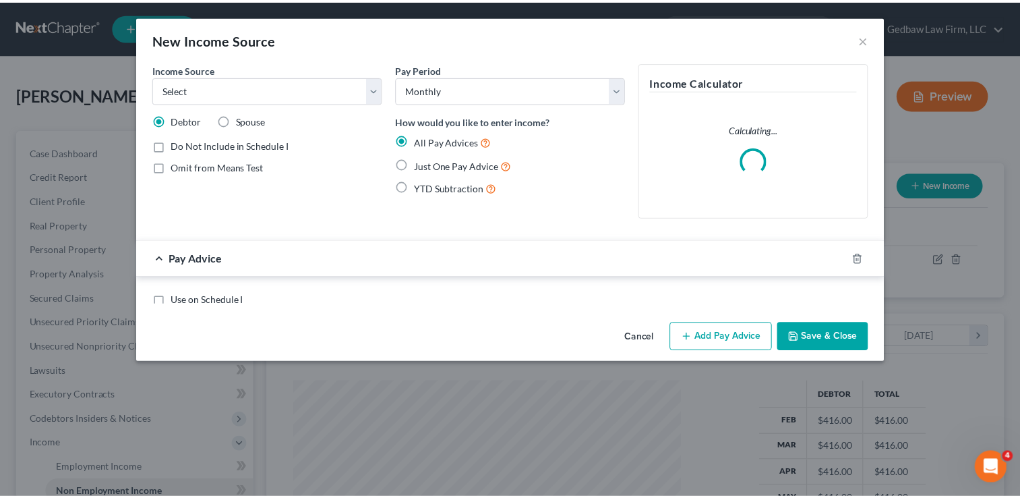
scroll to position [240, 418]
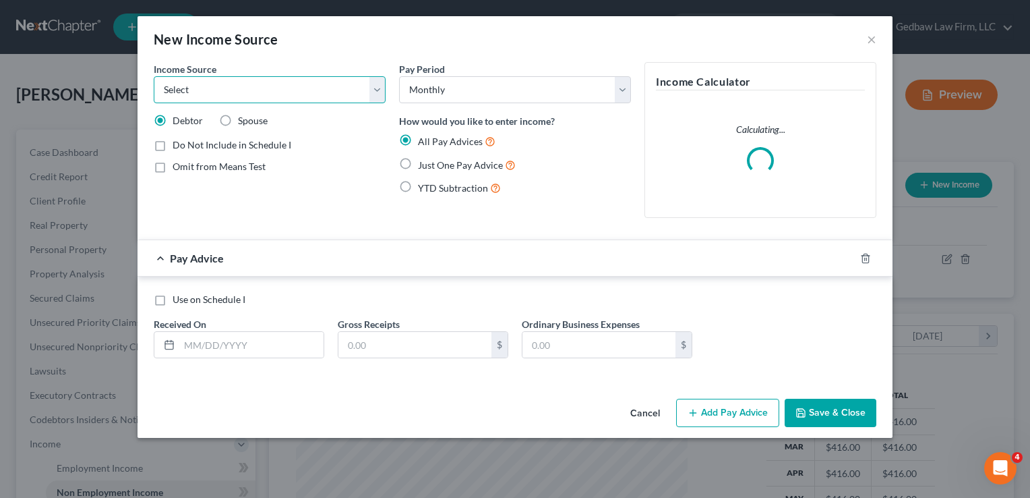
click at [337, 93] on select "Select Unemployment Disability (from employer) Pension Retirement Social Securi…" at bounding box center [270, 89] width 232 height 27
select select "0"
click at [154, 76] on select "Select Unemployment Disability (from employer) Pension Retirement Social Securi…" at bounding box center [270, 89] width 232 height 27
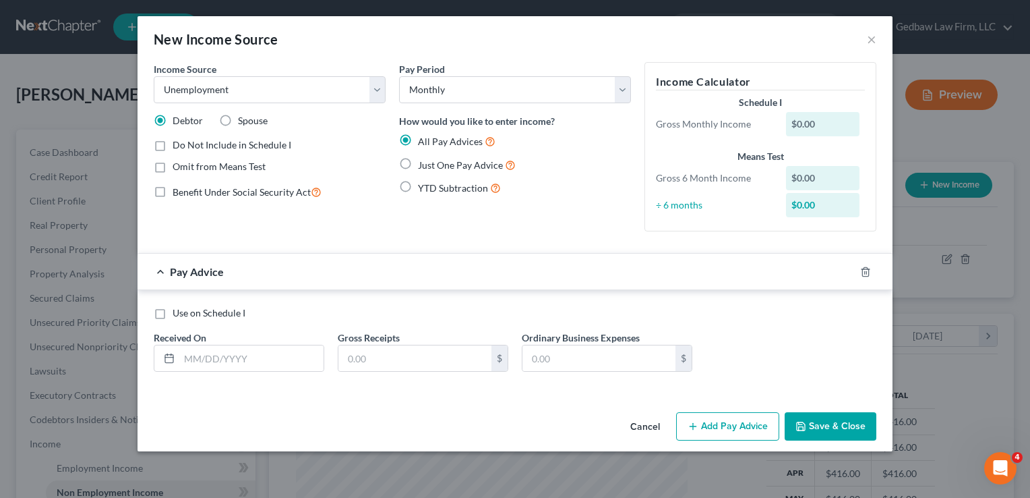
click at [418, 161] on label "Just One Pay Advice" at bounding box center [467, 165] width 98 height 16
click at [423, 161] on input "Just One Pay Advice" at bounding box center [427, 161] width 9 height 9
radio input "true"
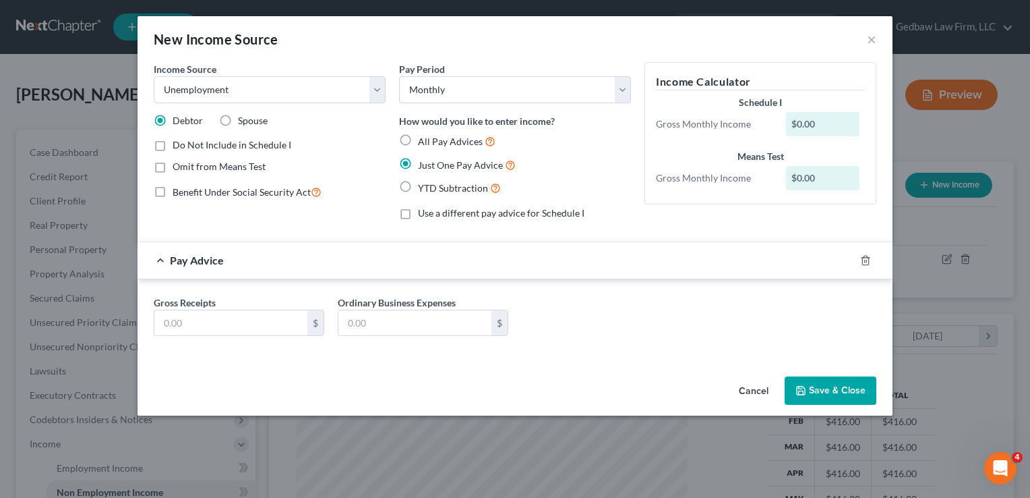
click at [173, 144] on label "Do Not Include in Schedule I" at bounding box center [232, 144] width 119 height 13
click at [178, 144] on input "Do Not Include in Schedule I" at bounding box center [182, 142] width 9 height 9
checkbox input "true"
click at [206, 322] on input "text" at bounding box center [230, 323] width 153 height 26
type input "200"
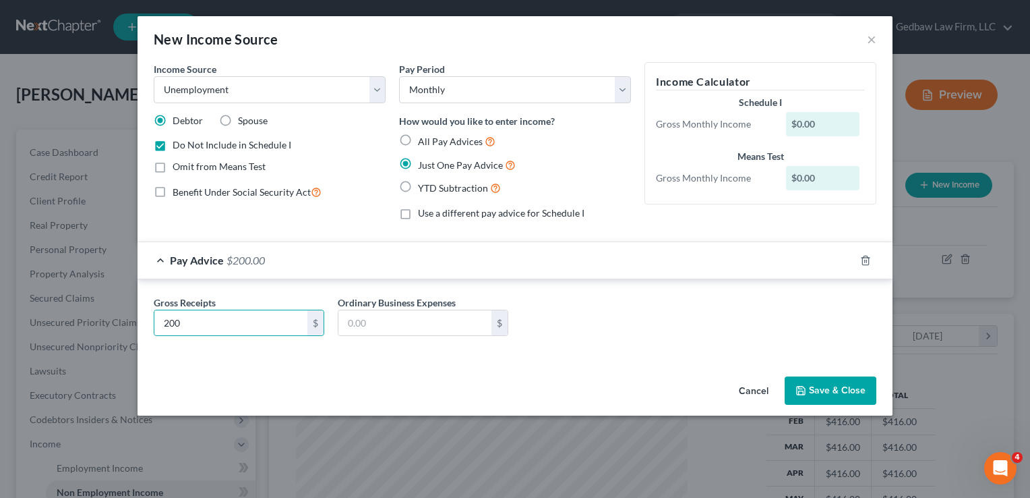
click at [632, 324] on div "Gross Receipts 200 $ Ordinary Business Expenses $" at bounding box center [515, 321] width 736 height 52
click at [841, 388] on button "Save & Close" at bounding box center [831, 390] width 92 height 28
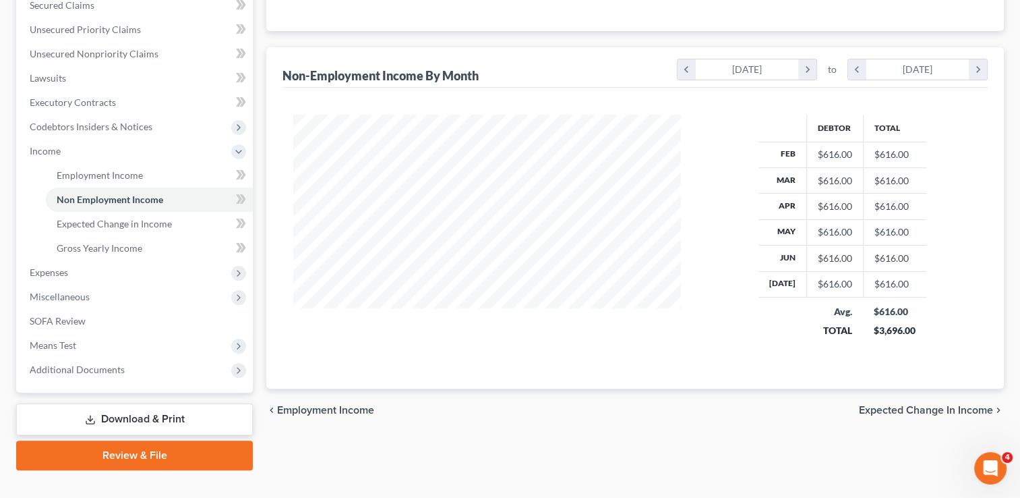
scroll to position [315, 0]
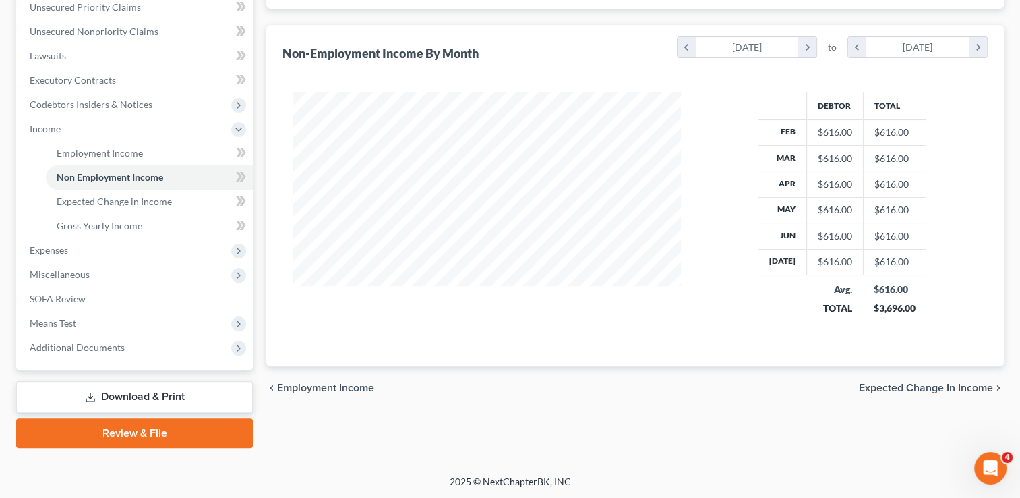
click at [902, 386] on span "Expected Change in Income" at bounding box center [926, 387] width 134 height 11
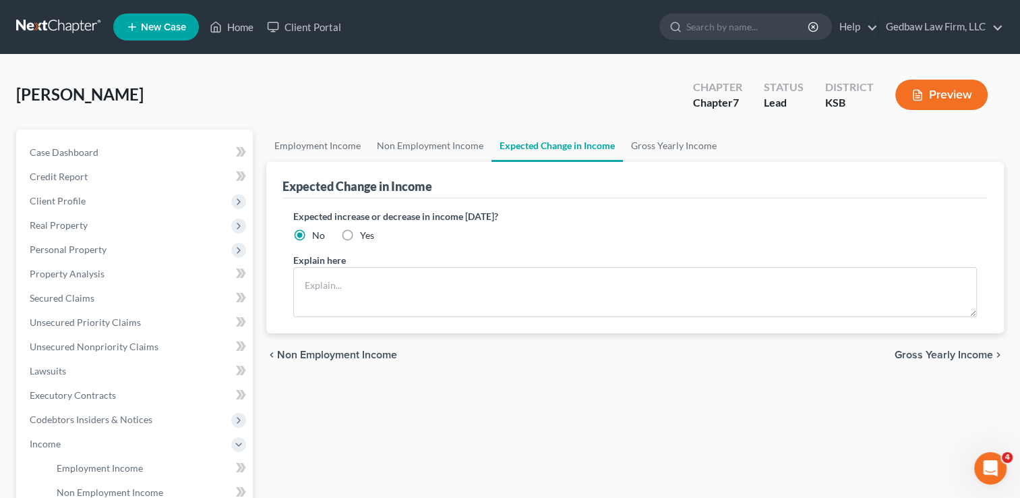
click at [952, 351] on span "Gross Yearly Income" at bounding box center [944, 354] width 98 height 11
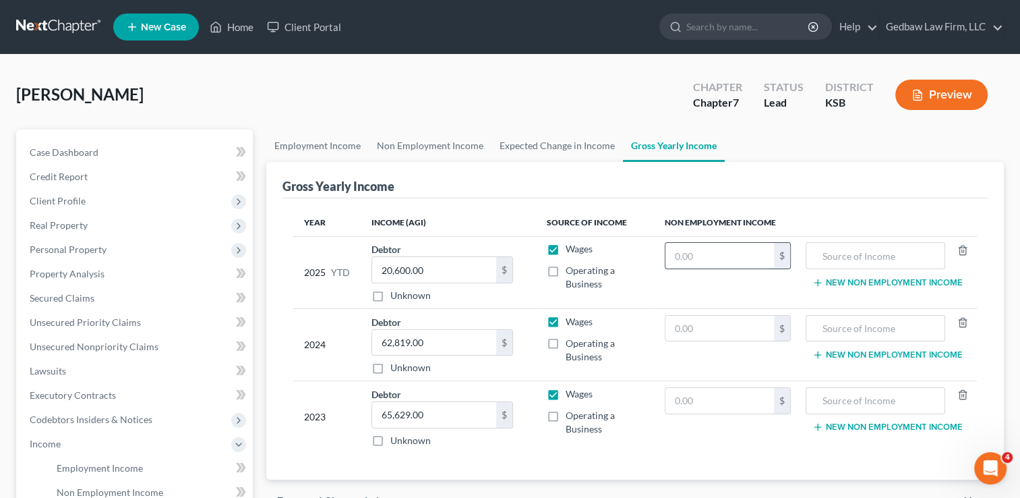
click at [725, 254] on input "text" at bounding box center [719, 256] width 109 height 26
type input "1,200"
click at [917, 259] on input "text" at bounding box center [875, 256] width 125 height 26
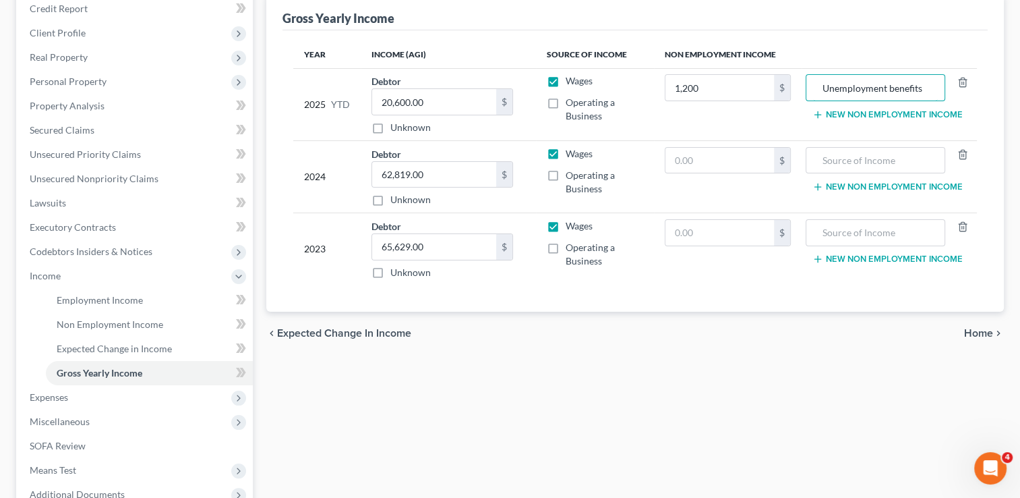
scroll to position [169, 0]
type input "Unemployment benefits"
click at [985, 329] on span "Home" at bounding box center [978, 332] width 29 height 11
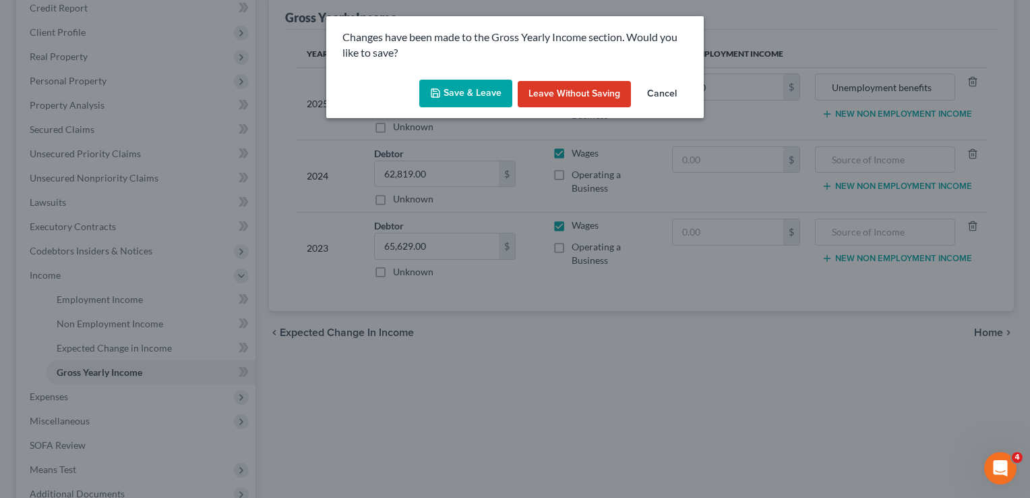
click at [488, 94] on button "Save & Leave" at bounding box center [465, 94] width 93 height 28
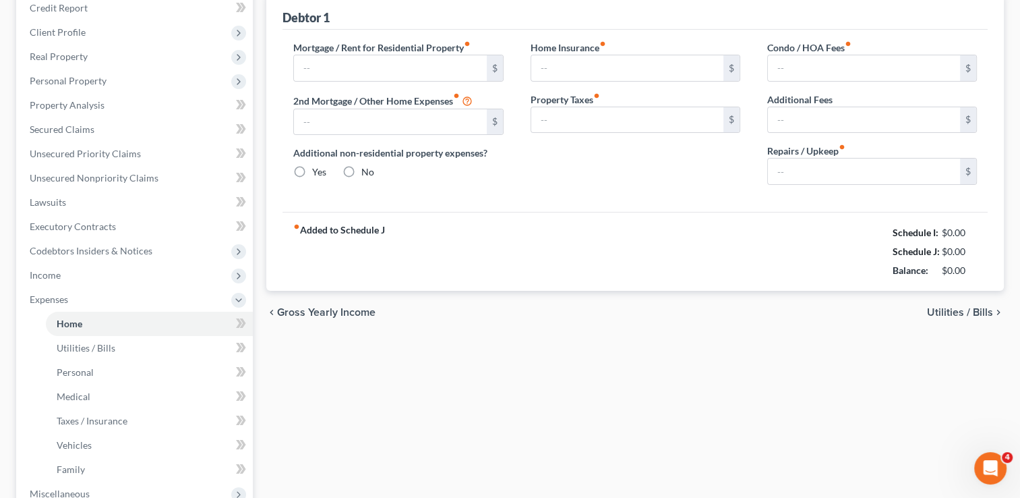
type input "1,250.00"
type input "0.00"
radio input "true"
type input "0.00"
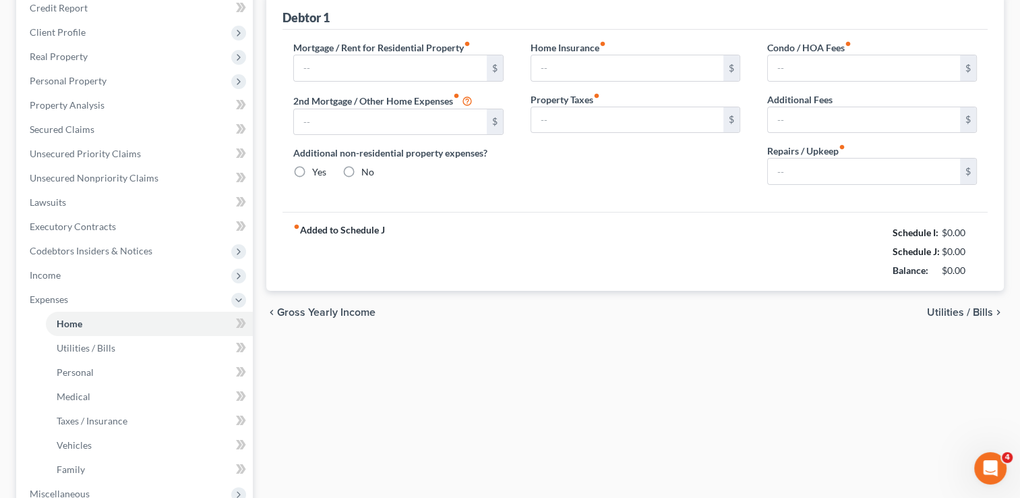
type input "0.00"
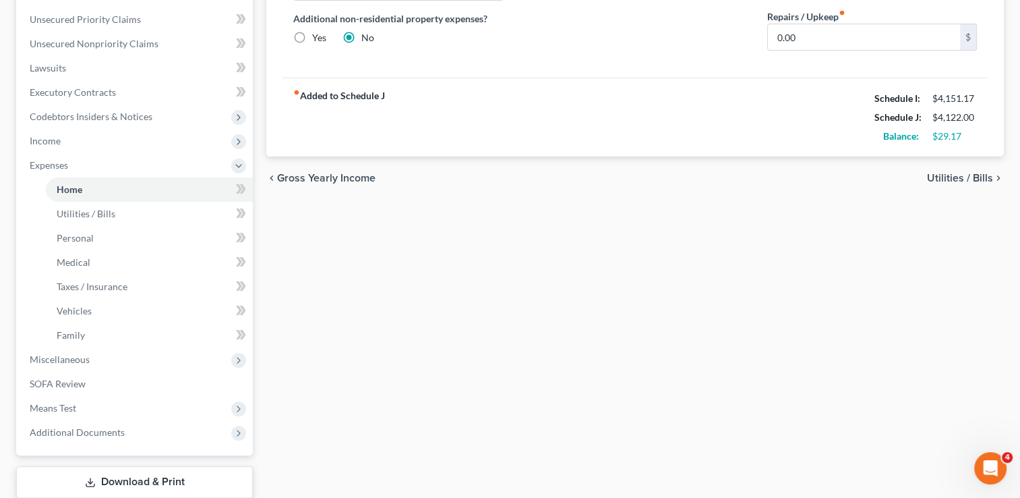
scroll to position [303, 0]
click at [67, 384] on span "SOFA Review" at bounding box center [58, 382] width 56 height 11
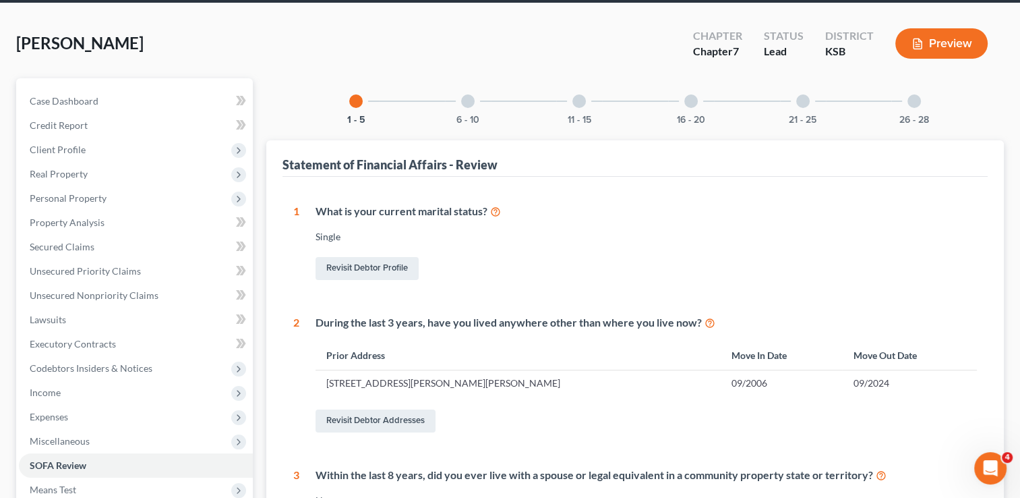
scroll to position [51, 0]
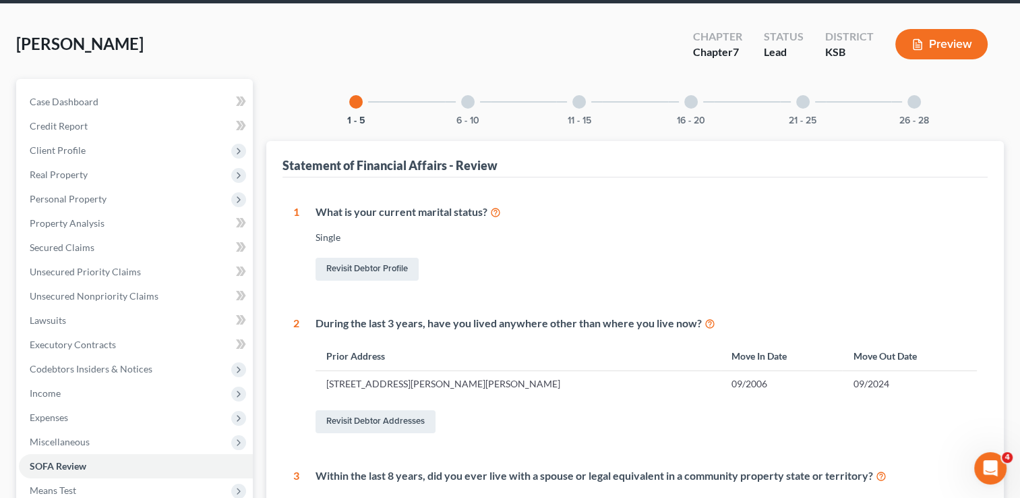
click at [471, 99] on div at bounding box center [467, 101] width 13 height 13
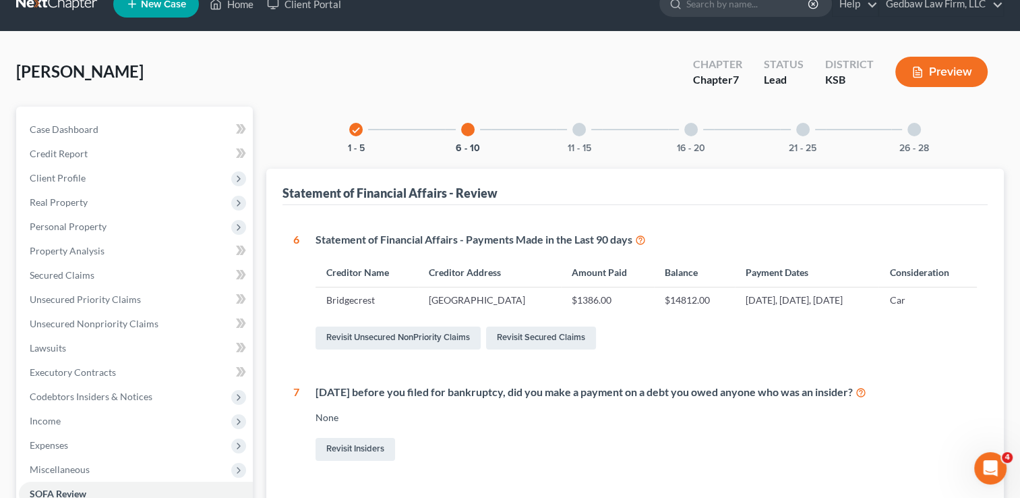
scroll to position [0, 0]
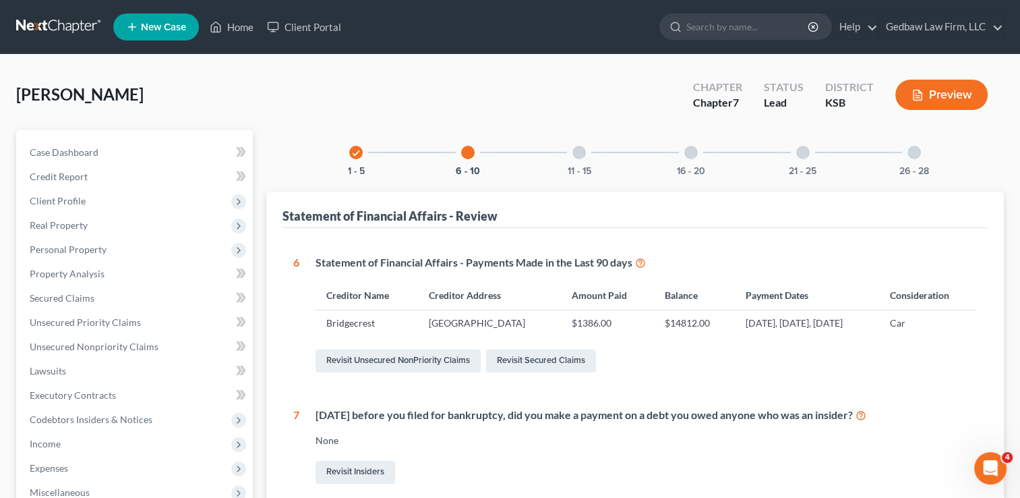
click at [586, 152] on div "11 - 15" at bounding box center [579, 152] width 46 height 46
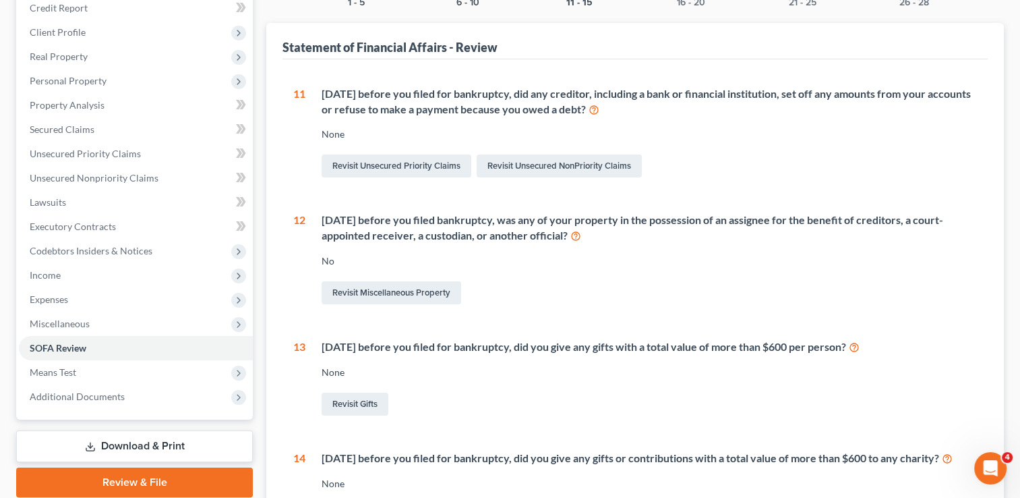
scroll to position [67, 0]
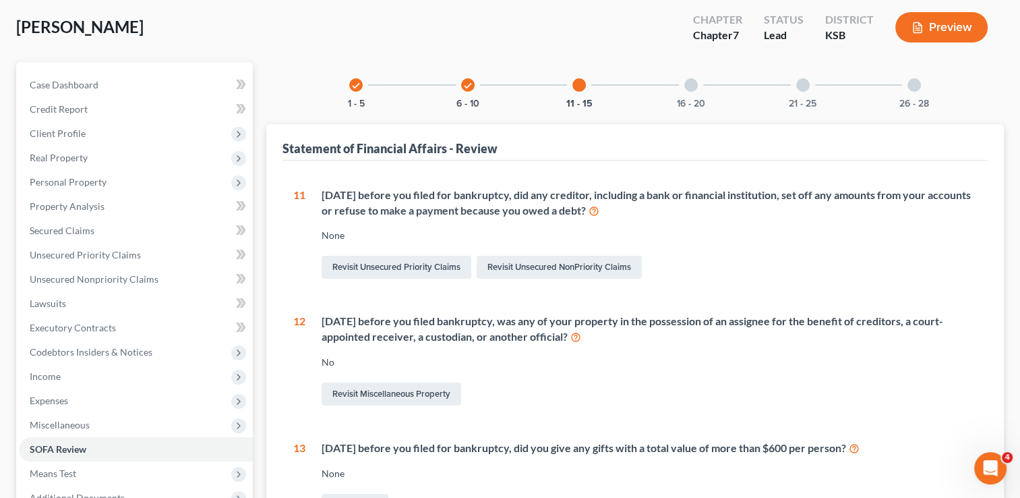
click at [694, 82] on div at bounding box center [690, 84] width 13 height 13
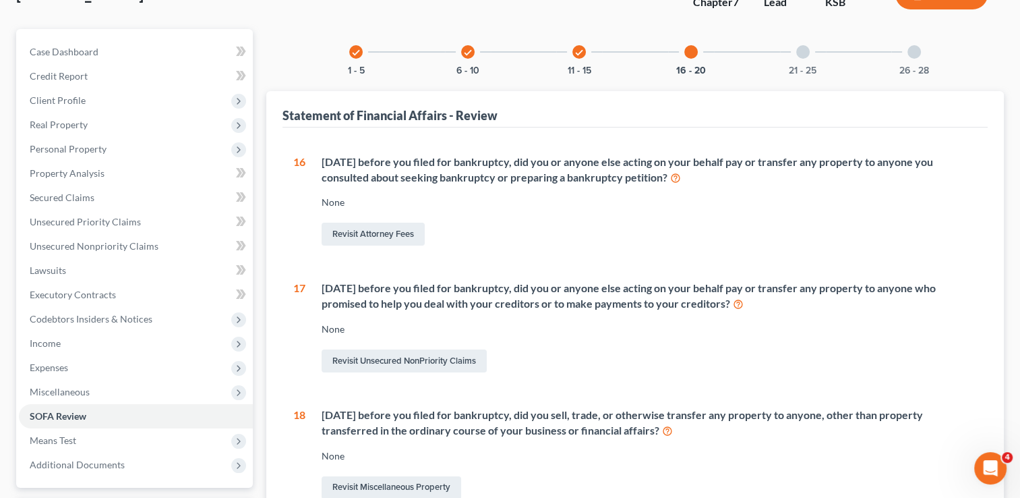
scroll to position [101, 0]
click at [801, 55] on div at bounding box center [802, 51] width 13 height 13
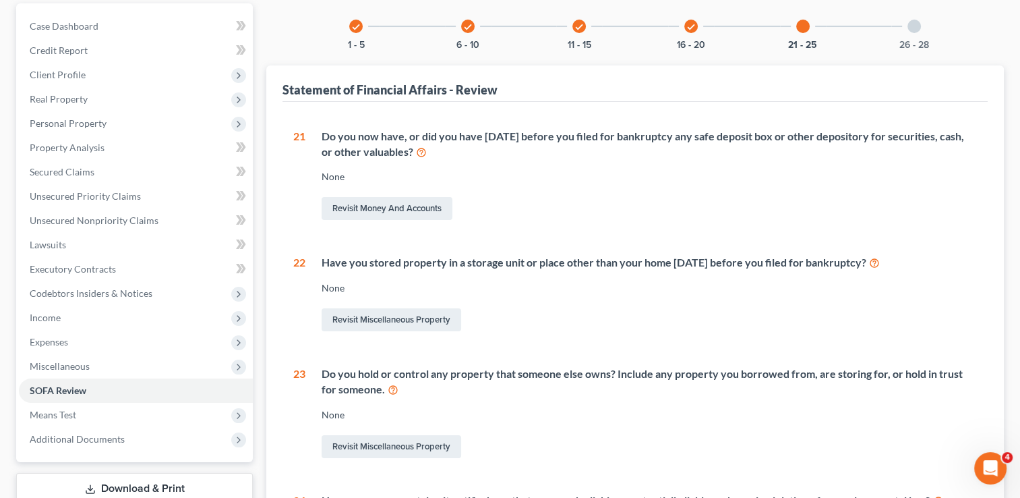
scroll to position [84, 0]
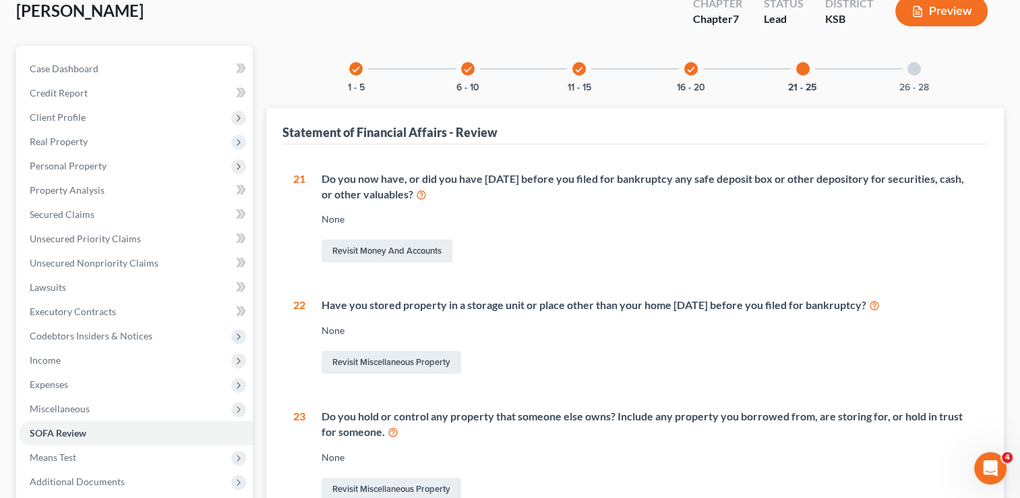
click at [914, 70] on div at bounding box center [914, 68] width 13 height 13
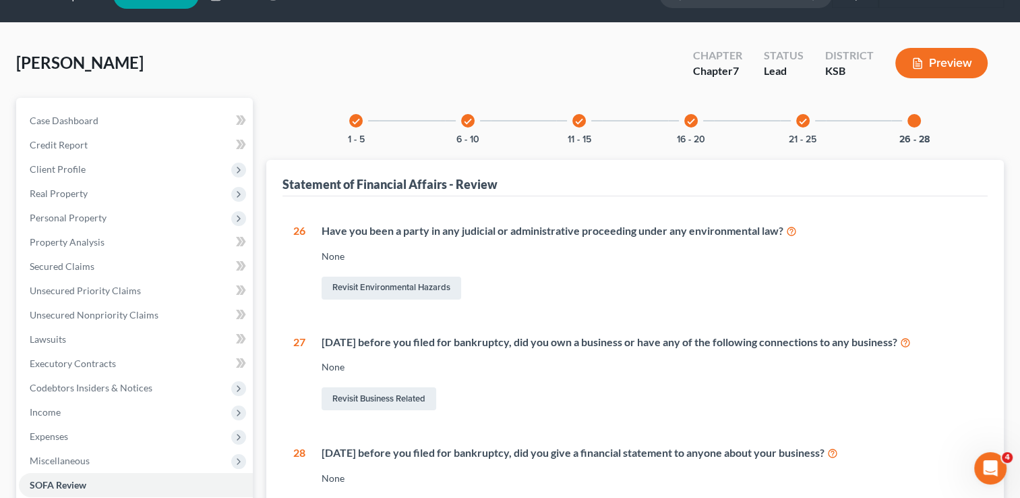
scroll to position [202, 0]
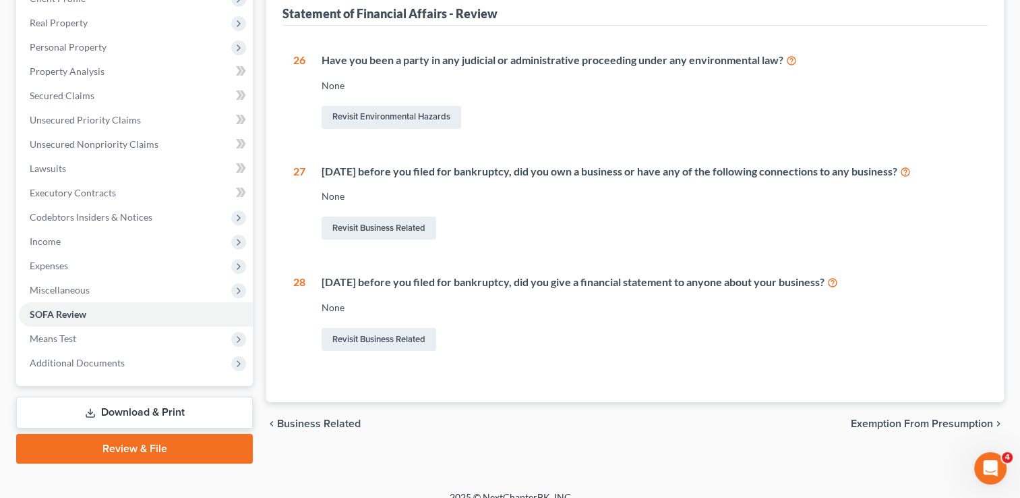
click at [165, 412] on link "Download & Print" at bounding box center [134, 412] width 237 height 32
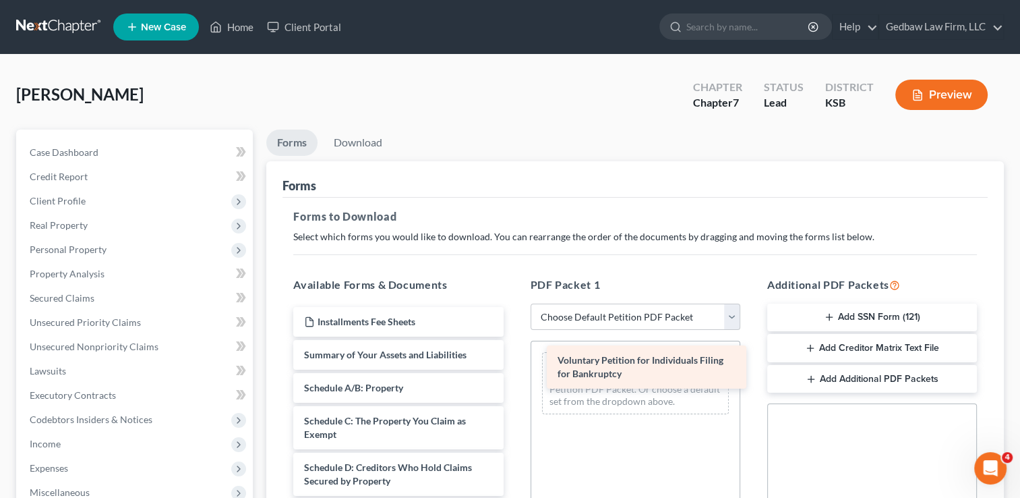
drag, startPoint x: 417, startPoint y: 359, endPoint x: 671, endPoint y: 365, distance: 253.6
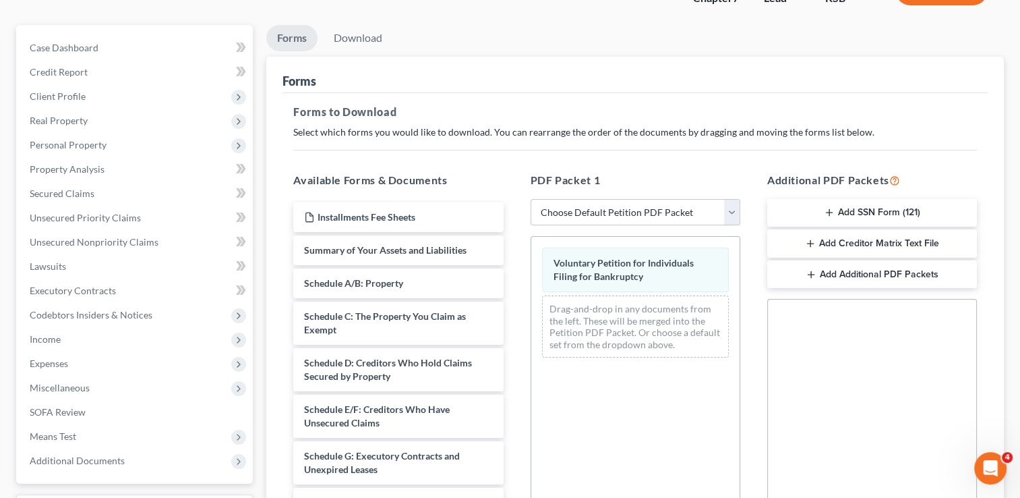
scroll to position [118, 0]
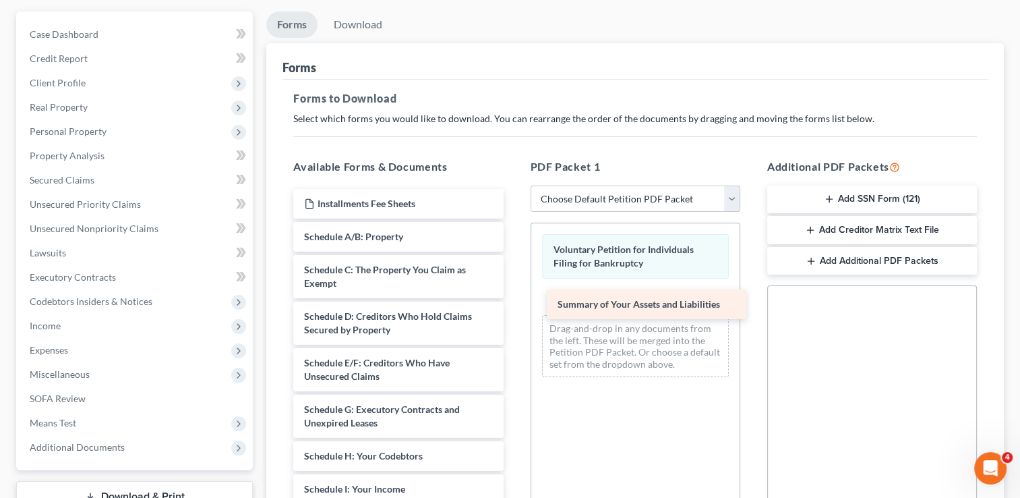
drag, startPoint x: 440, startPoint y: 239, endPoint x: 693, endPoint y: 307, distance: 262.5
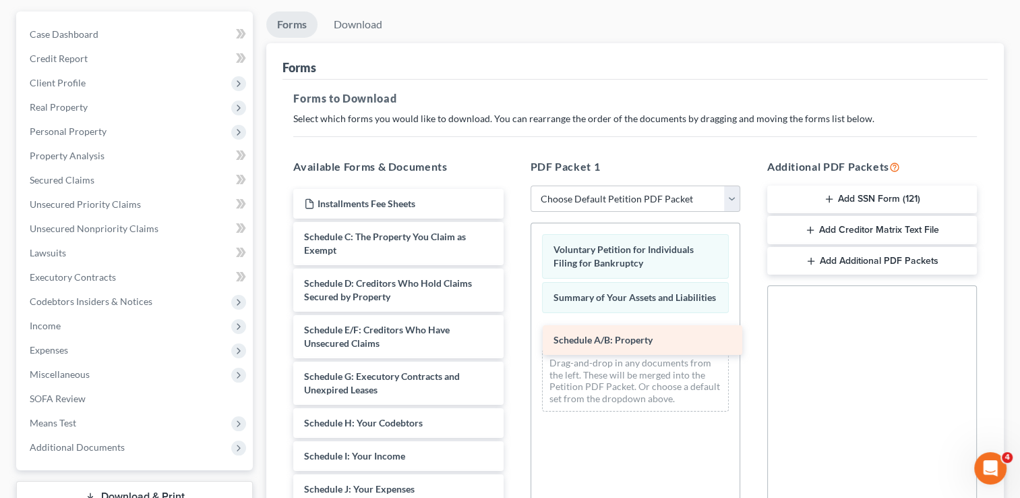
drag, startPoint x: 398, startPoint y: 237, endPoint x: 649, endPoint y: 342, distance: 272.0
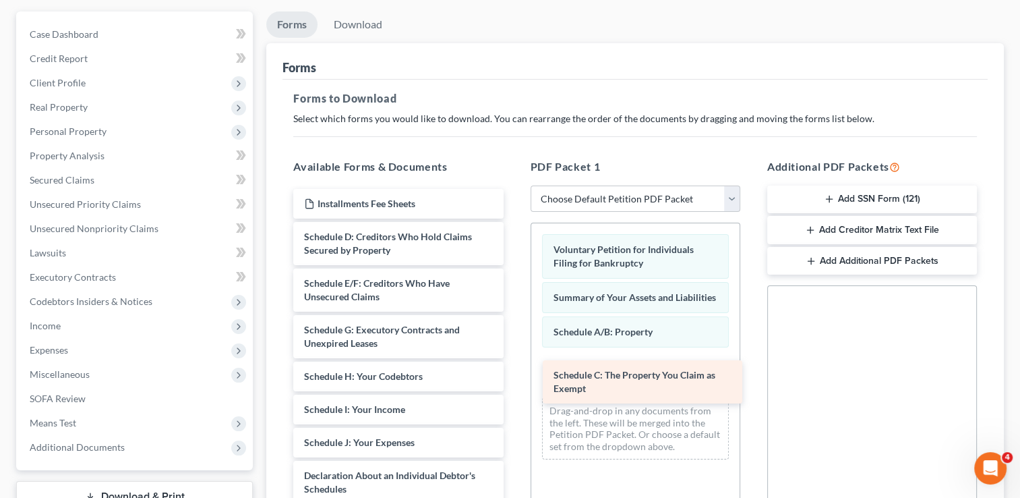
drag, startPoint x: 442, startPoint y: 246, endPoint x: 690, endPoint y: 383, distance: 282.8
click at [514, 383] on div "Schedule C: The Property You Claim as Exempt Installments Fee Sheets Schedule C…" at bounding box center [398, 489] width 231 height 600
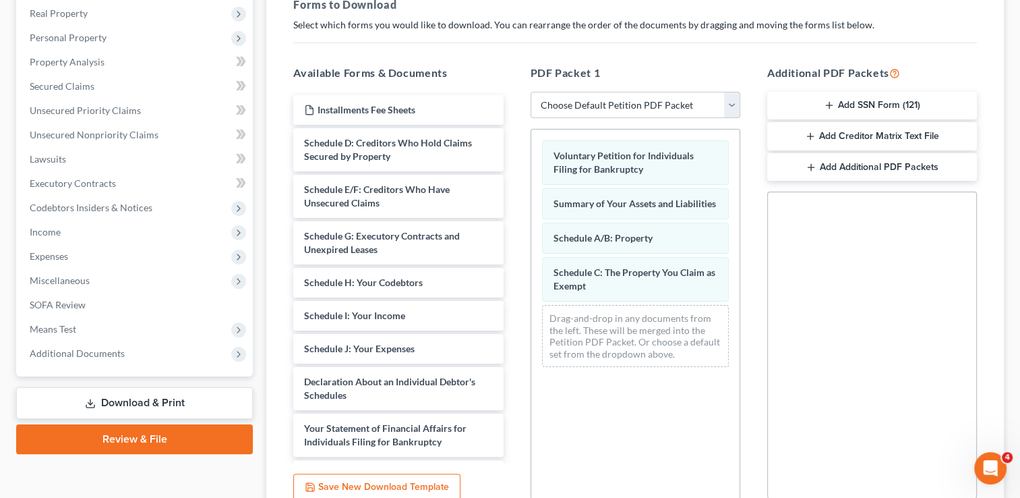
scroll to position [218, 0]
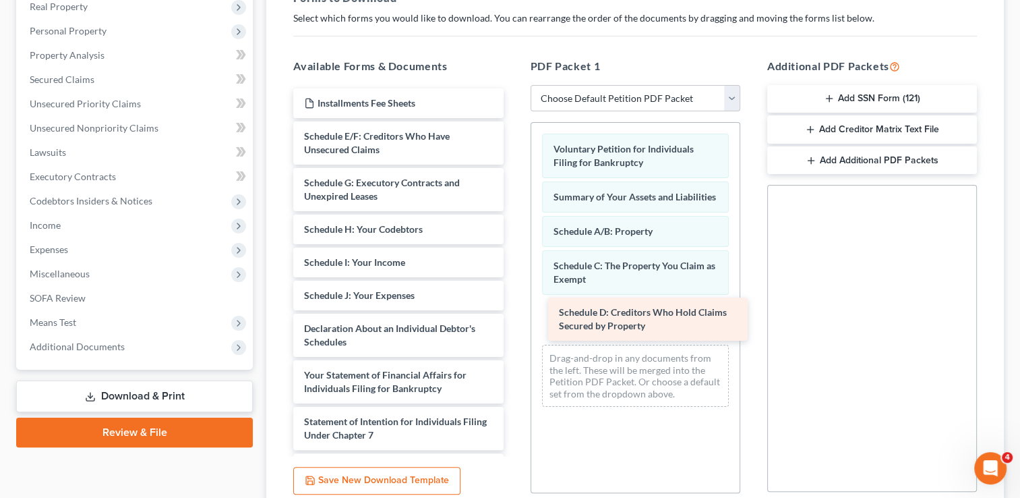
drag, startPoint x: 413, startPoint y: 141, endPoint x: 668, endPoint y: 318, distance: 310.5
click at [514, 318] on div "Schedule D: Creditors Who Hold Claims Secured by Property Installments Fee Shee…" at bounding box center [398, 365] width 231 height 554
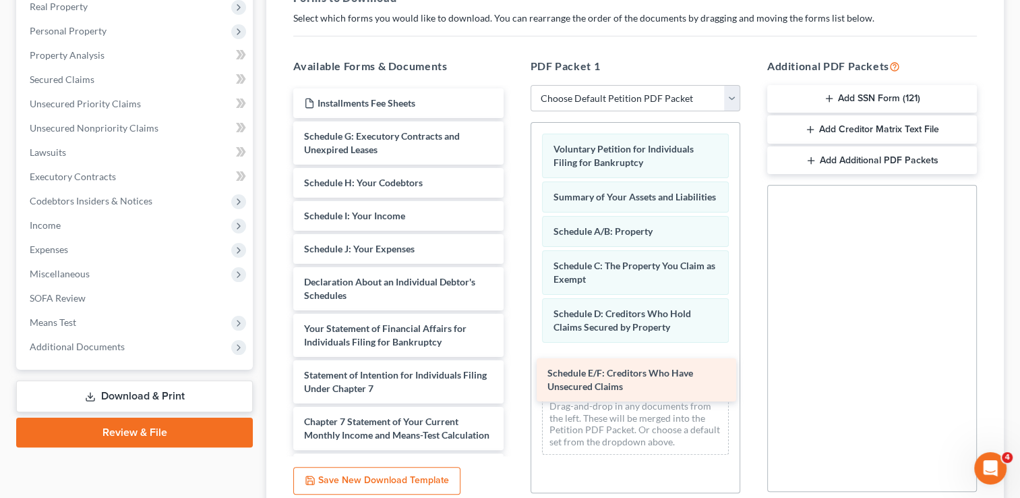
drag, startPoint x: 423, startPoint y: 144, endPoint x: 666, endPoint y: 382, distance: 340.4
click at [514, 382] on div "Schedule E/F: Creditors Who Have Unsecured Claims Installments Fee Sheets Sched…" at bounding box center [398, 341] width 231 height 507
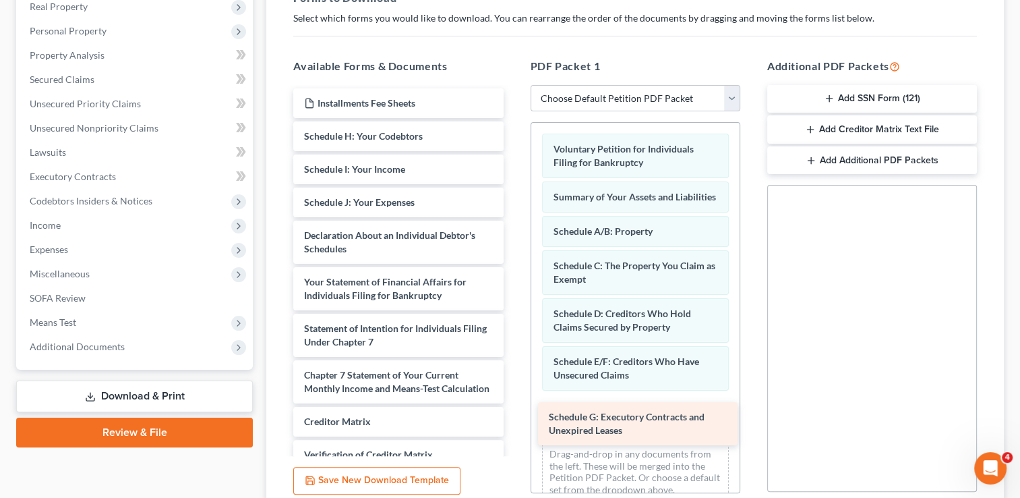
drag, startPoint x: 421, startPoint y: 146, endPoint x: 666, endPoint y: 428, distance: 373.3
click at [514, 428] on div "Schedule G: Executory Contracts and Unexpired Leases Installments Fee Sheets Sc…" at bounding box center [398, 318] width 231 height 461
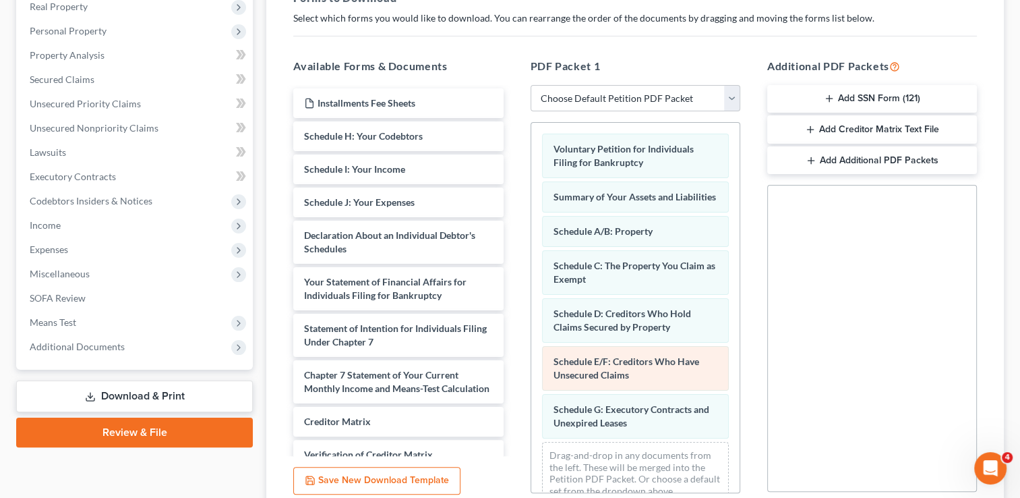
scroll to position [32, 0]
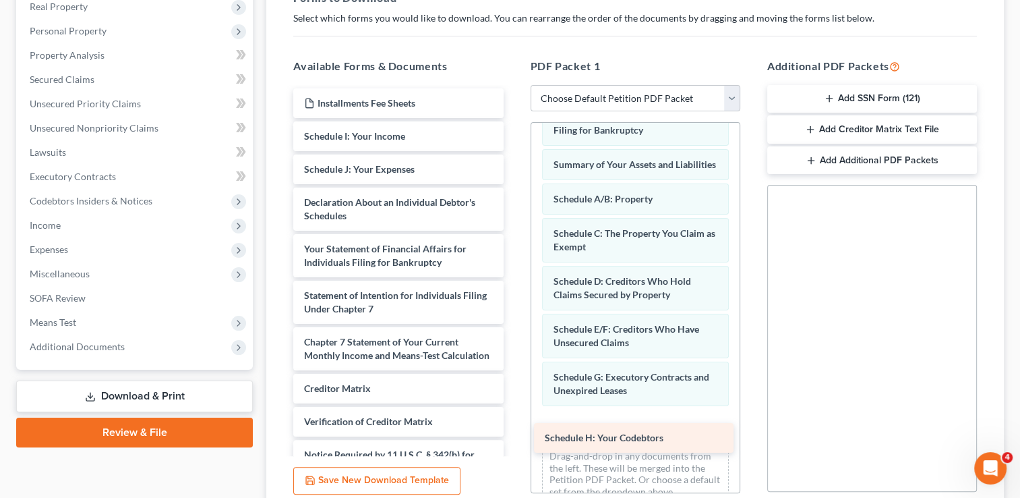
drag, startPoint x: 391, startPoint y: 136, endPoint x: 632, endPoint y: 436, distance: 384.6
click at [514, 438] on div "Schedule H: Your Codebtors Installments Fee Sheets Schedule H: Your Codebtors S…" at bounding box center [398, 301] width 231 height 427
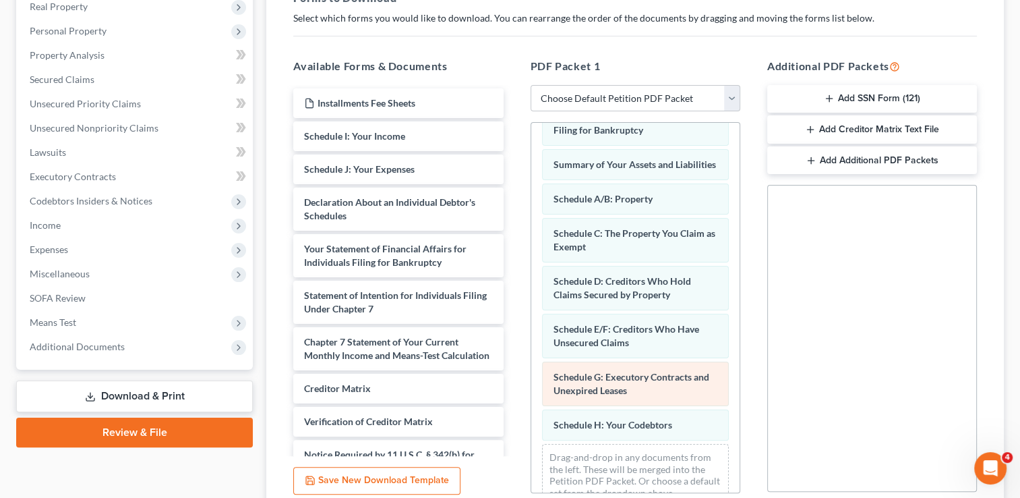
scroll to position [67, 0]
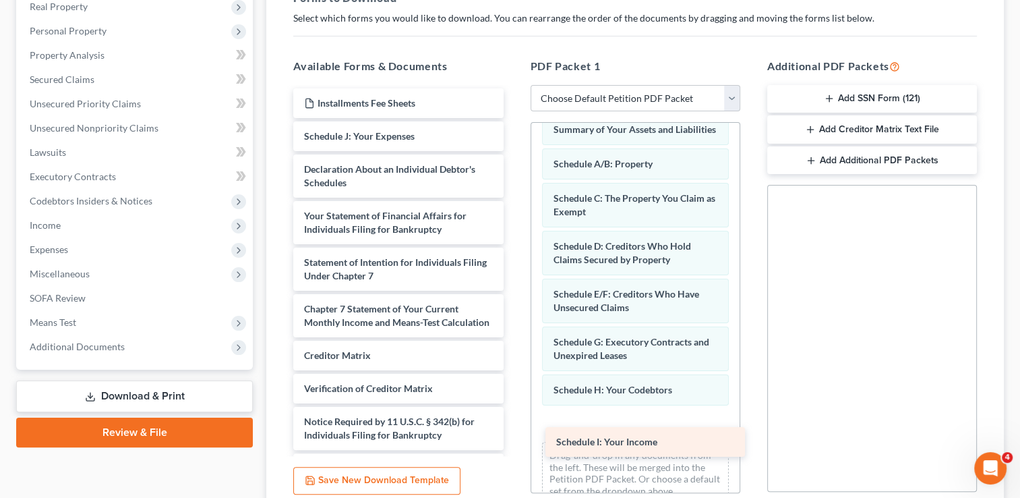
drag, startPoint x: 401, startPoint y: 135, endPoint x: 653, endPoint y: 438, distance: 394.1
click at [514, 441] on div "Schedule I: Your Income Installments Fee Sheets Schedule I: Your Income Schedul…" at bounding box center [398, 285] width 231 height 394
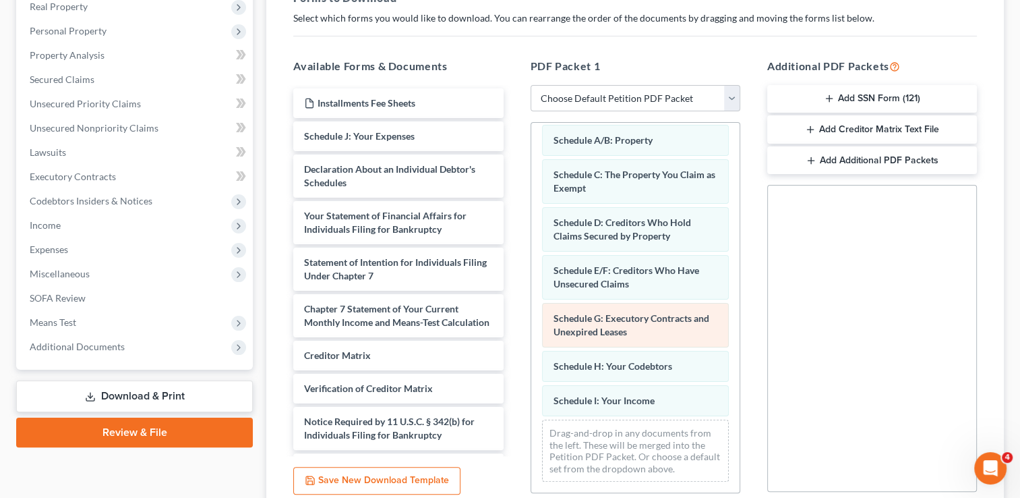
scroll to position [101, 0]
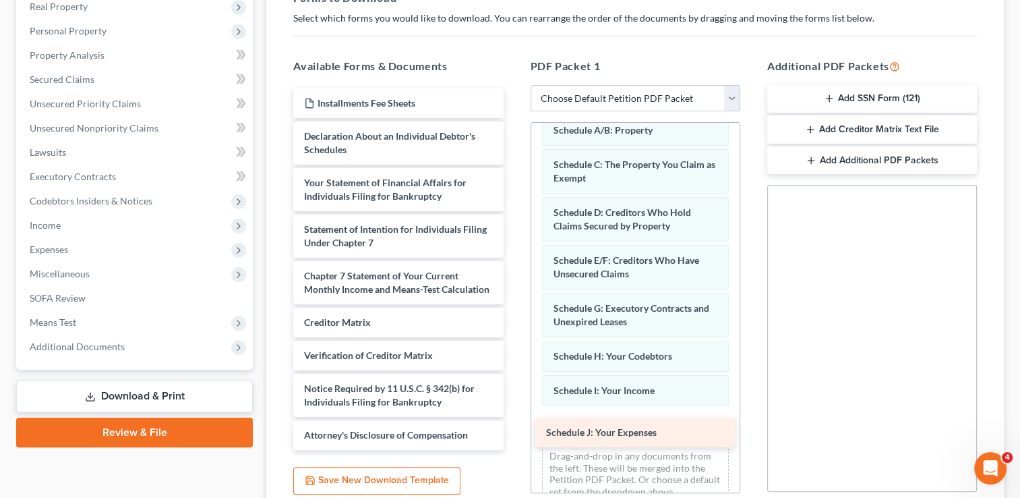
drag, startPoint x: 412, startPoint y: 137, endPoint x: 653, endPoint y: 432, distance: 381.0
click at [514, 434] on div "Schedule J: Your Expenses Installments Fee Sheets Schedule J: Your Expenses Dec…" at bounding box center [398, 268] width 231 height 361
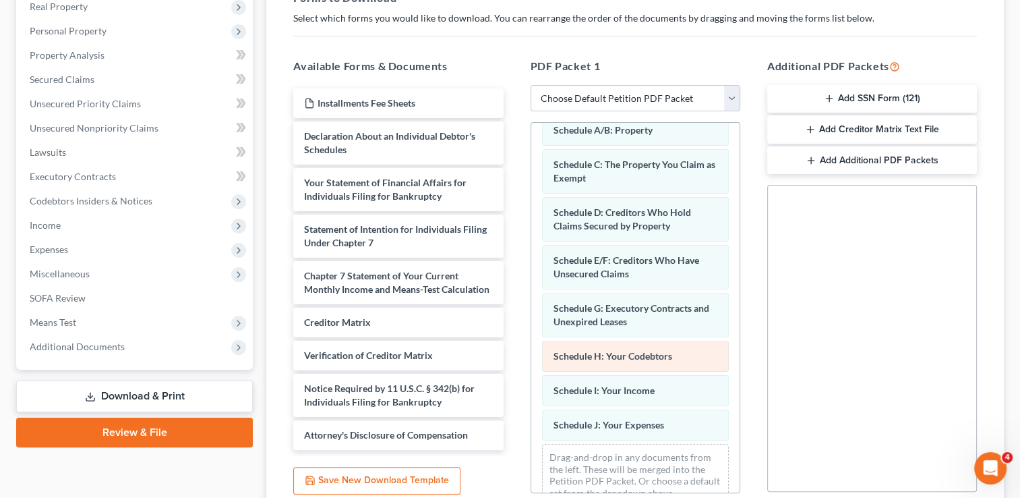
scroll to position [135, 0]
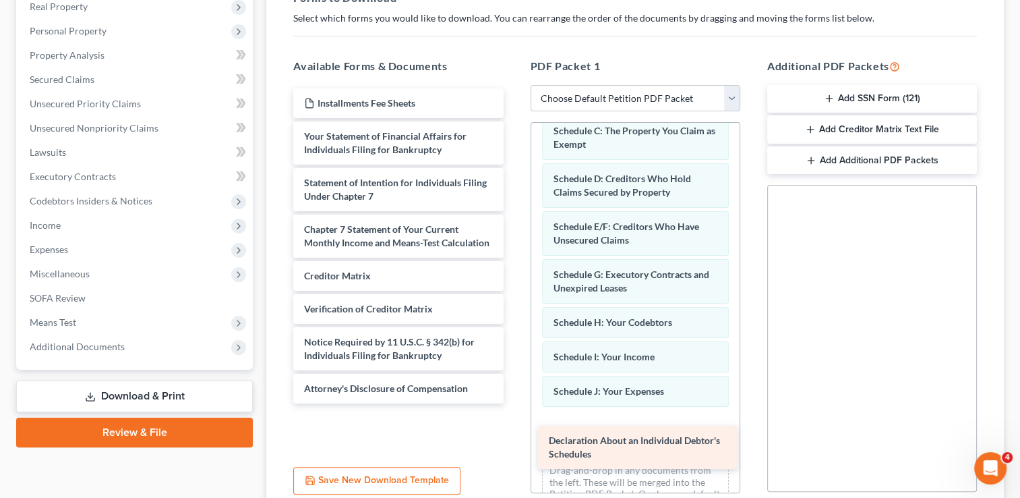
drag, startPoint x: 436, startPoint y: 146, endPoint x: 681, endPoint y: 450, distance: 390.4
click at [514, 403] on div "Declaration About an Individual Debtor's Schedules Installments Fee Sheets Decl…" at bounding box center [398, 245] width 231 height 315
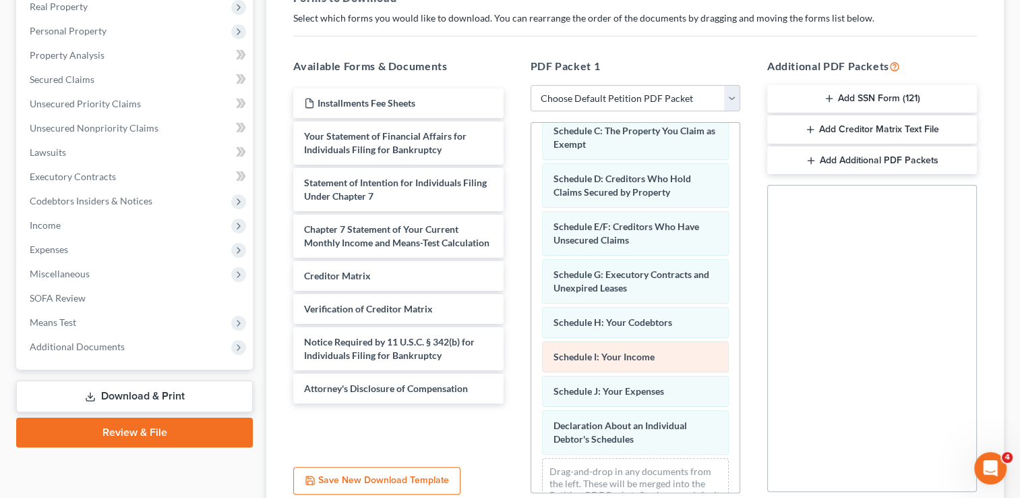
scroll to position [183, 0]
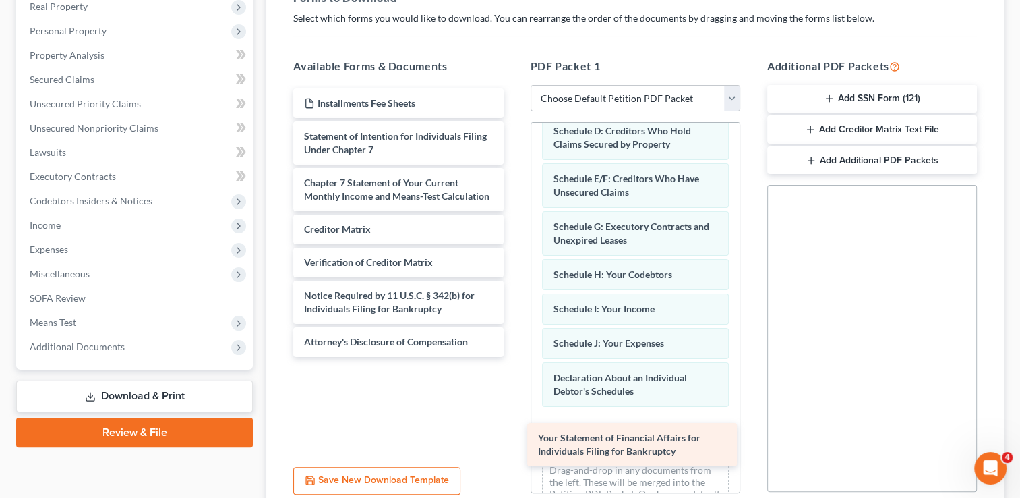
drag, startPoint x: 421, startPoint y: 139, endPoint x: 655, endPoint y: 442, distance: 382.6
click at [514, 357] on div "Your Statement of Financial Affairs for Individuals Filing for Bankruptcy Insta…" at bounding box center [398, 222] width 231 height 268
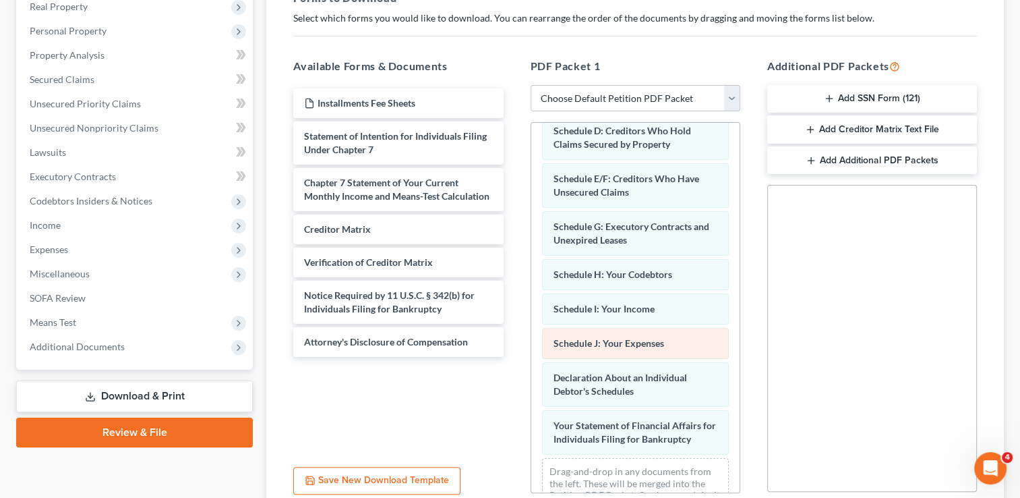
scroll to position [231, 0]
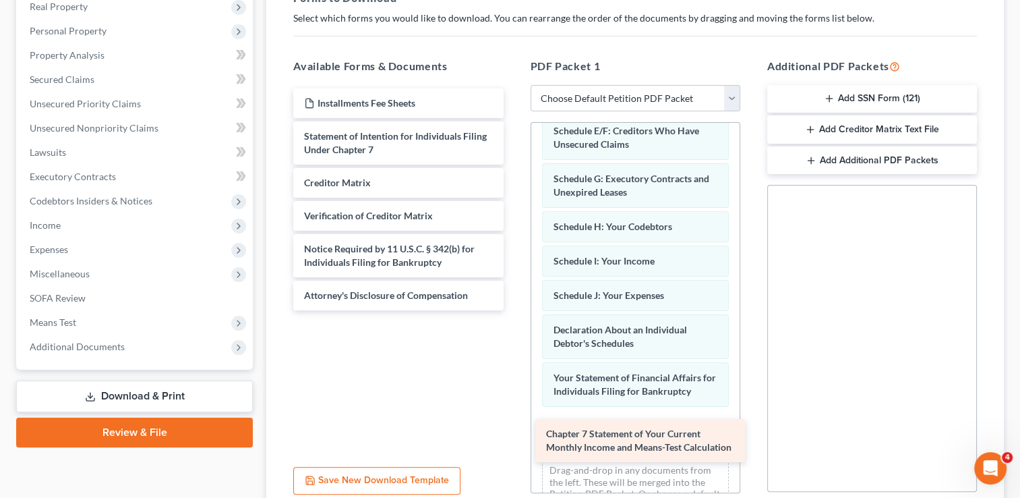
drag, startPoint x: 429, startPoint y: 193, endPoint x: 671, endPoint y: 445, distance: 349.5
click at [514, 310] on div "Chapter 7 Statement of Your Current Monthly Income and Means-Test Calculation I…" at bounding box center [398, 199] width 231 height 222
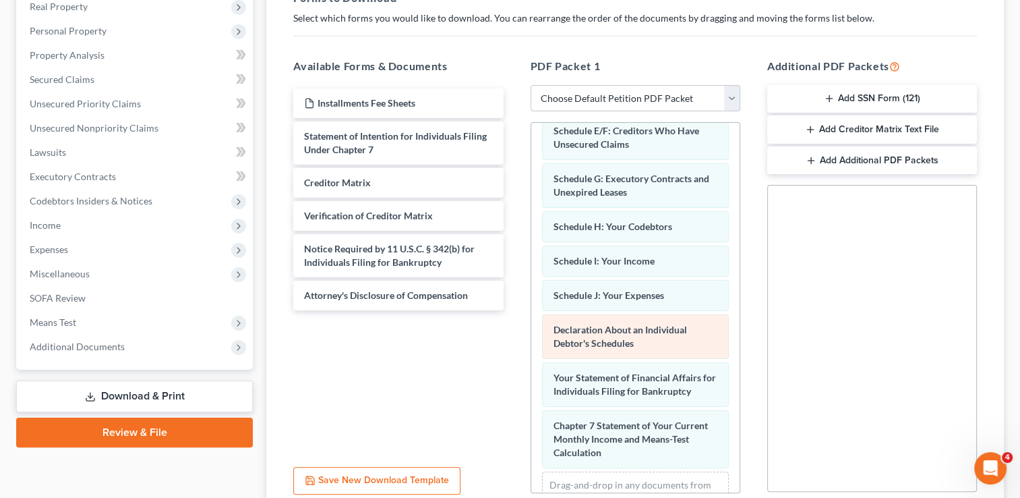
scroll to position [291, 0]
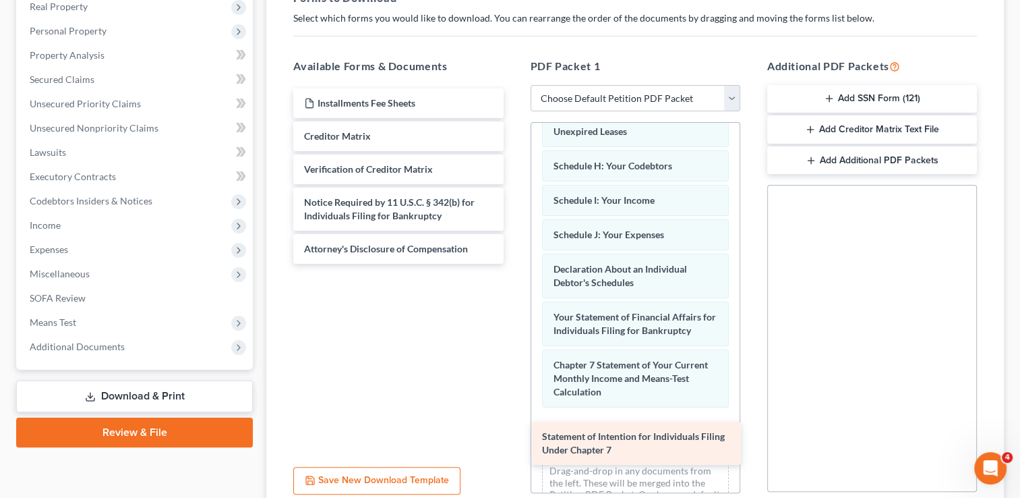
drag, startPoint x: 434, startPoint y: 140, endPoint x: 672, endPoint y: 441, distance: 384.0
click at [514, 264] on div "Statement of Intention for Individuals Filing Under Chapter 7 Installments Fee …" at bounding box center [398, 175] width 231 height 175
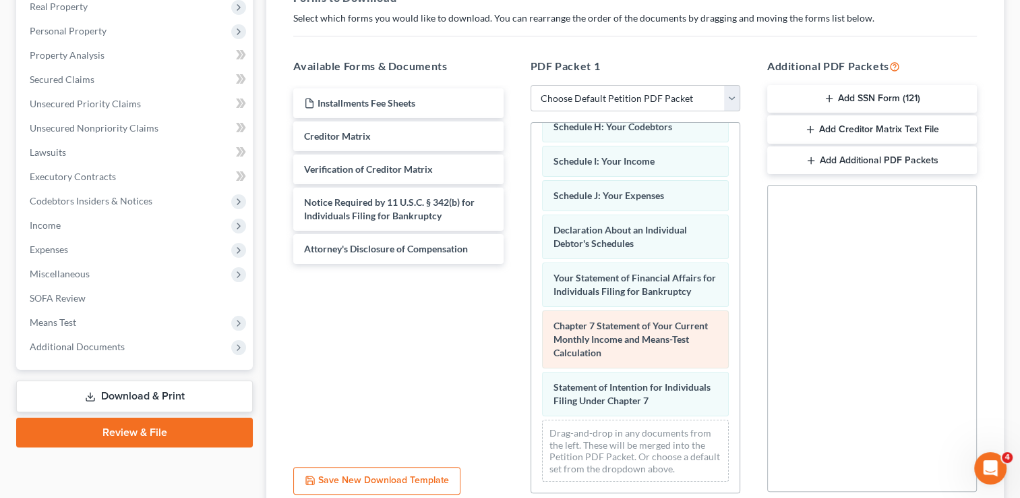
scroll to position [339, 0]
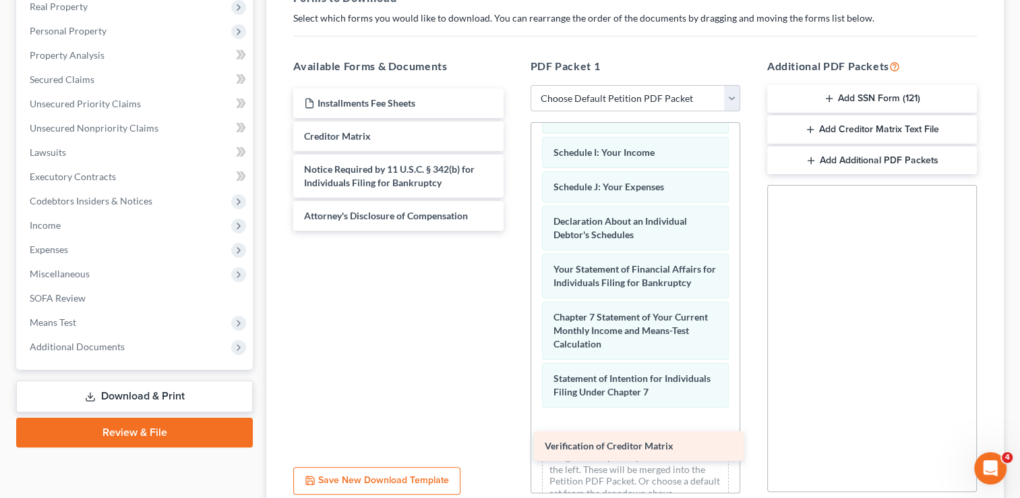
drag, startPoint x: 412, startPoint y: 171, endPoint x: 653, endPoint y: 448, distance: 367.1
click at [514, 231] on div "Verification of Creditor Matrix Installments Fee Sheets Creditor Matrix Verific…" at bounding box center [398, 159] width 231 height 142
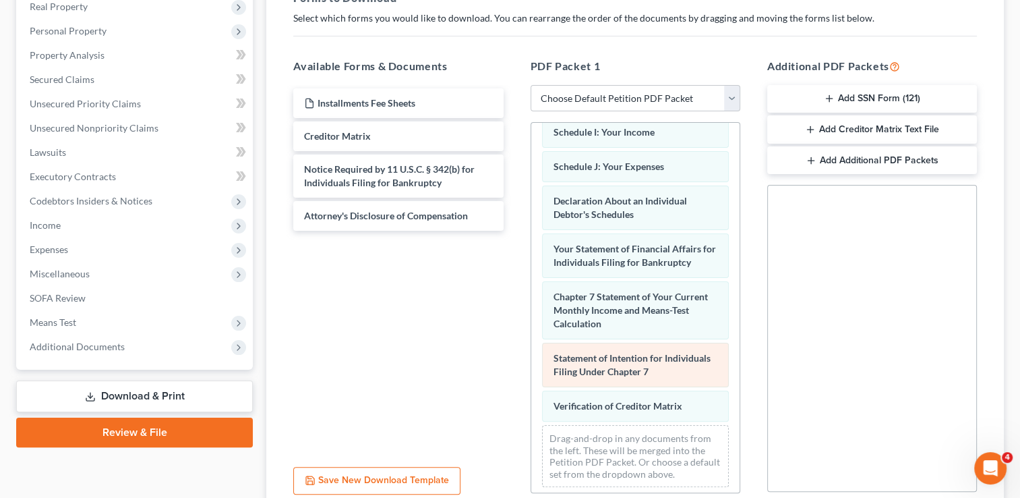
scroll to position [373, 0]
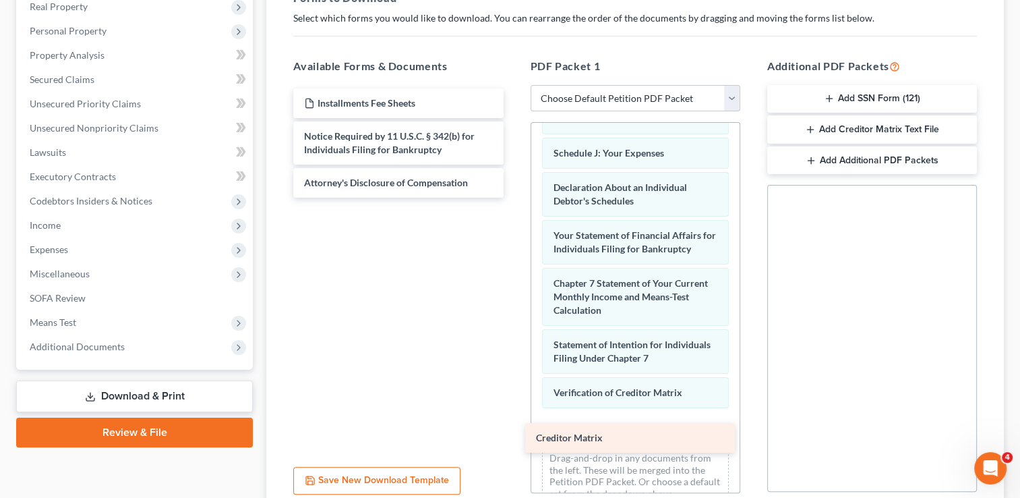
drag, startPoint x: 421, startPoint y: 136, endPoint x: 653, endPoint y: 439, distance: 381.4
click at [514, 198] on div "Creditor Matrix Installments Fee Sheets Creditor Matrix Notice Required by 11 U…" at bounding box center [398, 142] width 231 height 109
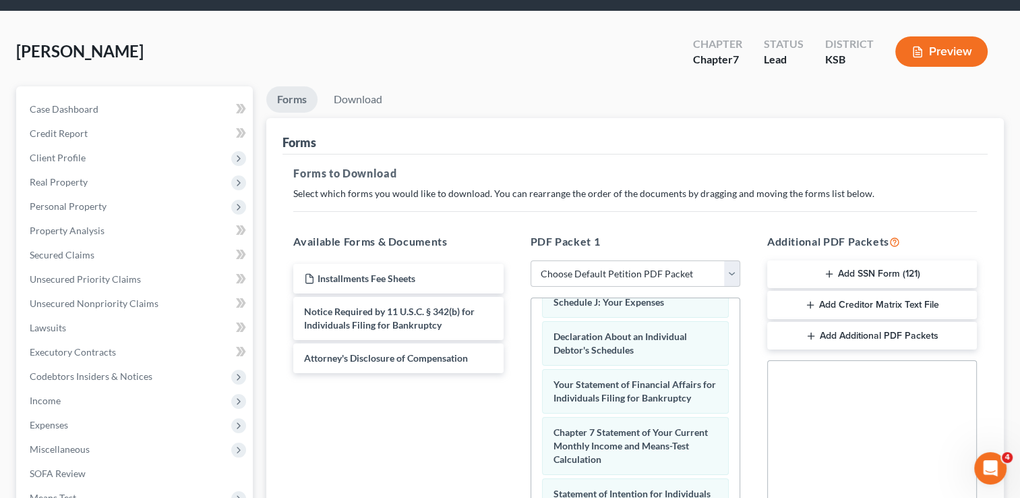
scroll to position [34, 0]
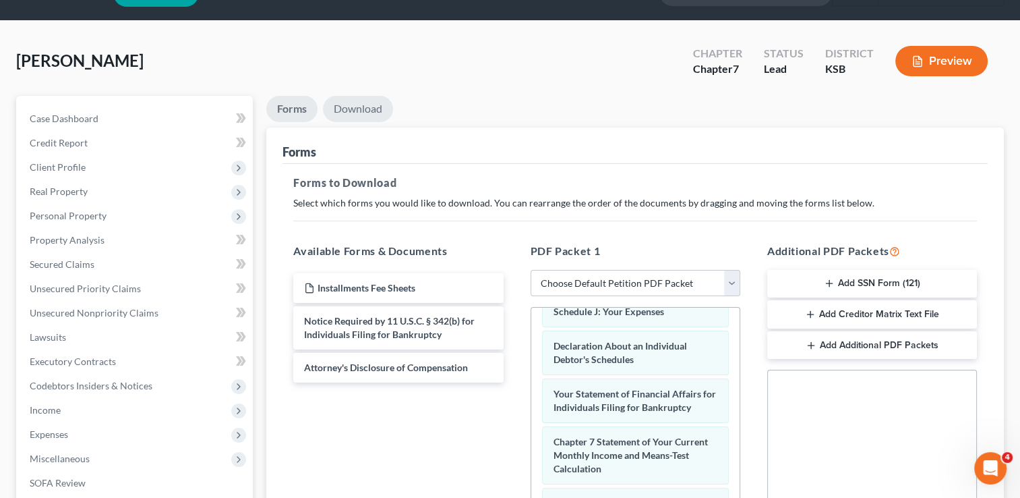
click at [369, 107] on link "Download" at bounding box center [358, 109] width 70 height 26
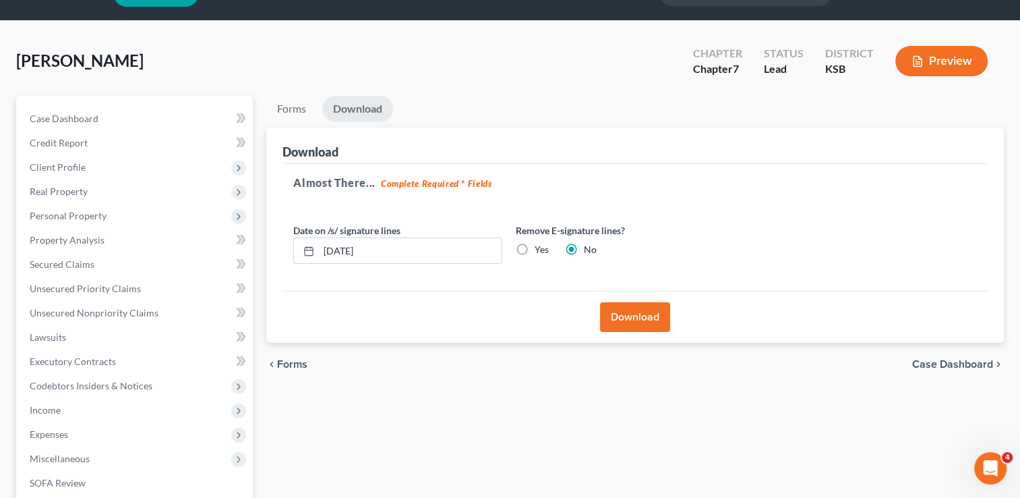
click at [535, 247] on label "Yes" at bounding box center [542, 249] width 14 height 13
click at [540, 247] on input "Yes" at bounding box center [544, 247] width 9 height 9
radio input "true"
radio input "false"
click at [643, 312] on button "Download" at bounding box center [635, 317] width 70 height 30
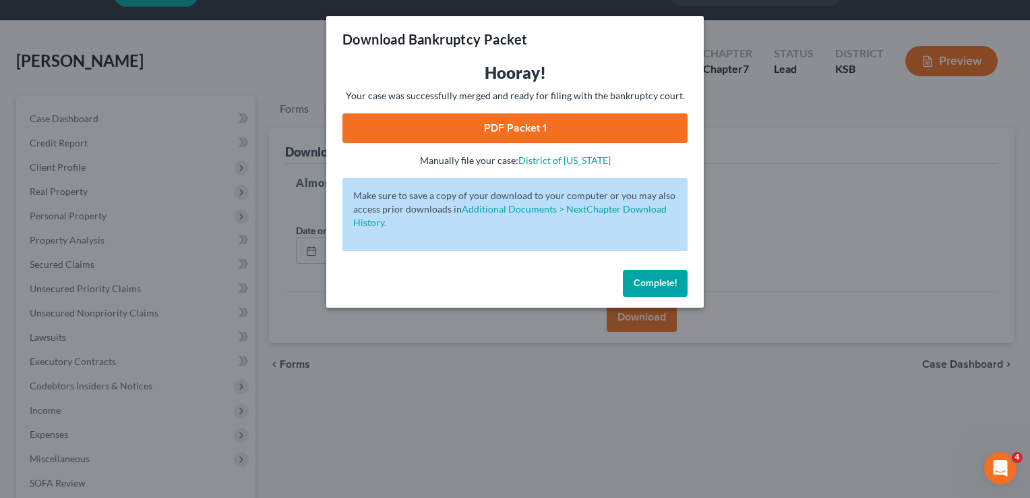
click at [527, 126] on link "PDF Packet 1" at bounding box center [515, 128] width 345 height 30
click at [663, 280] on span "Complete!" at bounding box center [655, 282] width 43 height 11
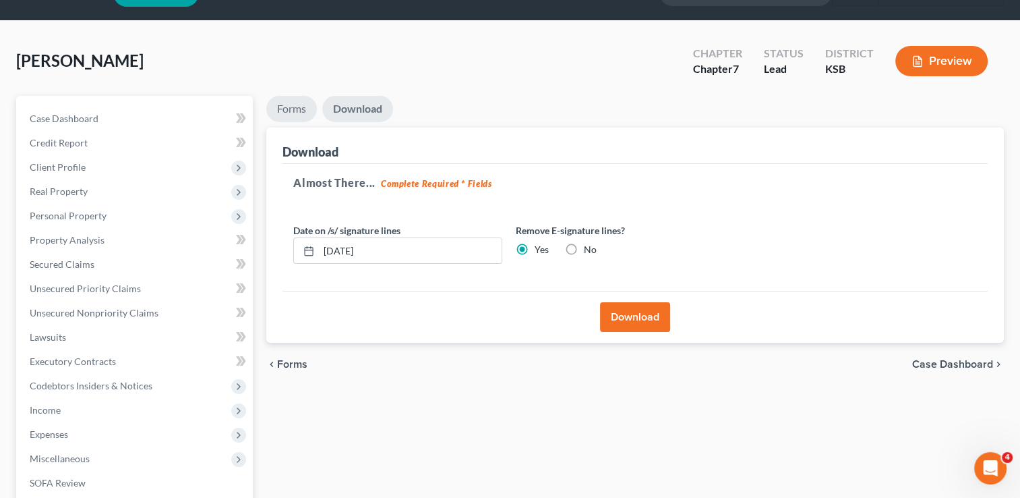
click at [292, 112] on link "Forms" at bounding box center [291, 109] width 51 height 26
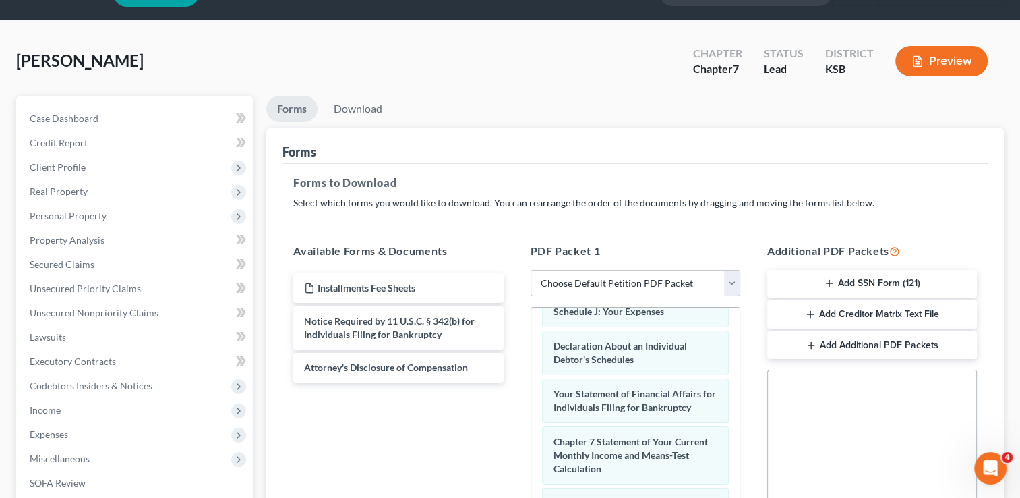
click at [889, 314] on button "Add Creditor Matrix Text File" at bounding box center [872, 314] width 210 height 28
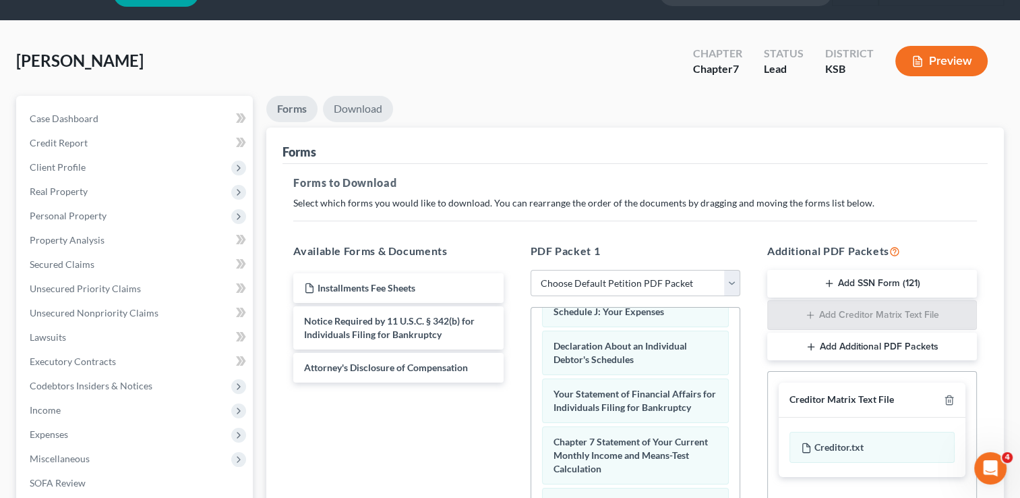
click at [372, 107] on link "Download" at bounding box center [358, 109] width 70 height 26
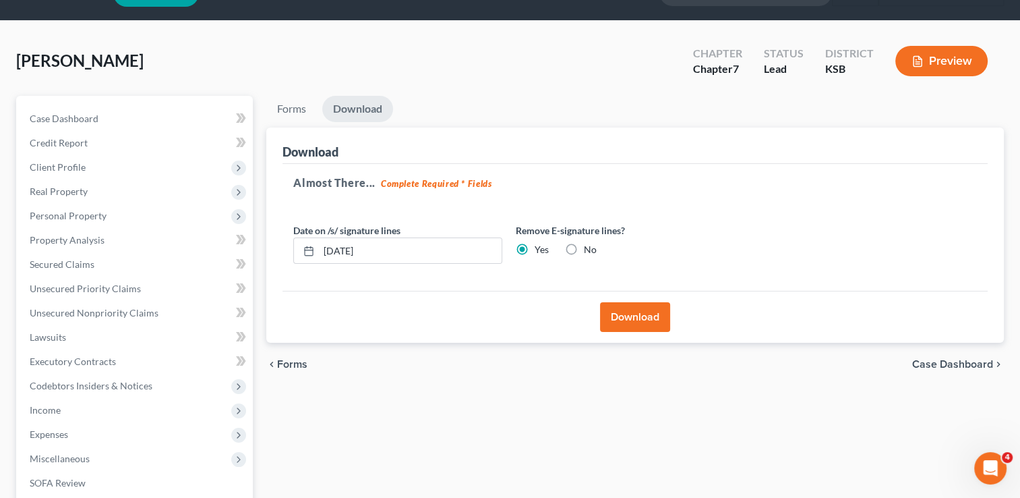
click at [649, 317] on button "Download" at bounding box center [635, 317] width 70 height 30
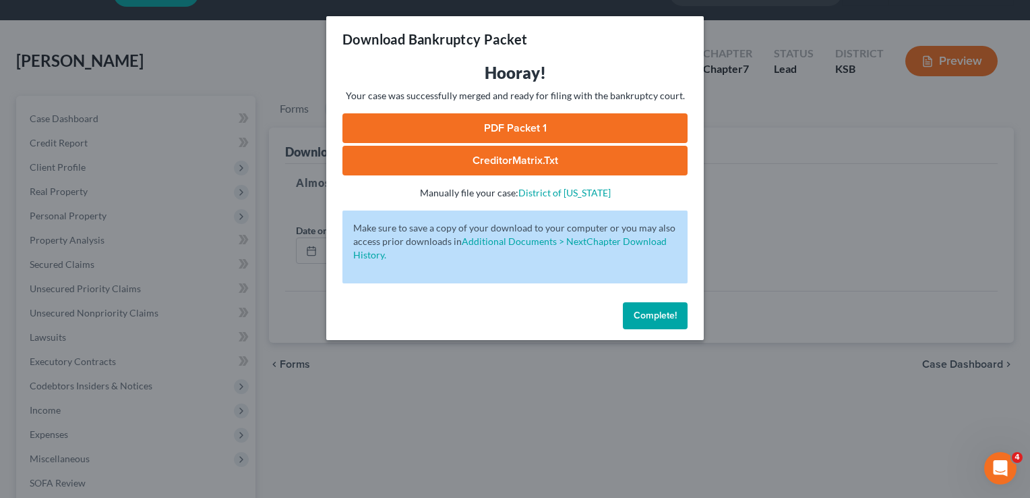
click at [552, 163] on link "CreditorMatrix.txt" at bounding box center [515, 161] width 345 height 30
click at [661, 312] on span "Complete!" at bounding box center [655, 314] width 43 height 11
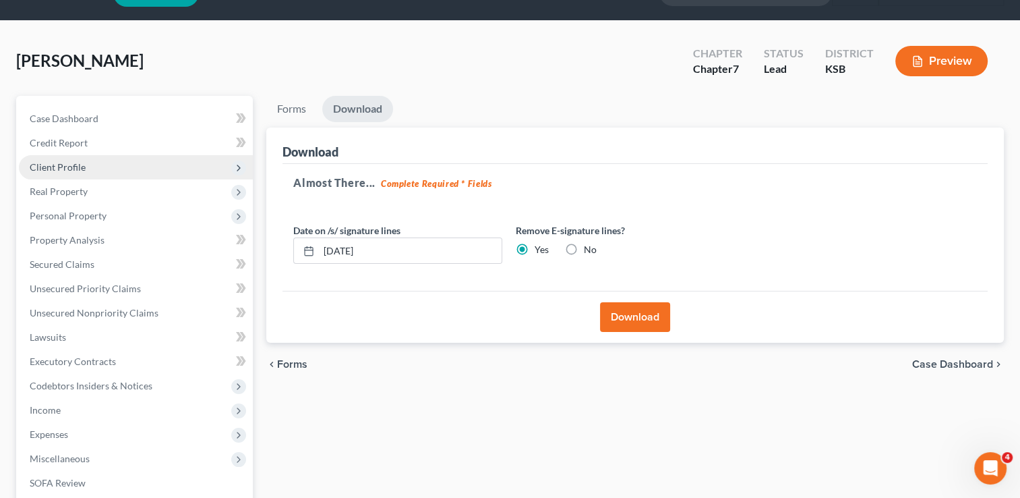
click at [94, 160] on span "Client Profile" at bounding box center [136, 167] width 234 height 24
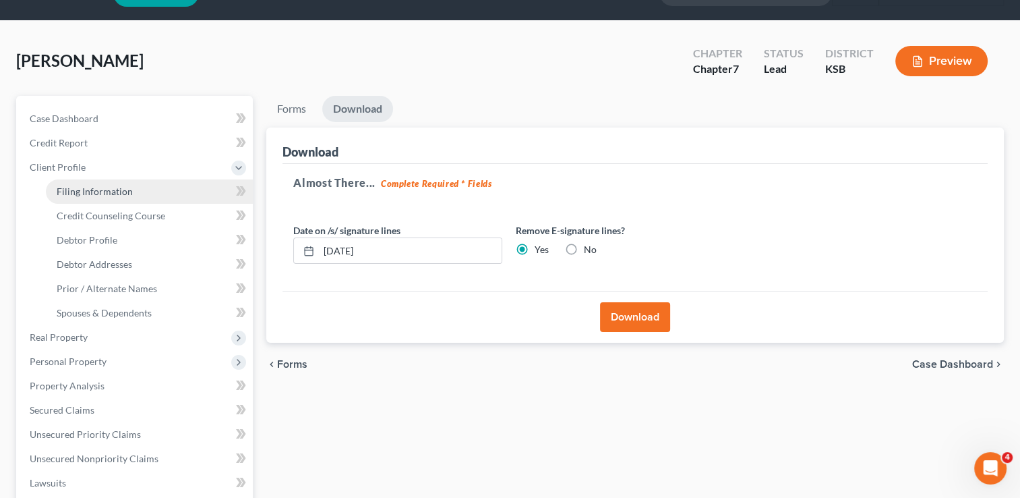
click at [99, 191] on span "Filing Information" at bounding box center [95, 190] width 76 height 11
select select "1"
select select "0"
select select "17"
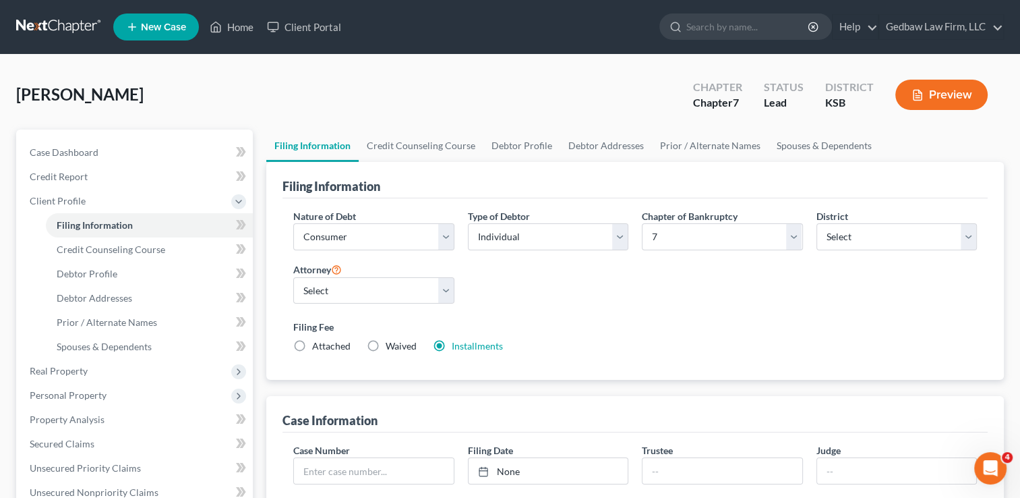
click at [386, 344] on label "Waived Waived" at bounding box center [401, 345] width 31 height 13
click at [391, 344] on input "Waived Waived" at bounding box center [395, 343] width 9 height 9
radio input "true"
click at [452, 348] on label "Installments Installments" at bounding box center [477, 345] width 51 height 13
click at [457, 348] on input "Installments Installments" at bounding box center [461, 343] width 9 height 9
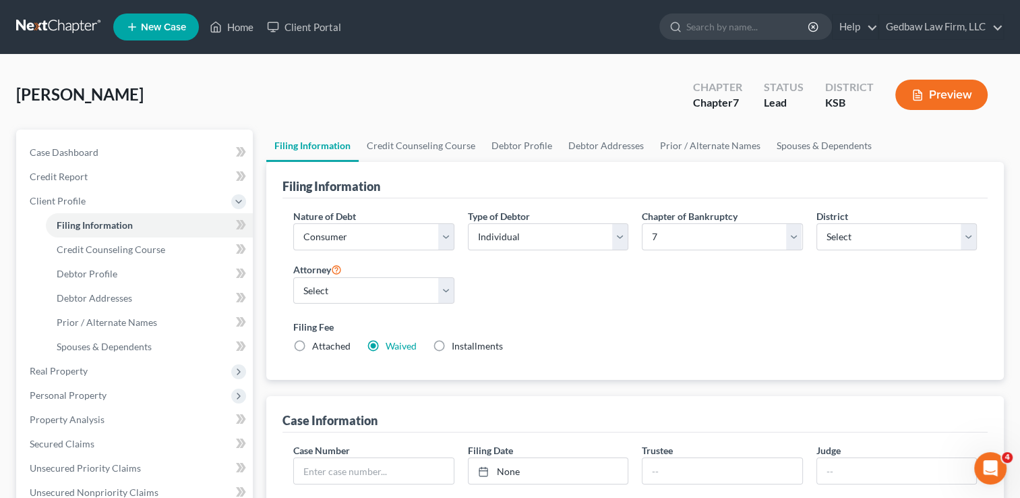
radio input "true"
radio input "false"
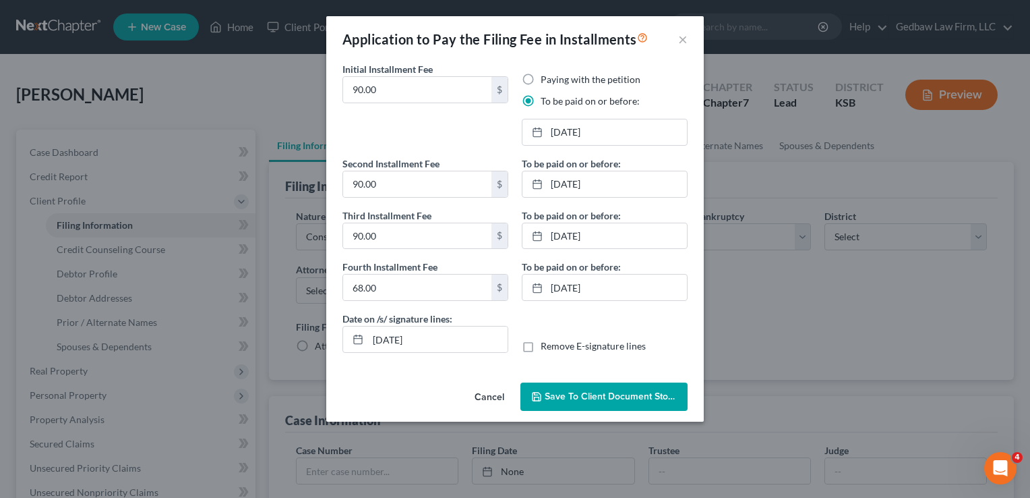
click at [631, 392] on span "Save to Client Document Storage" at bounding box center [616, 395] width 143 height 11
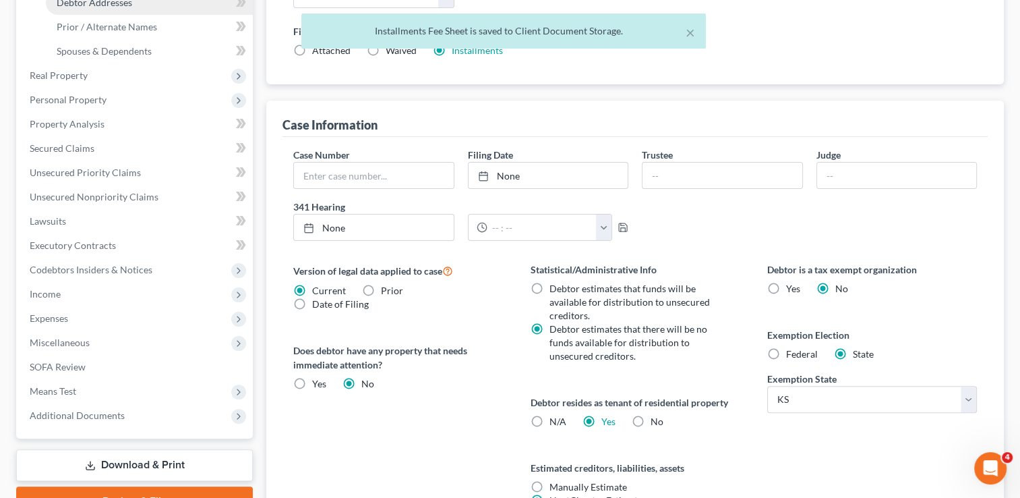
scroll to position [303, 0]
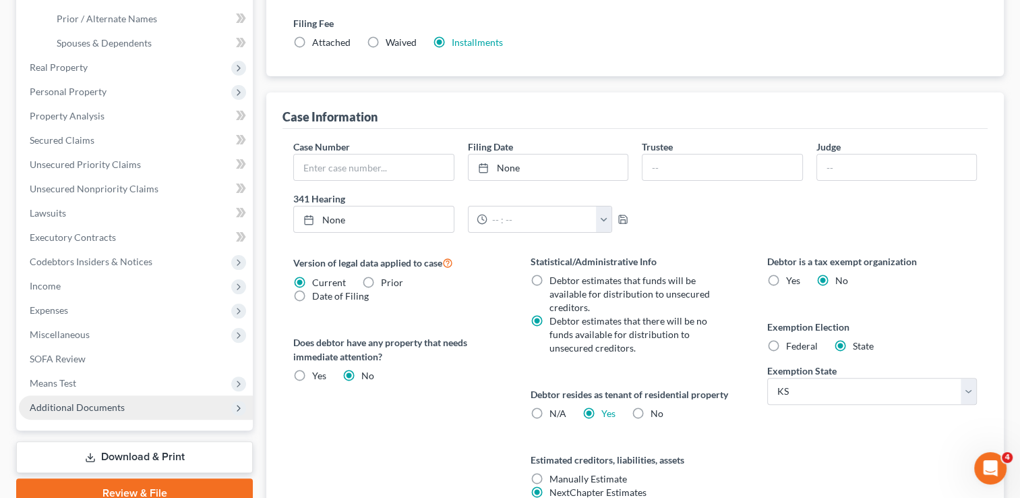
click at [138, 407] on span "Additional Documents" at bounding box center [136, 407] width 234 height 24
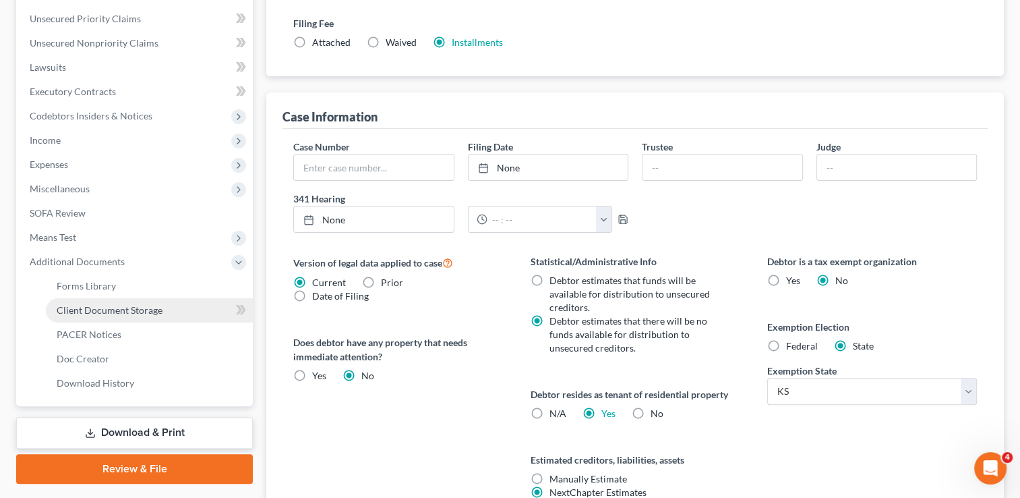
click at [149, 306] on span "Client Document Storage" at bounding box center [110, 309] width 106 height 11
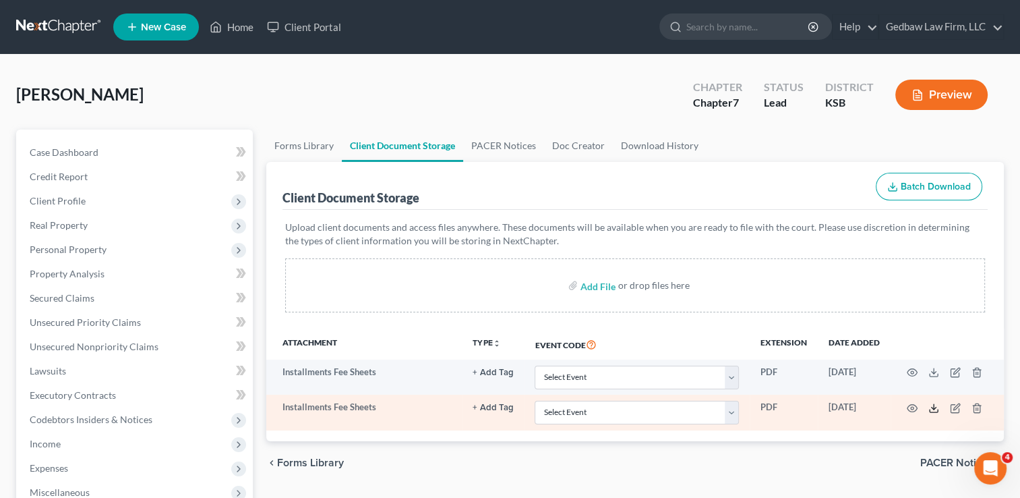
click at [935, 408] on icon at bounding box center [933, 408] width 11 height 11
